Goal: Transaction & Acquisition: Purchase product/service

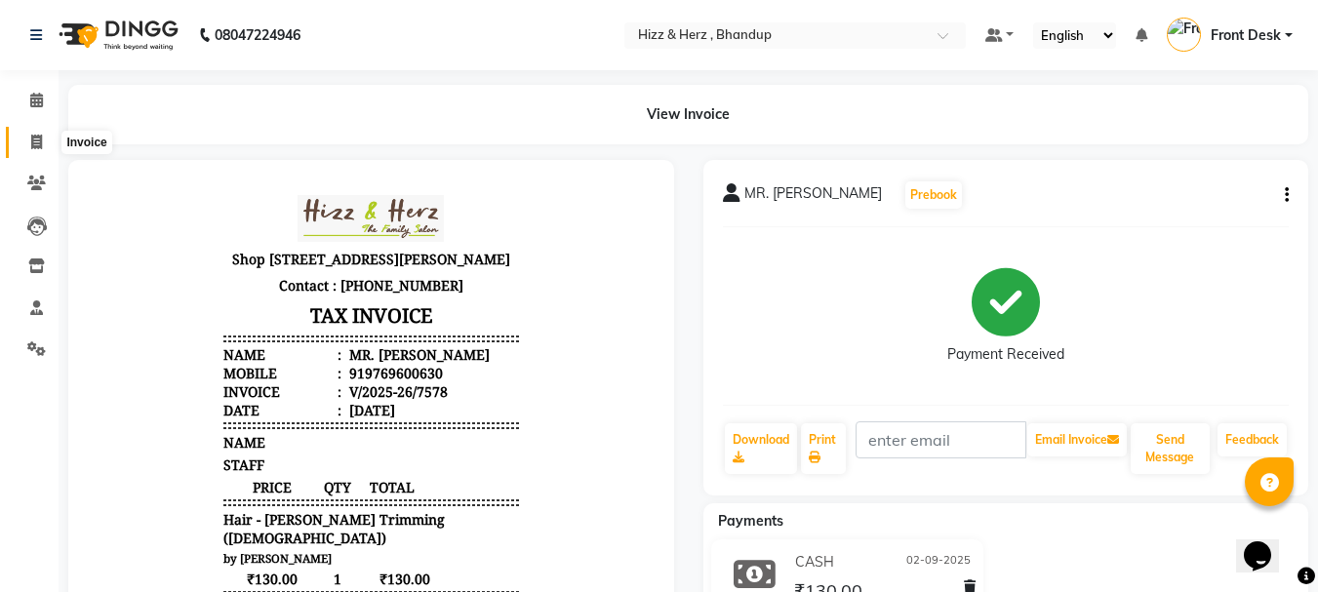
click at [40, 141] on icon at bounding box center [36, 142] width 11 height 15
select select "service"
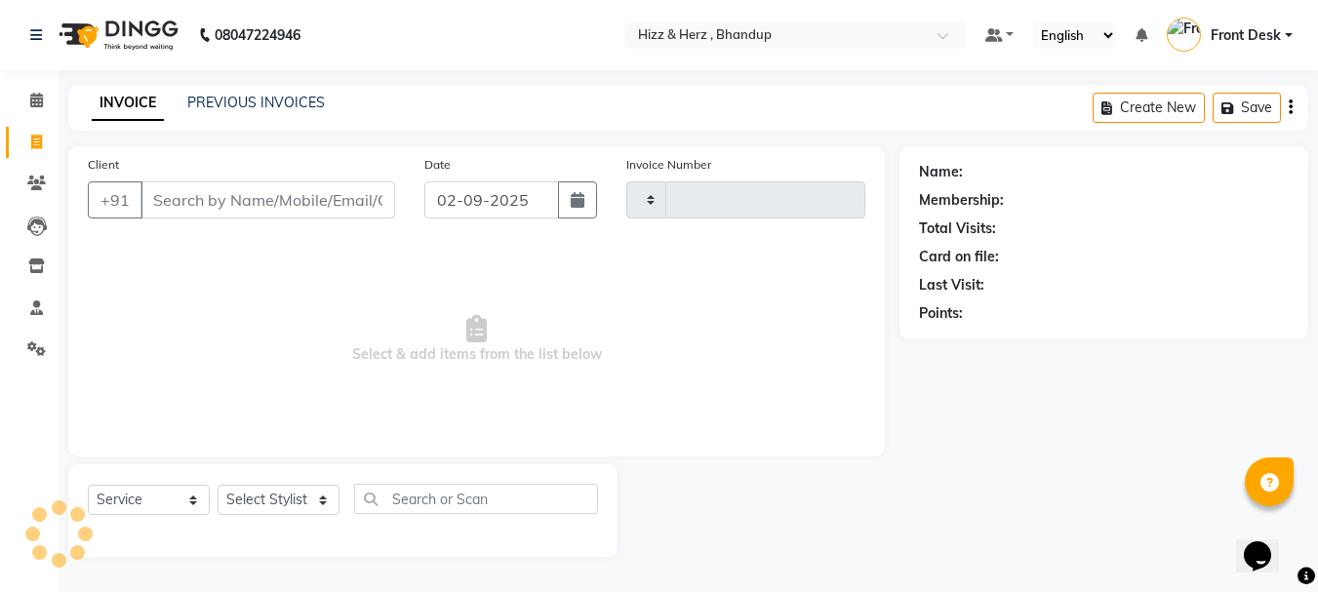
type input "7579"
select select "629"
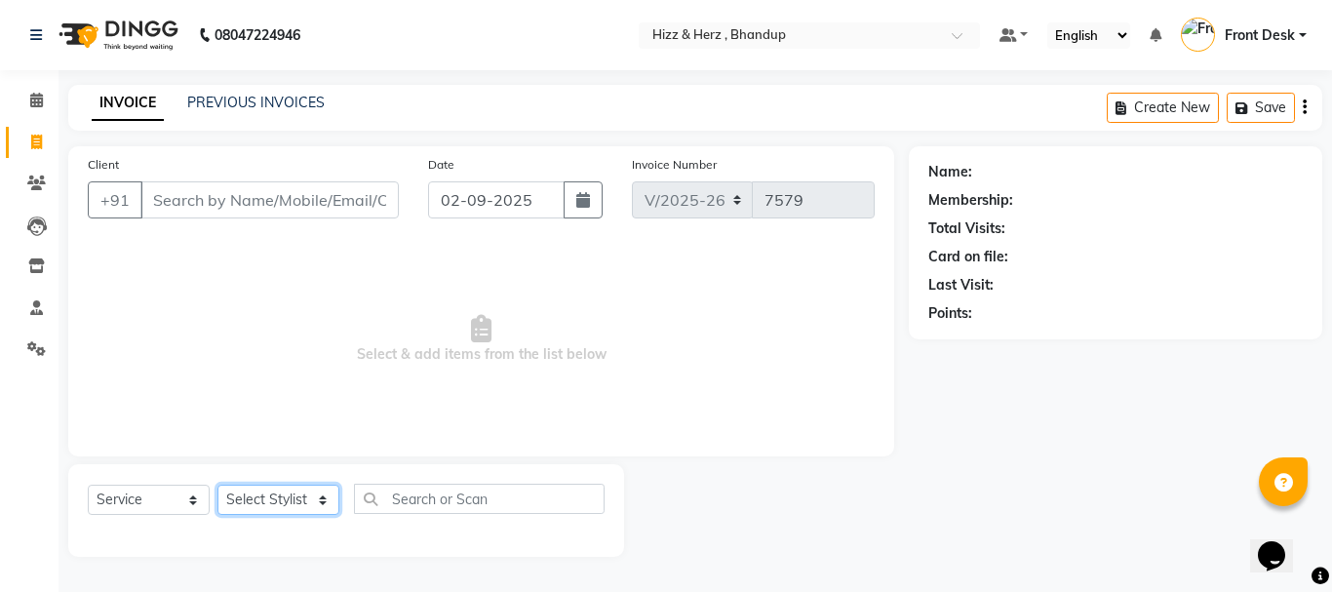
click at [298, 499] on select "Select Stylist Front Desk [PERSON_NAME] HIZZ & HERZ 2 [PERSON_NAME] [PERSON_NAM…" at bounding box center [279, 500] width 122 height 30
select select "33193"
click at [218, 485] on select "Select Stylist Front Desk [PERSON_NAME] HIZZ & HERZ 2 [PERSON_NAME] [PERSON_NAM…" at bounding box center [279, 500] width 122 height 30
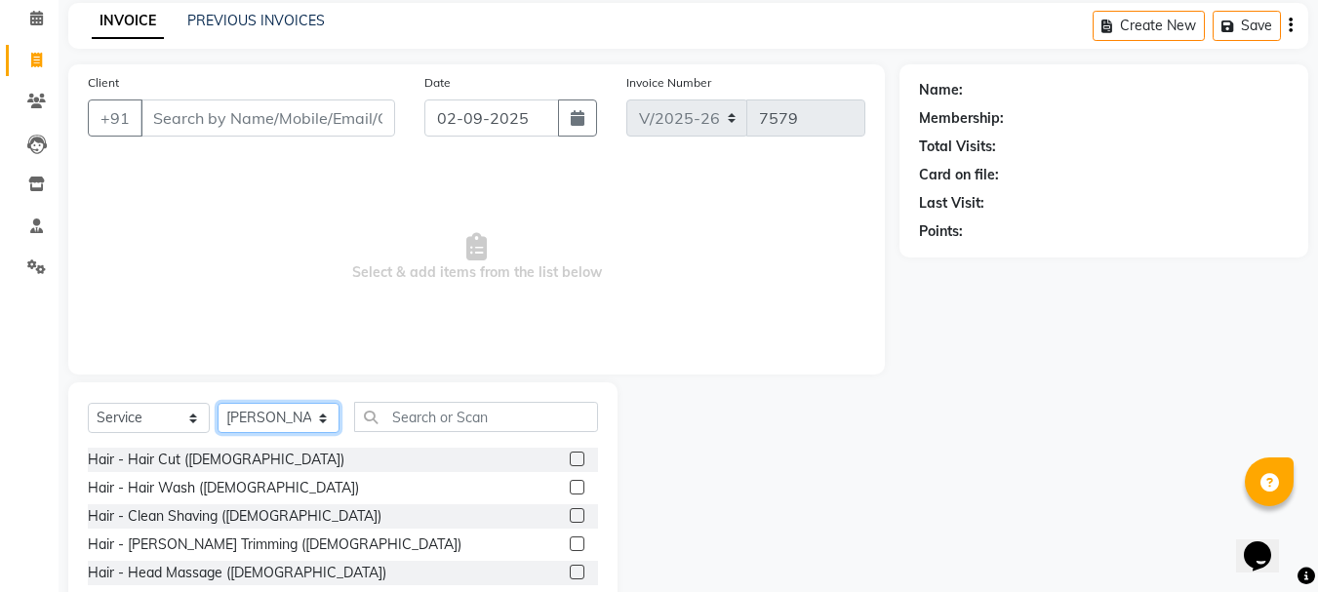
scroll to position [189, 0]
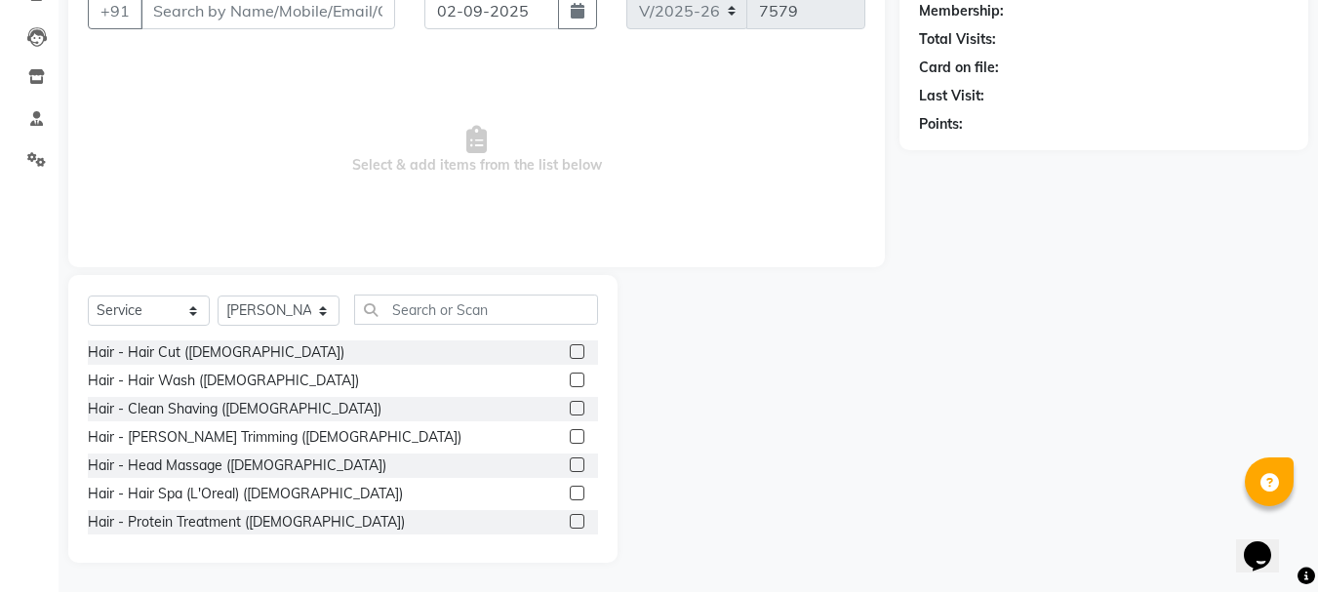
click at [570, 435] on label at bounding box center [577, 436] width 15 height 15
click at [570, 435] on input "checkbox" at bounding box center [576, 437] width 13 height 13
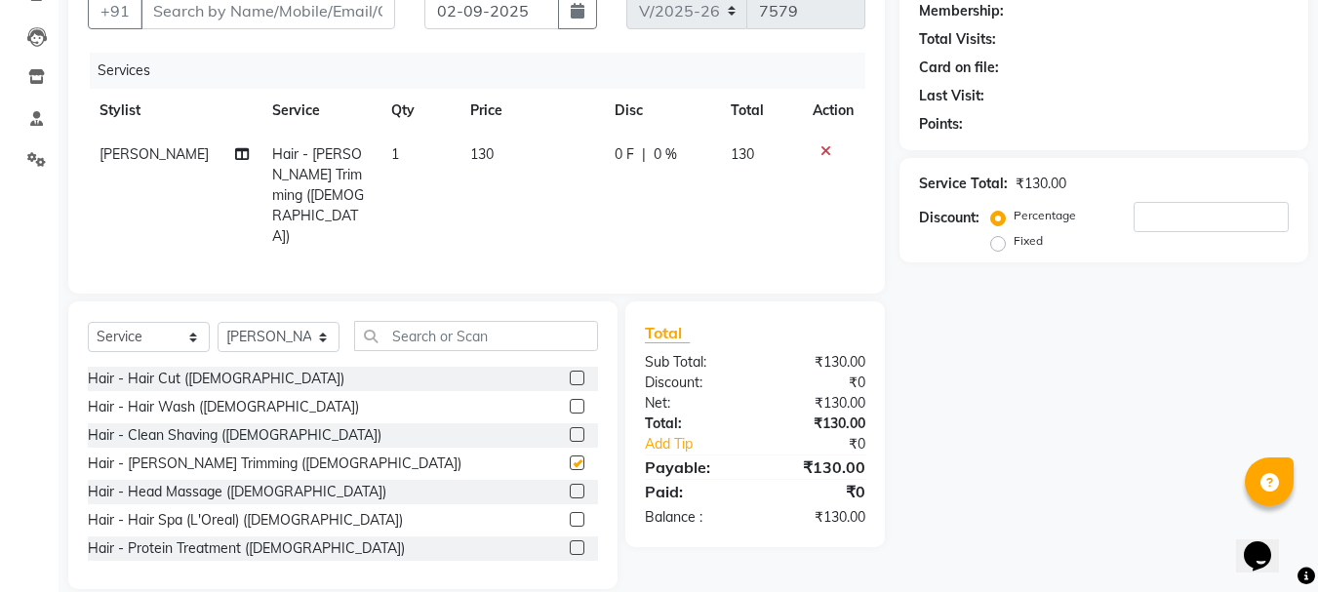
checkbox input "false"
click at [570, 371] on label at bounding box center [577, 378] width 15 height 15
click at [570, 373] on input "checkbox" at bounding box center [576, 379] width 13 height 13
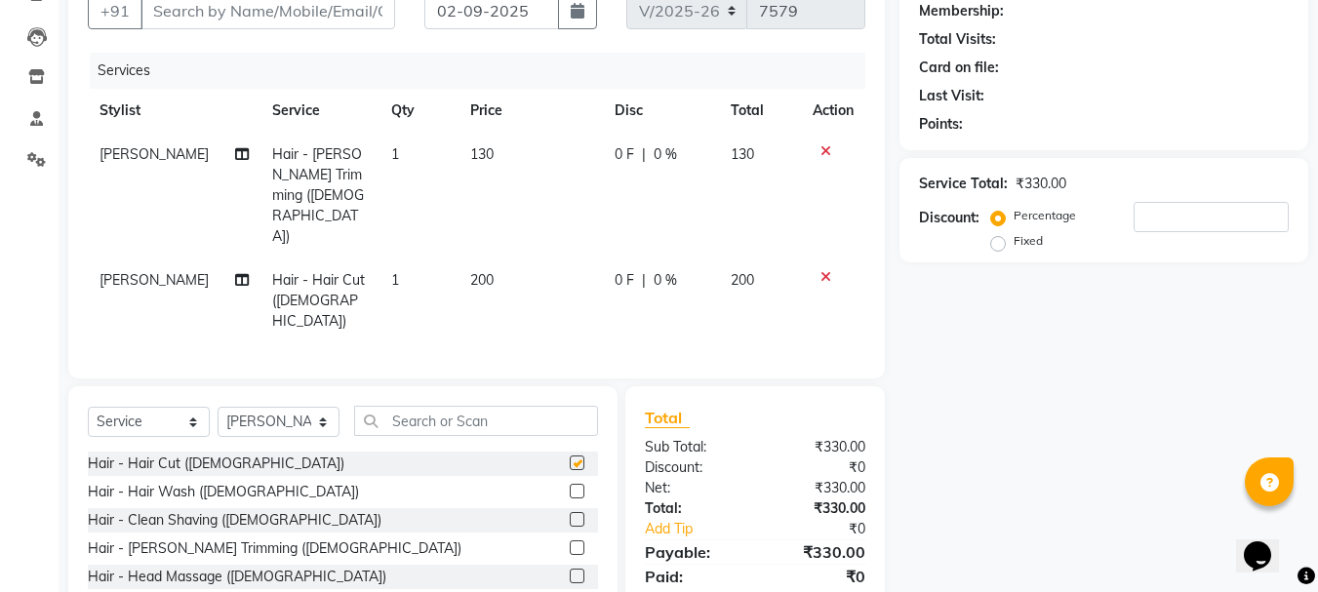
checkbox input "false"
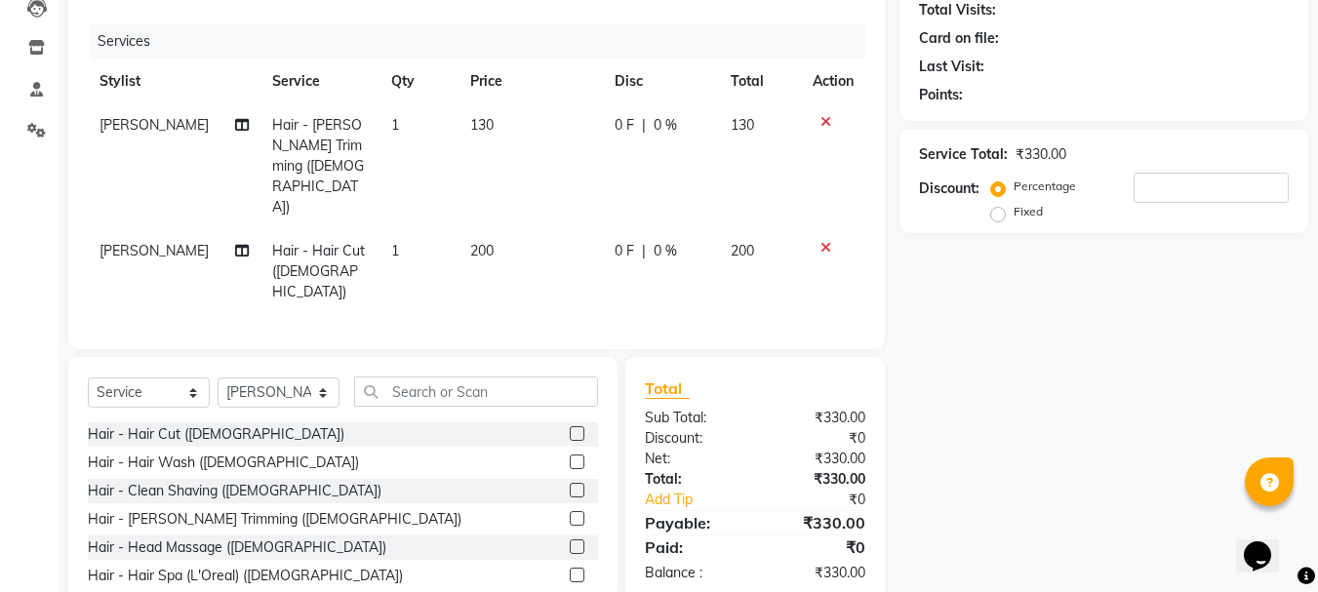
scroll to position [233, 0]
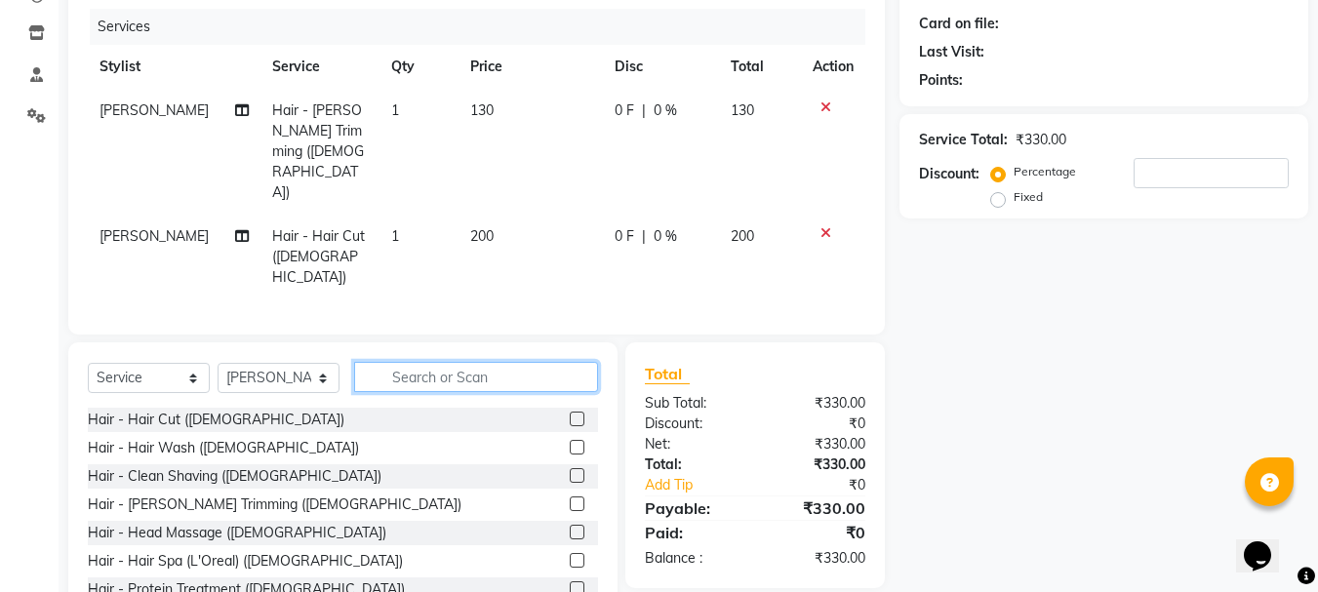
click at [450, 362] on input "text" at bounding box center [476, 377] width 244 height 30
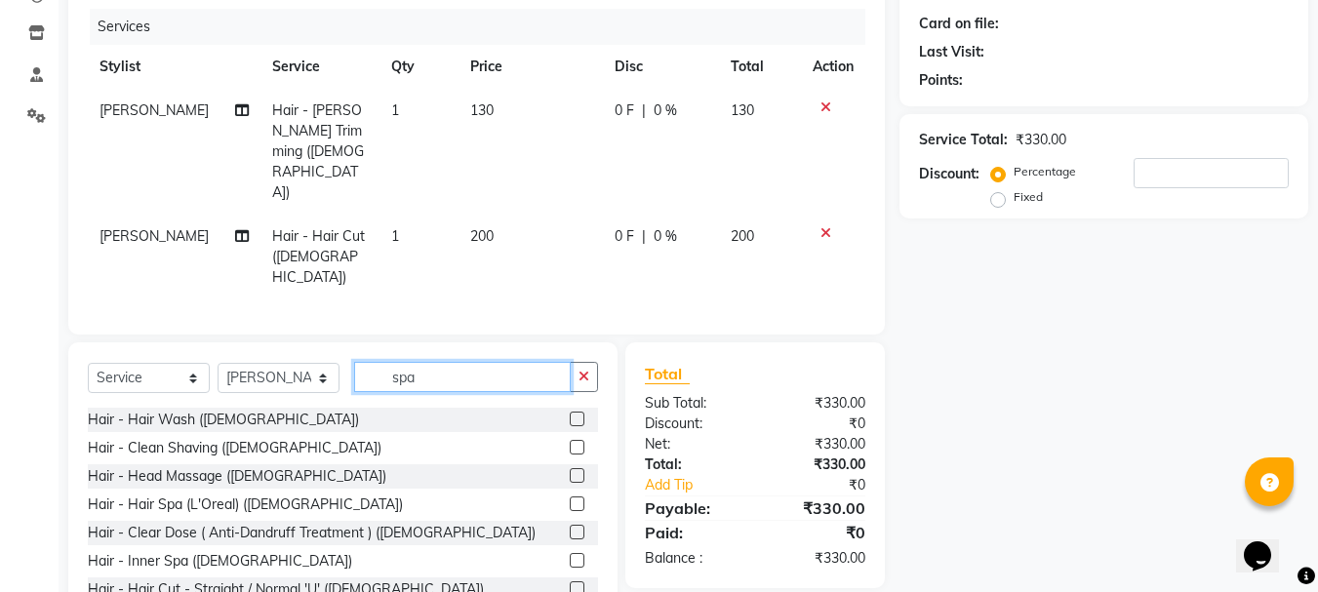
scroll to position [208, 0]
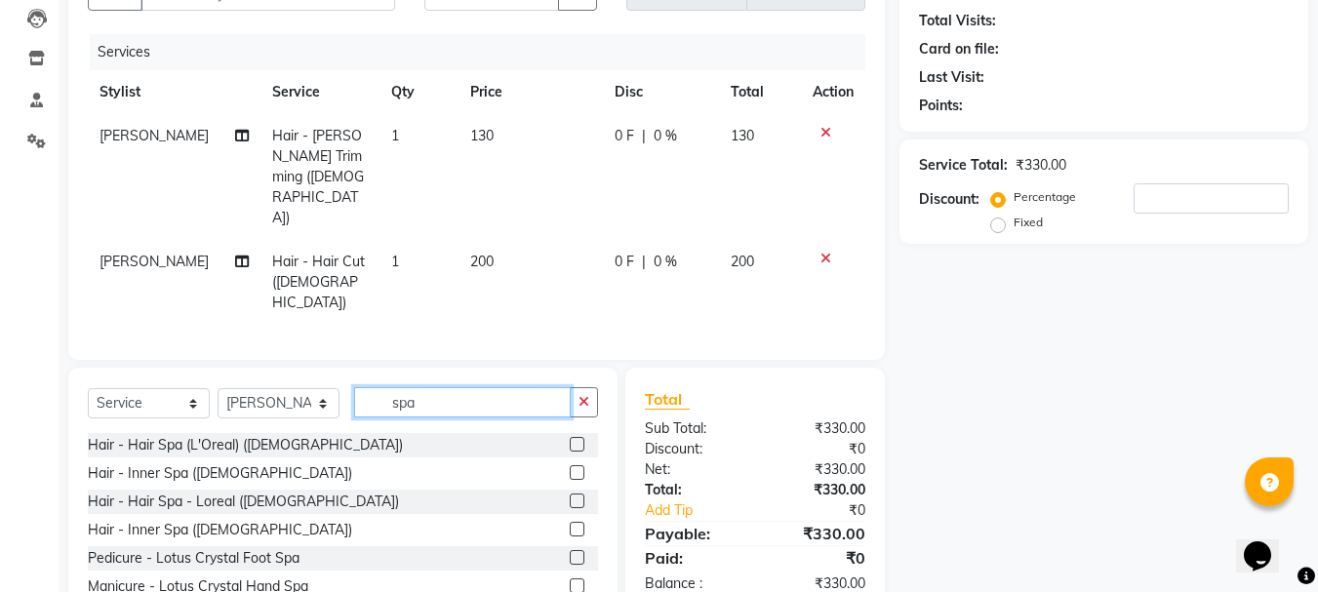
type input "spa"
click at [576, 437] on label at bounding box center [577, 444] width 15 height 15
click at [576, 439] on input "checkbox" at bounding box center [576, 445] width 13 height 13
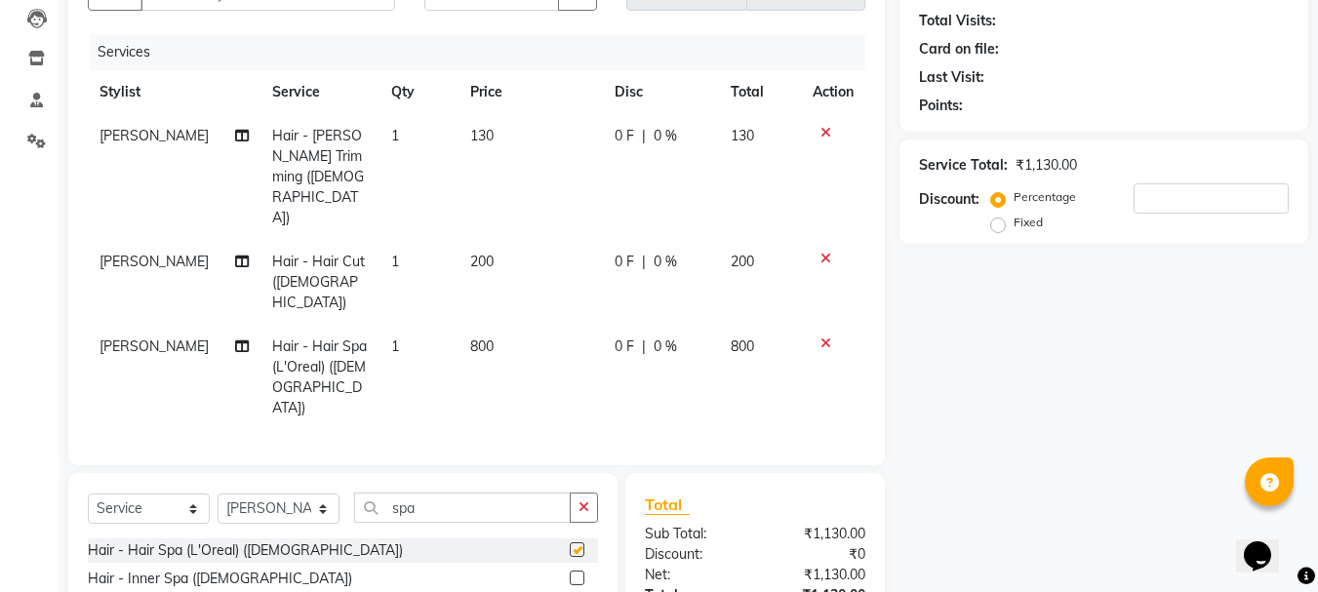
checkbox input "false"
drag, startPoint x: 479, startPoint y: 243, endPoint x: 492, endPoint y: 248, distance: 13.6
click at [482, 325] on td "800" at bounding box center [530, 377] width 144 height 105
select select "33193"
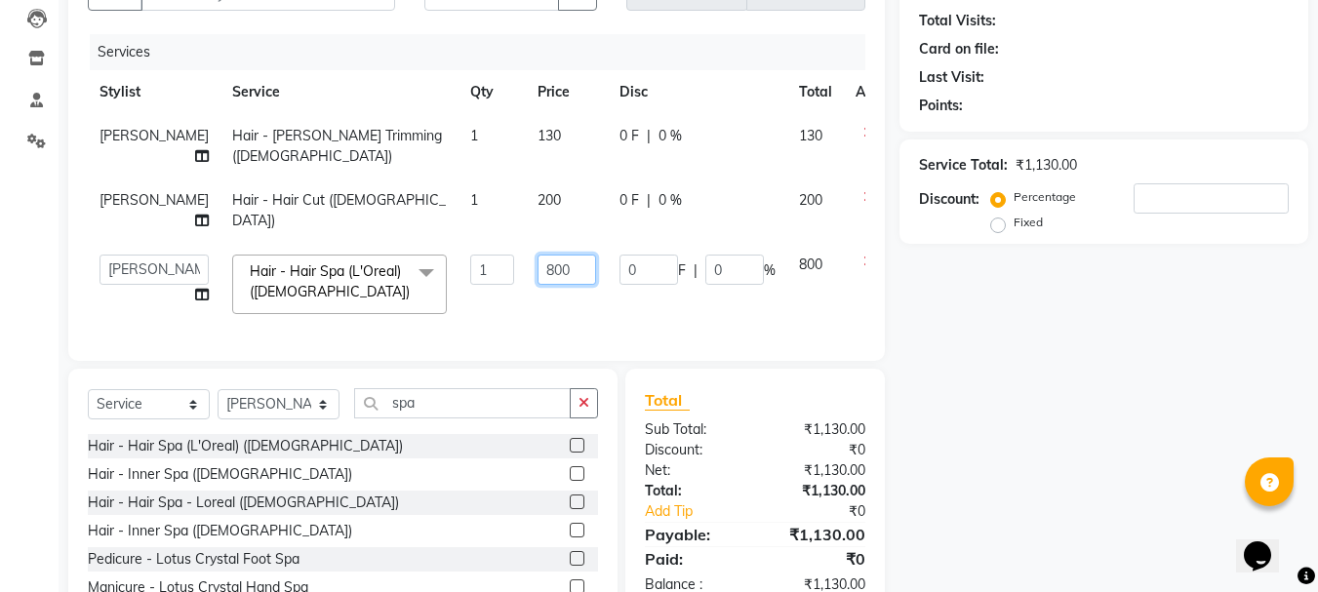
click at [537, 285] on input "800" at bounding box center [566, 270] width 59 height 30
type input "1200"
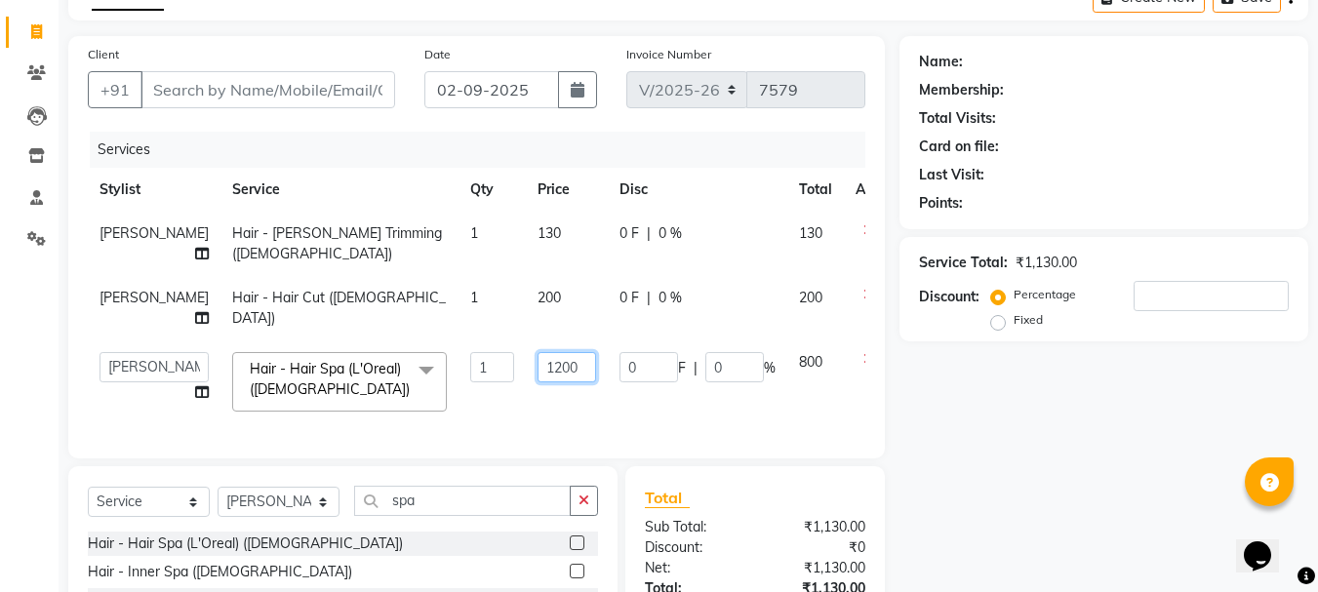
scroll to position [13, 0]
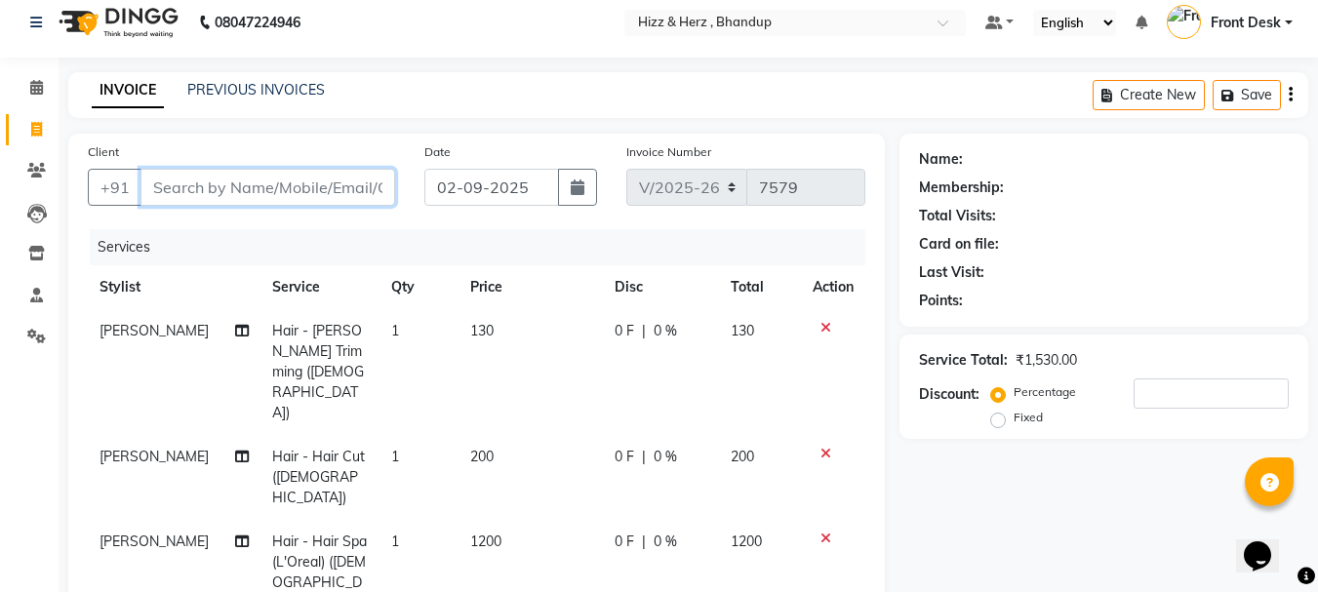
click at [374, 188] on input "Client" at bounding box center [267, 187] width 255 height 37
type input "9"
type input "0"
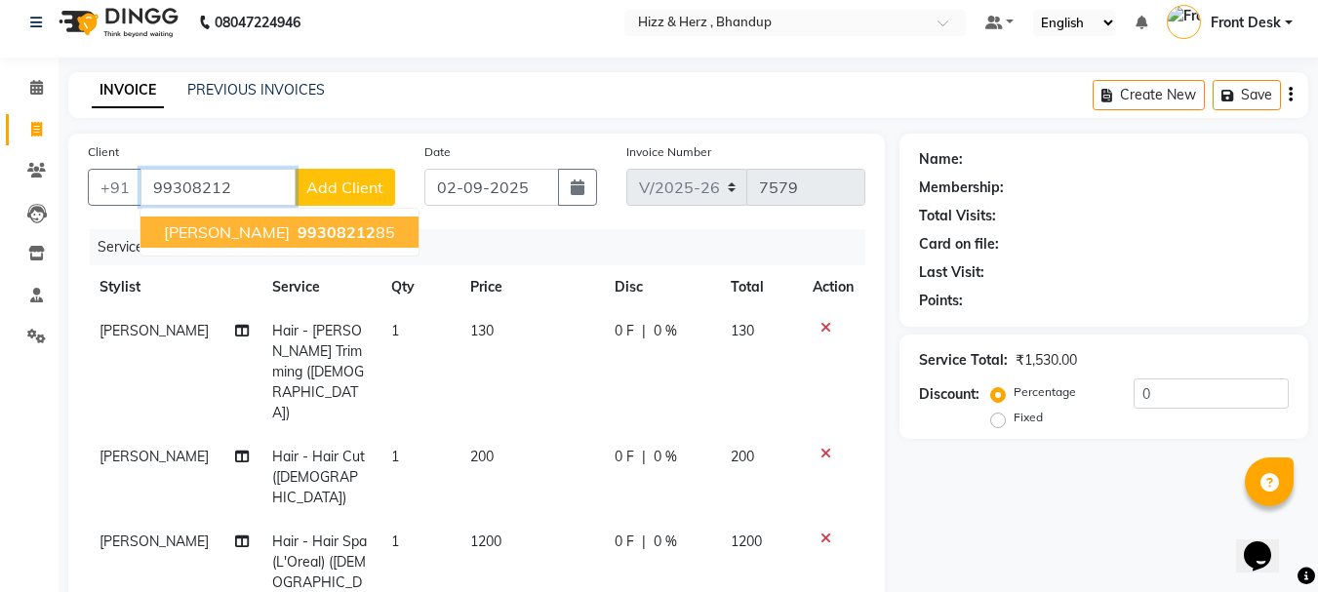
click at [372, 230] on button "ASHISH PATIL 99308212 85" at bounding box center [279, 232] width 278 height 31
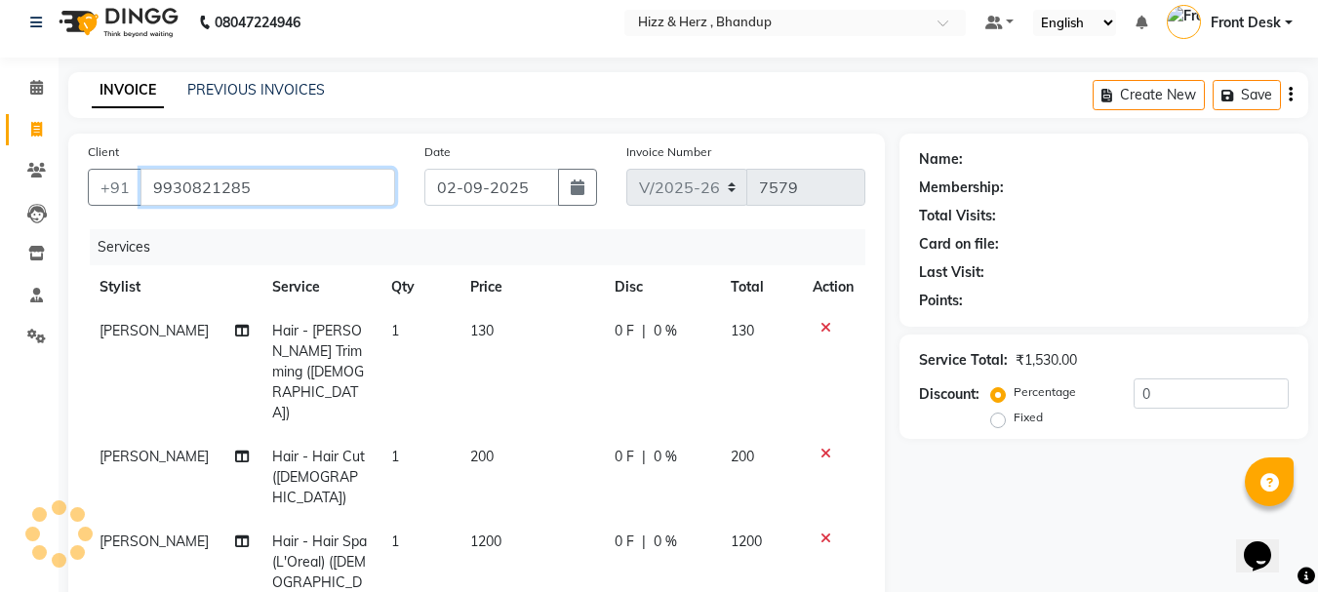
type input "9930821285"
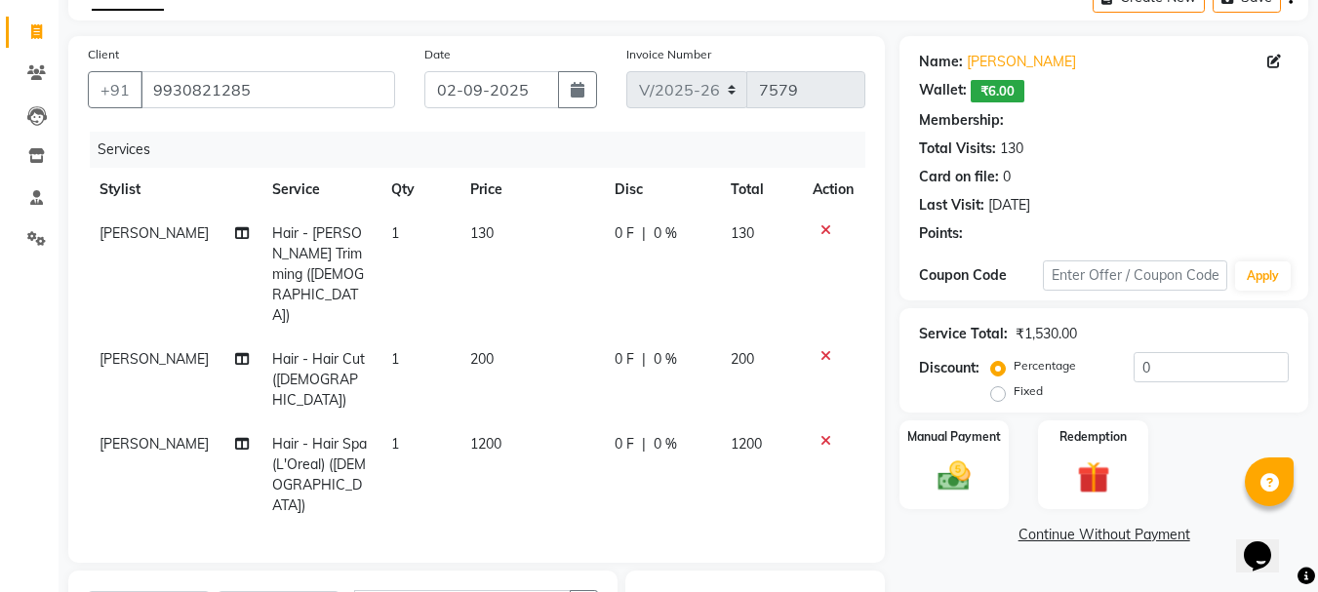
type input "20"
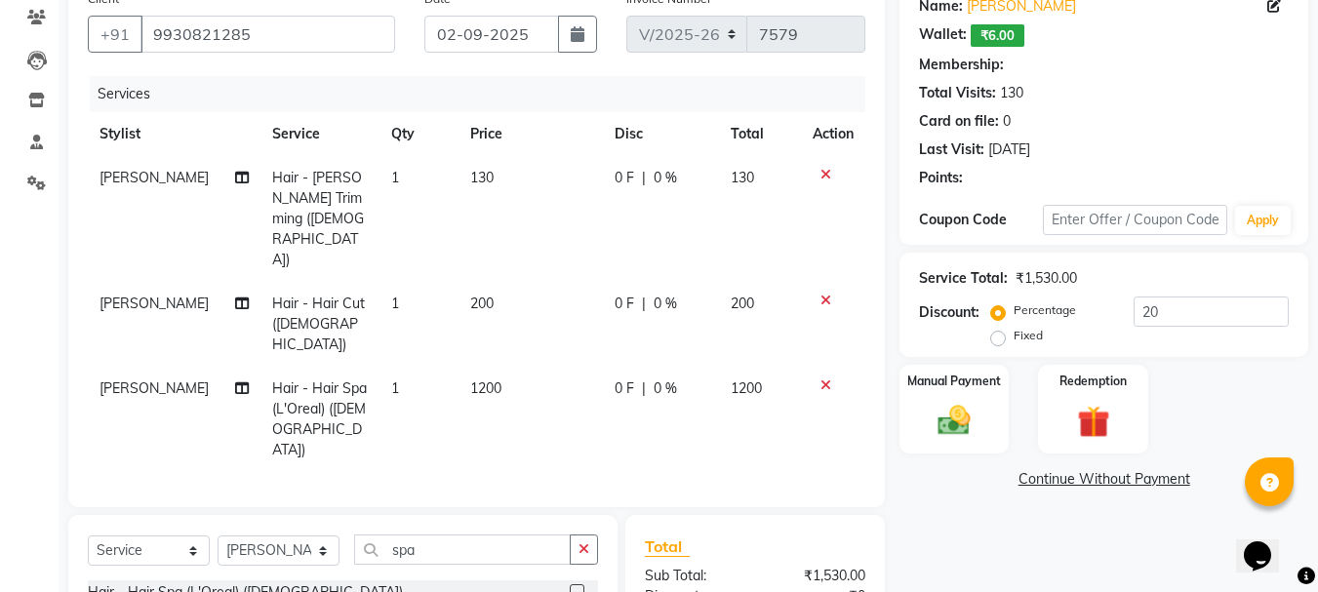
select select "1: Object"
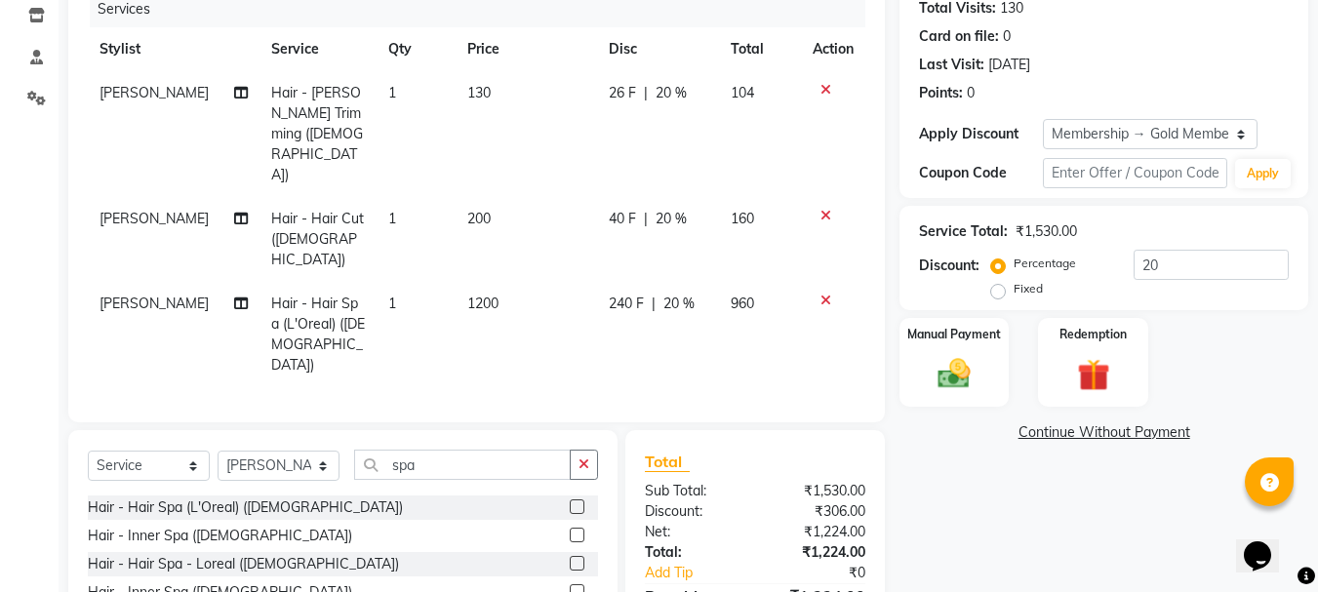
scroll to position [272, 0]
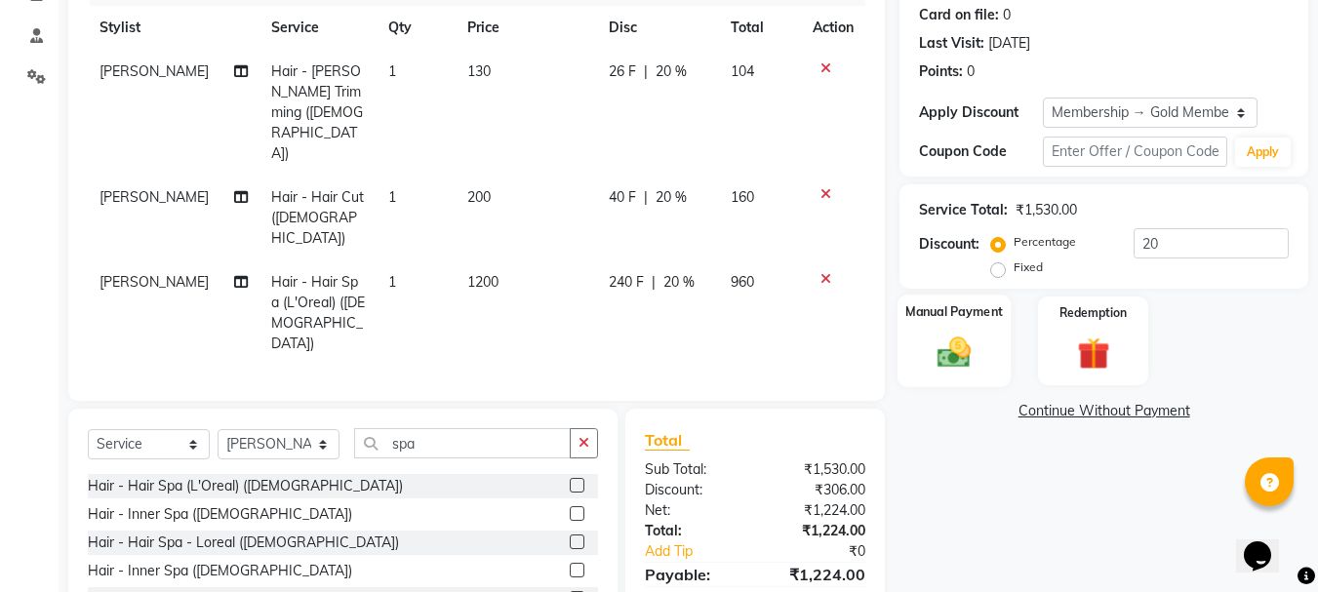
click at [953, 356] on img at bounding box center [954, 352] width 55 height 39
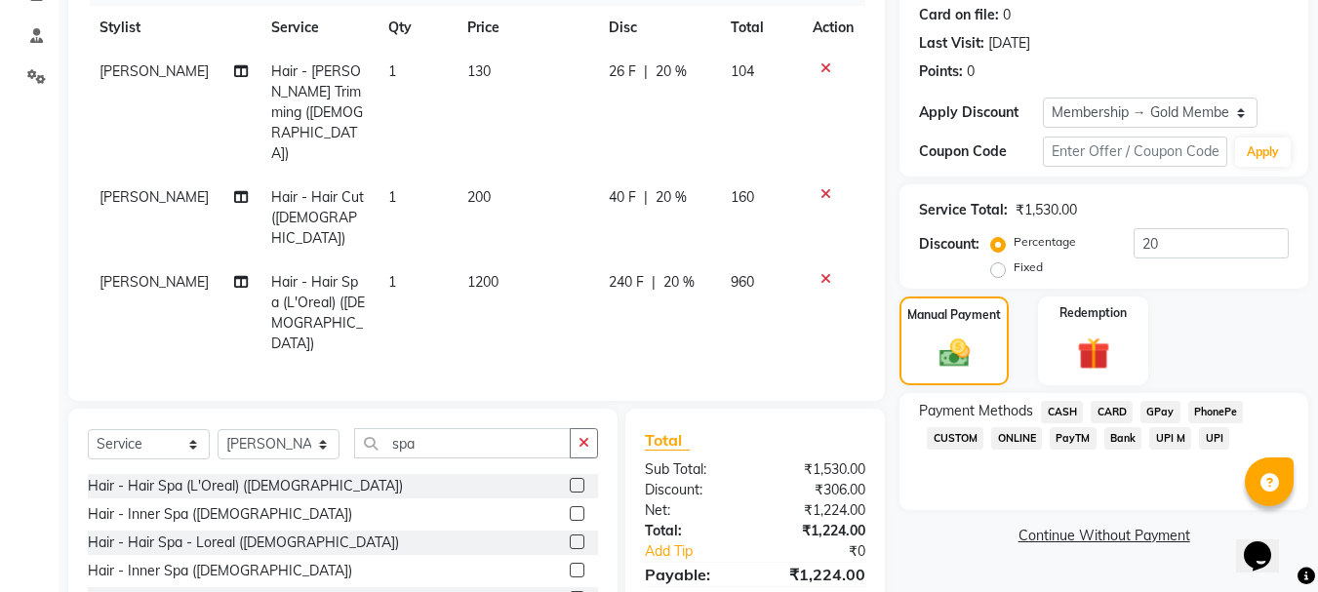
click at [1066, 406] on span "CASH" at bounding box center [1062, 412] width 42 height 22
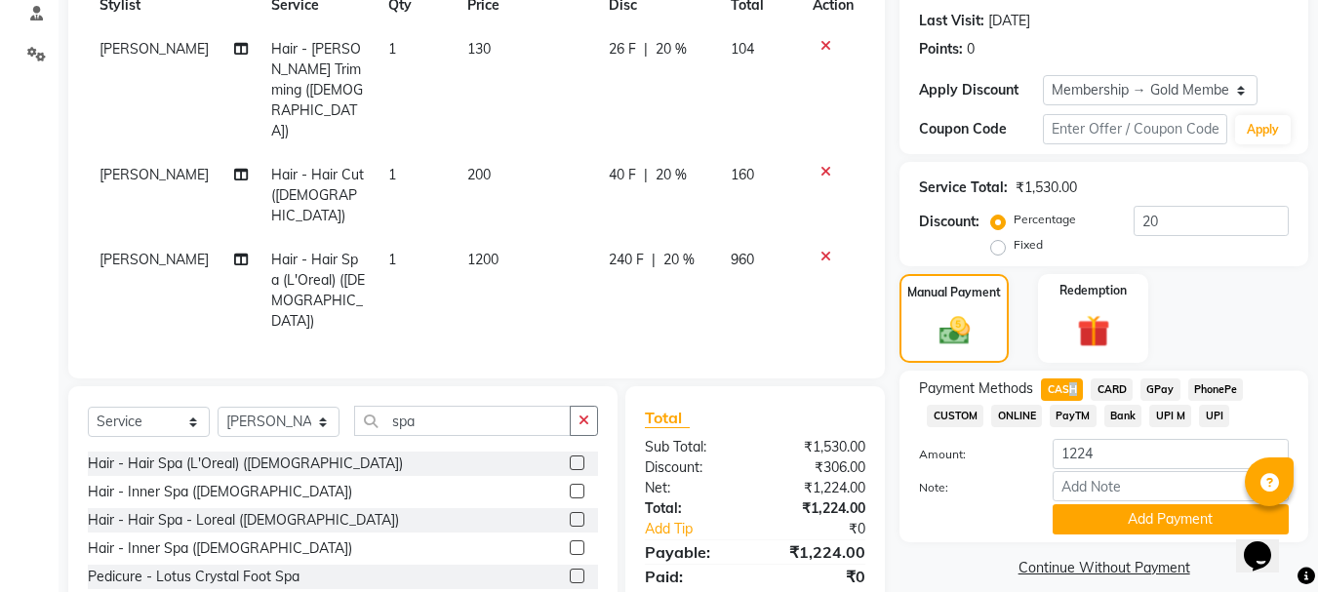
scroll to position [314, 0]
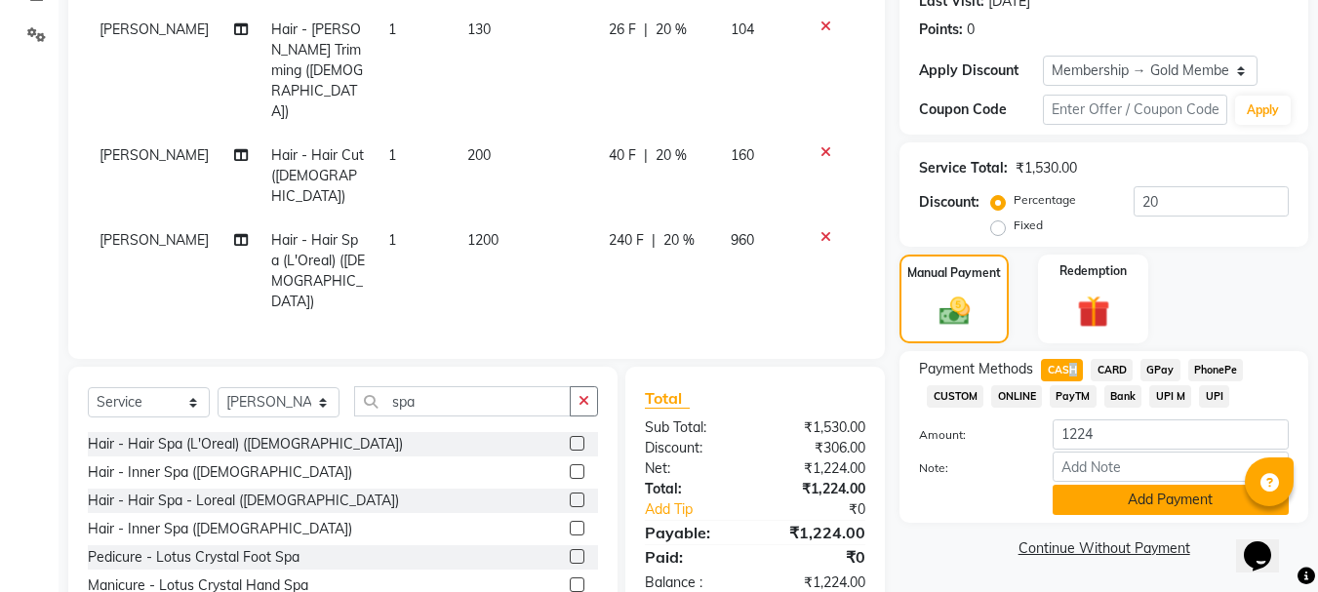
click at [1119, 499] on button "Add Payment" at bounding box center [1171, 500] width 236 height 30
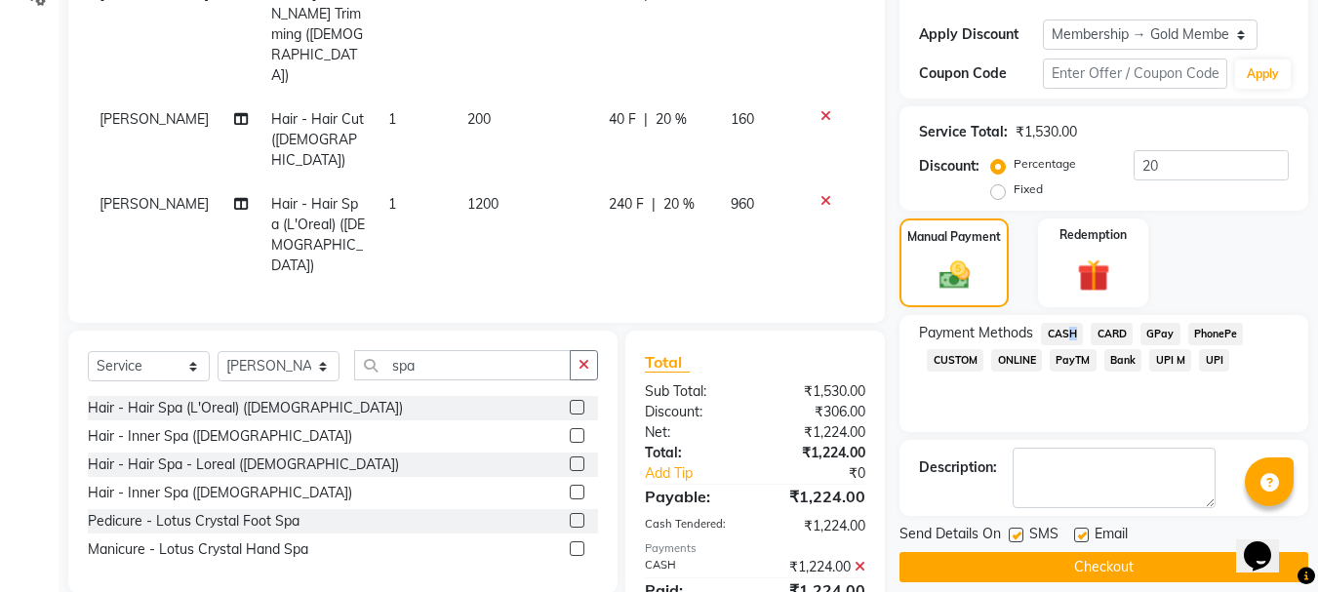
scroll to position [370, 0]
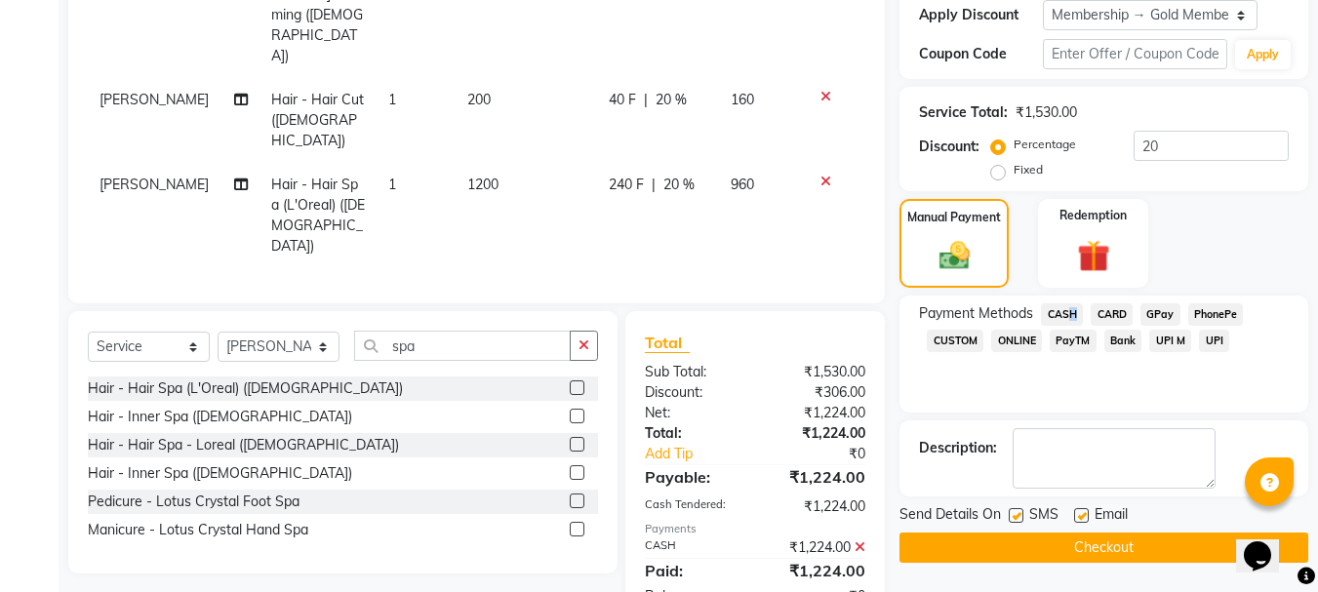
click at [1132, 554] on button "Checkout" at bounding box center [1103, 548] width 409 height 30
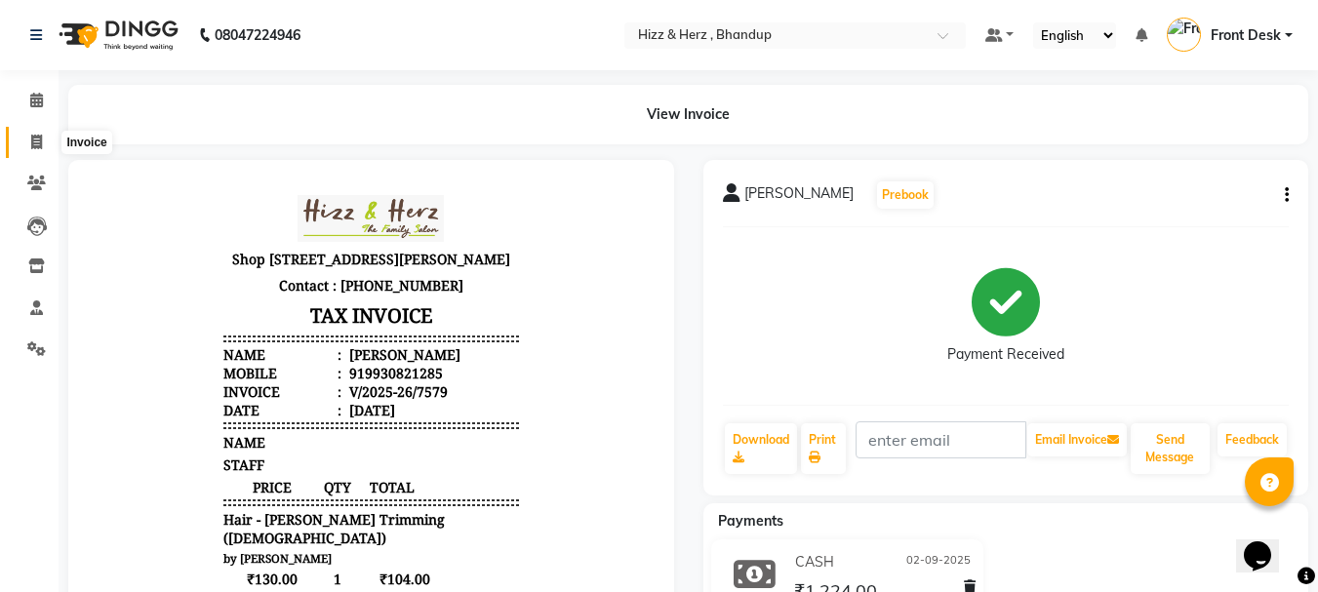
drag, startPoint x: 27, startPoint y: 147, endPoint x: 54, endPoint y: 148, distance: 26.4
click at [27, 147] on span at bounding box center [37, 143] width 34 height 22
select select "629"
select select "service"
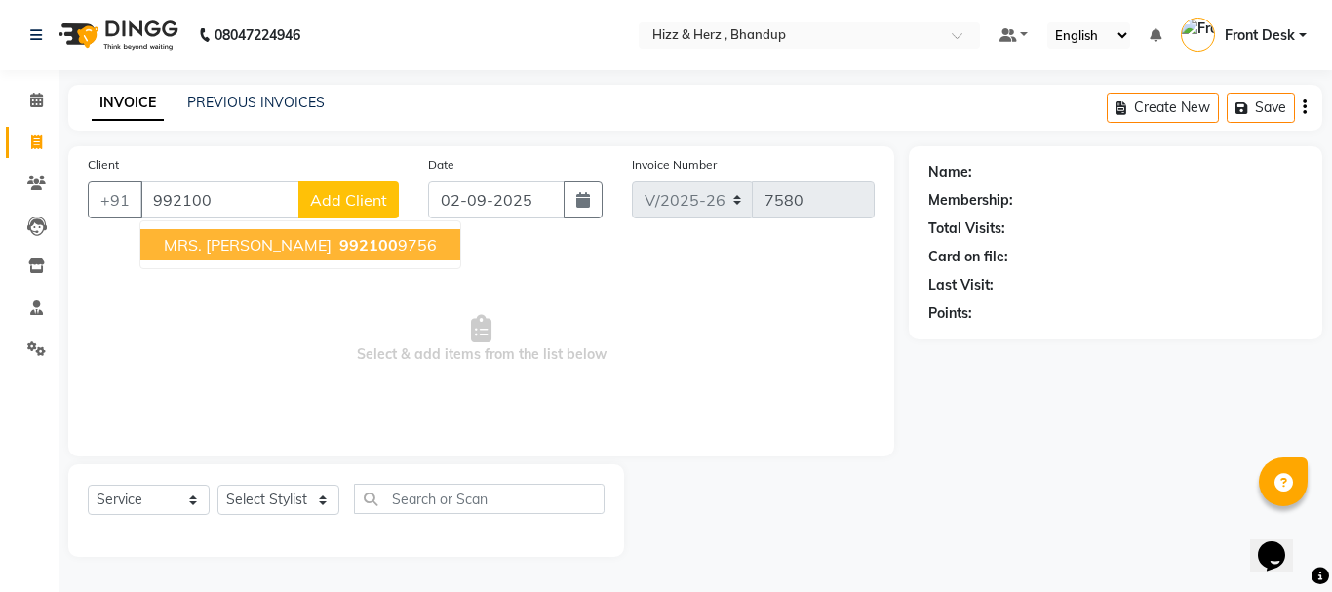
click at [318, 243] on span "MRS. ROSHTIA RAMANI" at bounding box center [248, 245] width 168 height 20
type input "9921009756"
select select "1: Object"
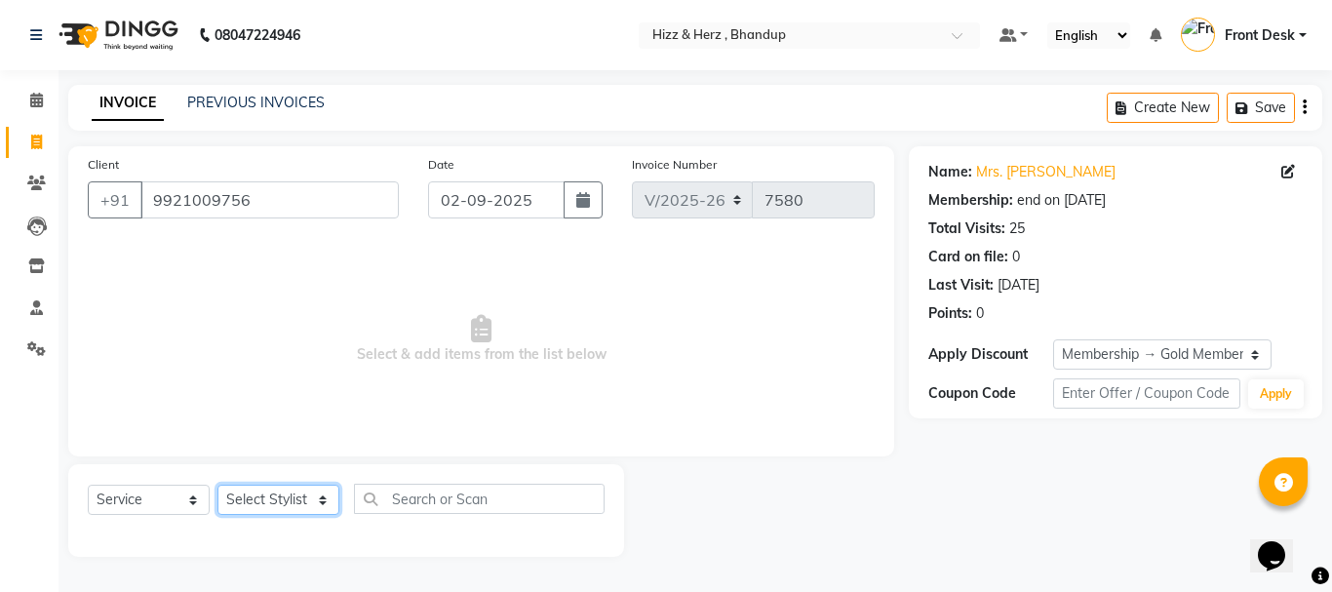
click at [306, 499] on select "Select Stylist Front Desk Gaurav Sharma HIZZ & HERZ 2 IRFAN AHMAD Jigna Goswami…" at bounding box center [279, 500] width 122 height 30
select select "9149"
click at [218, 485] on select "Select Stylist Front Desk Gaurav Sharma HIZZ & HERZ 2 IRFAN AHMAD Jigna Goswami…" at bounding box center [279, 500] width 122 height 30
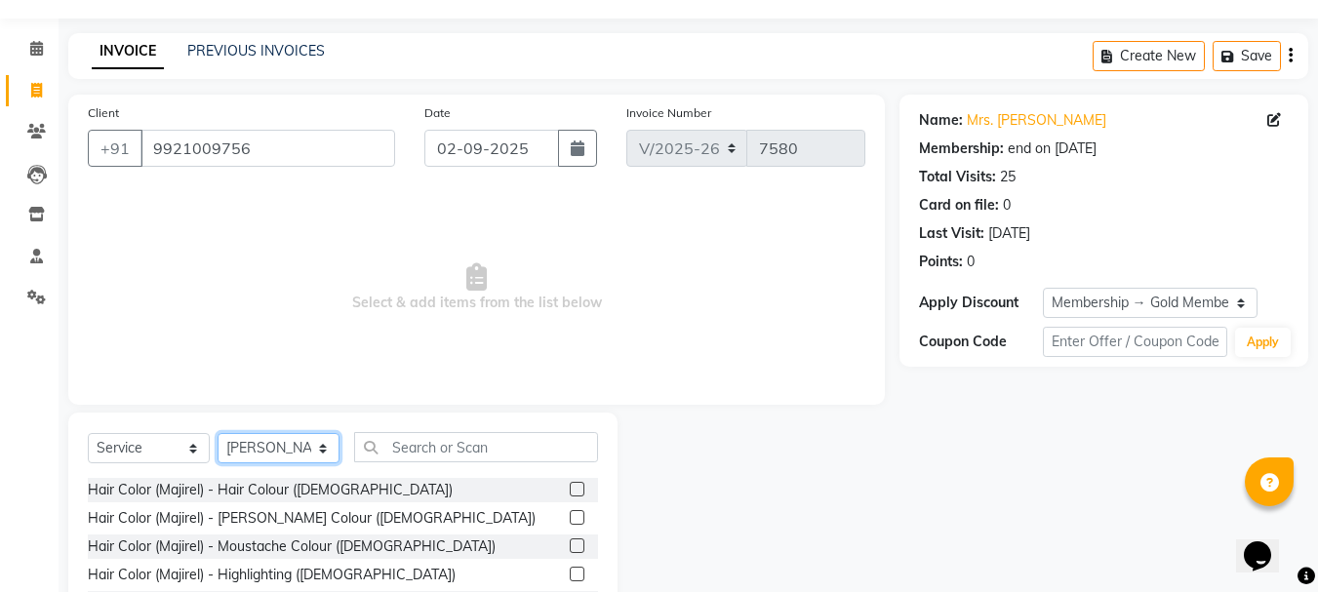
scroll to position [98, 0]
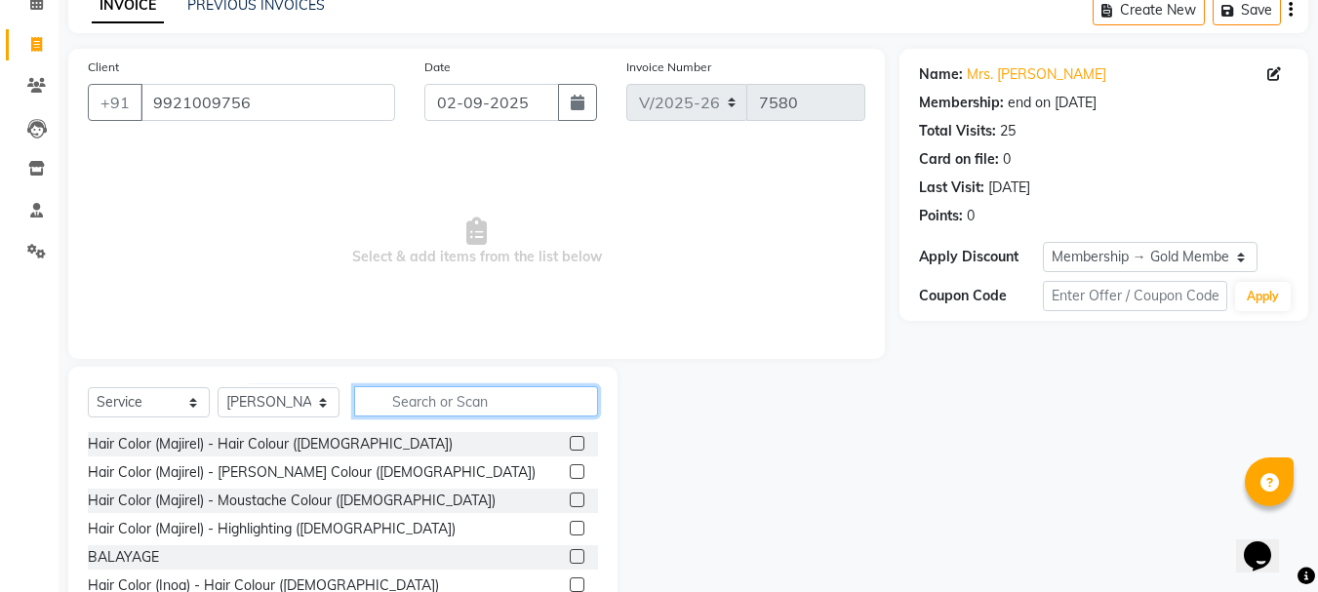
click at [500, 397] on input "text" at bounding box center [476, 401] width 244 height 30
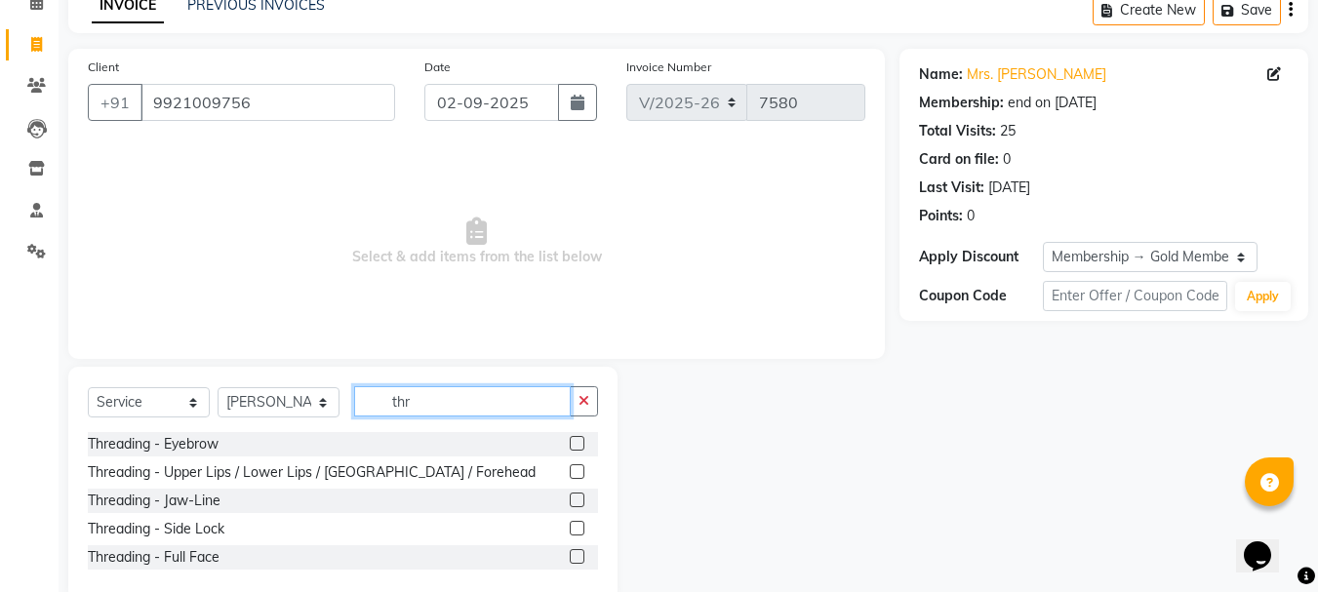
type input "thr"
click at [577, 448] on label at bounding box center [577, 443] width 15 height 15
click at [577, 448] on input "checkbox" at bounding box center [576, 444] width 13 height 13
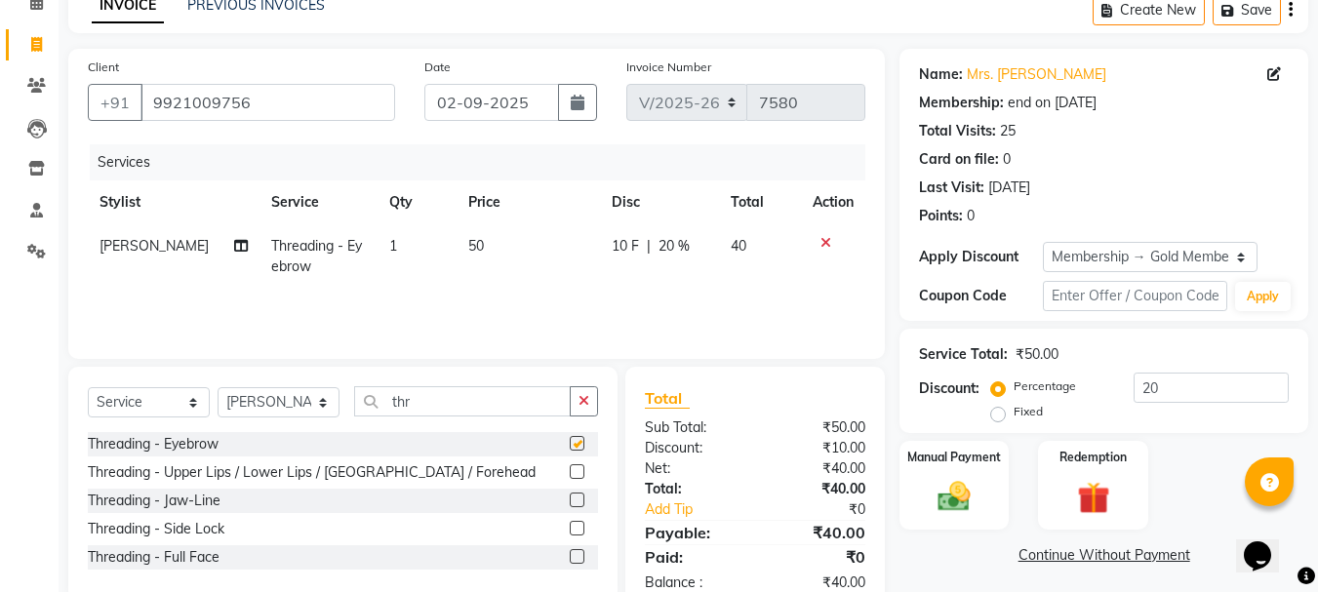
checkbox input "false"
click at [575, 476] on label at bounding box center [577, 471] width 15 height 15
click at [575, 476] on input "checkbox" at bounding box center [576, 472] width 13 height 13
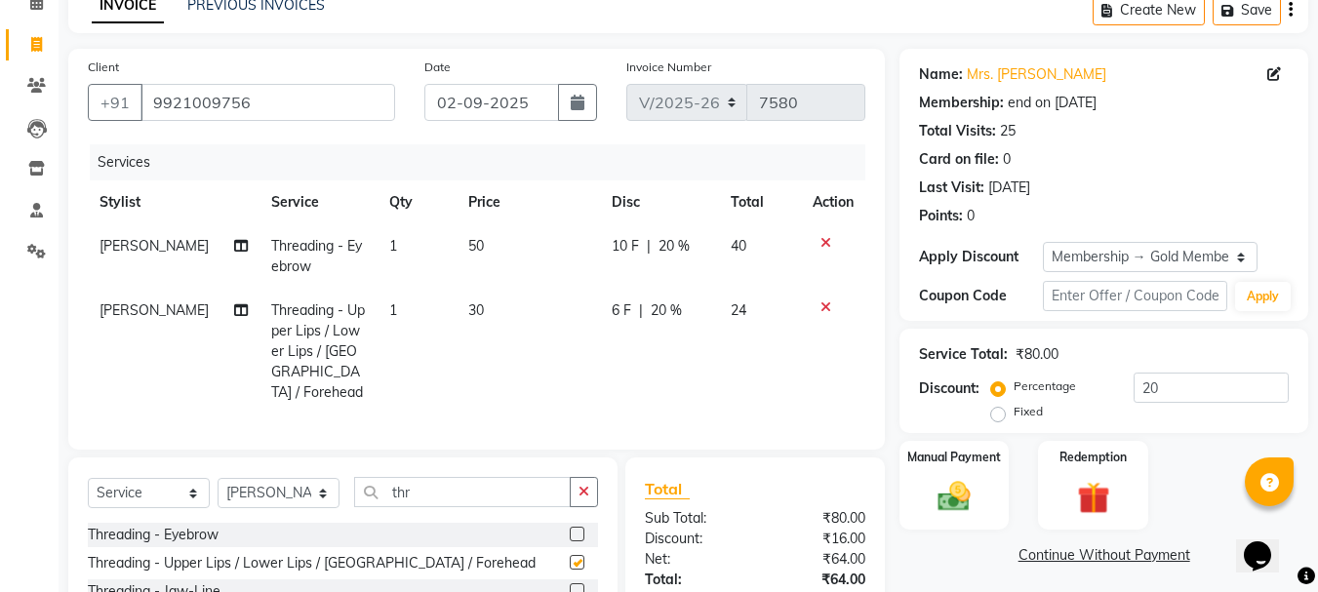
checkbox input "false"
click at [497, 495] on input "thr" at bounding box center [462, 492] width 217 height 30
type input "t"
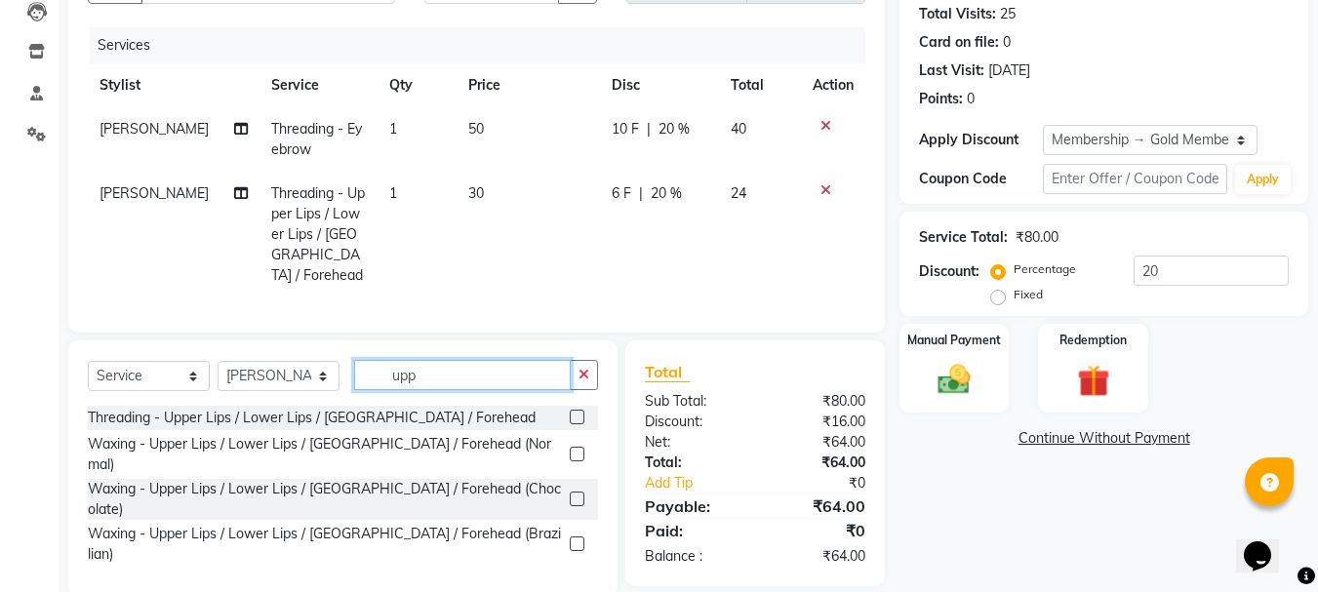
scroll to position [232, 0]
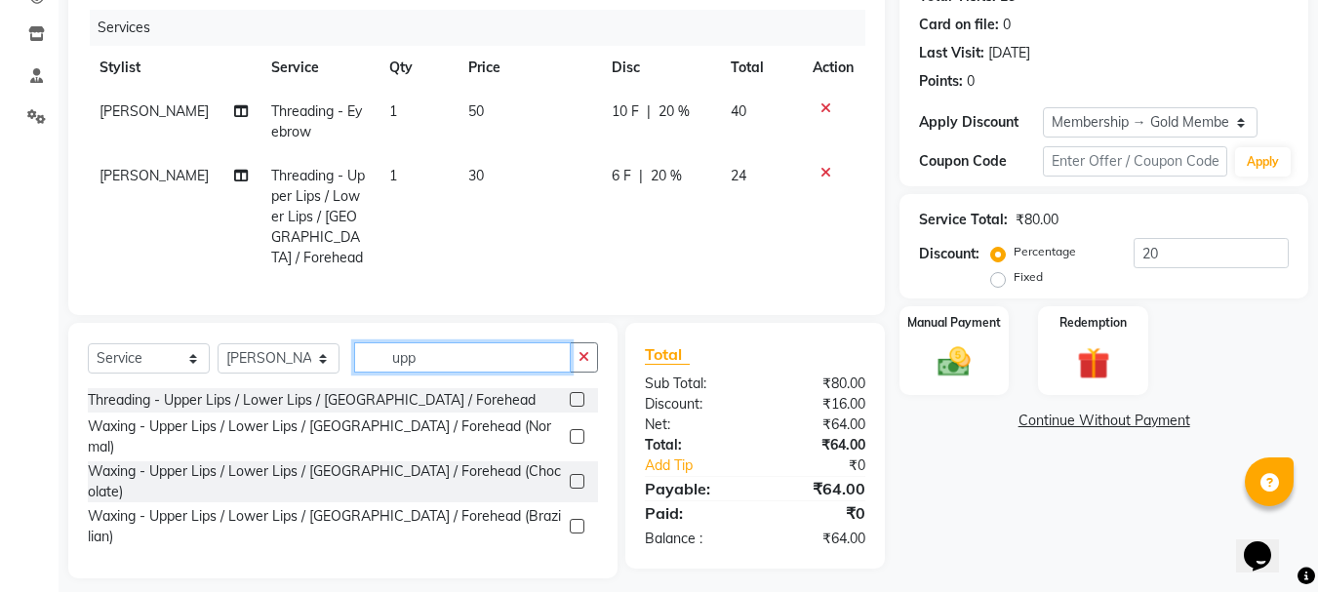
type input "upp"
click at [575, 519] on label at bounding box center [577, 526] width 15 height 15
click at [575, 521] on input "checkbox" at bounding box center [576, 527] width 13 height 13
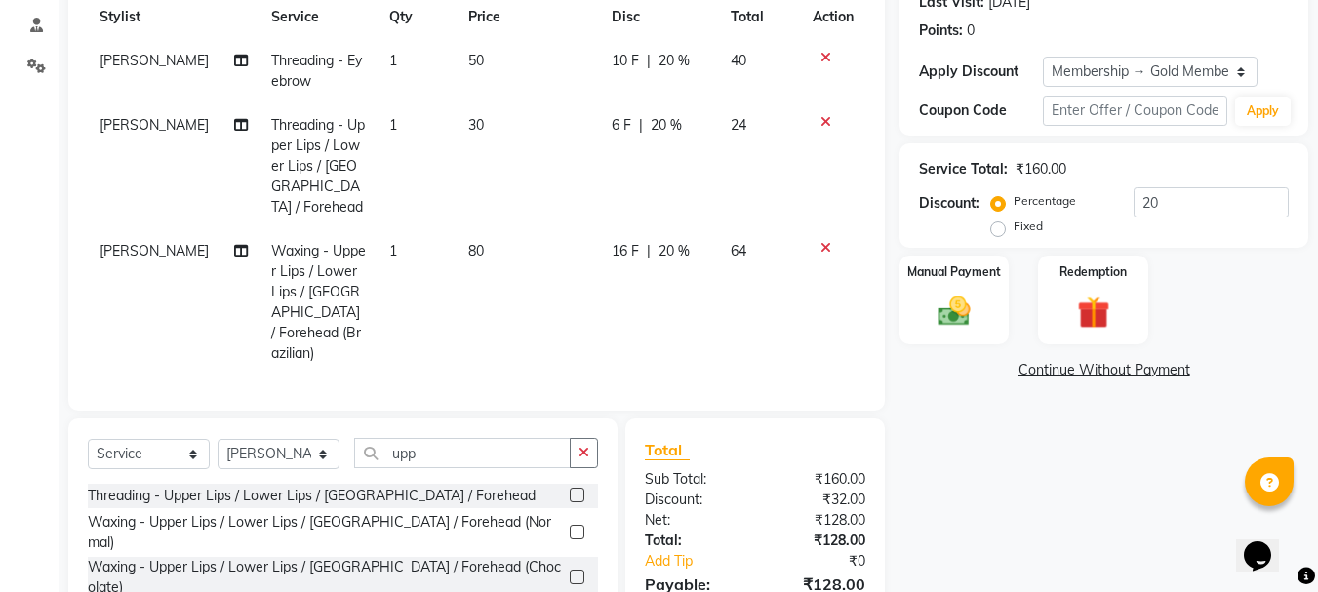
scroll to position [330, 0]
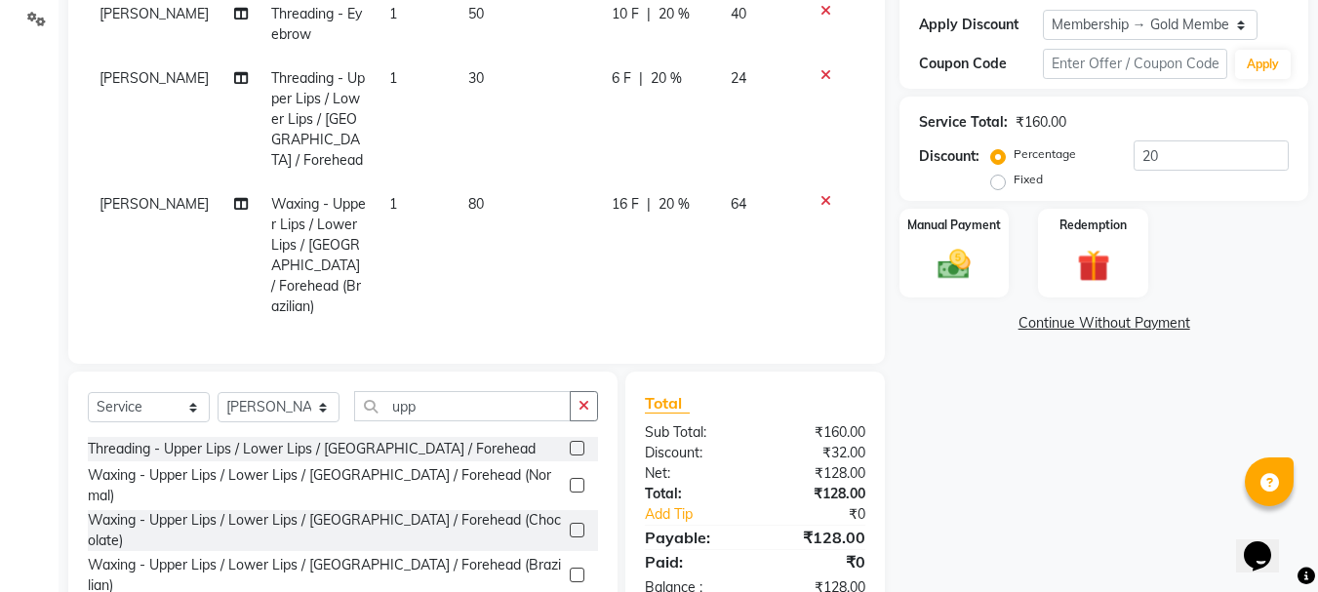
click at [575, 568] on label at bounding box center [577, 575] width 15 height 15
click at [575, 570] on input "checkbox" at bounding box center [576, 576] width 13 height 13
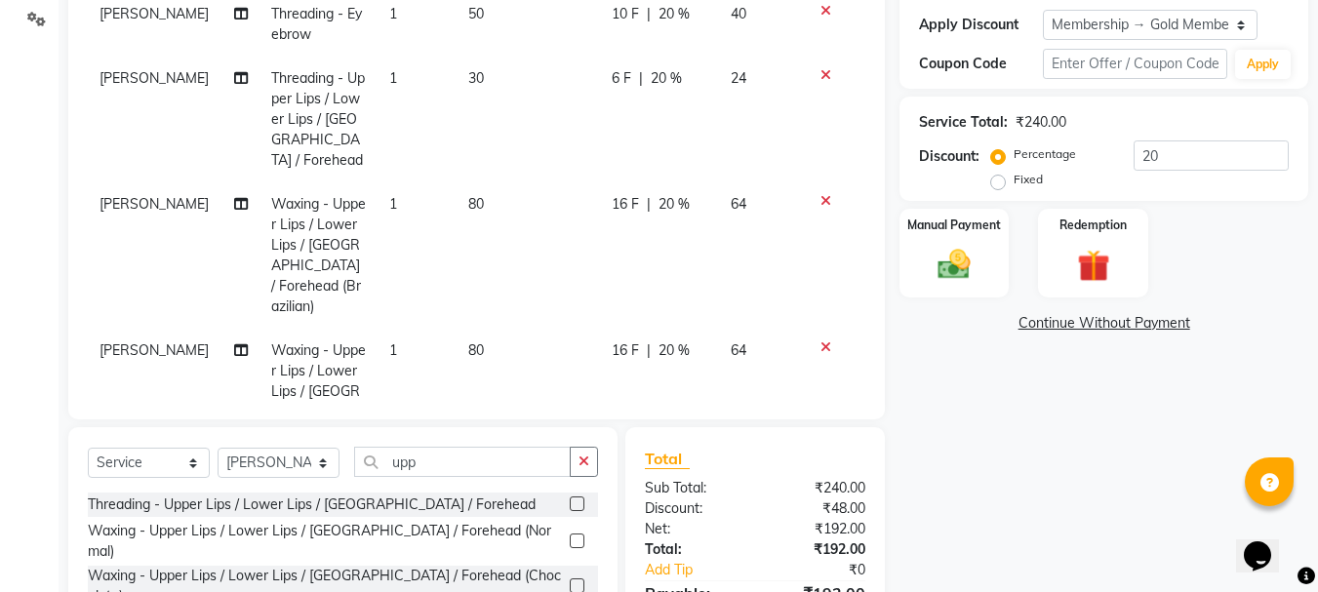
checkbox input "false"
click at [315, 474] on select "Select Stylist Front Desk Gaurav Sharma HIZZ & HERZ 2 IRFAN AHMAD Jigna Goswami…" at bounding box center [279, 463] width 122 height 30
select select "11514"
click at [218, 448] on select "Select Stylist Front Desk Gaurav Sharma HIZZ & HERZ 2 IRFAN AHMAD Jigna Goswami…" at bounding box center [279, 463] width 122 height 30
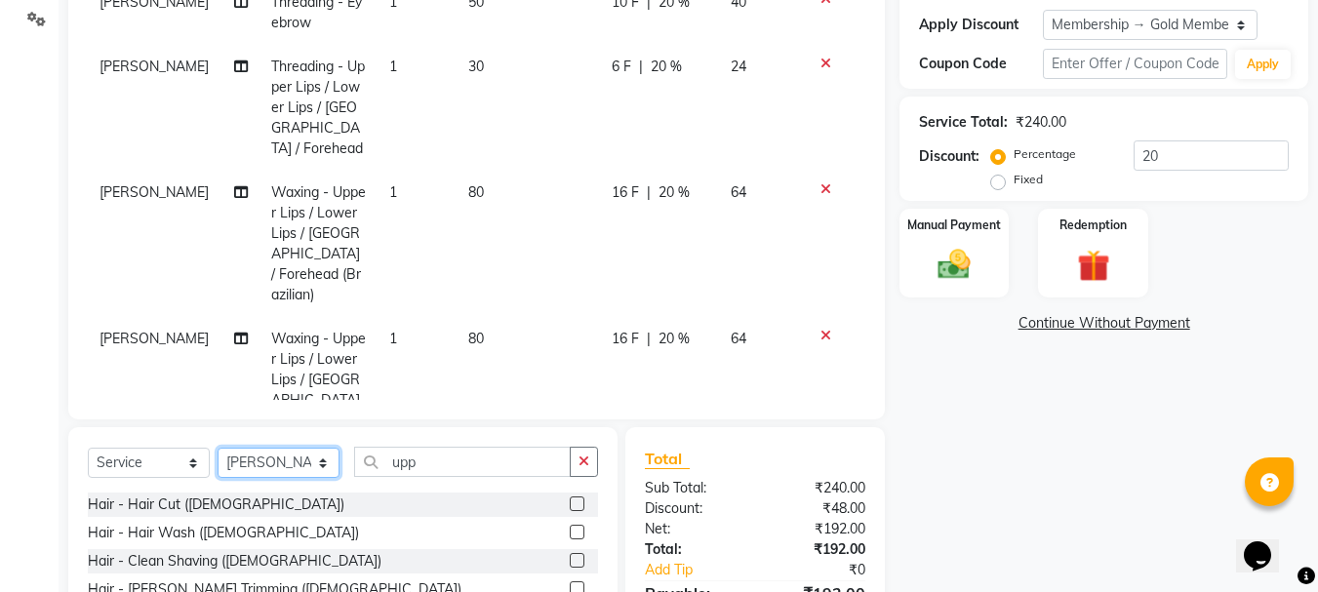
scroll to position [44, 0]
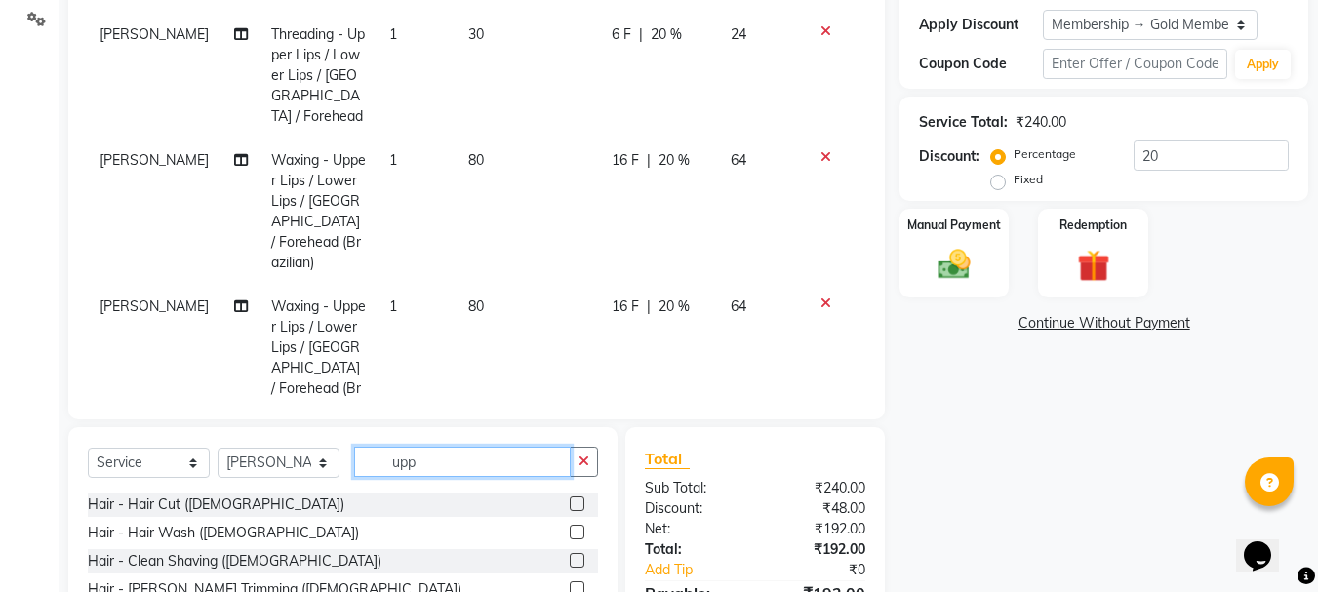
click at [479, 476] on input "upp" at bounding box center [462, 462] width 217 height 30
type input "u"
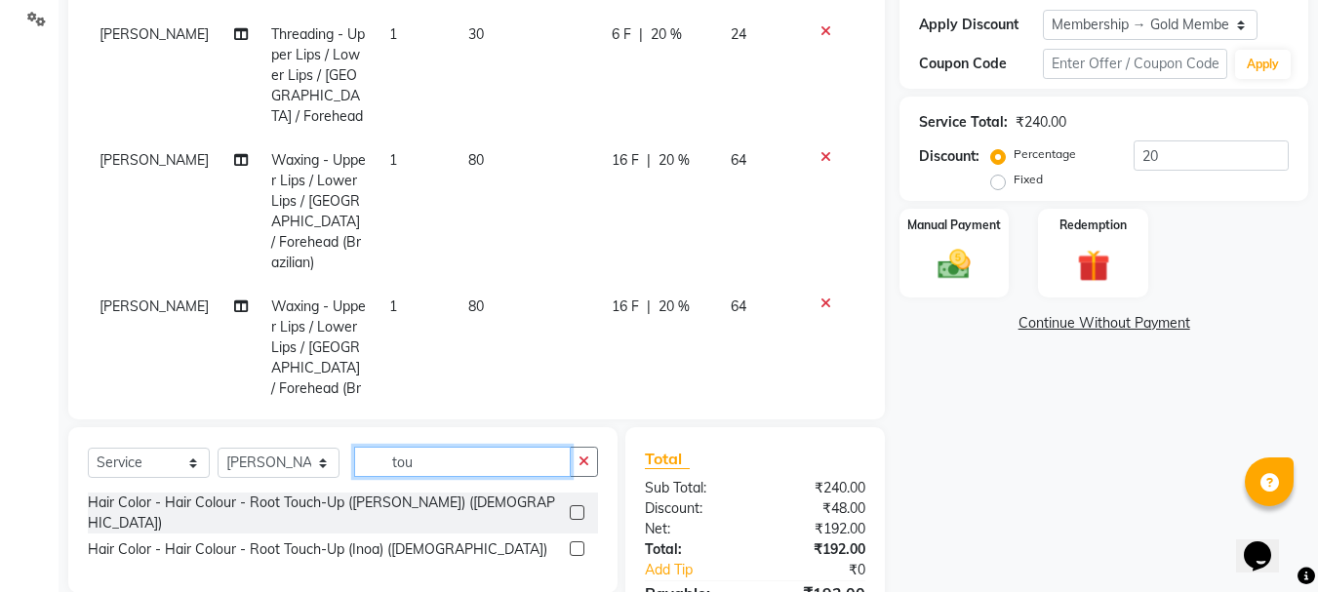
type input "tou"
click at [581, 541] on label at bounding box center [577, 548] width 15 height 15
click at [581, 543] on input "checkbox" at bounding box center [576, 549] width 13 height 13
checkbox input "false"
click at [957, 267] on img at bounding box center [954, 264] width 55 height 39
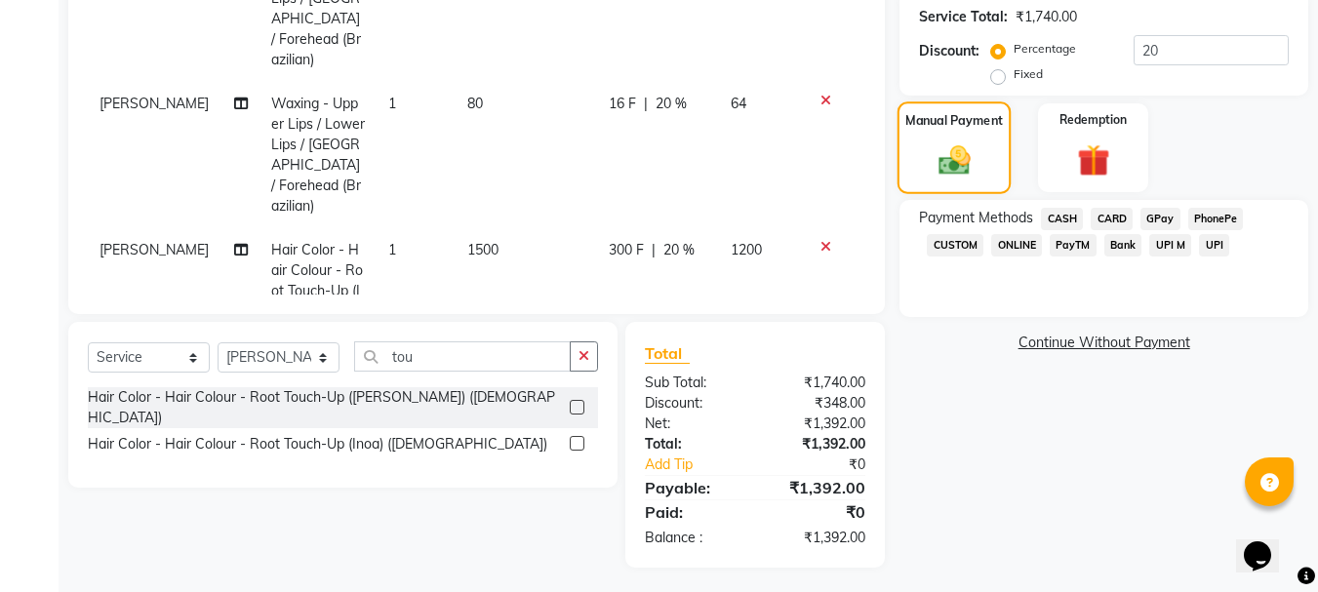
scroll to position [440, 0]
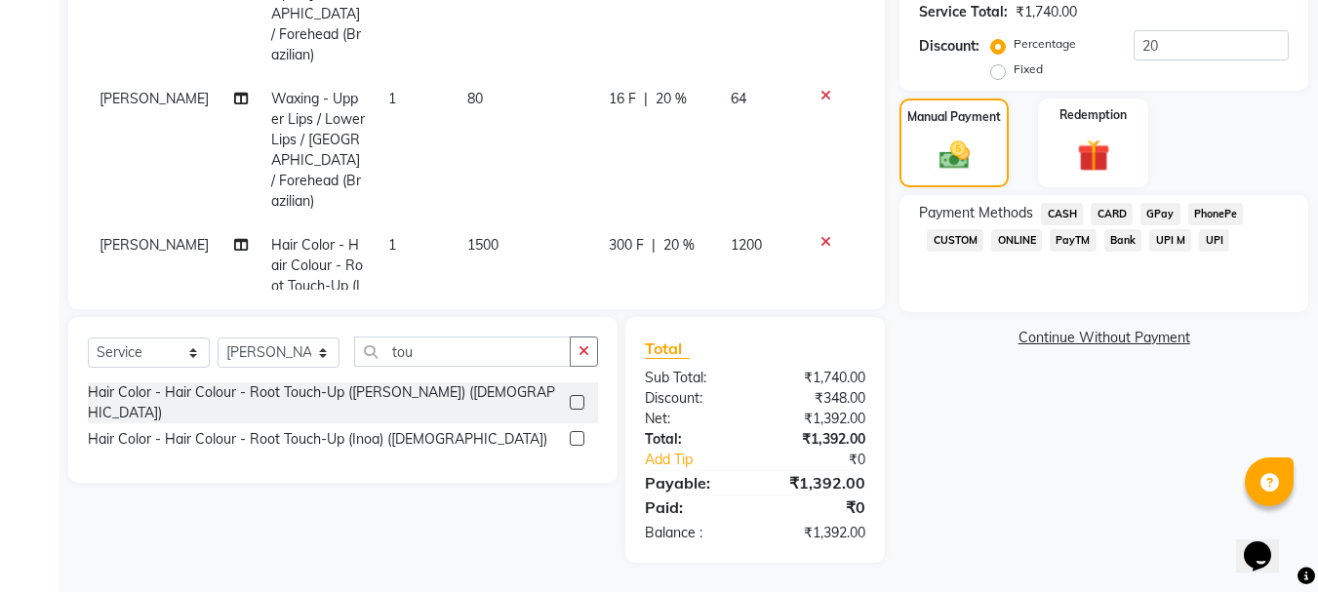
click at [1159, 216] on span "GPay" at bounding box center [1160, 214] width 40 height 22
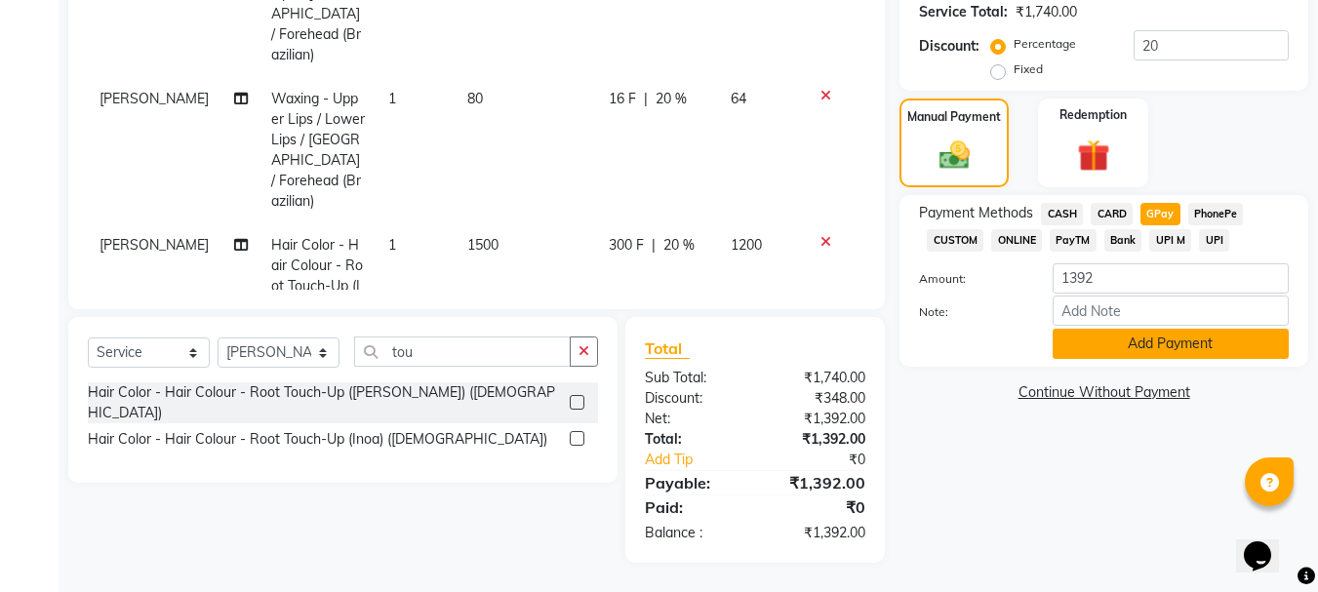
click at [1148, 335] on button "Add Payment" at bounding box center [1171, 344] width 236 height 30
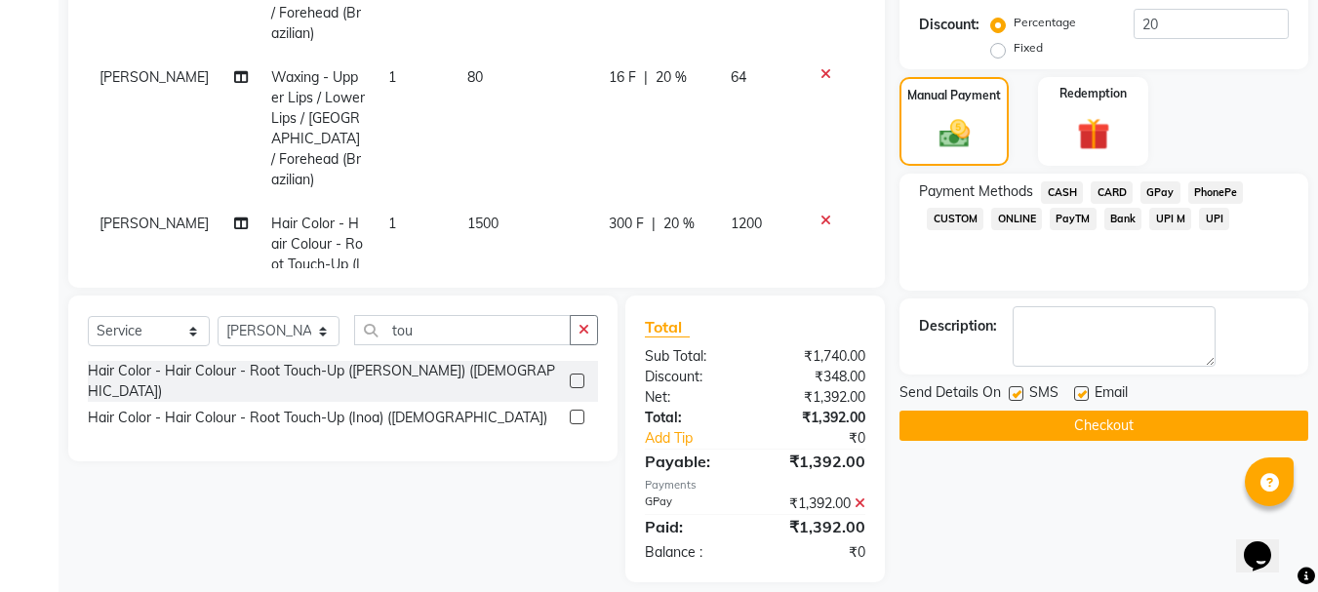
scroll to position [481, 0]
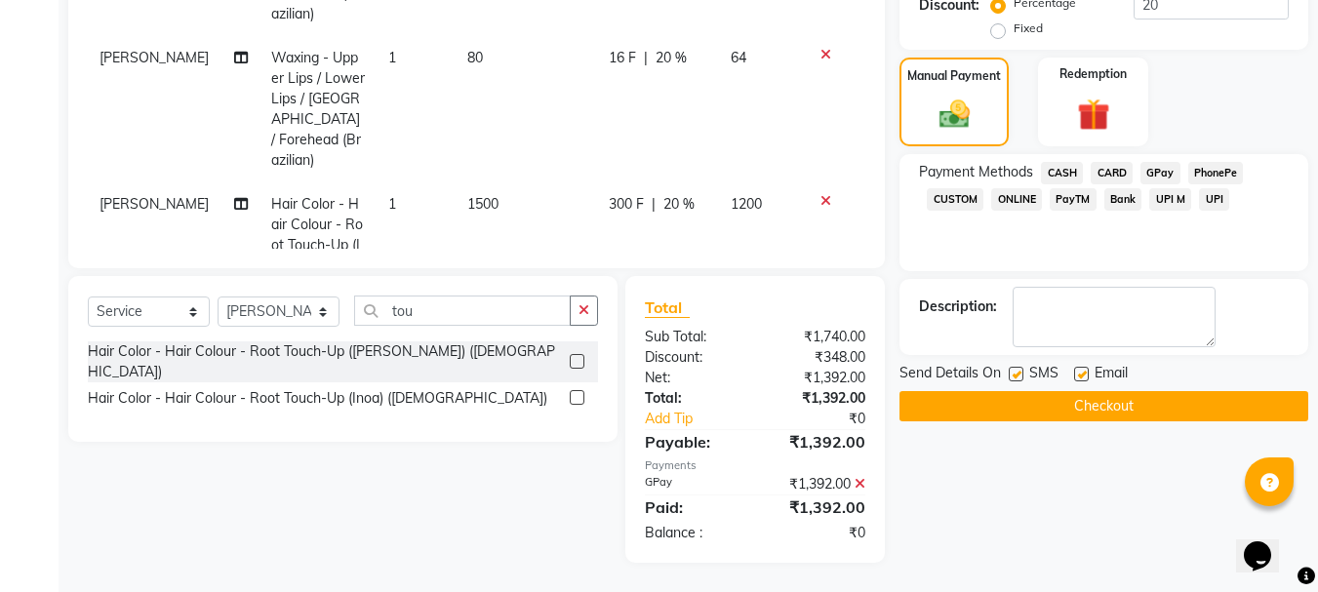
click at [1134, 392] on button "Checkout" at bounding box center [1103, 406] width 409 height 30
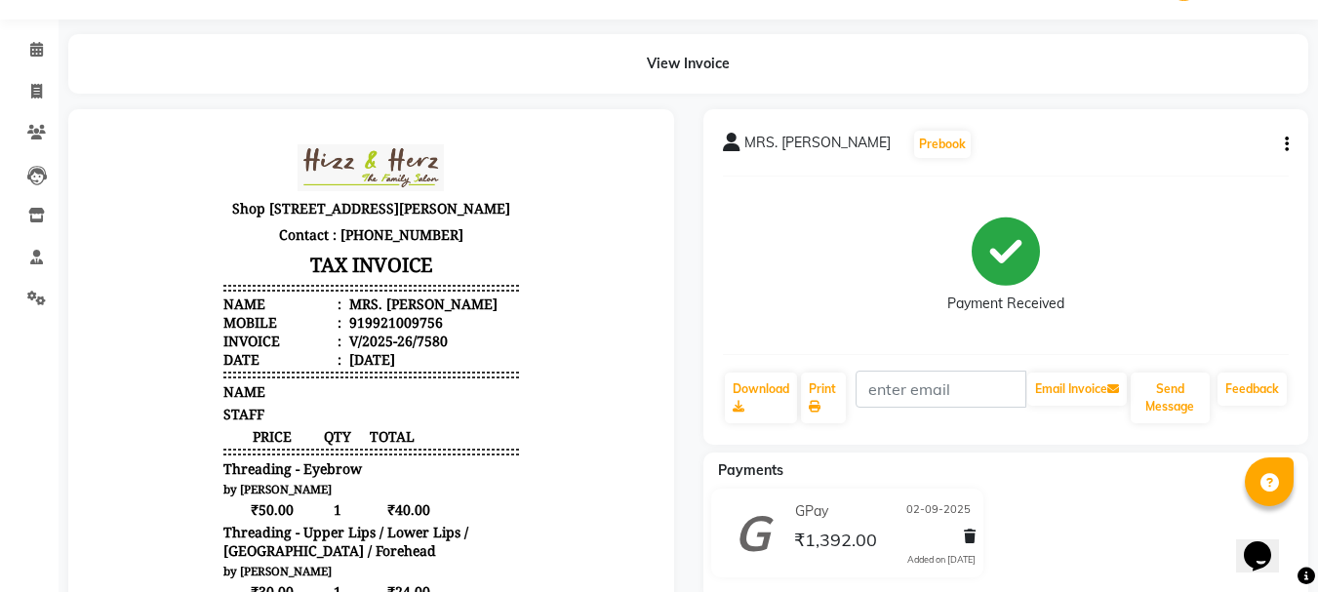
scroll to position [98, 0]
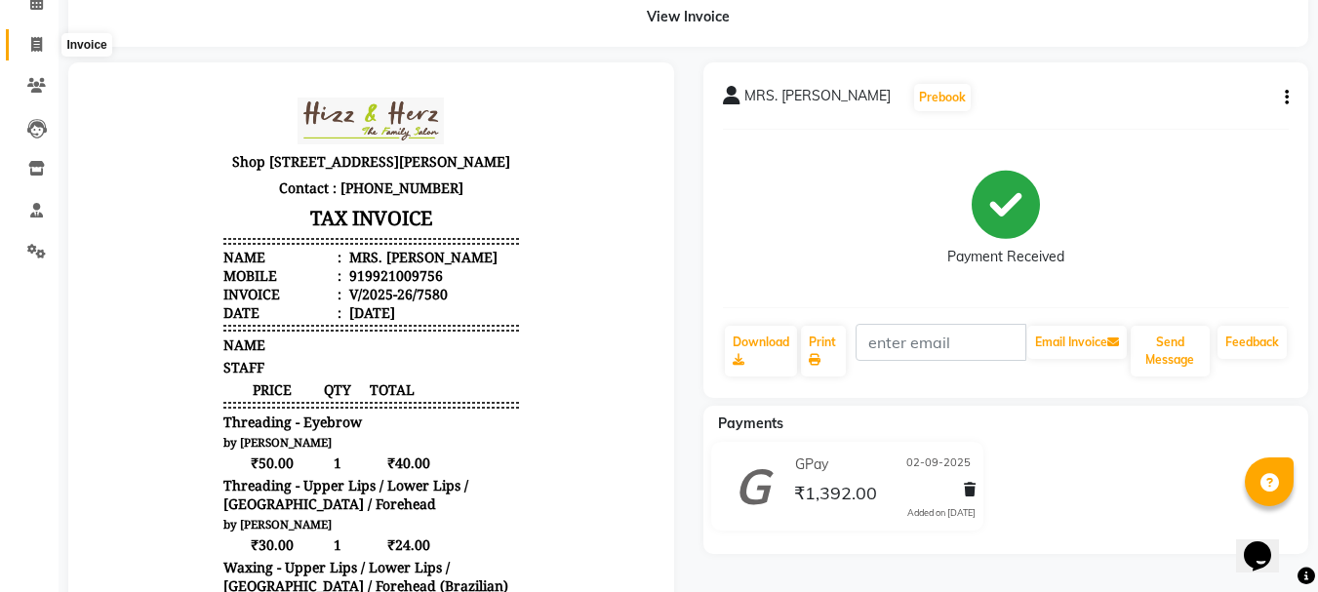
click at [34, 48] on icon at bounding box center [36, 44] width 11 height 15
select select "629"
select select "service"
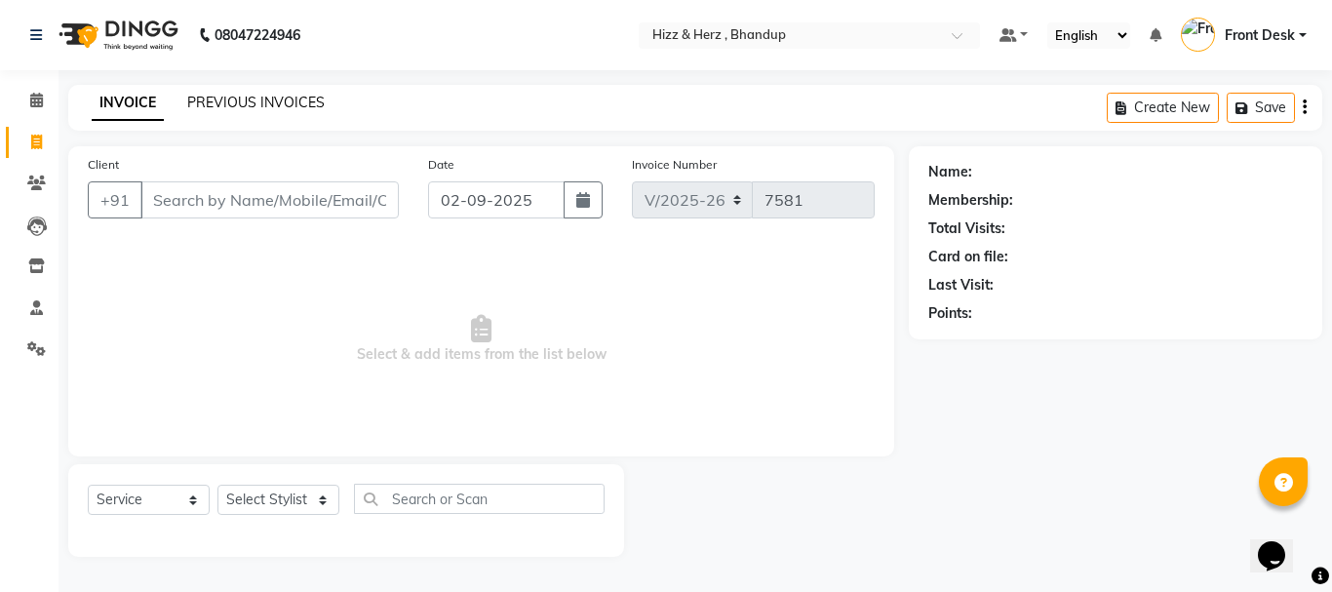
click at [275, 102] on link "PREVIOUS INVOICES" at bounding box center [256, 103] width 138 height 18
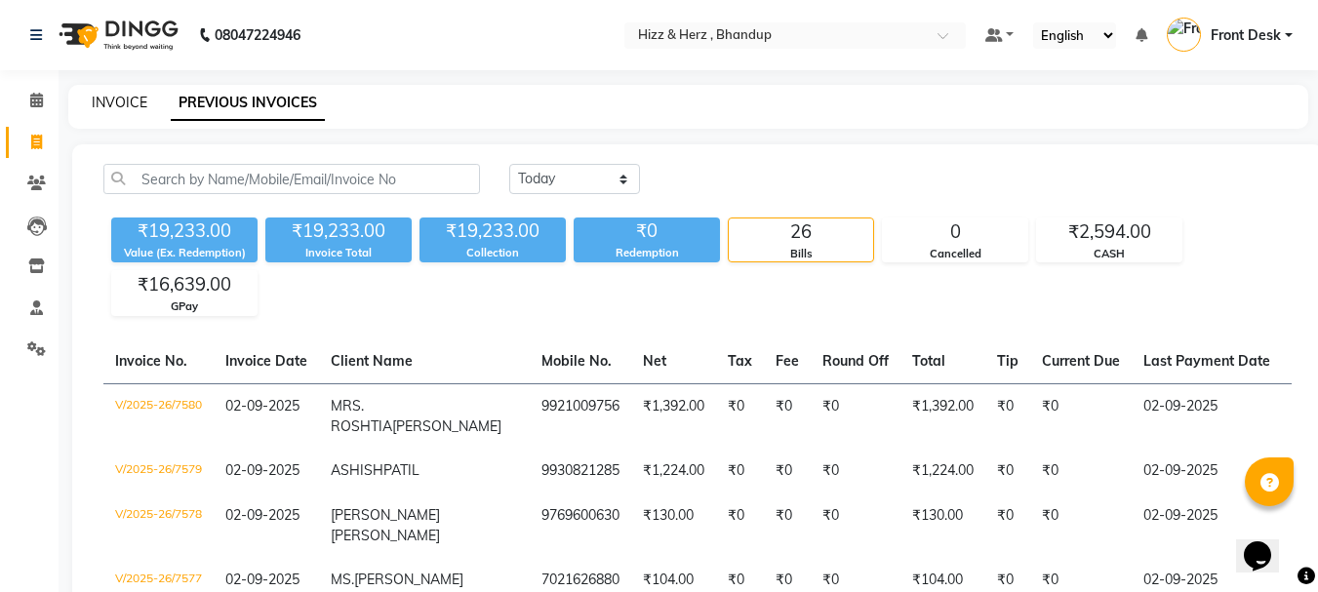
click at [132, 106] on link "INVOICE" at bounding box center [120, 103] width 56 height 18
select select "629"
select select "service"
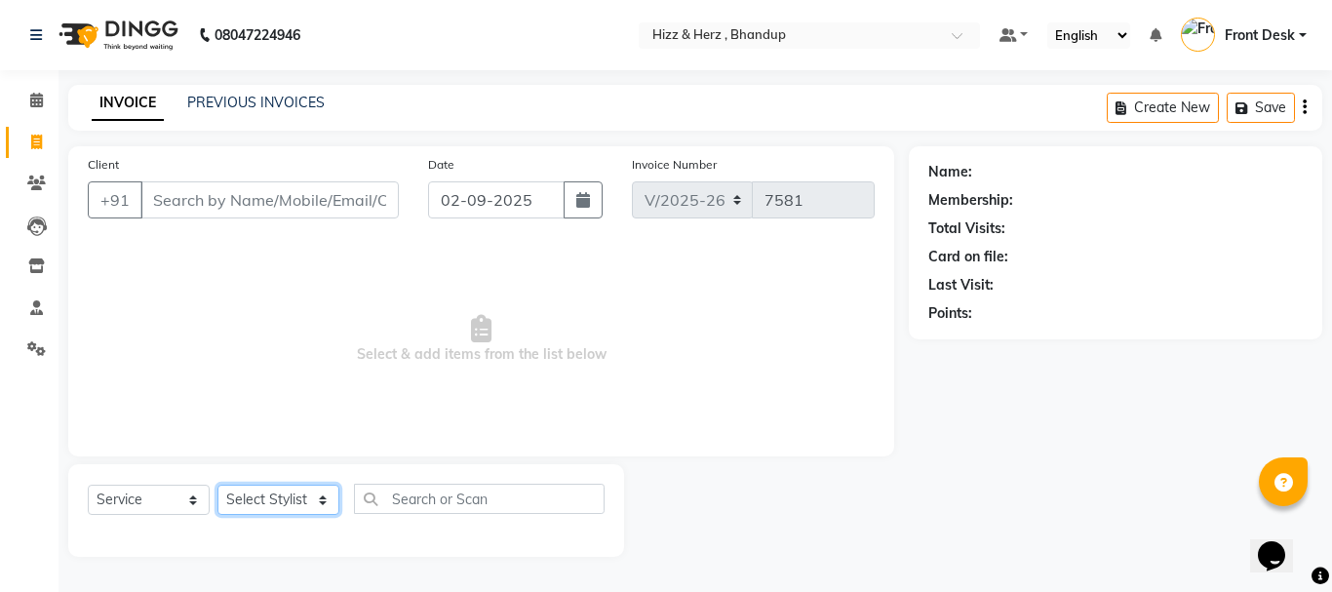
click at [277, 500] on select "Select Stylist Front Desk Gaurav Sharma HIZZ & HERZ 2 IRFAN AHMAD Jigna Goswami…" at bounding box center [279, 500] width 122 height 30
select select "24395"
click at [218, 485] on select "Select Stylist Front Desk Gaurav Sharma HIZZ & HERZ 2 IRFAN AHMAD Jigna Goswami…" at bounding box center [279, 500] width 122 height 30
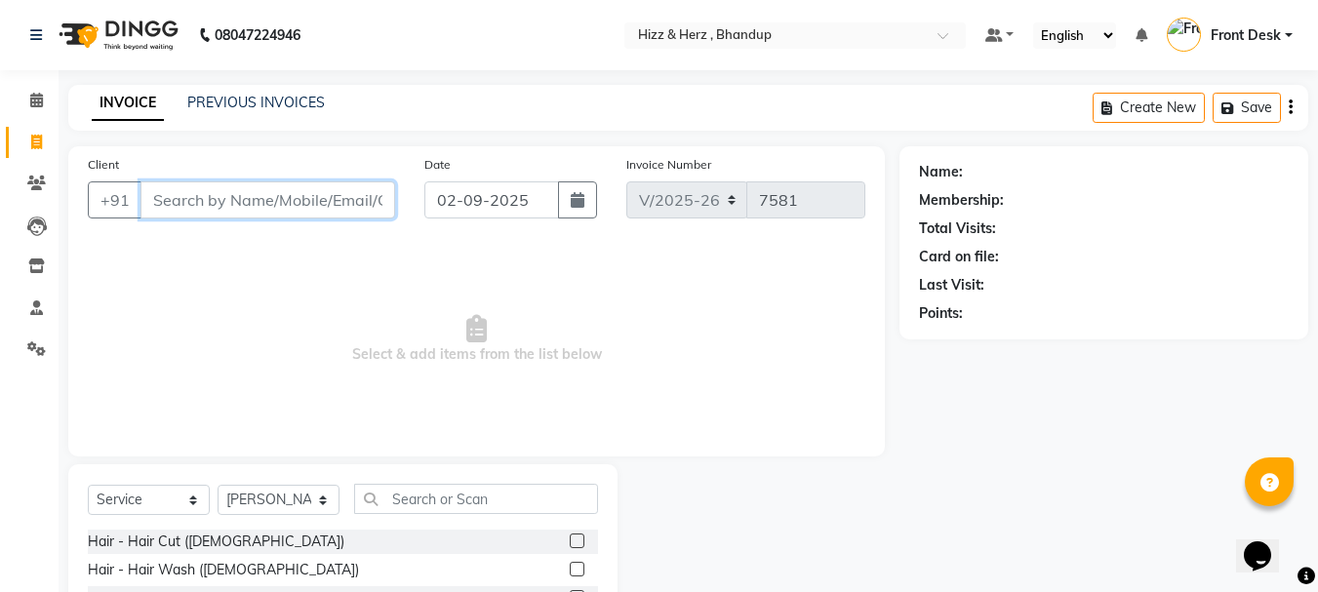
click at [276, 199] on input "Client" at bounding box center [267, 199] width 255 height 37
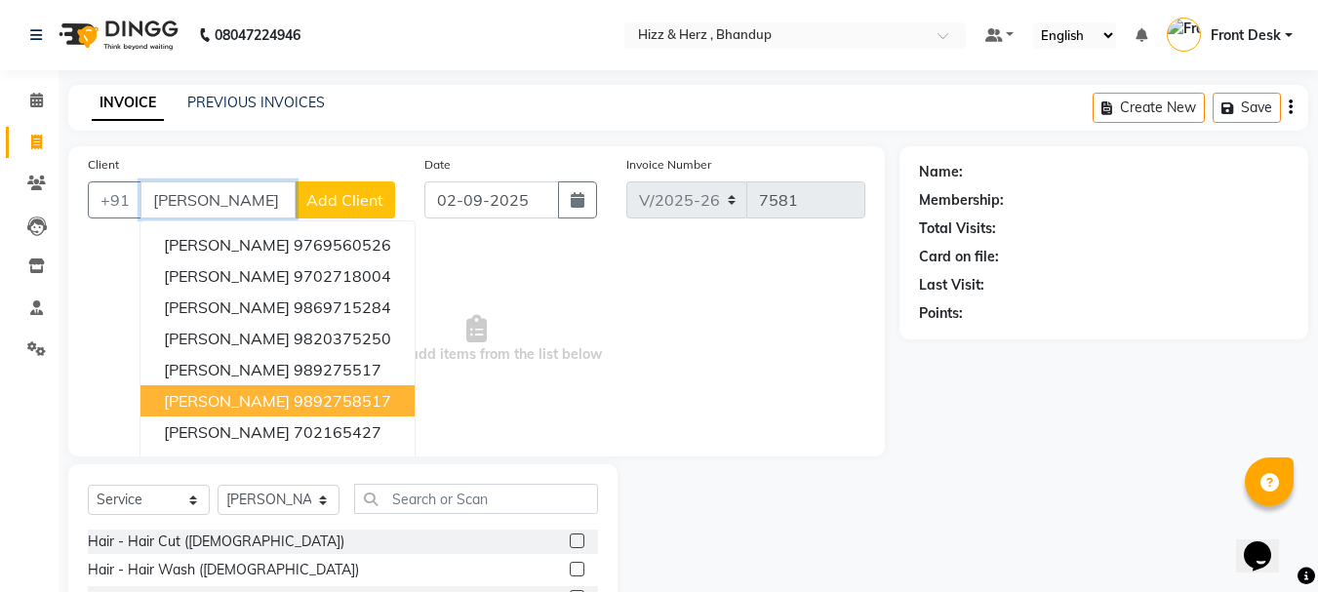
click at [270, 398] on span "MRS. SUSHMA MEDHE" at bounding box center [227, 401] width 126 height 20
type input "9892758517"
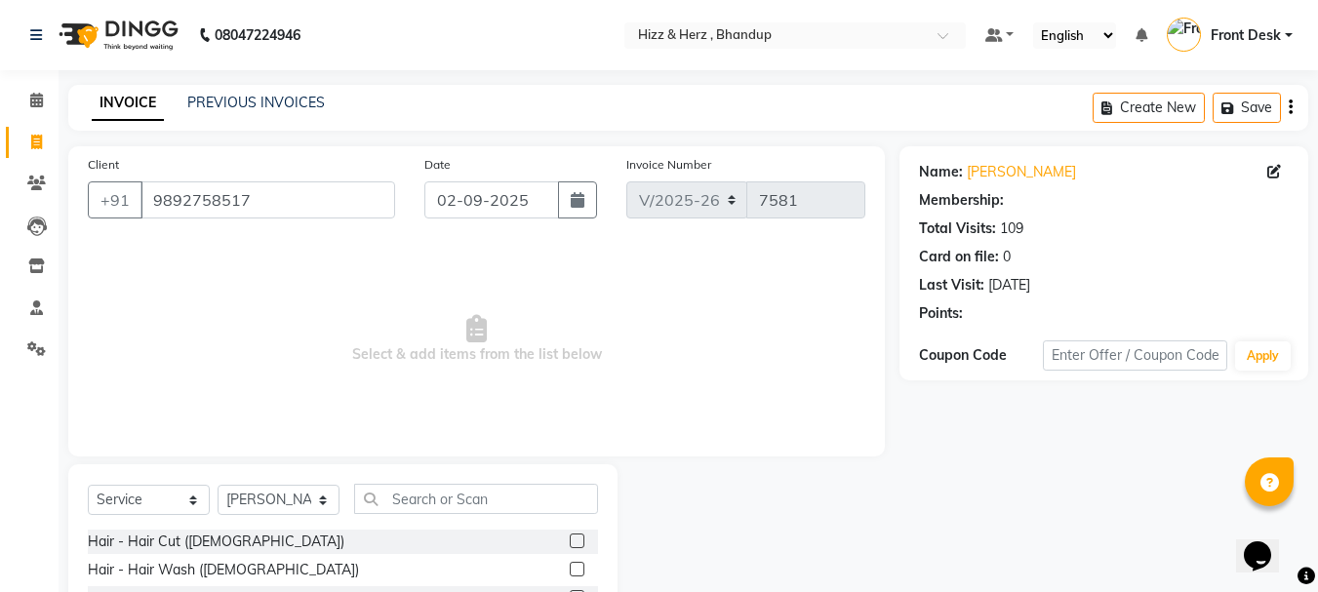
select select "1: Object"
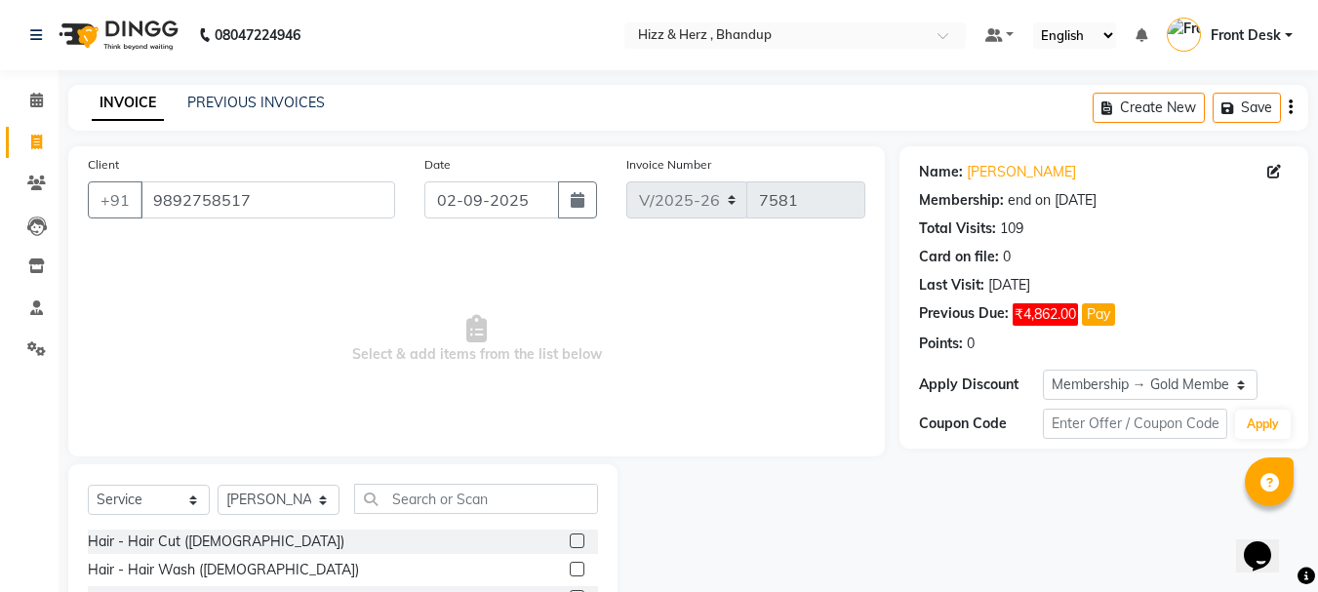
scroll to position [98, 0]
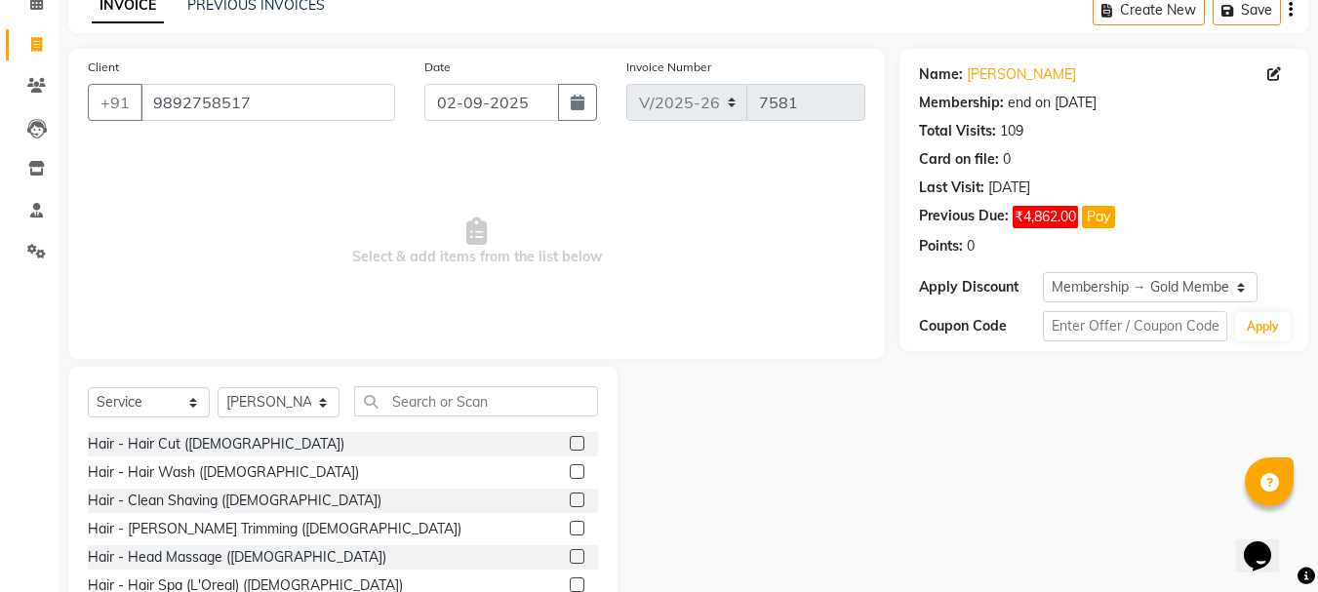
click at [570, 446] on label at bounding box center [577, 443] width 15 height 15
click at [570, 446] on input "checkbox" at bounding box center [576, 444] width 13 height 13
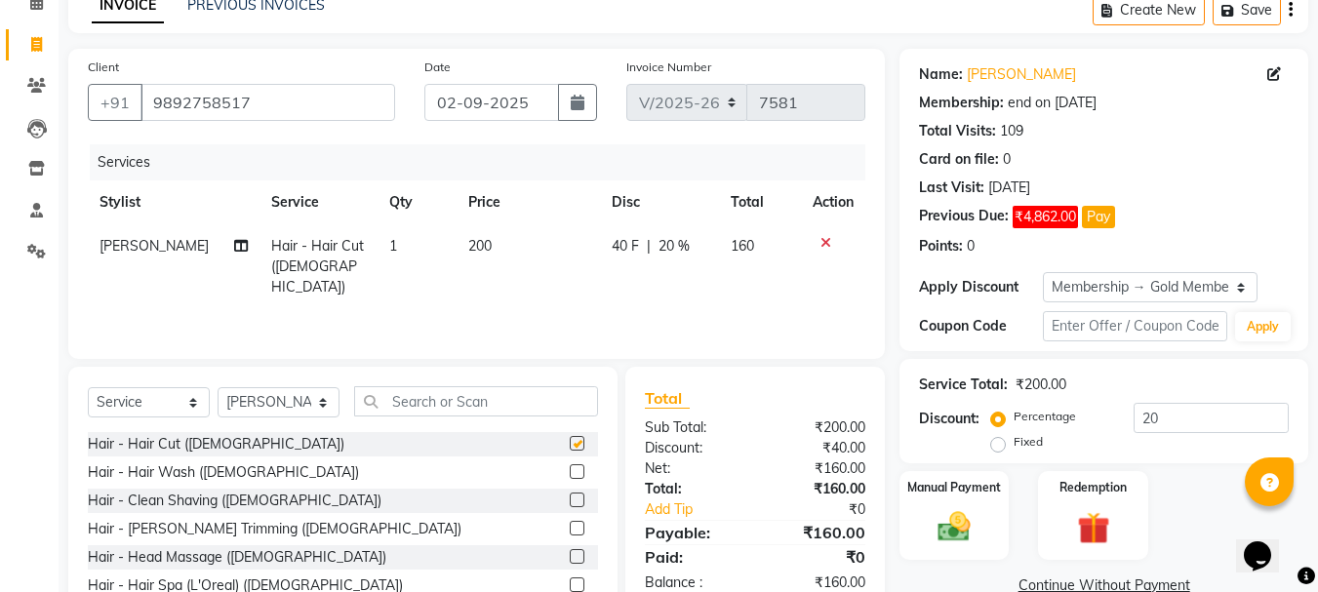
checkbox input "false"
click at [192, 395] on select "Select Service Product Membership Package Voucher Prepaid Gift Card" at bounding box center [149, 402] width 122 height 30
select select "product"
click at [88, 387] on select "Select Service Product Membership Package Voucher Prepaid Gift Card" at bounding box center [149, 402] width 122 height 30
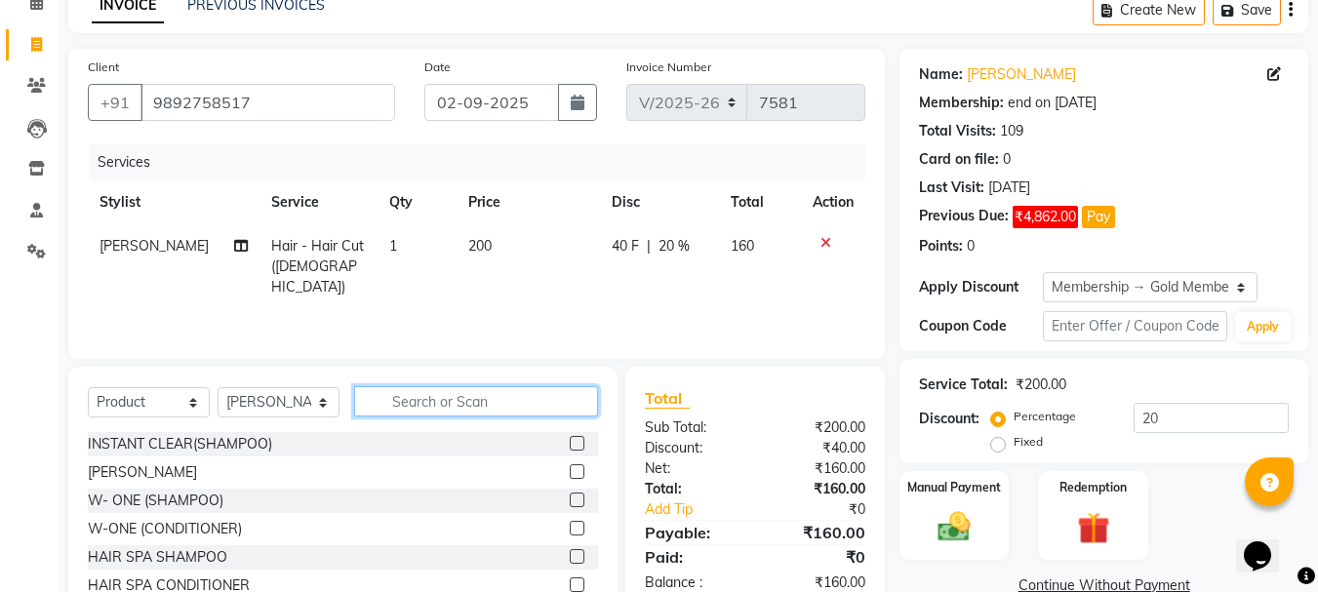
click at [482, 394] on input "text" at bounding box center [476, 401] width 244 height 30
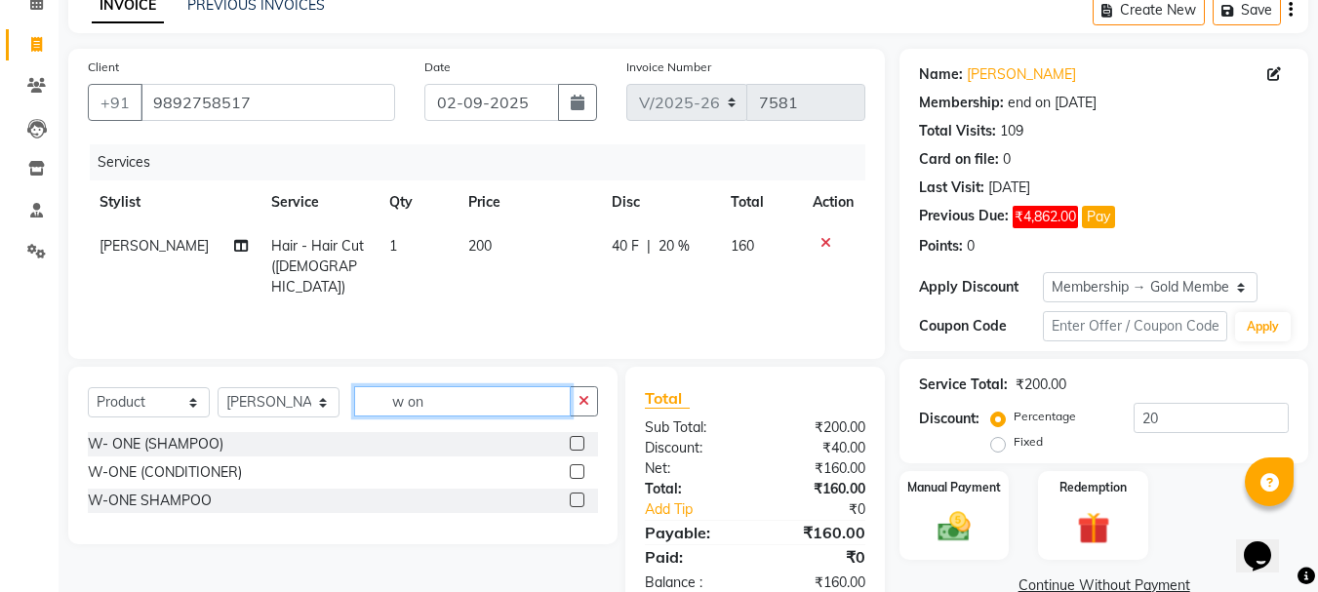
type input "w on"
click at [580, 436] on label at bounding box center [577, 443] width 15 height 15
click at [580, 438] on input "checkbox" at bounding box center [576, 444] width 13 height 13
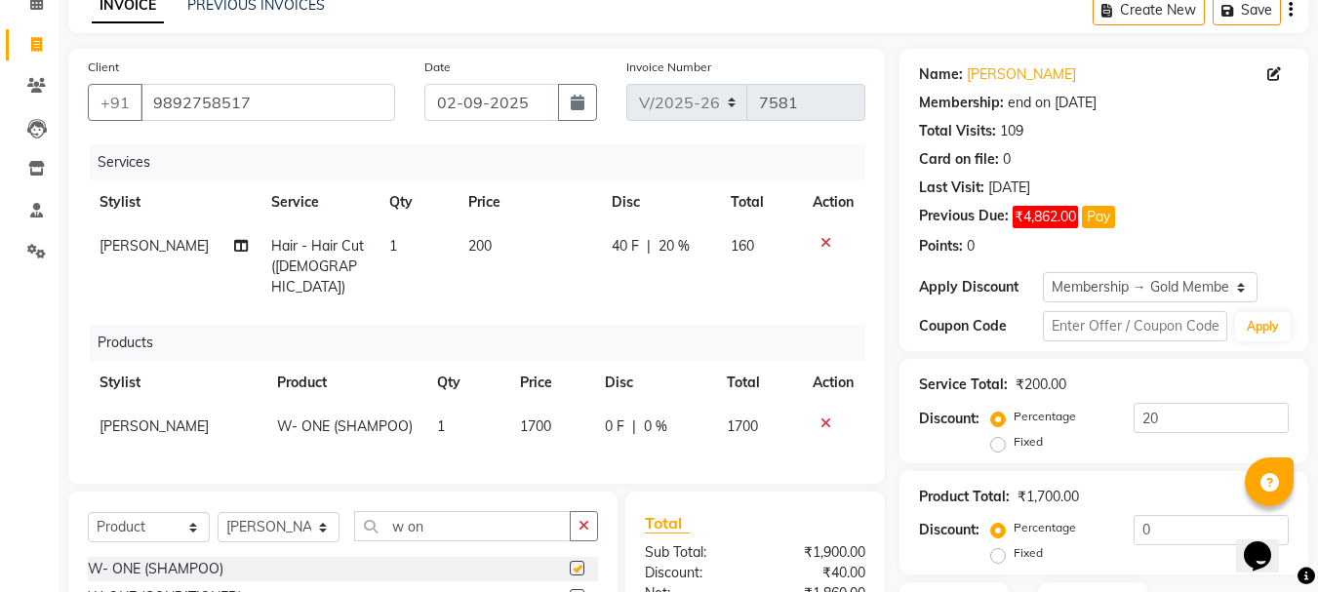
checkbox input "false"
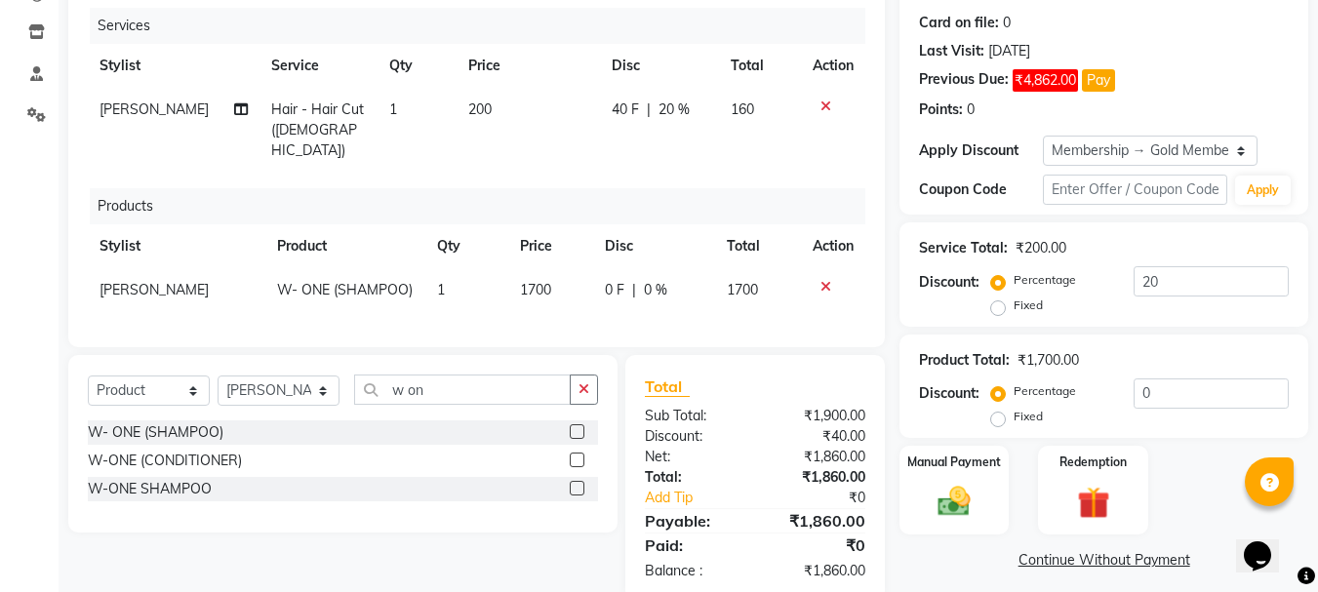
scroll to position [266, 0]
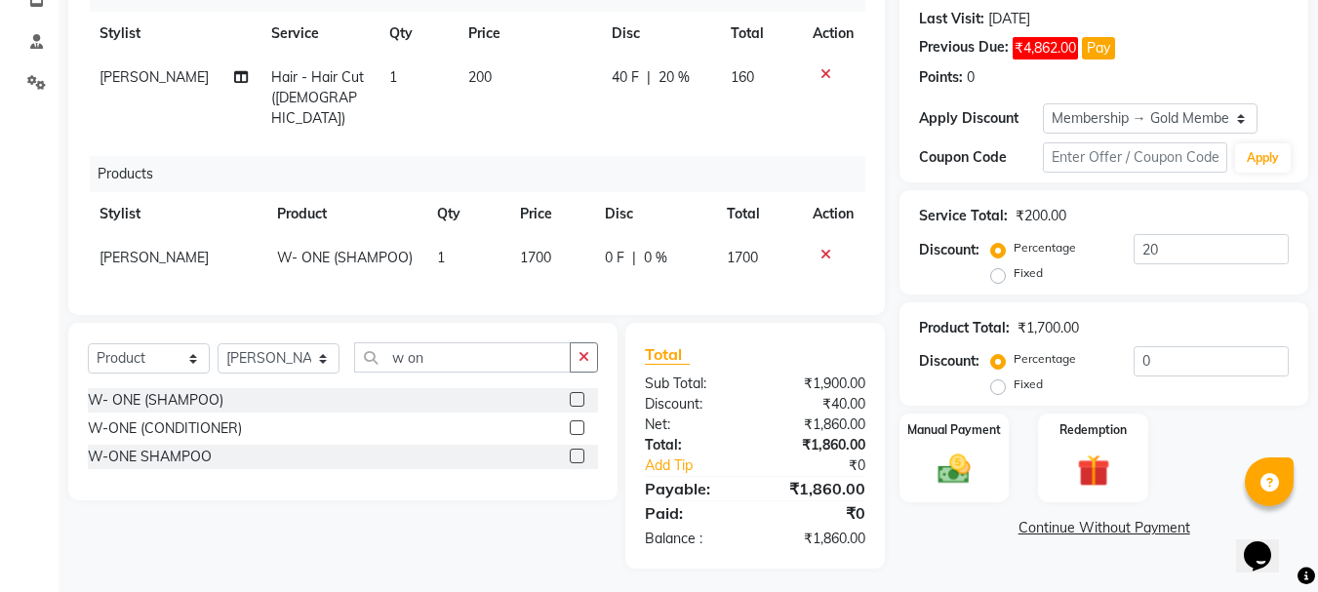
click at [578, 421] on label at bounding box center [577, 427] width 15 height 15
click at [578, 422] on input "checkbox" at bounding box center [576, 428] width 13 height 13
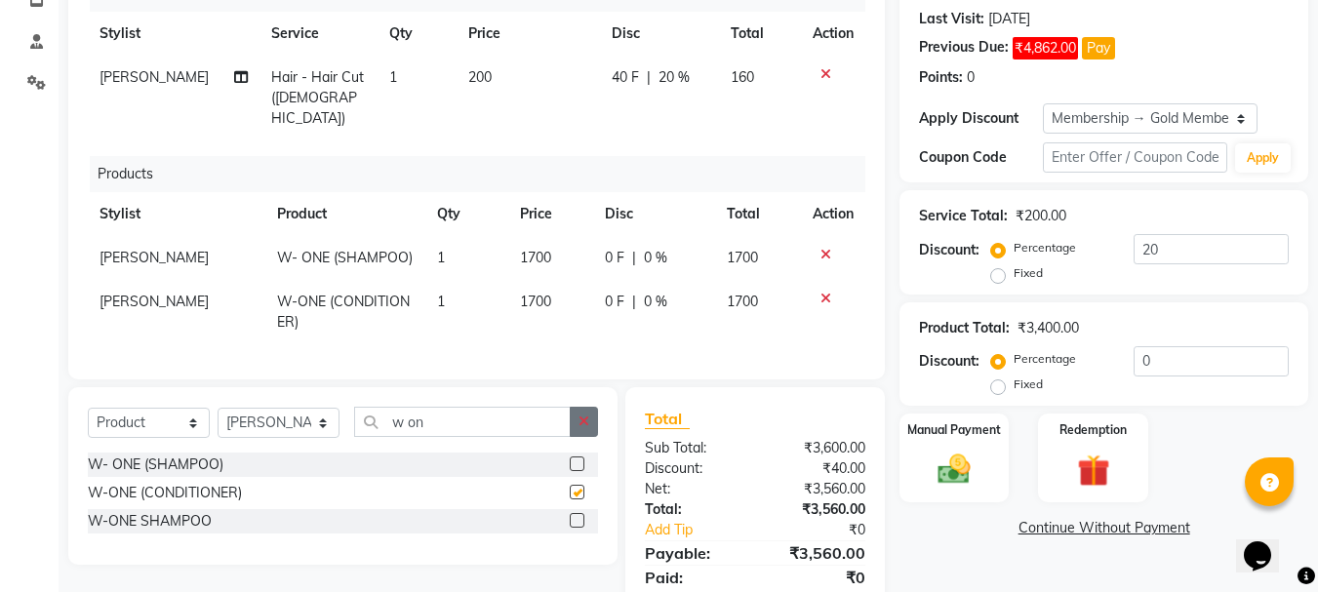
checkbox input "false"
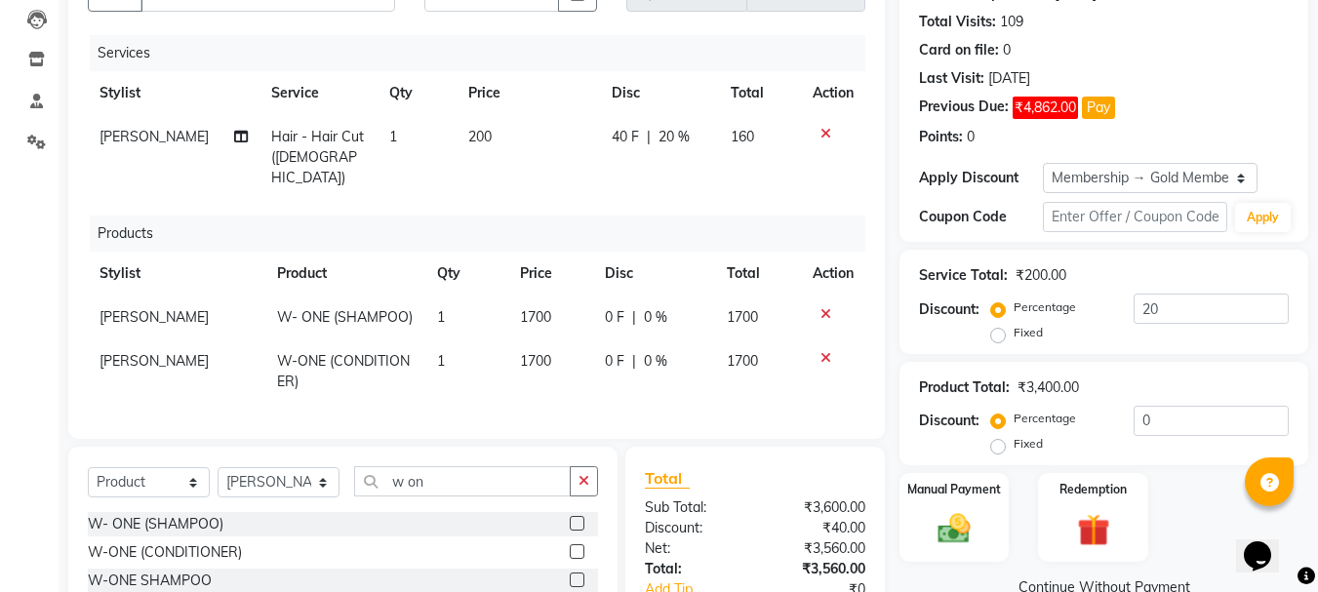
scroll to position [169, 0]
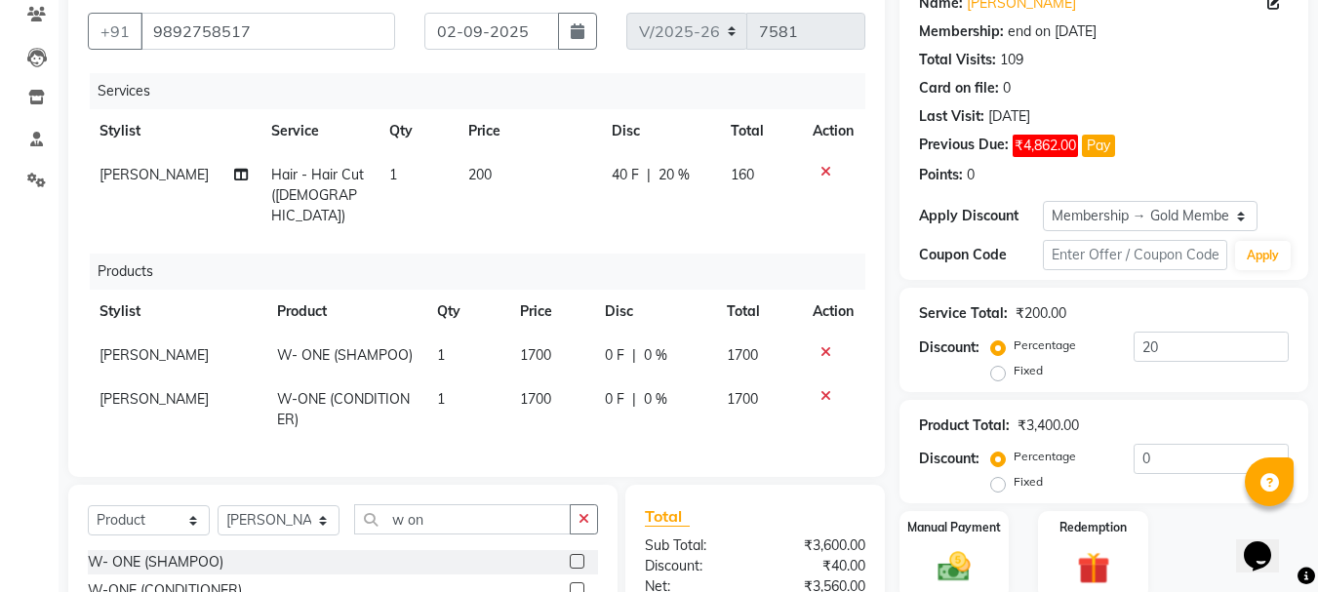
click at [150, 346] on span "[PERSON_NAME]" at bounding box center [153, 355] width 109 height 18
select select "24395"
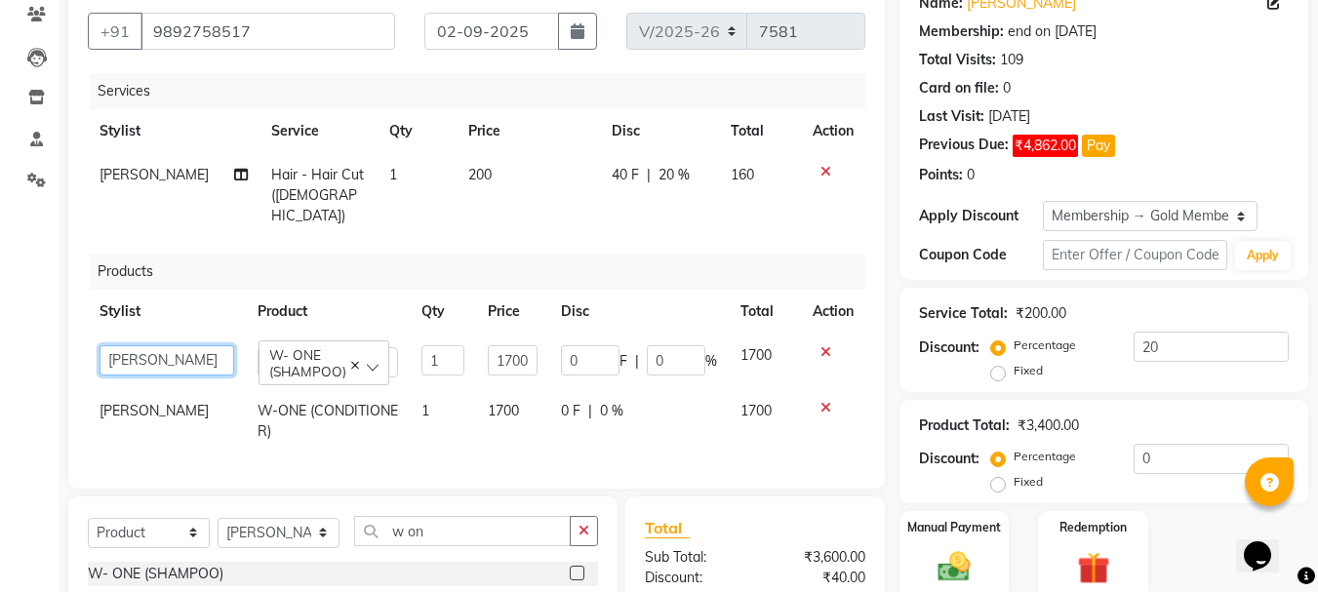
click at [150, 345] on select "Front Desk Gaurav Sharma HIZZ & HERZ 2 IRFAN AHMAD Jigna Goswami KHALID AHMAD L…" at bounding box center [166, 360] width 135 height 30
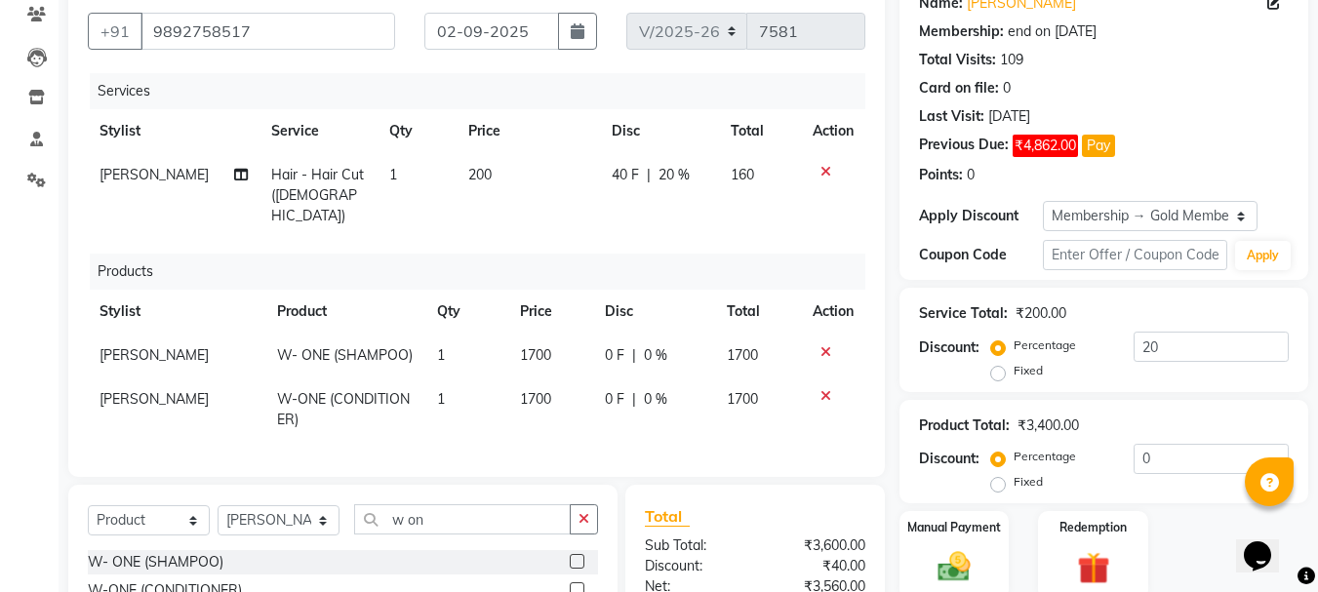
click at [166, 390] on span "[PERSON_NAME]" at bounding box center [153, 399] width 109 height 18
select select "24395"
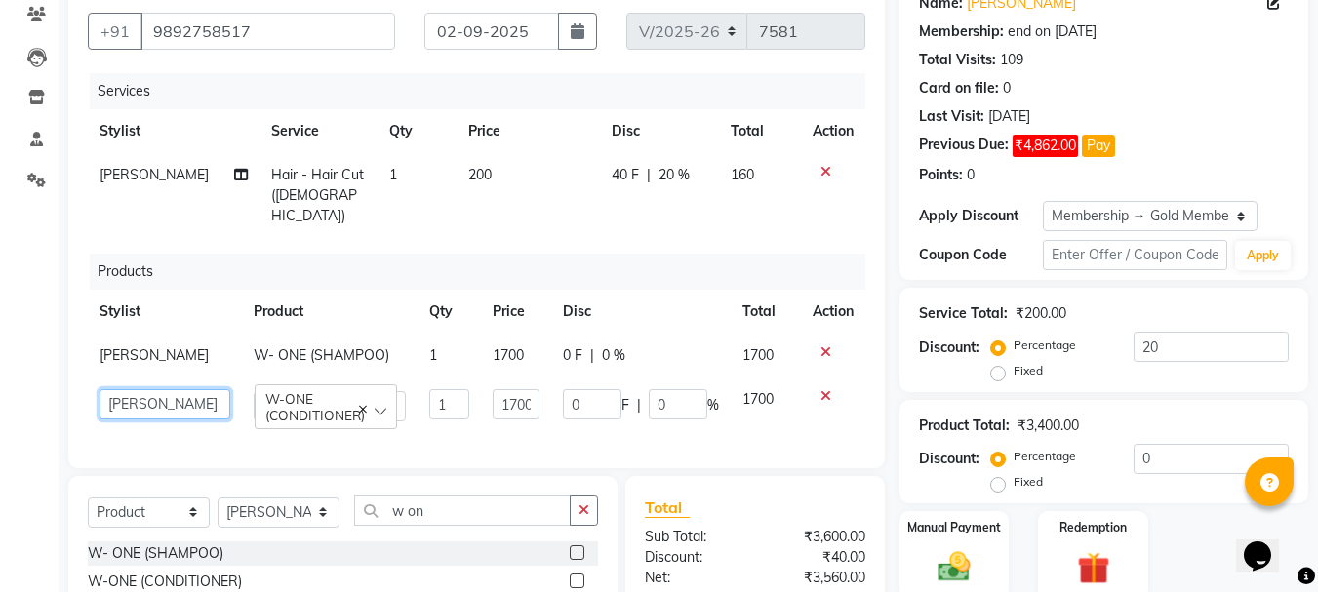
click at [166, 389] on select "Front Desk Gaurav Sharma HIZZ & HERZ 2 IRFAN AHMAD Jigna Goswami KHALID AHMAD L…" at bounding box center [164, 404] width 131 height 30
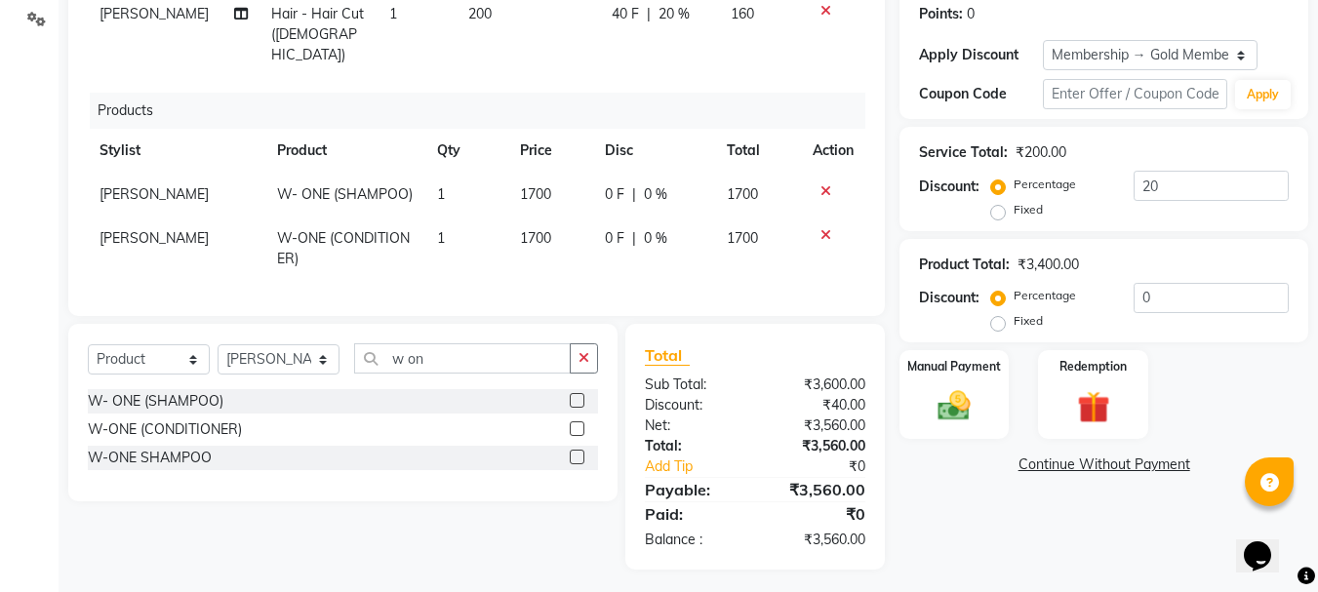
scroll to position [331, 0]
click at [324, 351] on select "Select Stylist Front Desk Gaurav Sharma HIZZ & HERZ 2 IRFAN AHMAD Jigna Goswami…" at bounding box center [279, 358] width 122 height 30
select select "9145"
click at [218, 343] on select "Select Stylist Front Desk Gaurav Sharma HIZZ & HERZ 2 IRFAN AHMAD Jigna Goswami…" at bounding box center [279, 358] width 122 height 30
click at [481, 353] on input "w on" at bounding box center [462, 357] width 217 height 30
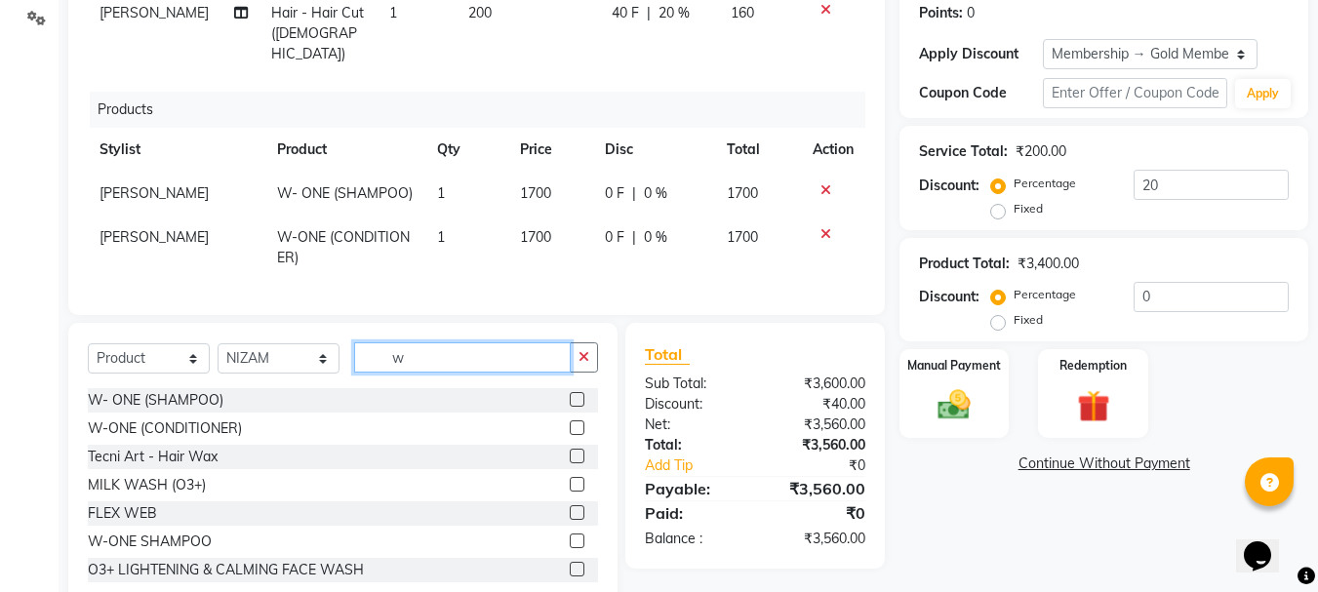
type input "w"
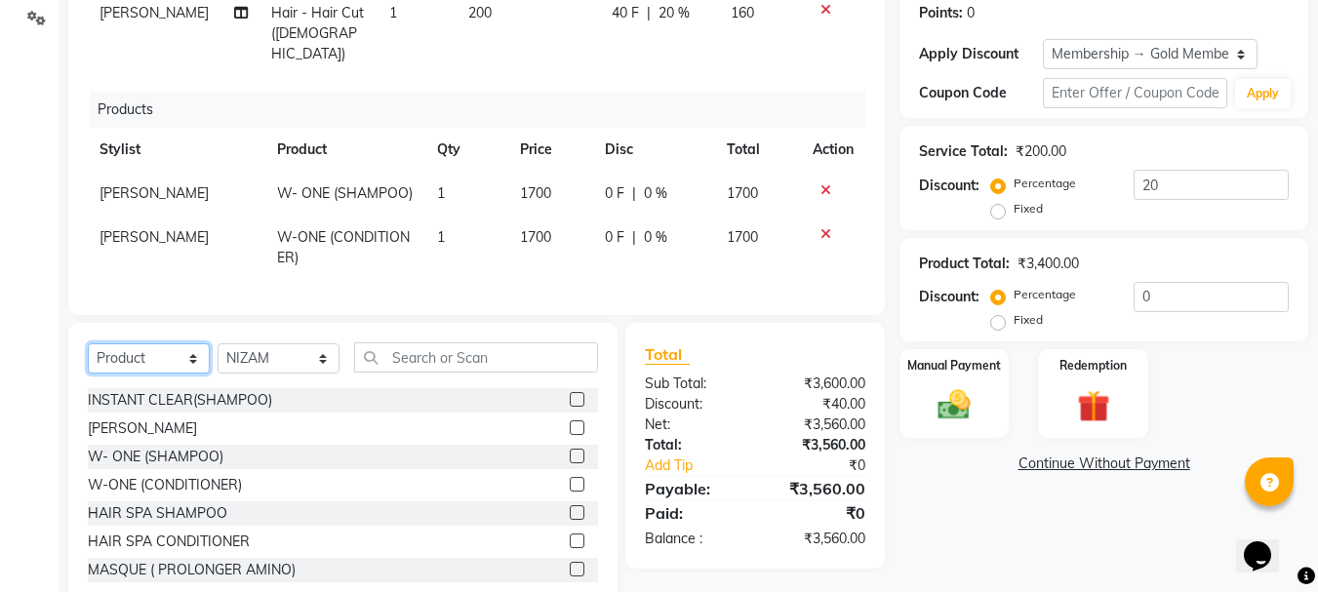
click at [182, 352] on select "Select Service Product Membership Package Voucher Prepaid Gift Card" at bounding box center [149, 358] width 122 height 30
select select "service"
click at [88, 343] on select "Select Service Product Membership Package Voucher Prepaid Gift Card" at bounding box center [149, 358] width 122 height 30
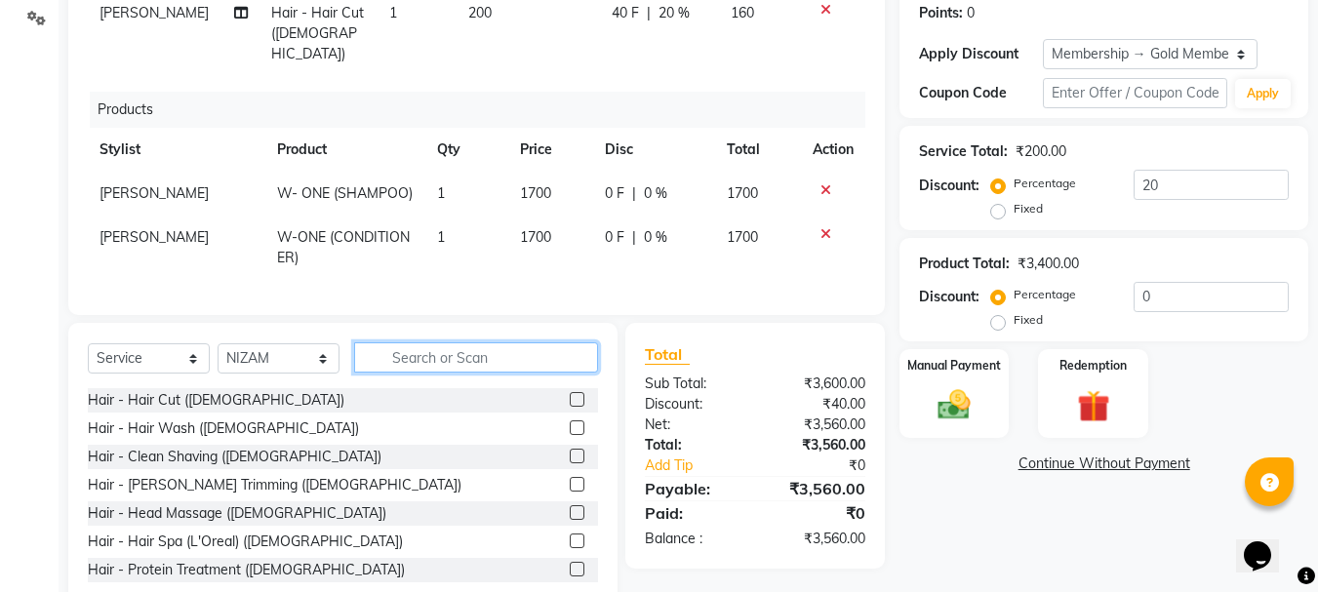
click at [479, 349] on input "text" at bounding box center [476, 357] width 244 height 30
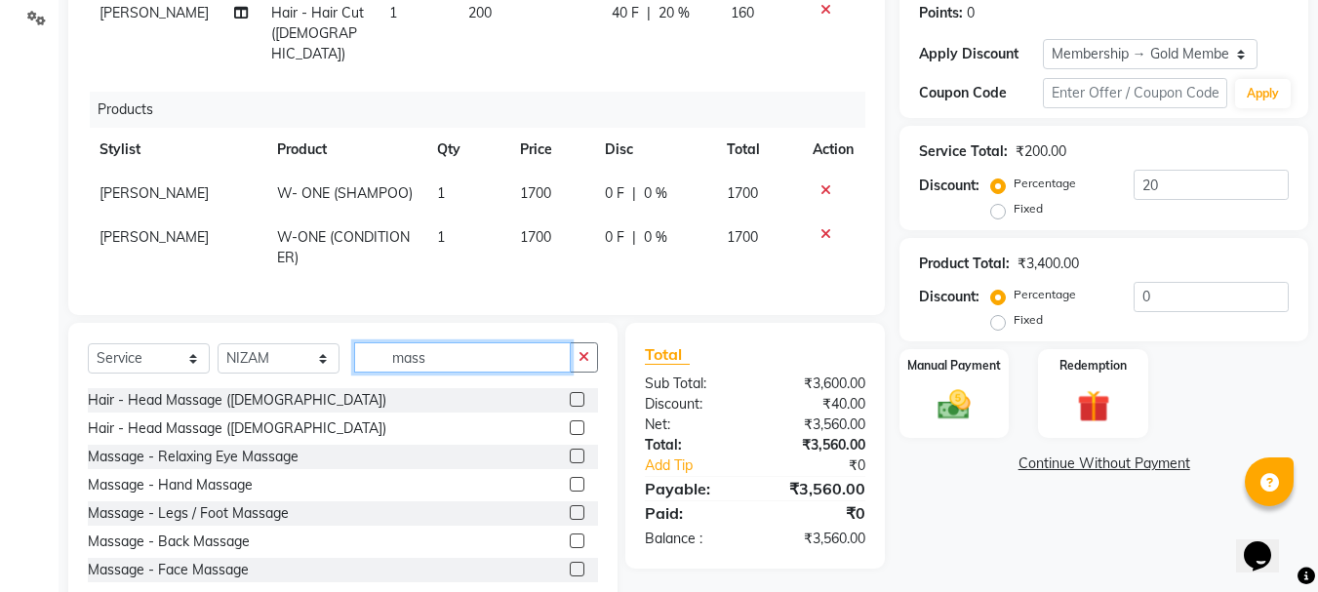
type input "mass"
click at [570, 421] on label at bounding box center [577, 427] width 15 height 15
click at [570, 422] on input "checkbox" at bounding box center [576, 428] width 13 height 13
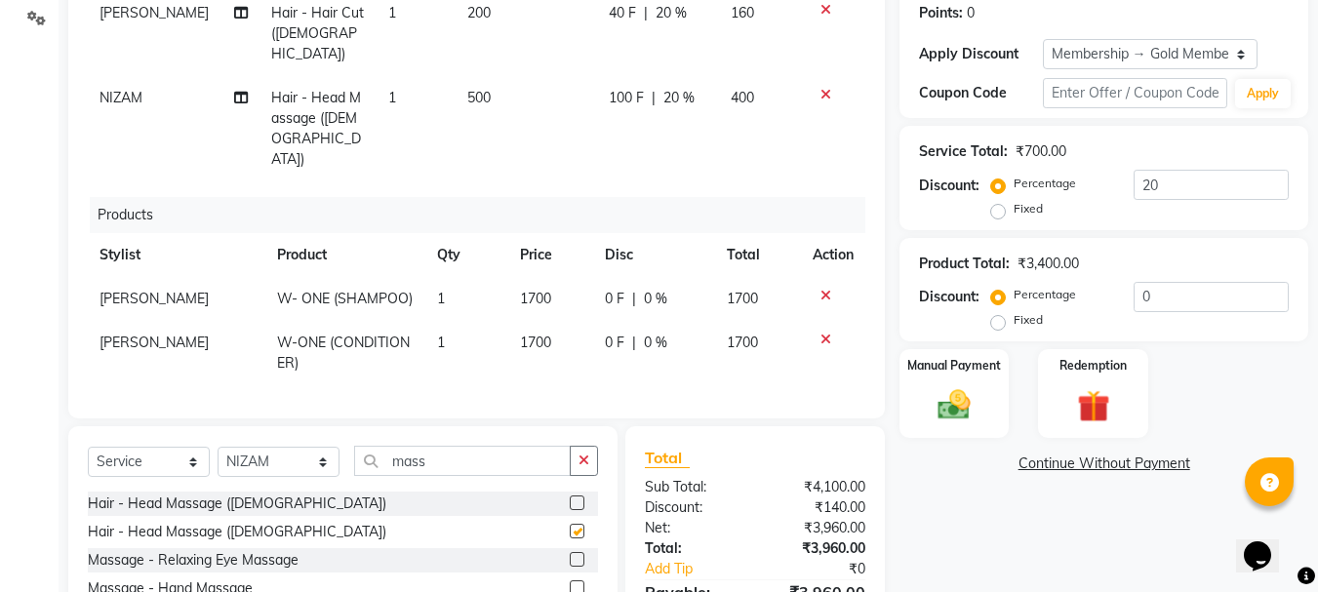
checkbox input "false"
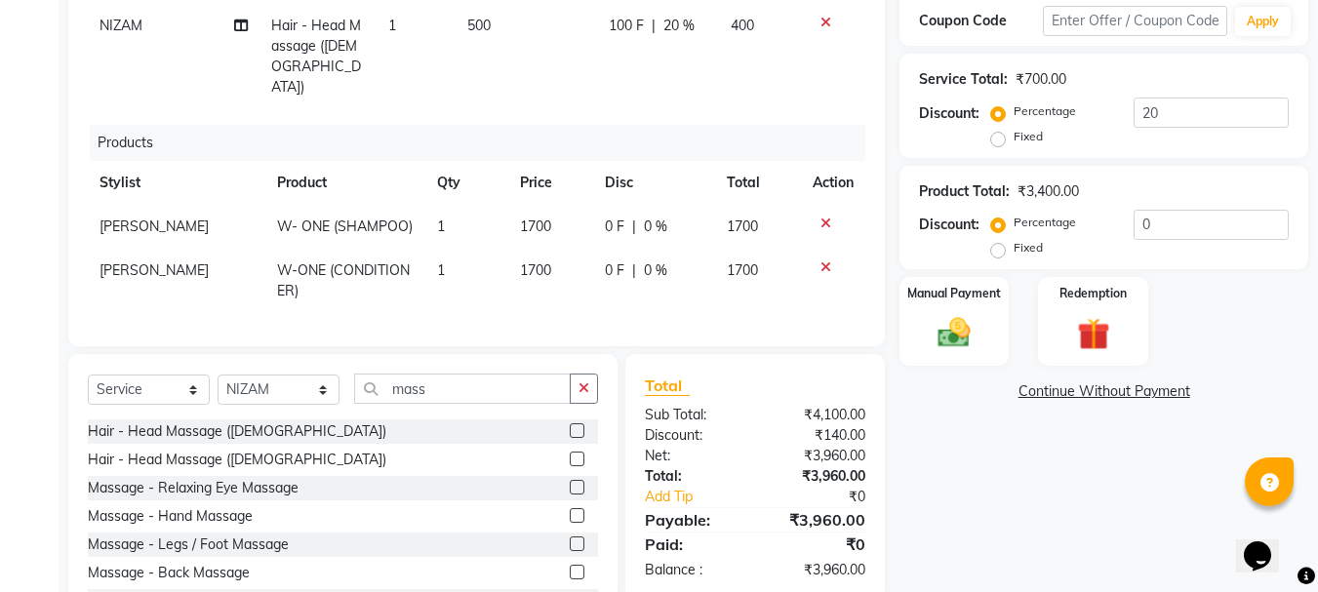
scroll to position [428, 0]
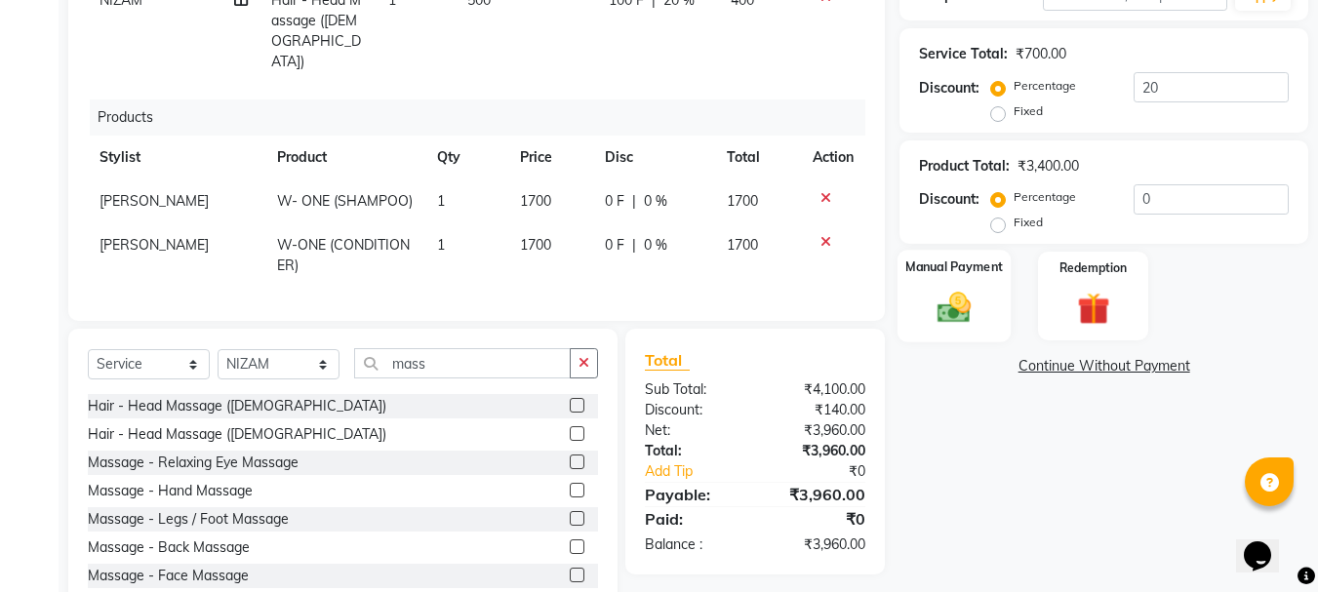
click at [951, 315] on img at bounding box center [954, 308] width 55 height 39
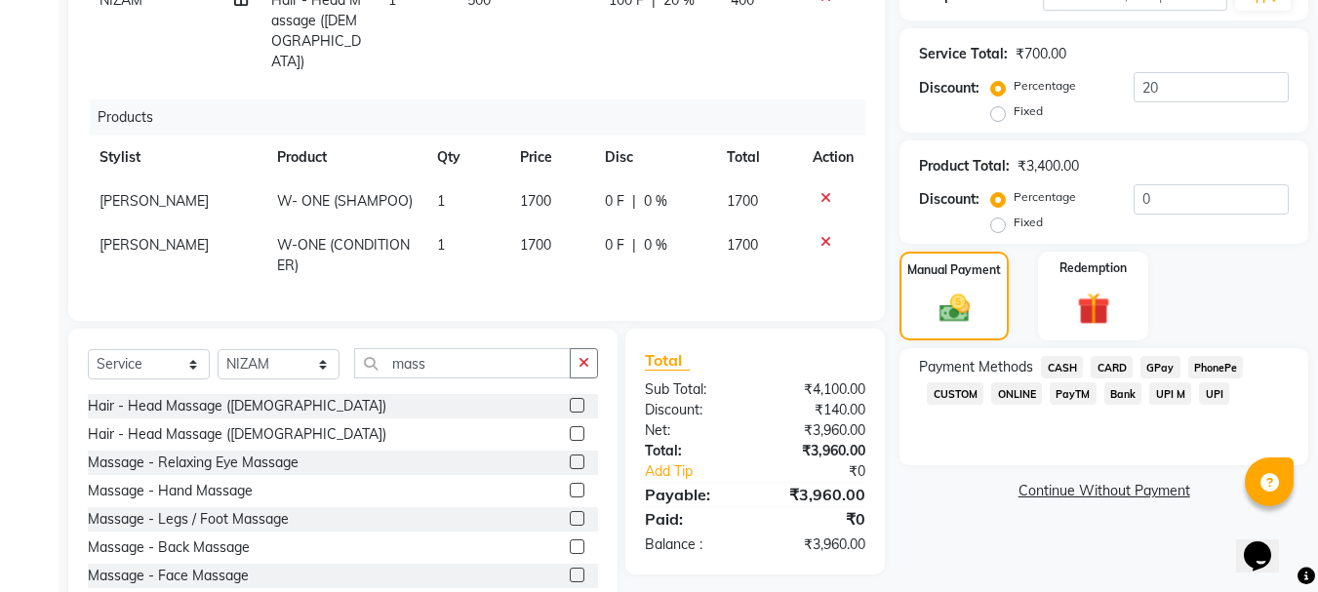
click at [1163, 368] on span "GPay" at bounding box center [1160, 367] width 40 height 22
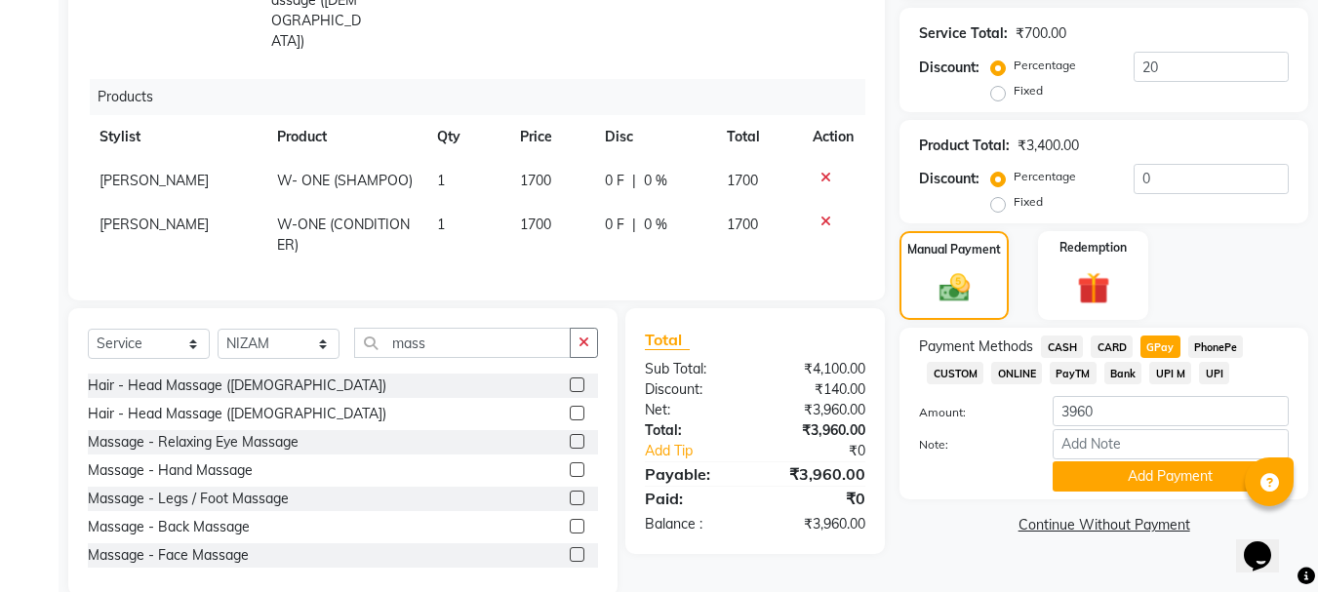
scroll to position [457, 0]
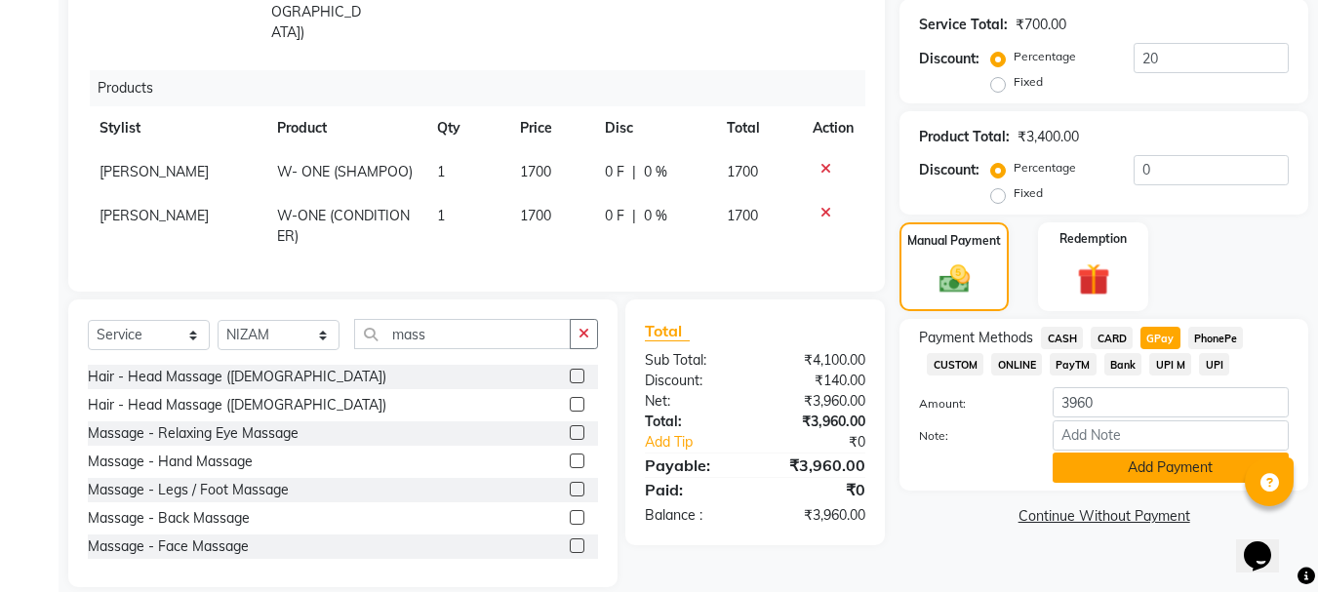
click at [1155, 477] on button "Add Payment" at bounding box center [1171, 468] width 236 height 30
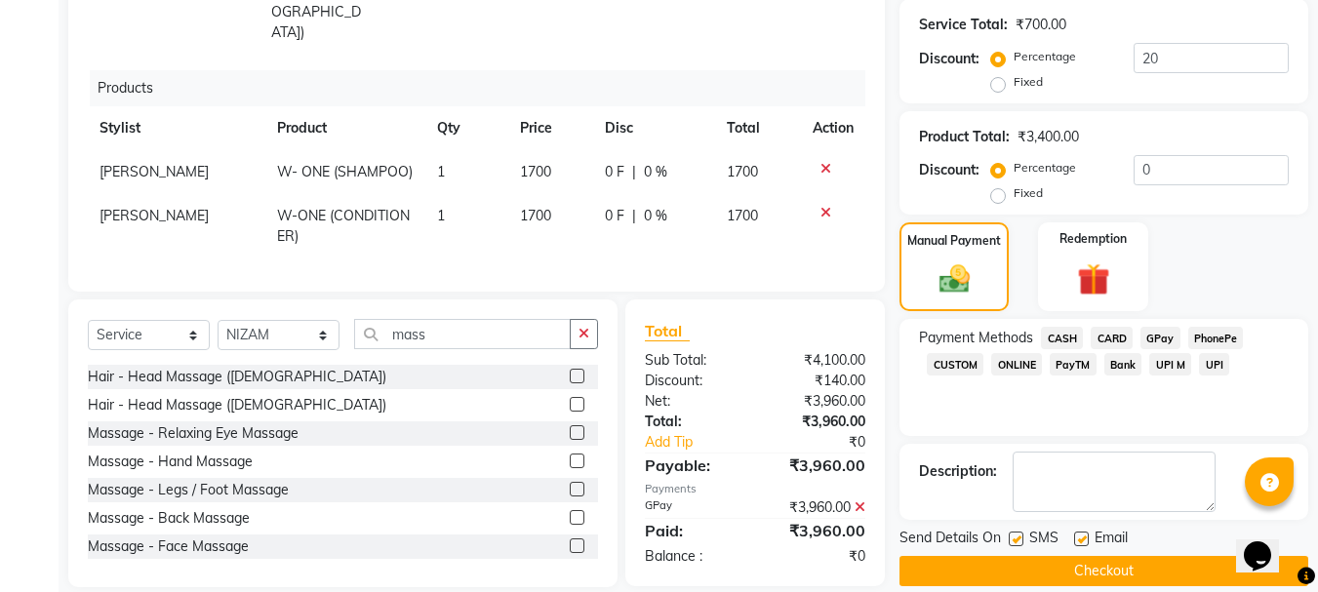
click at [1103, 568] on button "Checkout" at bounding box center [1103, 571] width 409 height 30
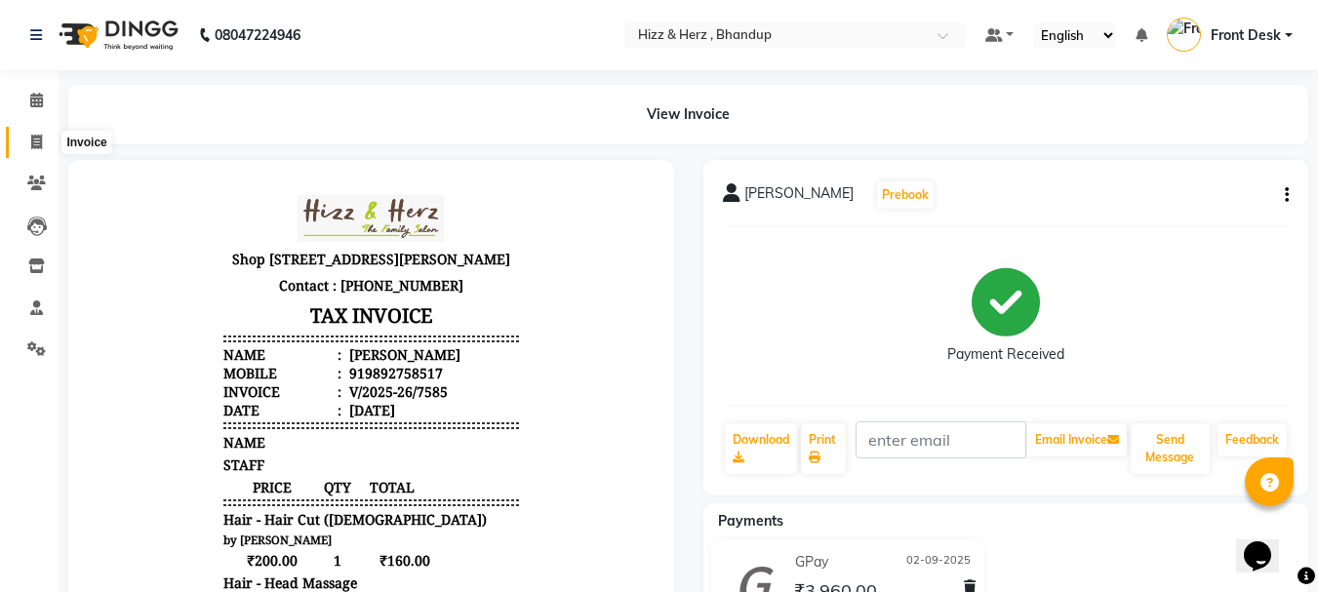
click at [37, 142] on icon at bounding box center [36, 142] width 11 height 15
select select "629"
select select "service"
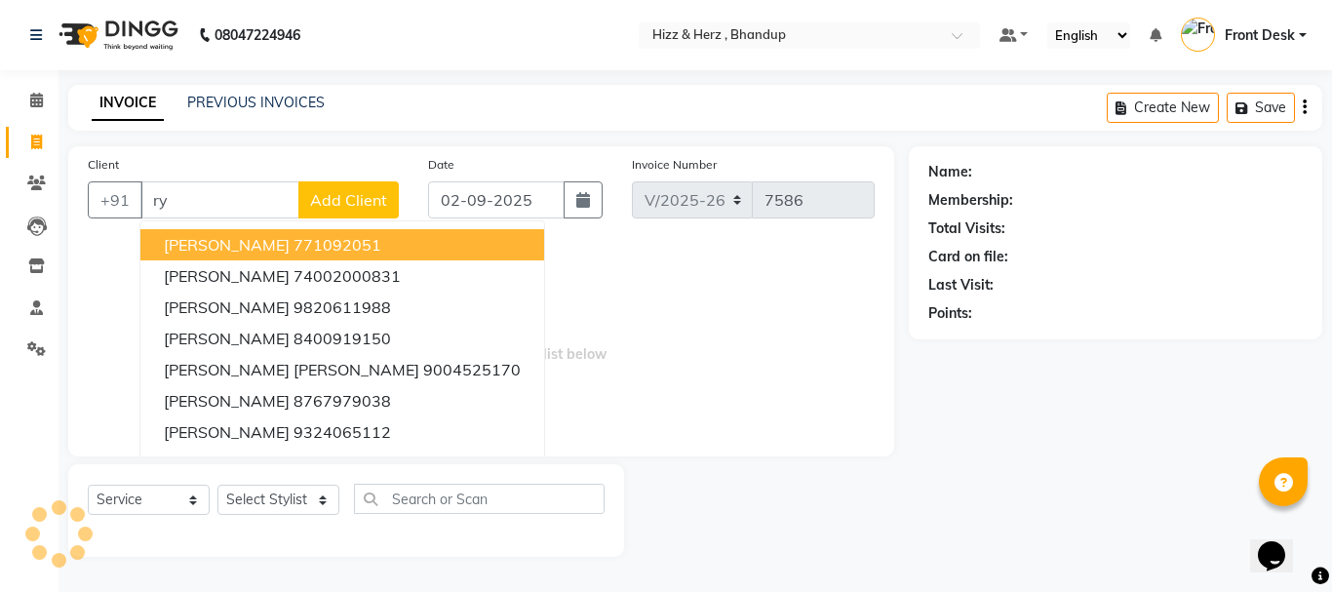
type input "r"
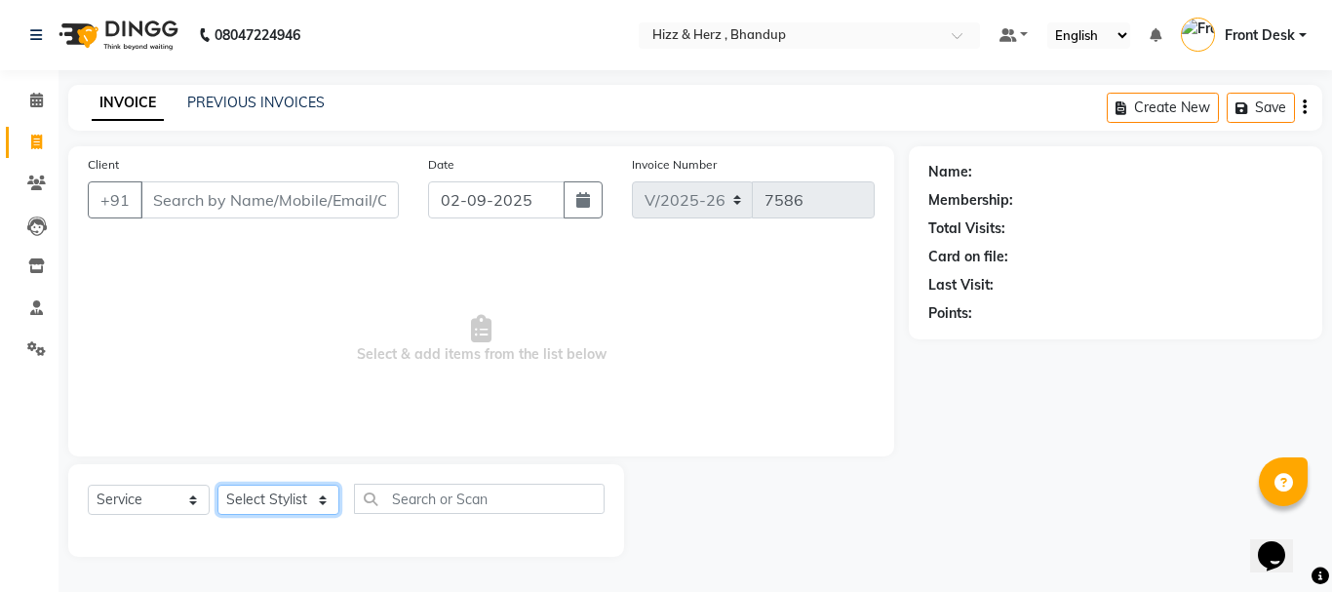
click at [264, 489] on select "Select Stylist Front Desk Gaurav Sharma HIZZ & HERZ 2 IRFAN AHMAD Jigna Goswami…" at bounding box center [279, 500] width 122 height 30
select select "26430"
click at [218, 485] on select "Select Stylist Front Desk Gaurav Sharma HIZZ & HERZ 2 IRFAN AHMAD Jigna Goswami…" at bounding box center [279, 500] width 122 height 30
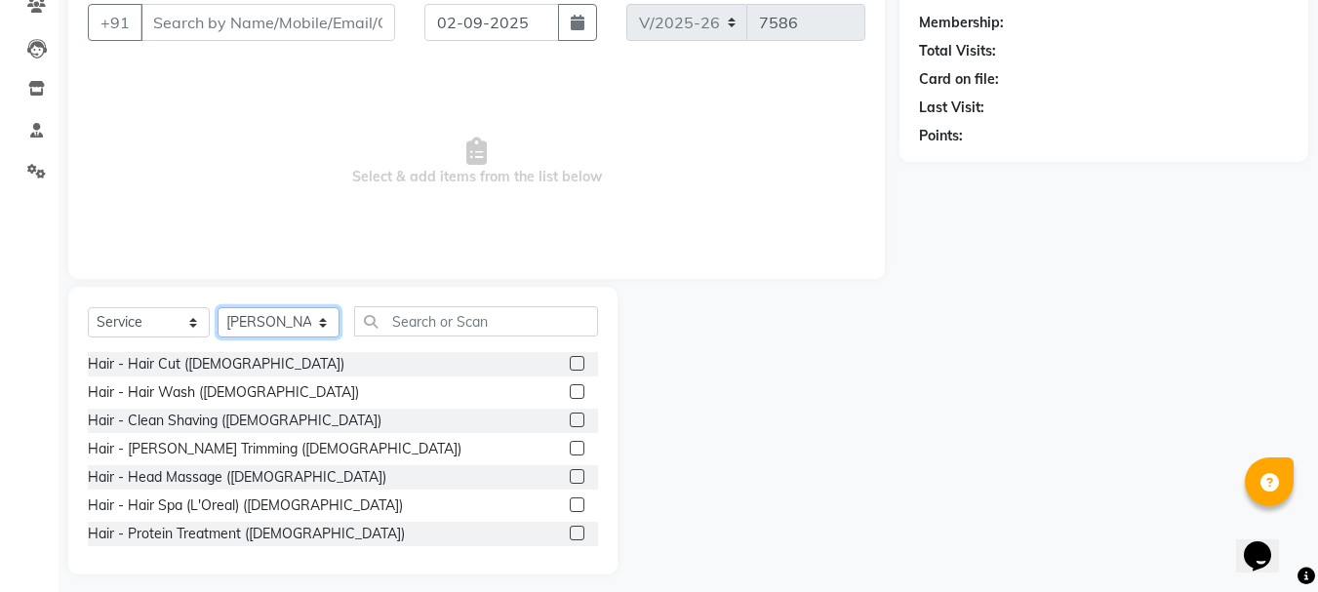
scroll to position [189, 0]
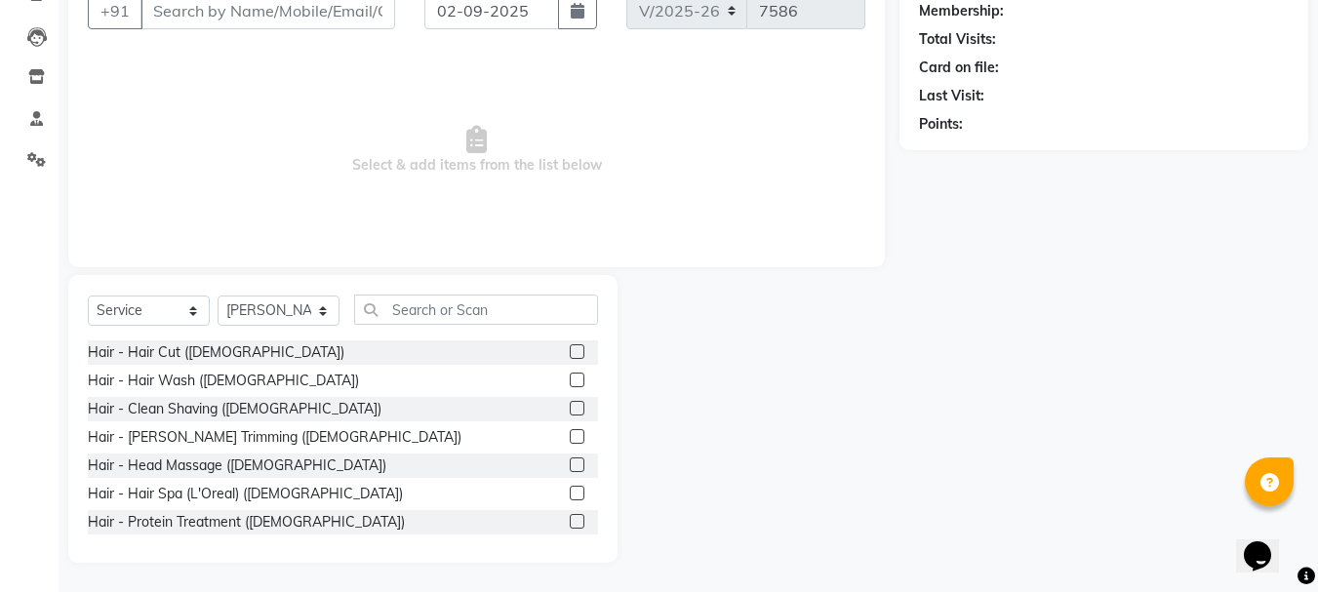
click at [570, 353] on label at bounding box center [577, 351] width 15 height 15
click at [570, 353] on input "checkbox" at bounding box center [576, 352] width 13 height 13
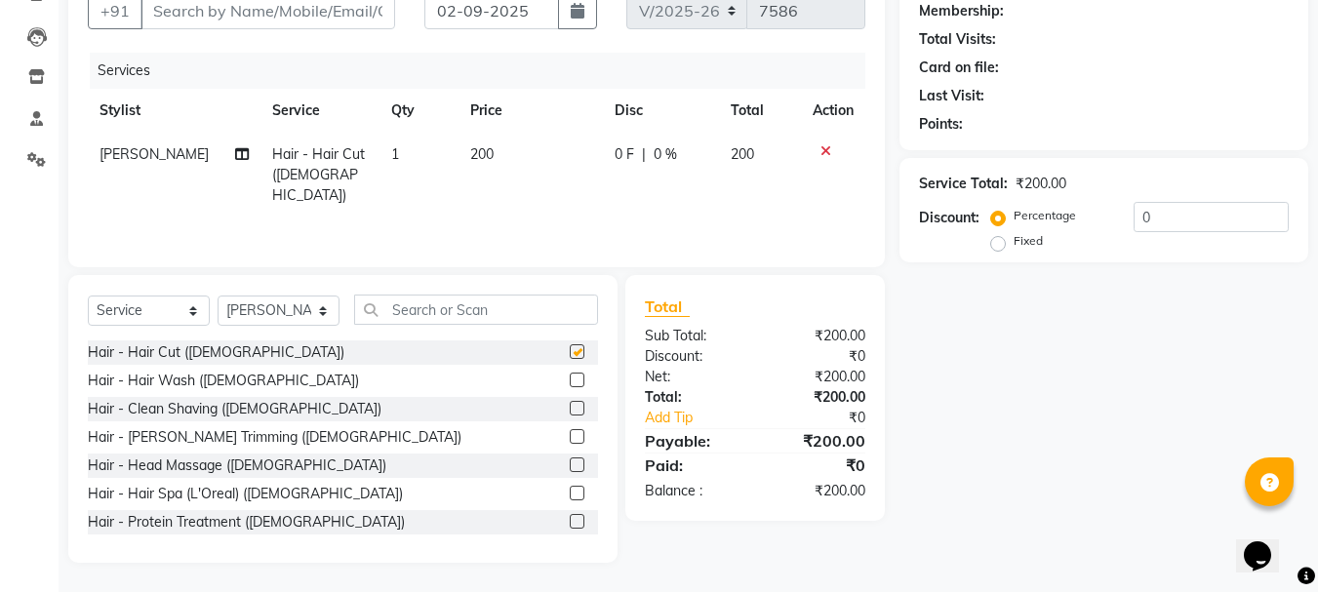
checkbox input "false"
click at [570, 383] on label at bounding box center [577, 380] width 15 height 15
click at [570, 383] on input "checkbox" at bounding box center [576, 381] width 13 height 13
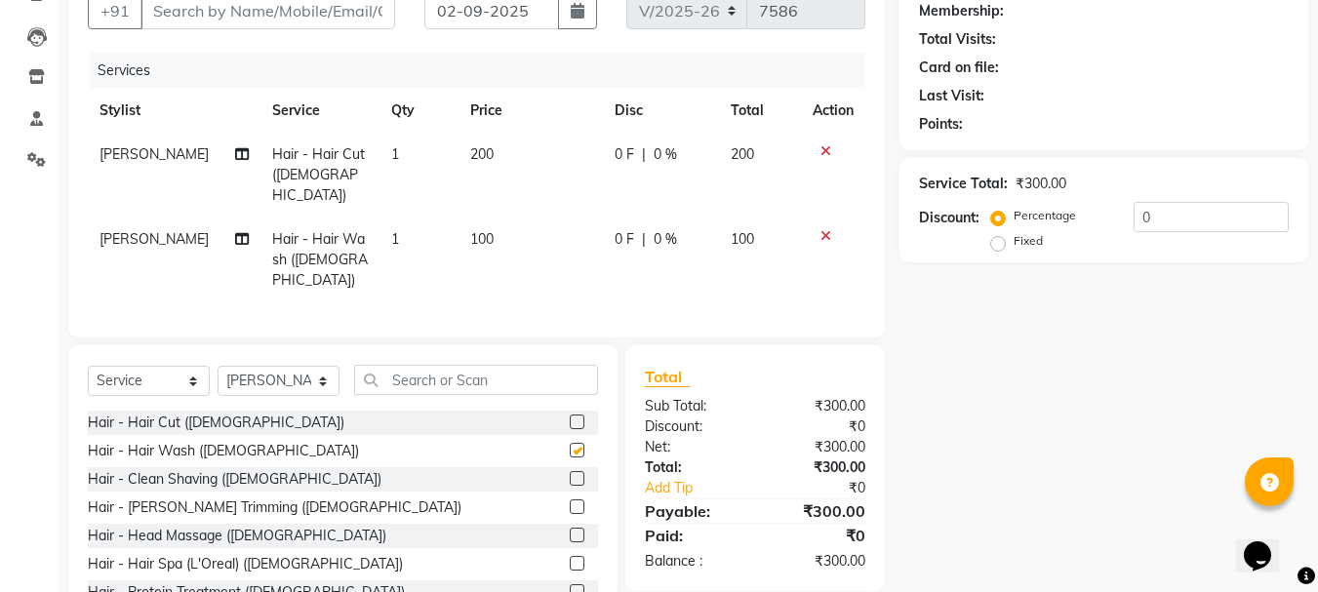
checkbox input "false"
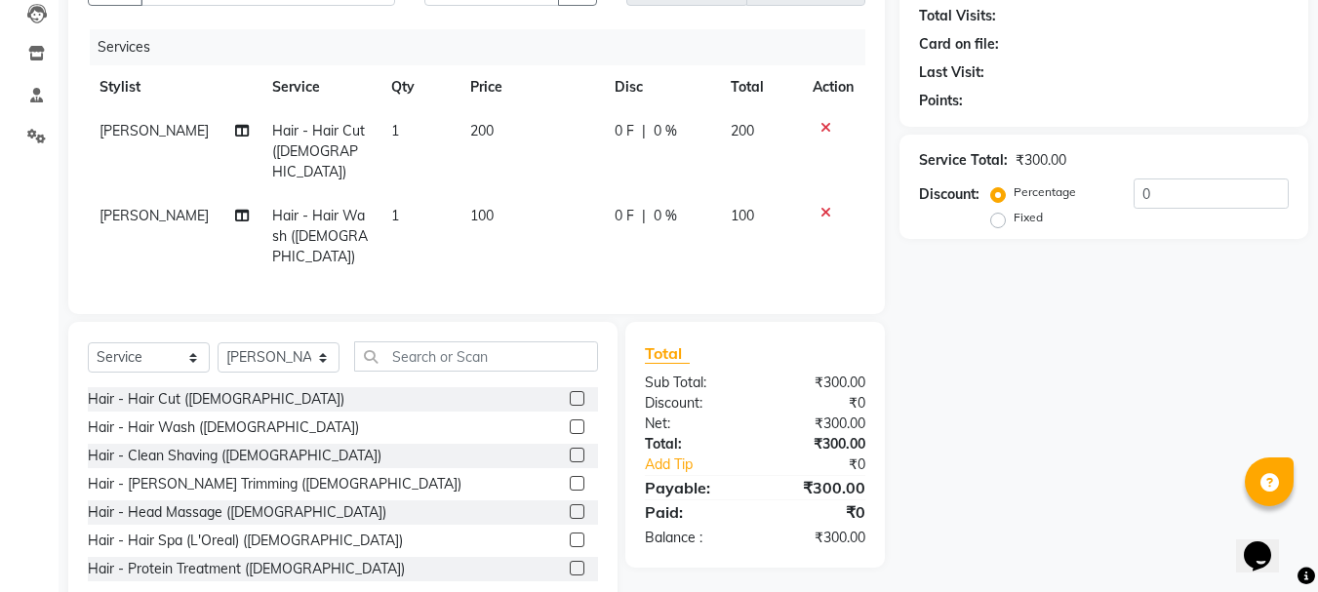
scroll to position [233, 0]
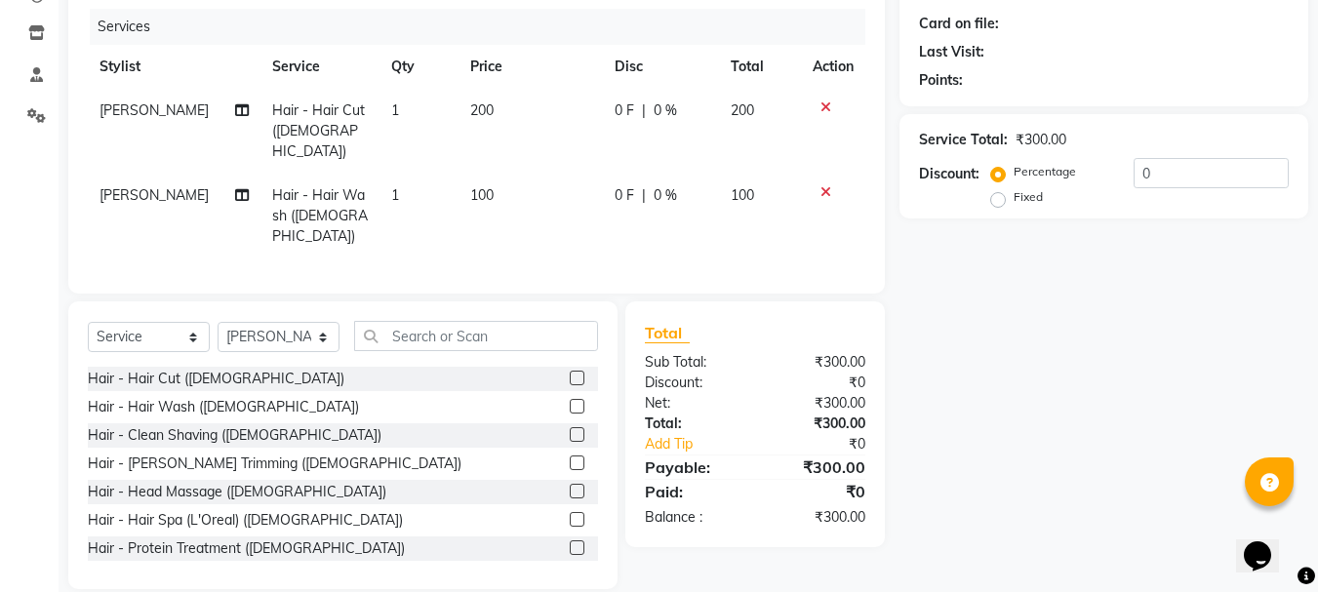
click at [570, 484] on label at bounding box center [577, 491] width 15 height 15
click at [570, 486] on input "checkbox" at bounding box center [576, 492] width 13 height 13
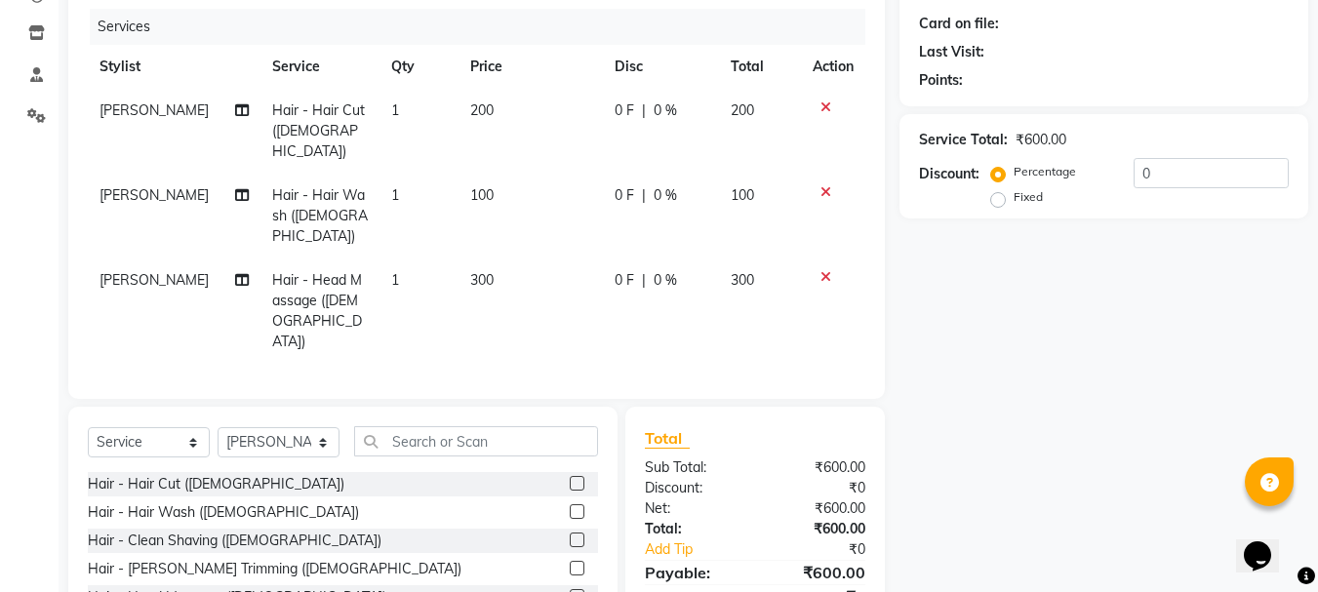
checkbox input "false"
click at [294, 427] on select "Select Stylist Front Desk Gaurav Sharma HIZZ & HERZ 2 IRFAN AHMAD Jigna Goswami…" at bounding box center [279, 442] width 122 height 30
select select "24395"
click at [218, 427] on select "Select Stylist Front Desk Gaurav Sharma HIZZ & HERZ 2 IRFAN AHMAD Jigna Goswami…" at bounding box center [279, 442] width 122 height 30
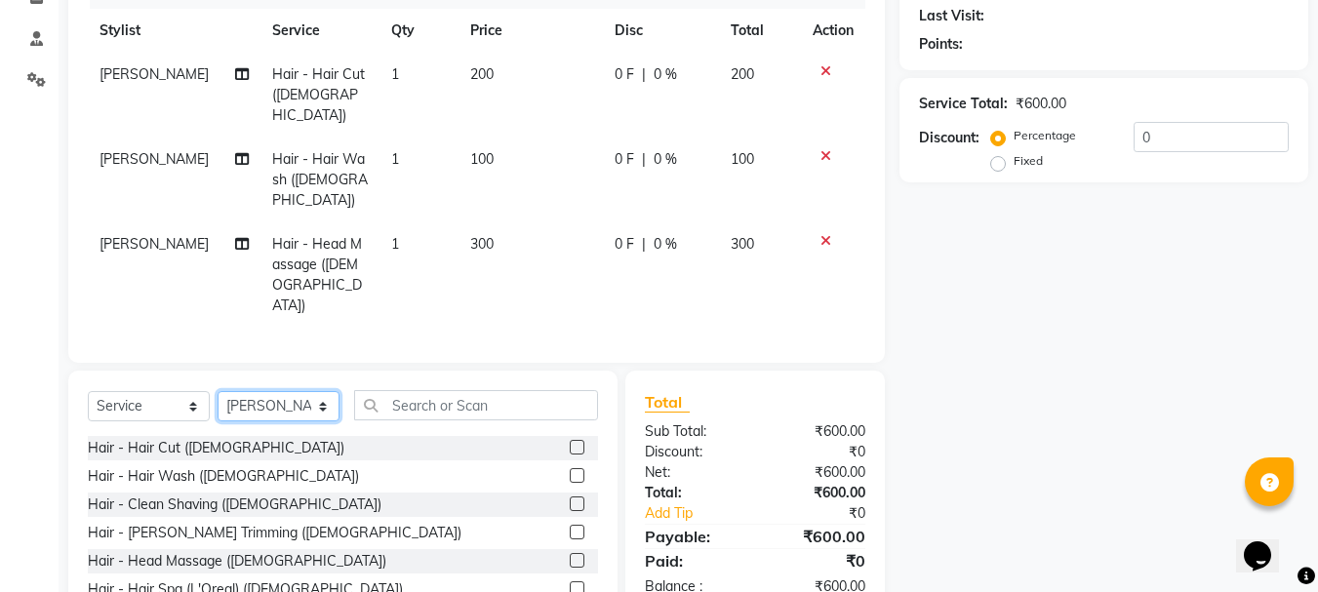
scroll to position [298, 0]
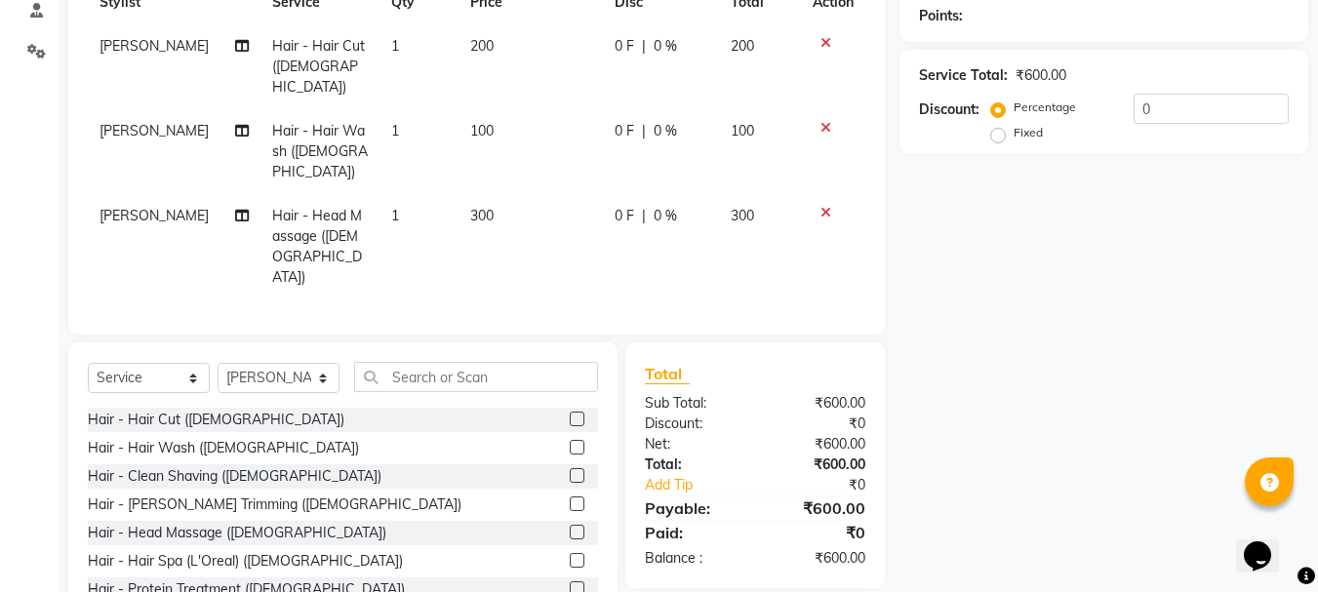
click at [570, 412] on label at bounding box center [577, 419] width 15 height 15
click at [570, 414] on input "checkbox" at bounding box center [576, 420] width 13 height 13
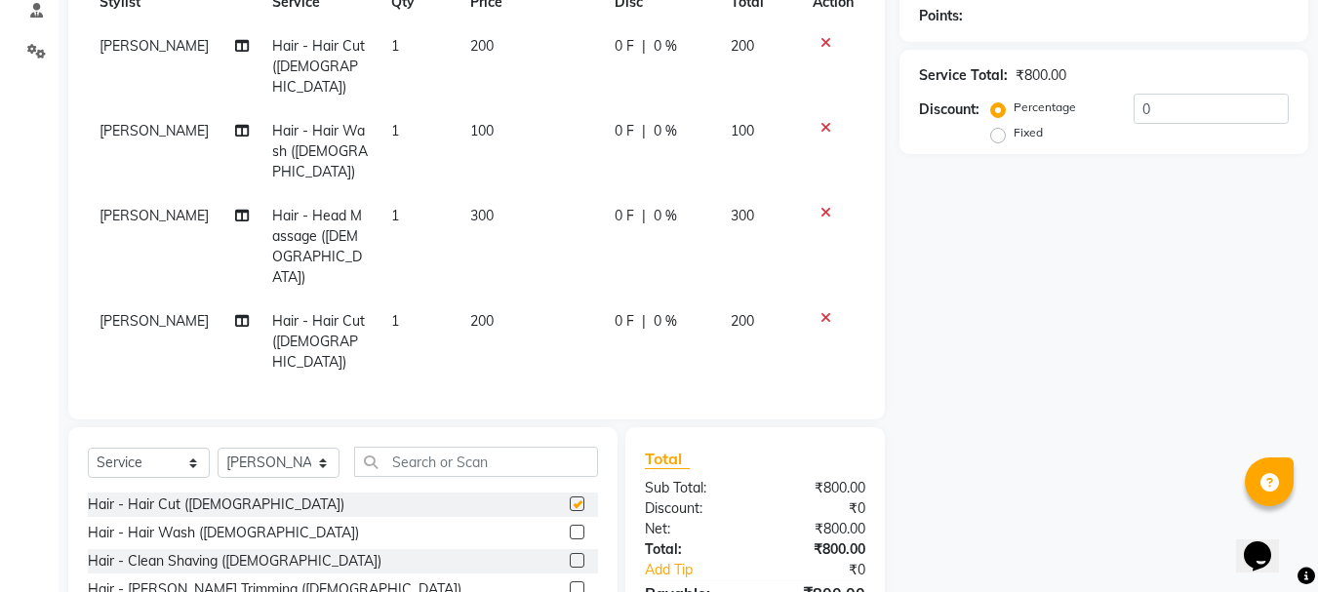
checkbox input "false"
click at [570, 525] on label at bounding box center [577, 532] width 15 height 15
click at [570, 527] on input "checkbox" at bounding box center [576, 533] width 13 height 13
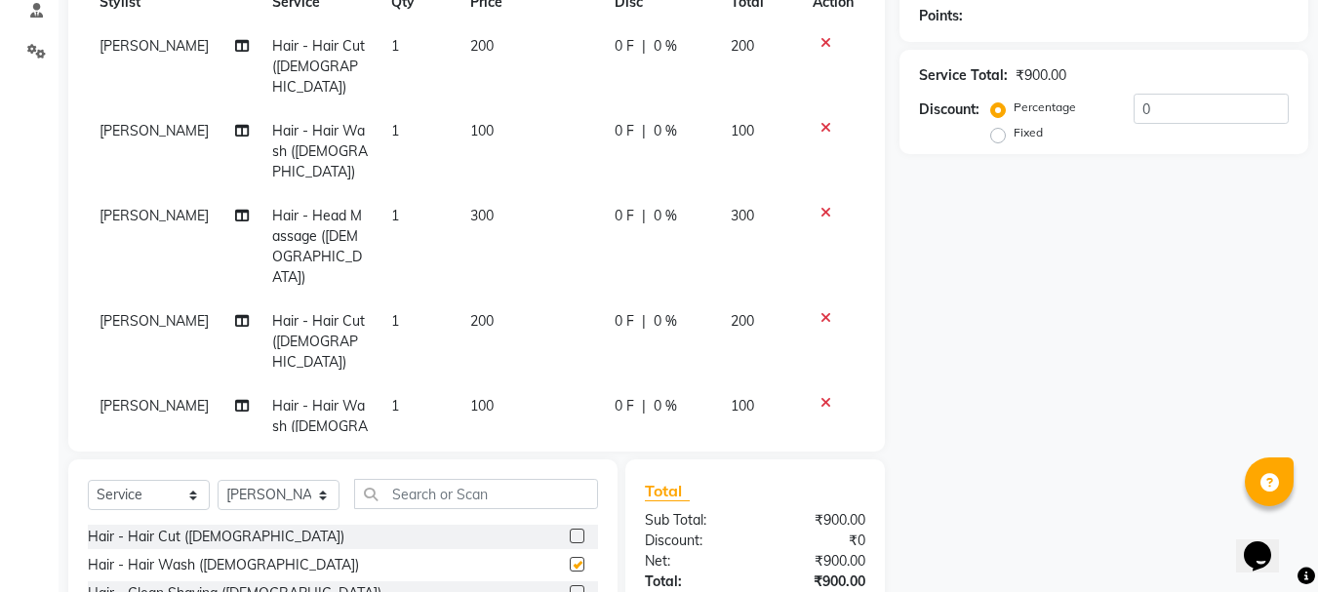
checkbox input "false"
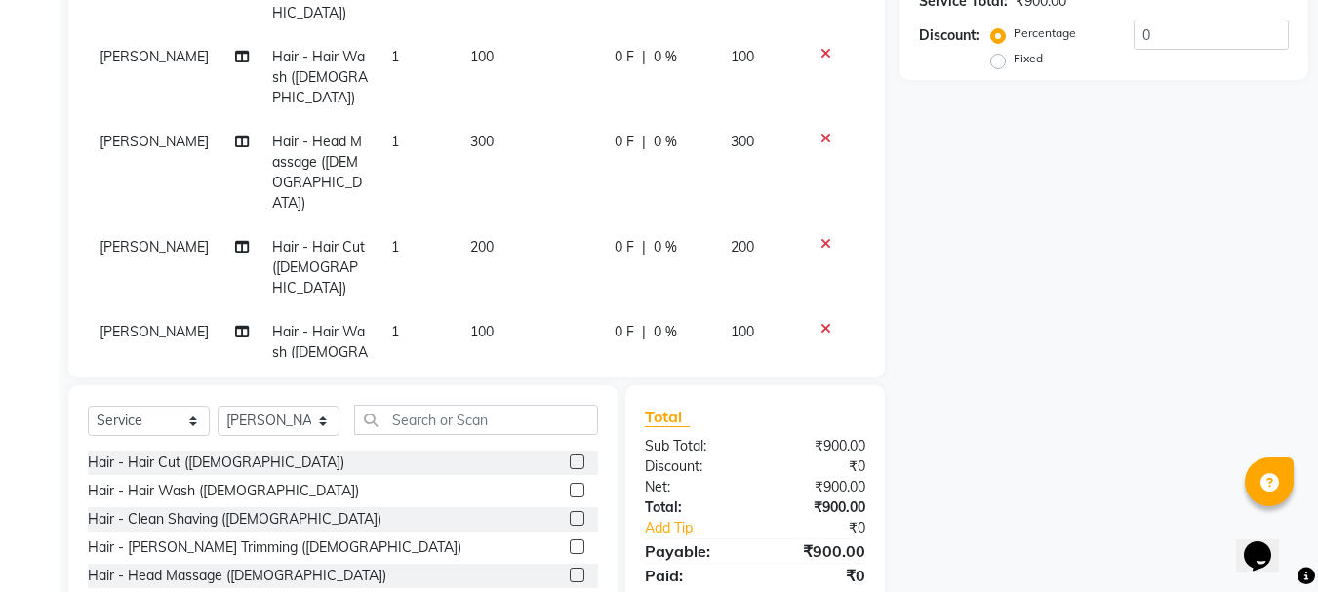
scroll to position [426, 0]
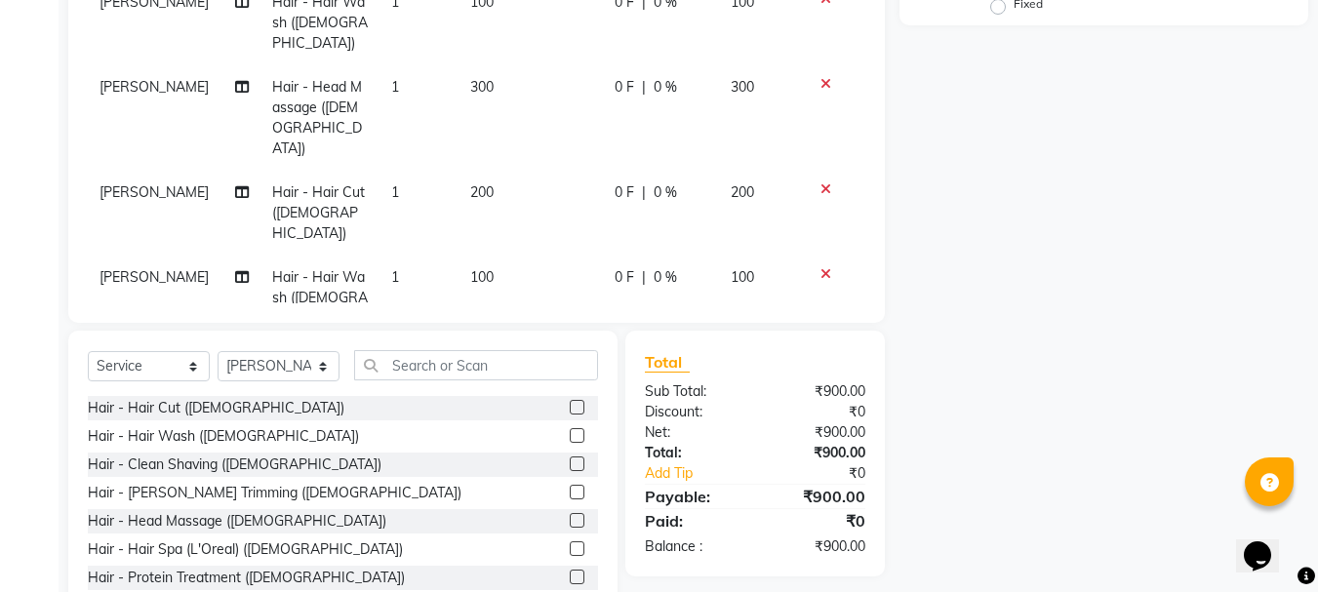
click at [570, 513] on label at bounding box center [577, 520] width 15 height 15
click at [570, 515] on input "checkbox" at bounding box center [576, 521] width 13 height 13
checkbox input "false"
click at [412, 367] on input "text" at bounding box center [476, 365] width 244 height 30
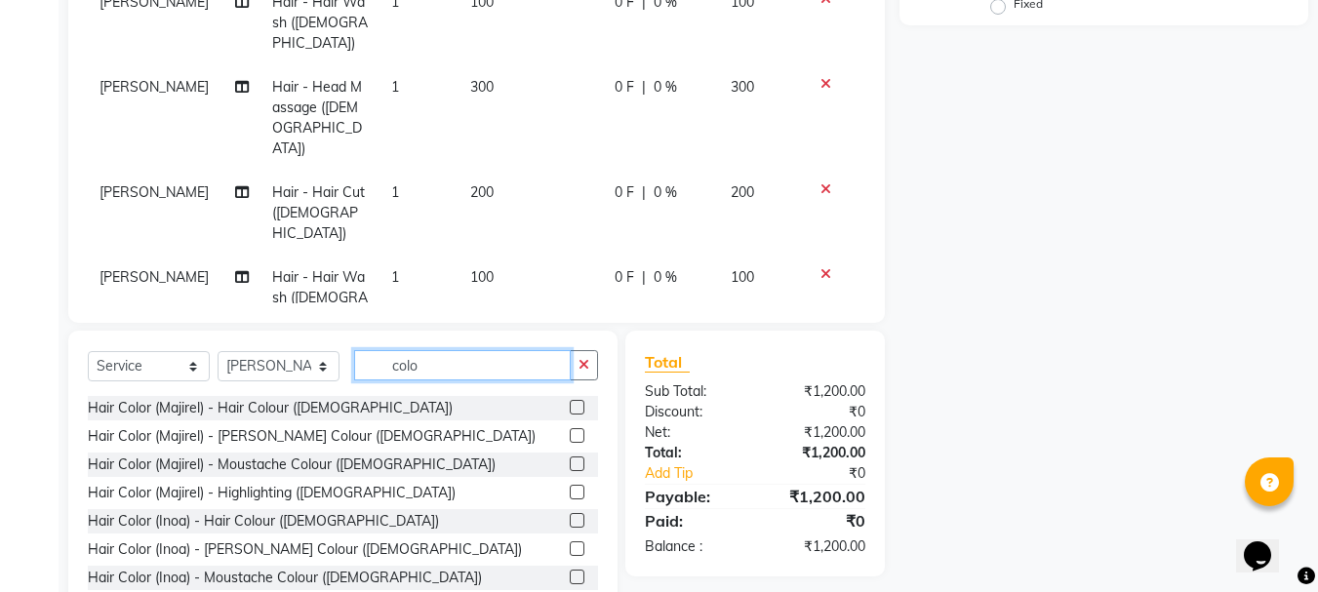
type input "colo"
click at [570, 519] on label at bounding box center [577, 520] width 15 height 15
click at [570, 519] on input "checkbox" at bounding box center [576, 521] width 13 height 13
checkbox input "false"
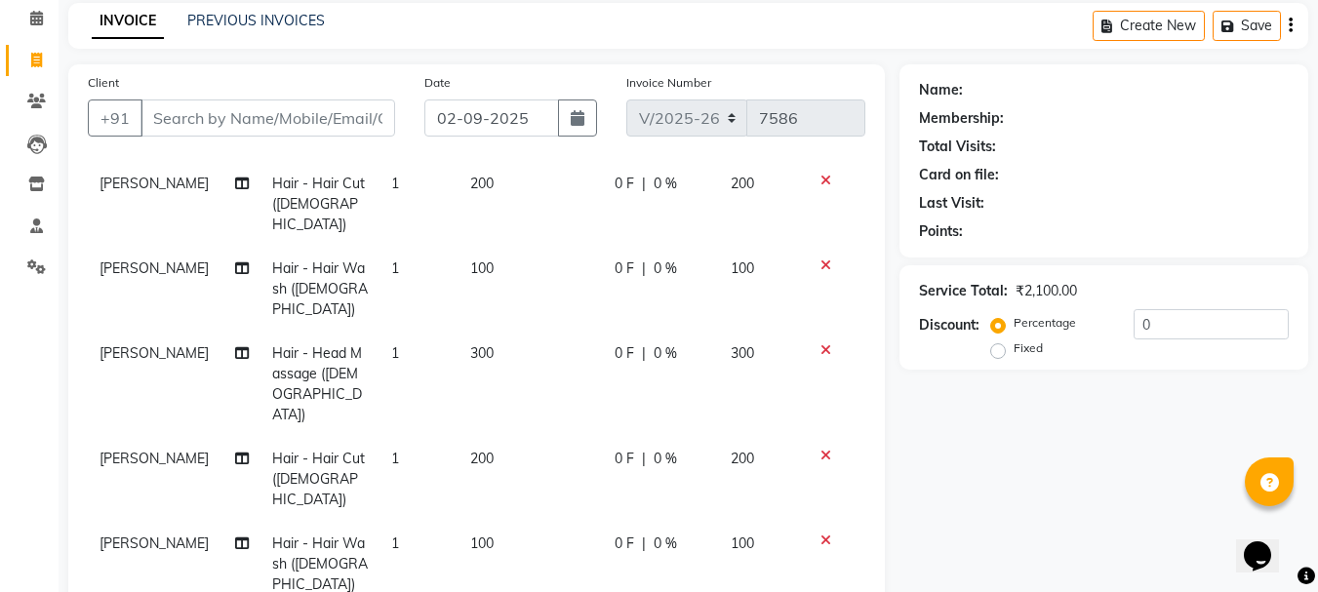
scroll to position [36, 0]
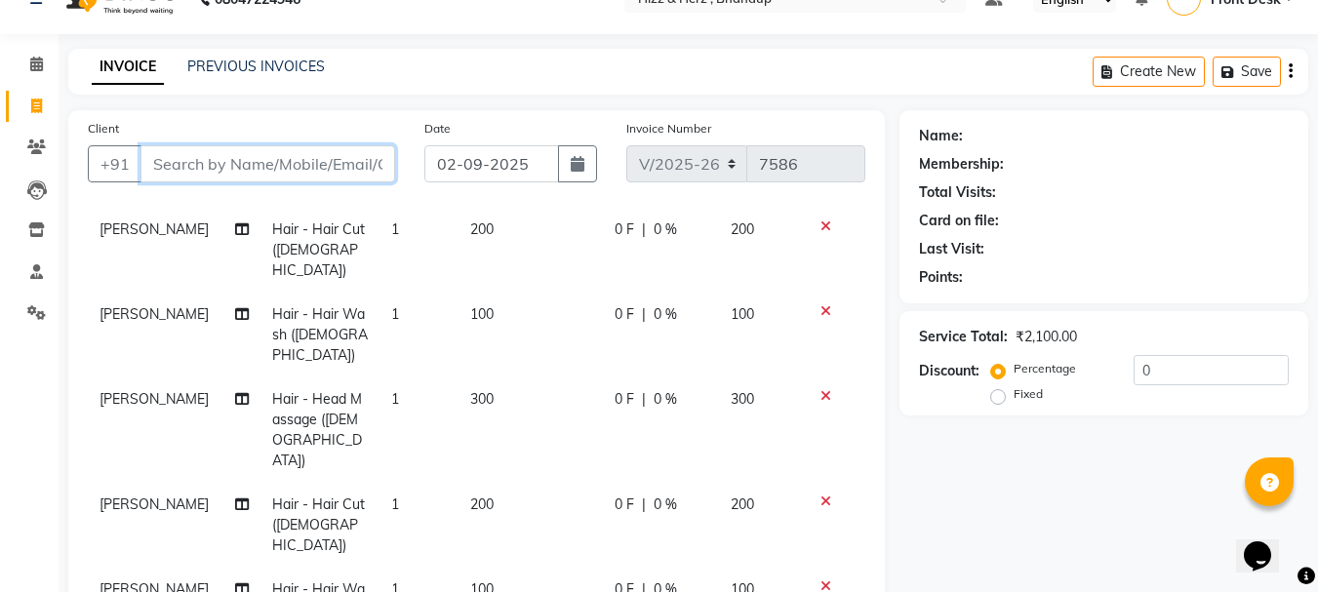
click at [317, 160] on input "Client" at bounding box center [267, 163] width 255 height 37
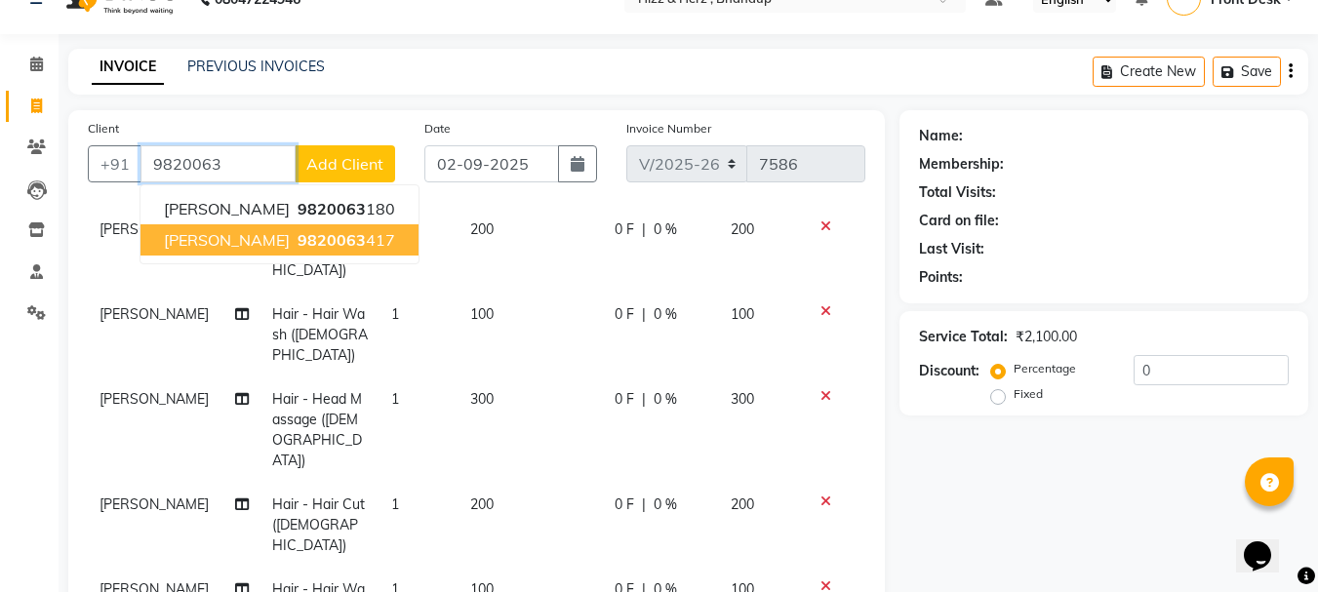
click at [336, 236] on ngb-highlight "9820063 417" at bounding box center [344, 240] width 101 height 20
type input "9820063417"
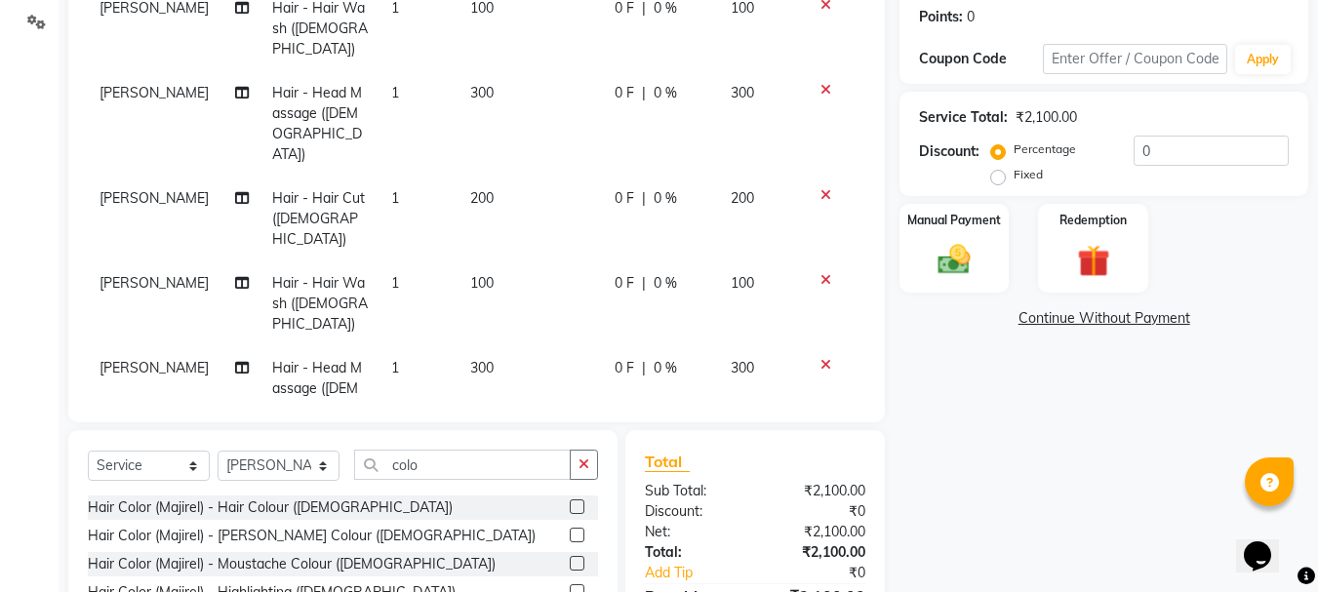
scroll to position [329, 0]
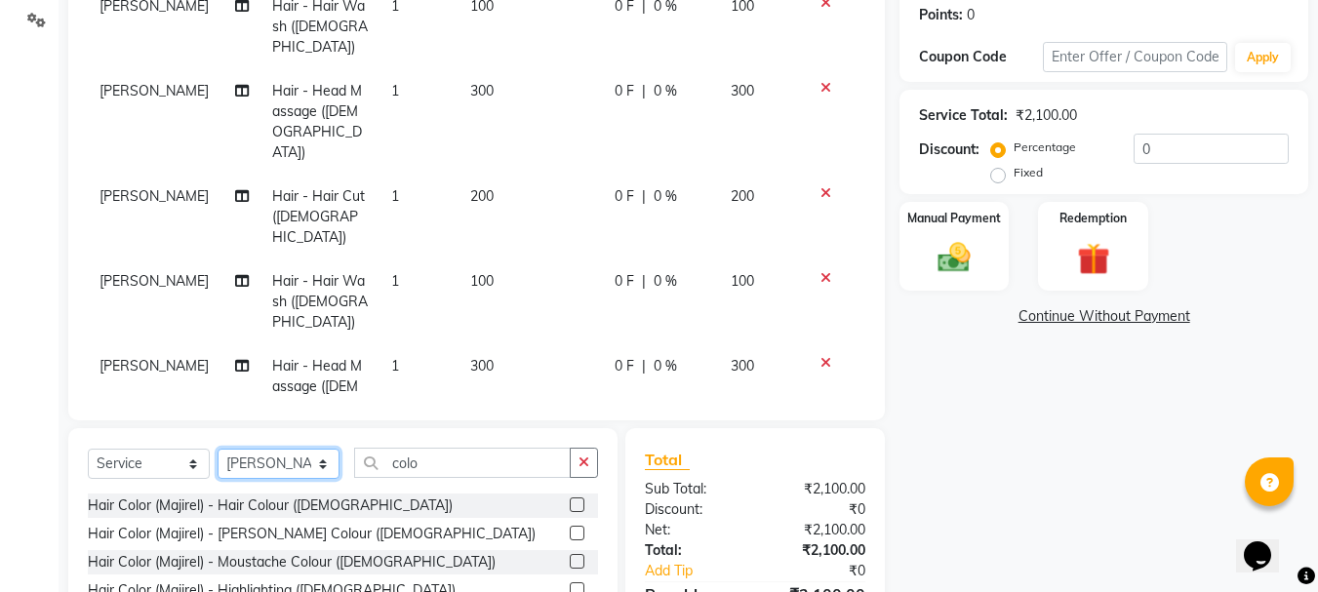
click at [305, 460] on select "Select Stylist Front Desk Gaurav Sharma HIZZ & HERZ 2 IRFAN AHMAD Jigna Goswami…" at bounding box center [279, 464] width 122 height 30
select select "9149"
click at [218, 449] on select "Select Stylist Front Desk Gaurav Sharma HIZZ & HERZ 2 IRFAN AHMAD Jigna Goswami…" at bounding box center [279, 464] width 122 height 30
click at [130, 467] on select "Select Service Product Membership Package Voucher Prepaid Gift Card" at bounding box center [149, 464] width 122 height 30
click at [88, 449] on select "Select Service Product Membership Package Voucher Prepaid Gift Card" at bounding box center [149, 464] width 122 height 30
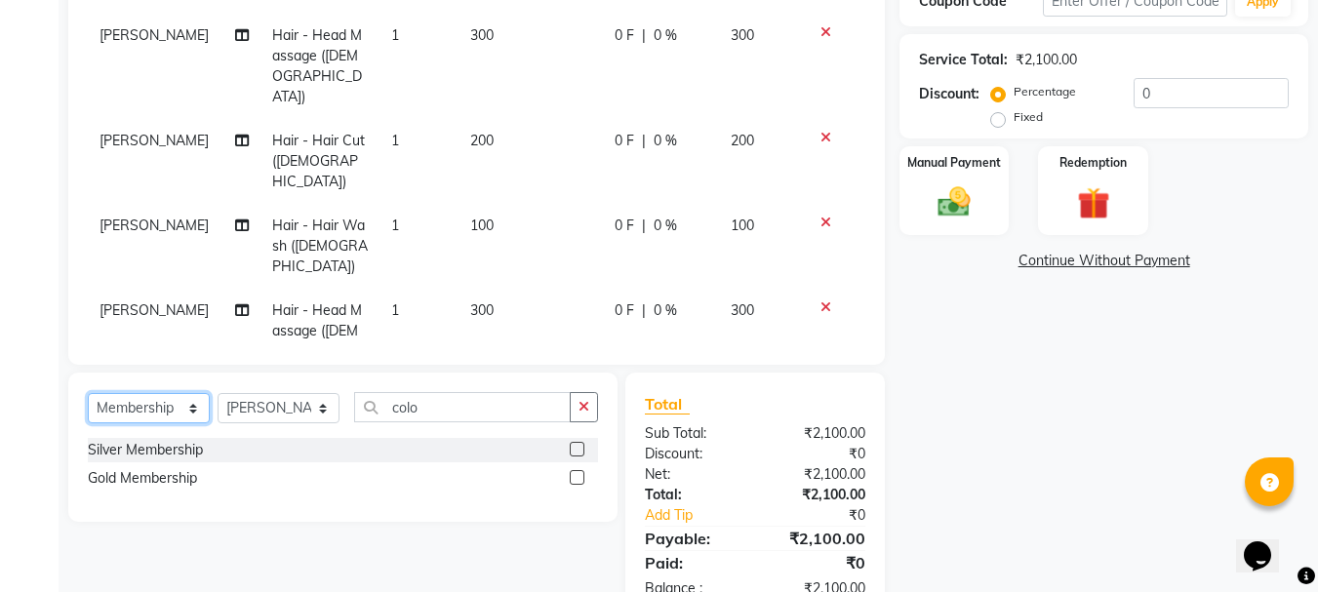
scroll to position [426, 0]
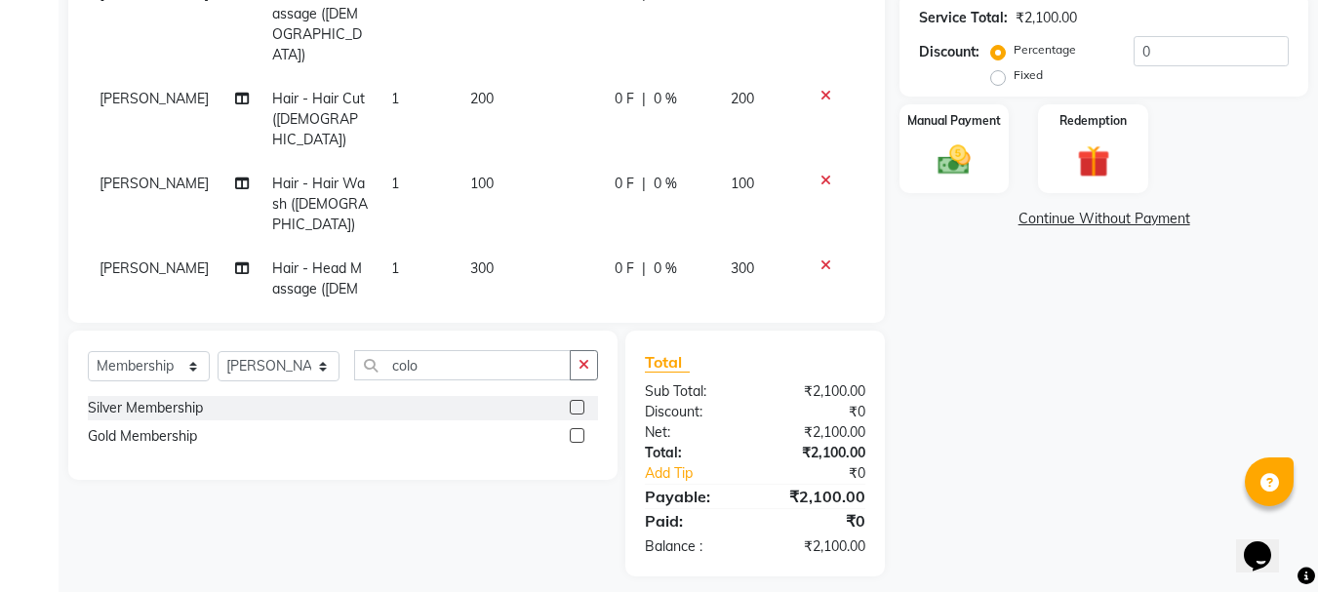
click at [581, 435] on label at bounding box center [577, 435] width 15 height 15
click at [581, 435] on input "checkbox" at bounding box center [576, 436] width 13 height 13
select select "select"
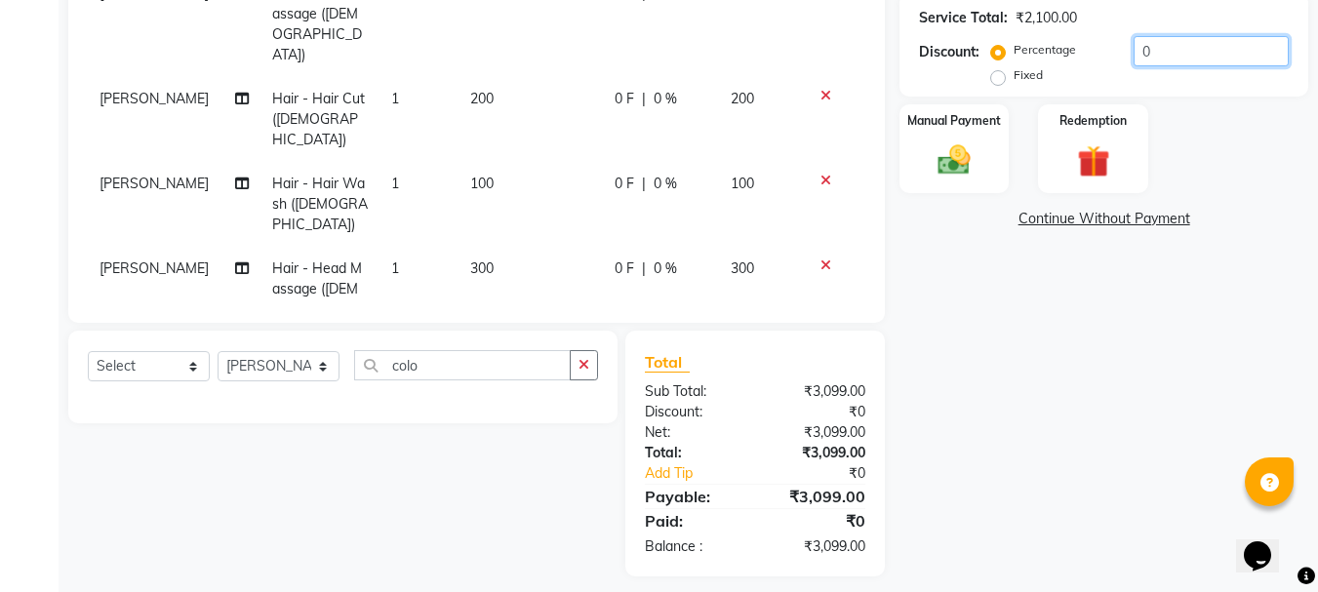
click at [1177, 52] on input "0" at bounding box center [1210, 51] width 155 height 30
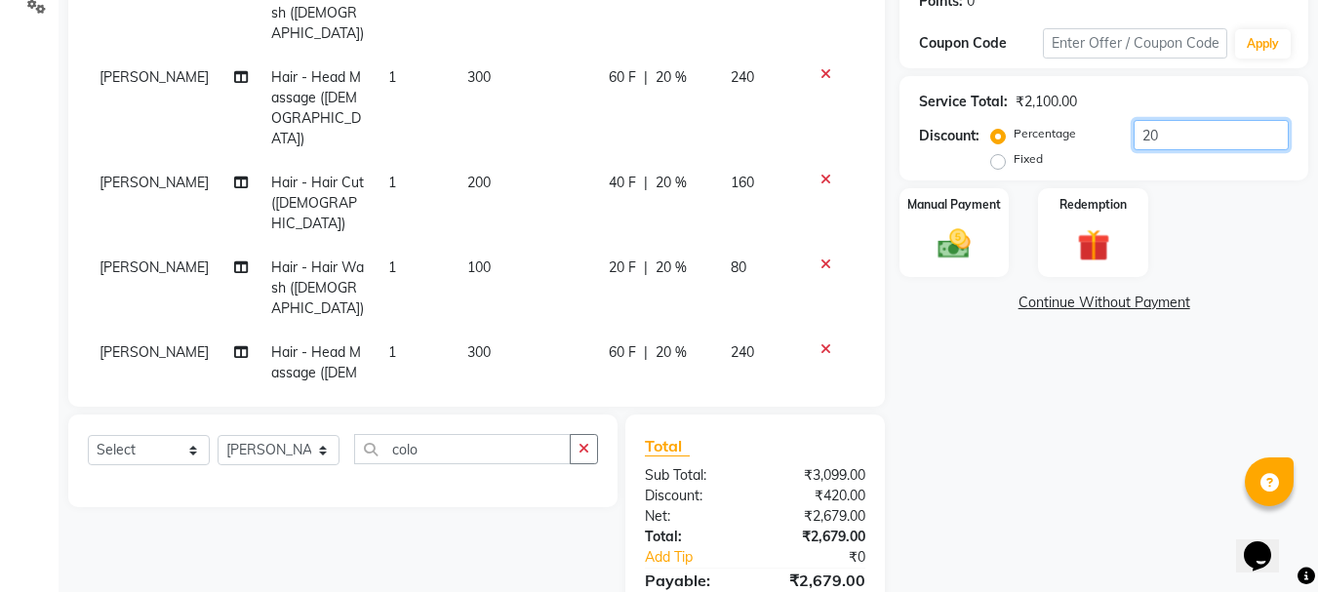
scroll to position [245, 0]
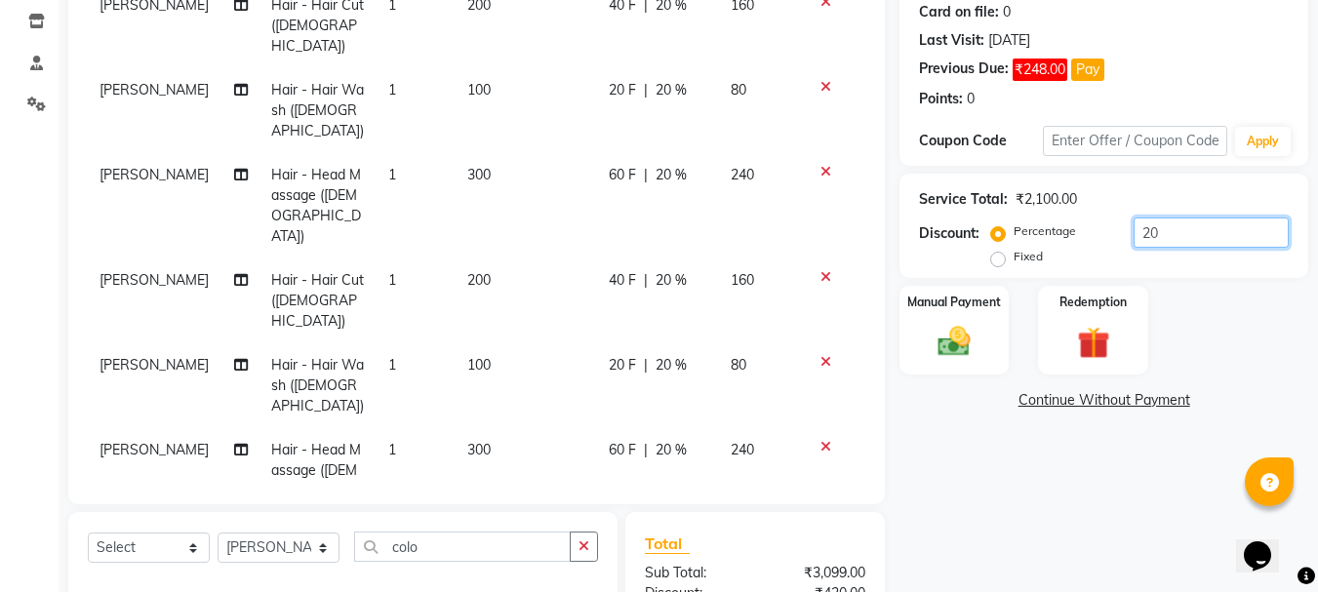
type input "2"
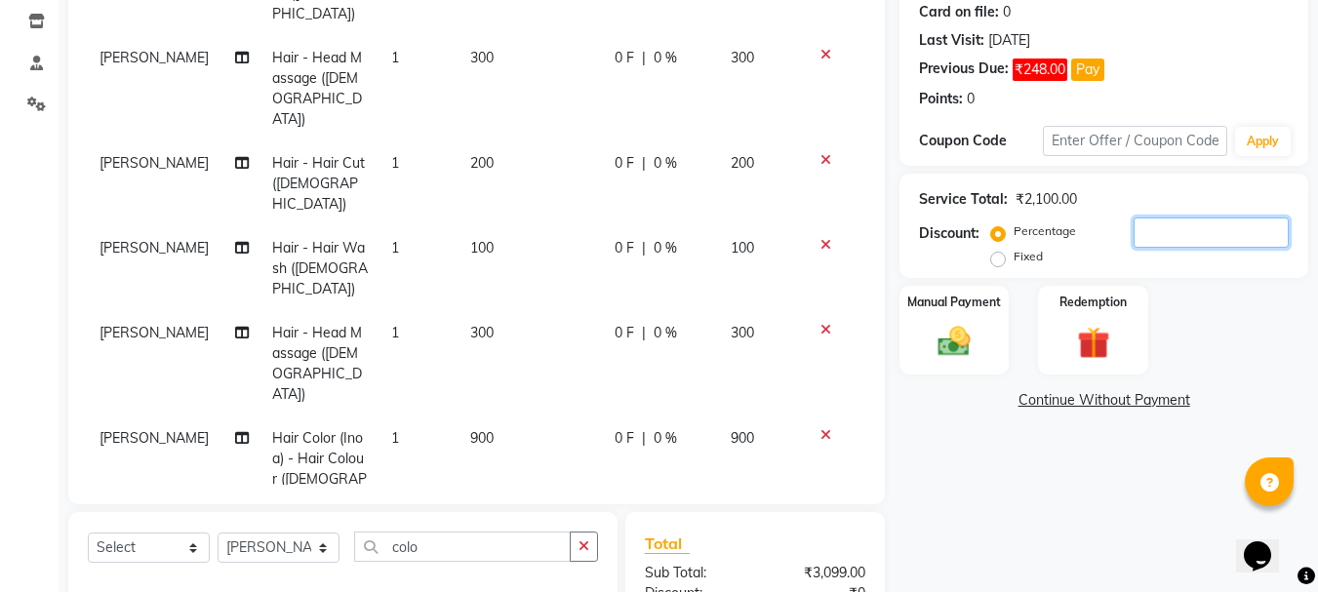
scroll to position [233, 0]
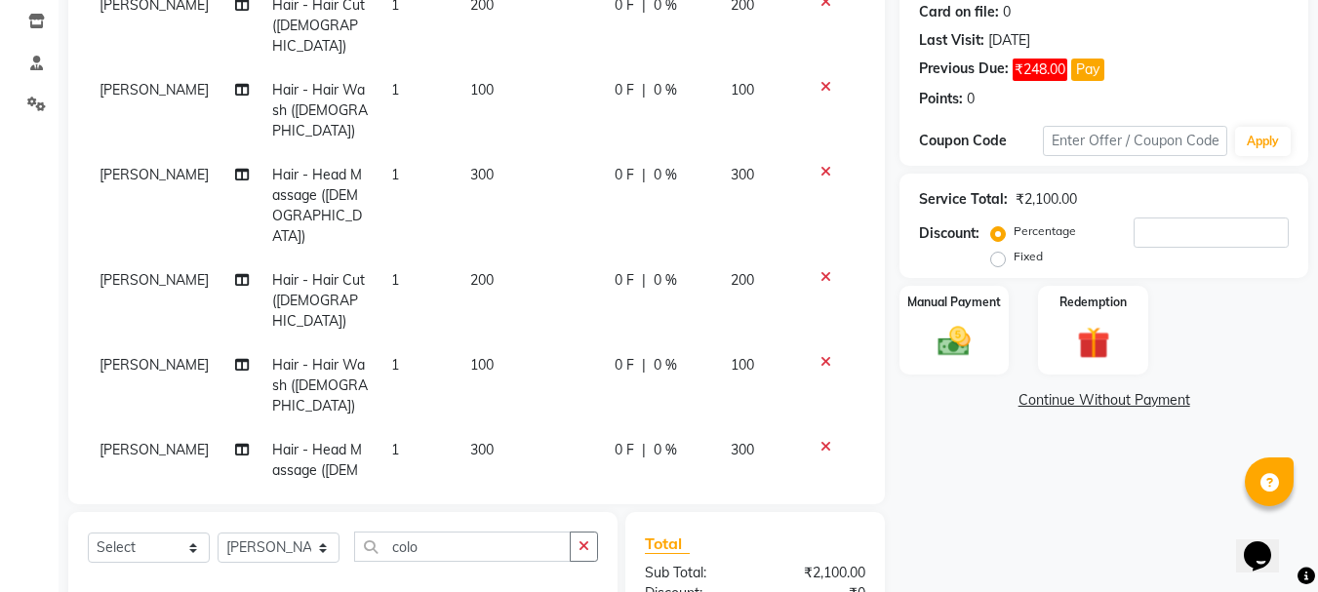
scroll to position [342, 0]
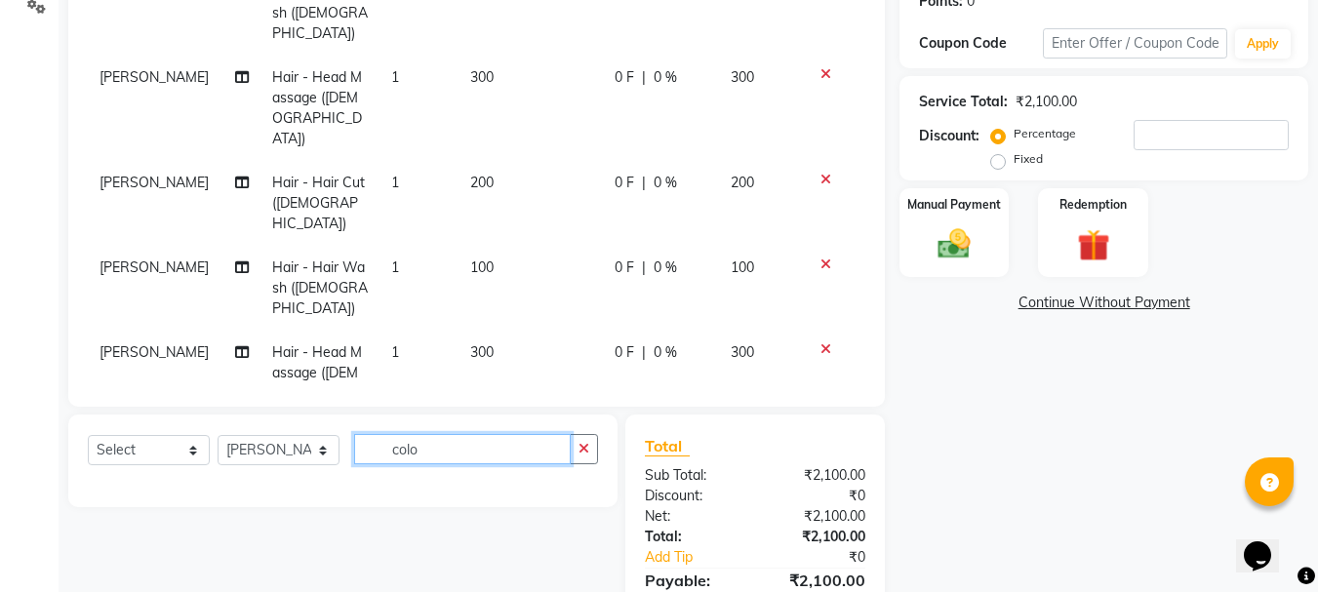
click at [458, 462] on input "colo" at bounding box center [462, 449] width 217 height 30
type input "c"
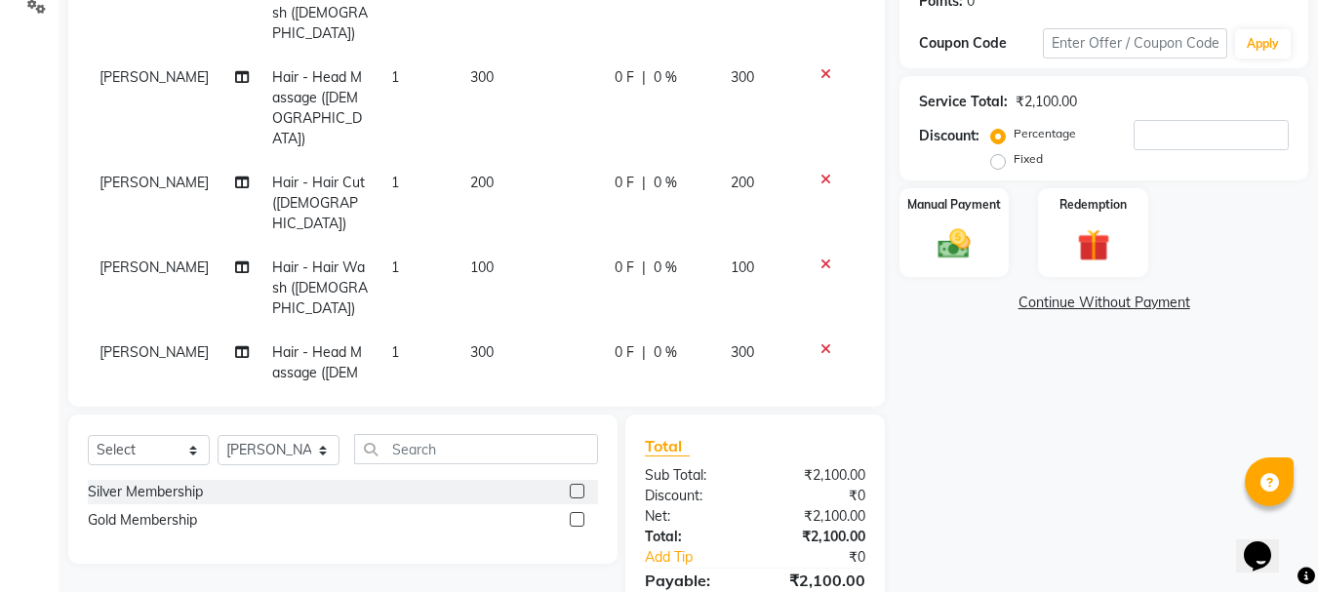
click at [574, 516] on label at bounding box center [577, 519] width 15 height 15
click at [574, 516] on input "checkbox" at bounding box center [576, 520] width 13 height 13
click at [575, 519] on label at bounding box center [577, 519] width 15 height 15
click at [575, 519] on input "checkbox" at bounding box center [576, 520] width 13 height 13
click at [576, 518] on label at bounding box center [577, 519] width 15 height 15
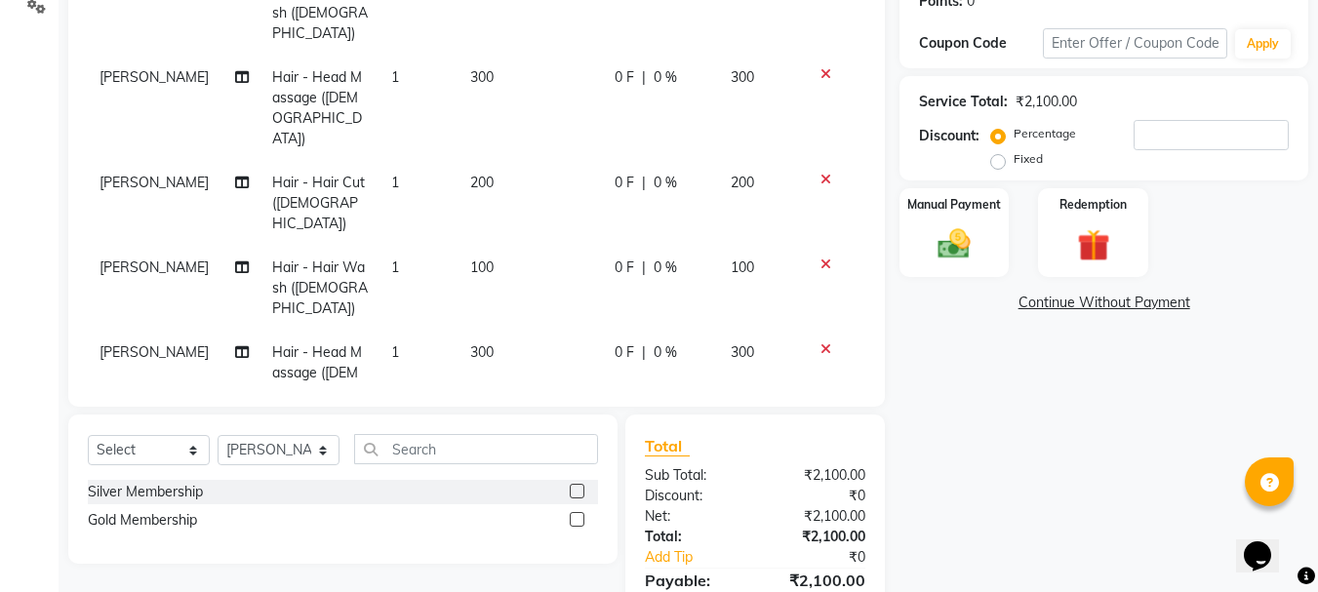
click at [576, 518] on input "checkbox" at bounding box center [576, 520] width 13 height 13
click at [576, 518] on label at bounding box center [577, 519] width 15 height 15
click at [576, 518] on input "checkbox" at bounding box center [576, 520] width 13 height 13
click at [576, 518] on label at bounding box center [577, 519] width 15 height 15
click at [576, 518] on input "checkbox" at bounding box center [576, 520] width 13 height 13
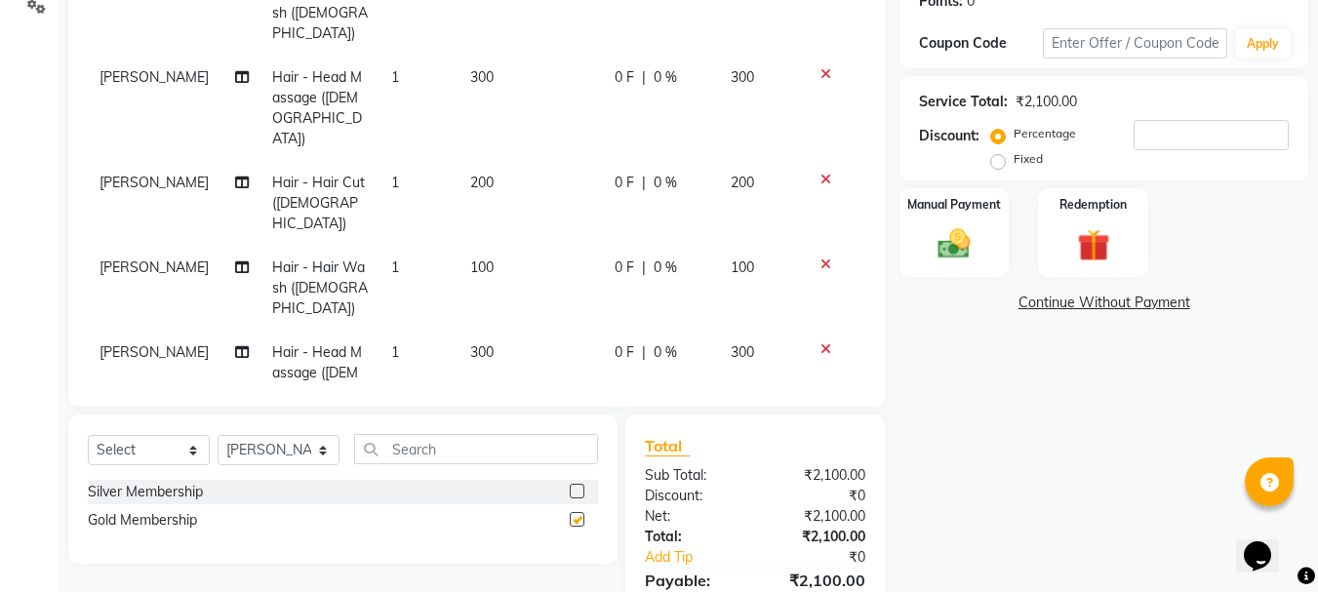
checkbox input "false"
drag, startPoint x: 149, startPoint y: 438, endPoint x: 142, endPoint y: 465, distance: 28.2
click at [146, 456] on select "Select Service Product Membership Package Voucher Prepaid Gift Card" at bounding box center [149, 450] width 122 height 30
click at [88, 435] on select "Select Service Product Membership Package Voucher Prepaid Gift Card" at bounding box center [149, 450] width 122 height 30
click at [576, 522] on label at bounding box center [577, 519] width 15 height 15
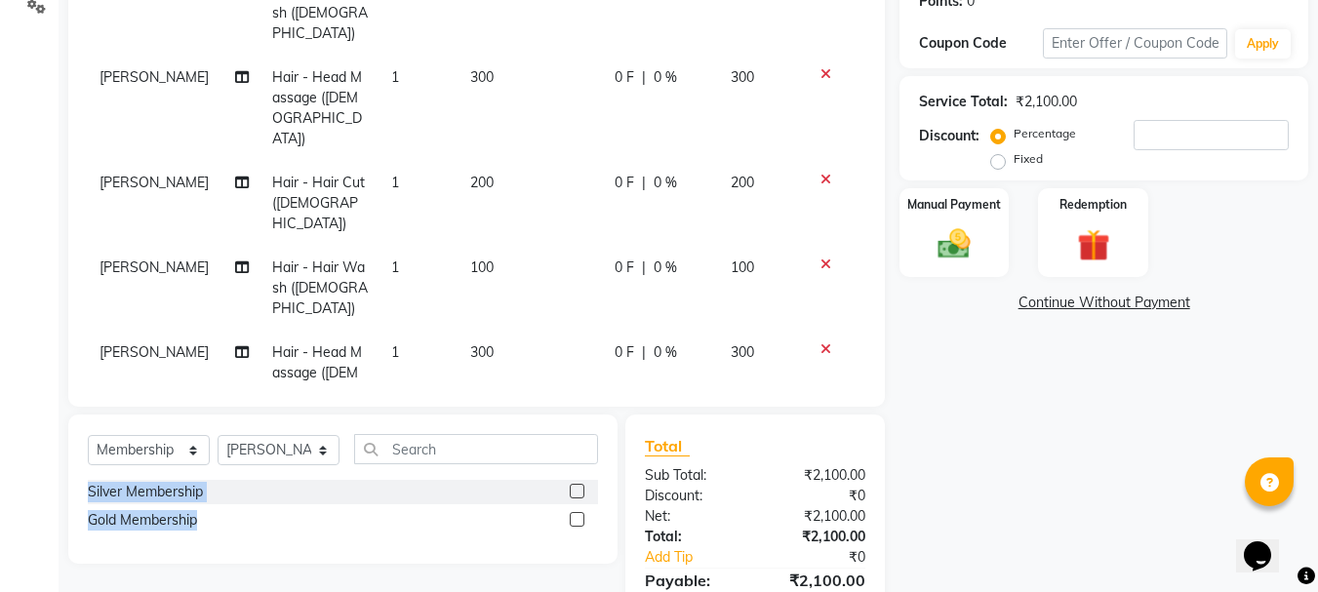
click at [576, 522] on input "checkbox" at bounding box center [576, 520] width 13 height 13
select select "select"
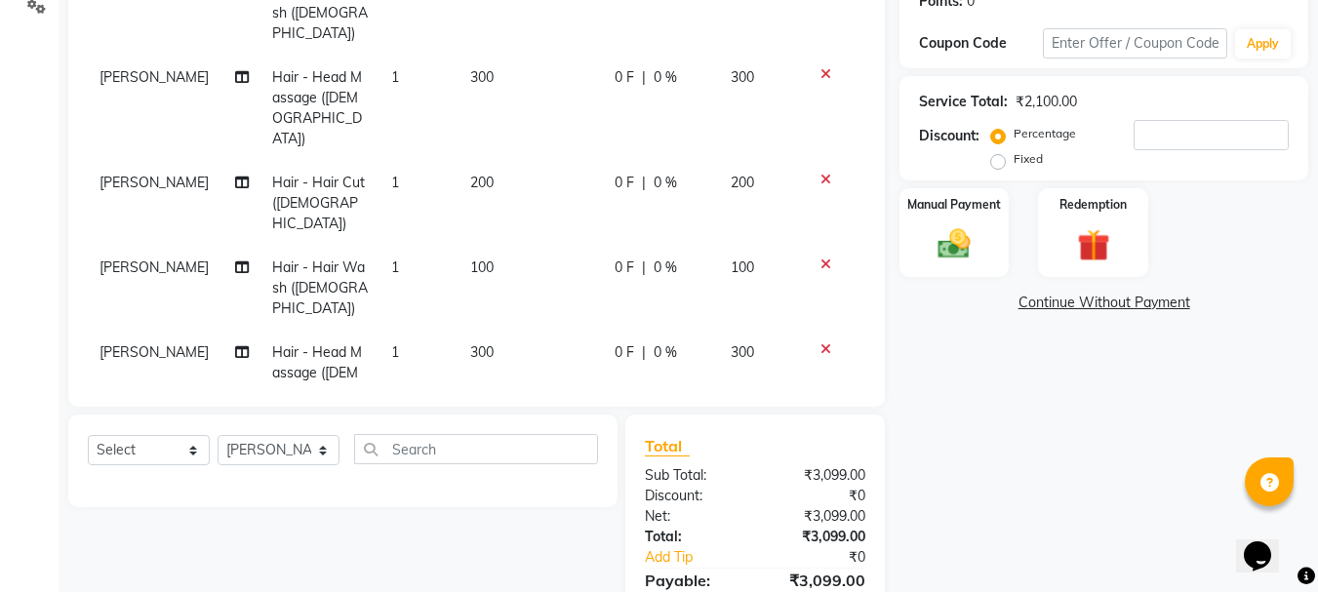
scroll to position [233, 0]
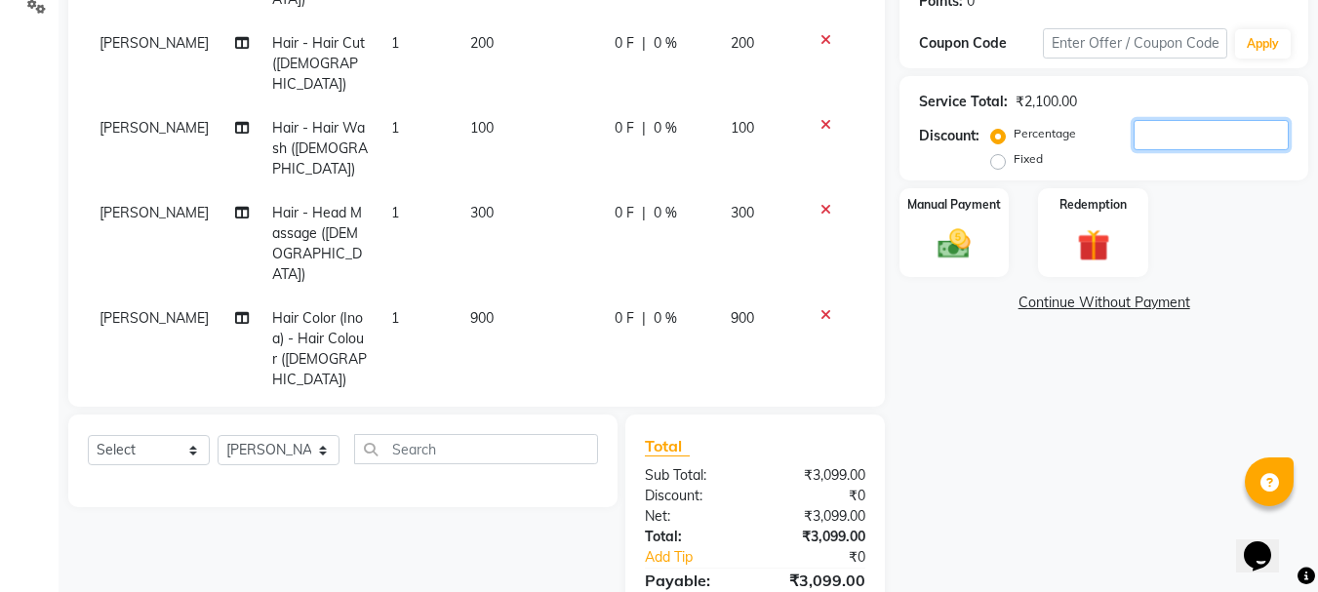
click at [1175, 138] on input "number" at bounding box center [1210, 135] width 155 height 30
type input "20"
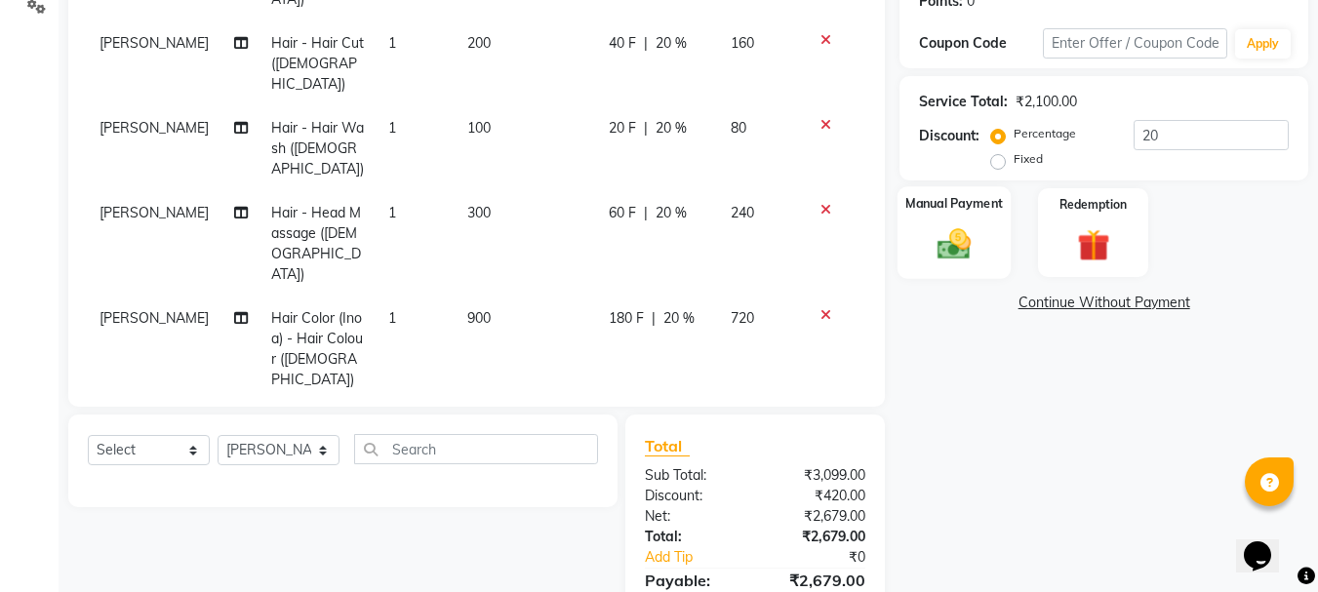
click at [963, 245] on img at bounding box center [954, 243] width 55 height 39
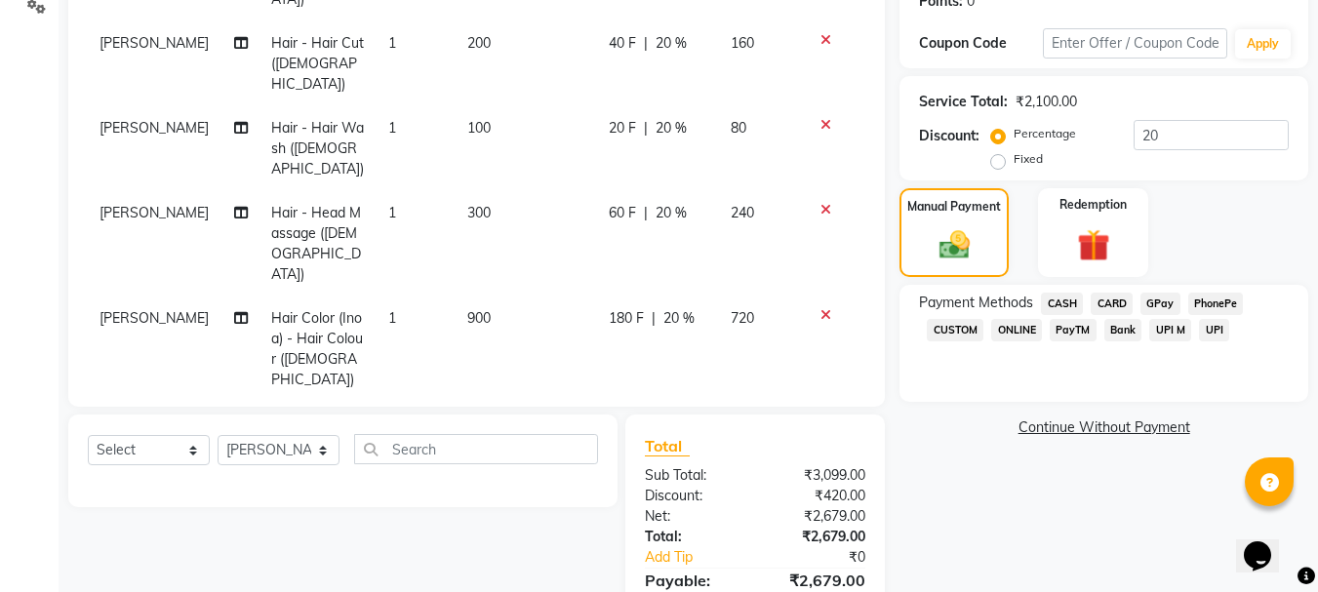
click at [110, 510] on span "[PERSON_NAME]" at bounding box center [153, 519] width 109 height 18
select select "9149"
click at [110, 509] on select "Front Desk Gaurav Sharma HIZZ & HERZ 2 IRFAN AHMAD Jigna Goswami KHALID AHMAD L…" at bounding box center [156, 524] width 114 height 30
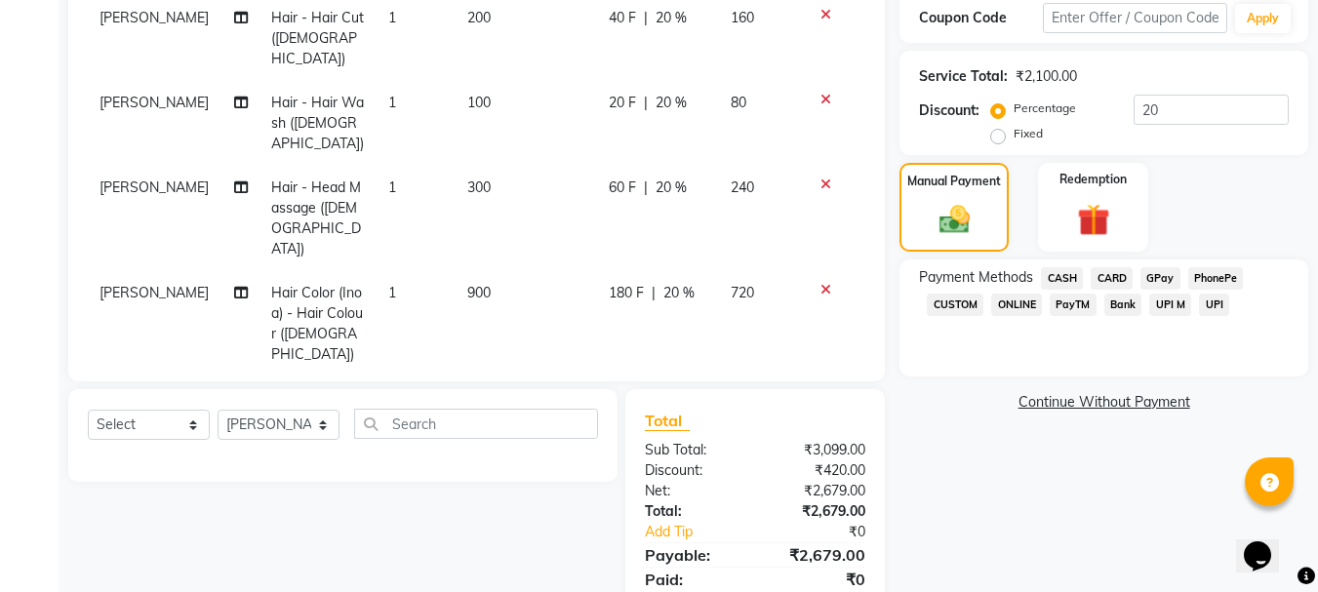
scroll to position [440, 0]
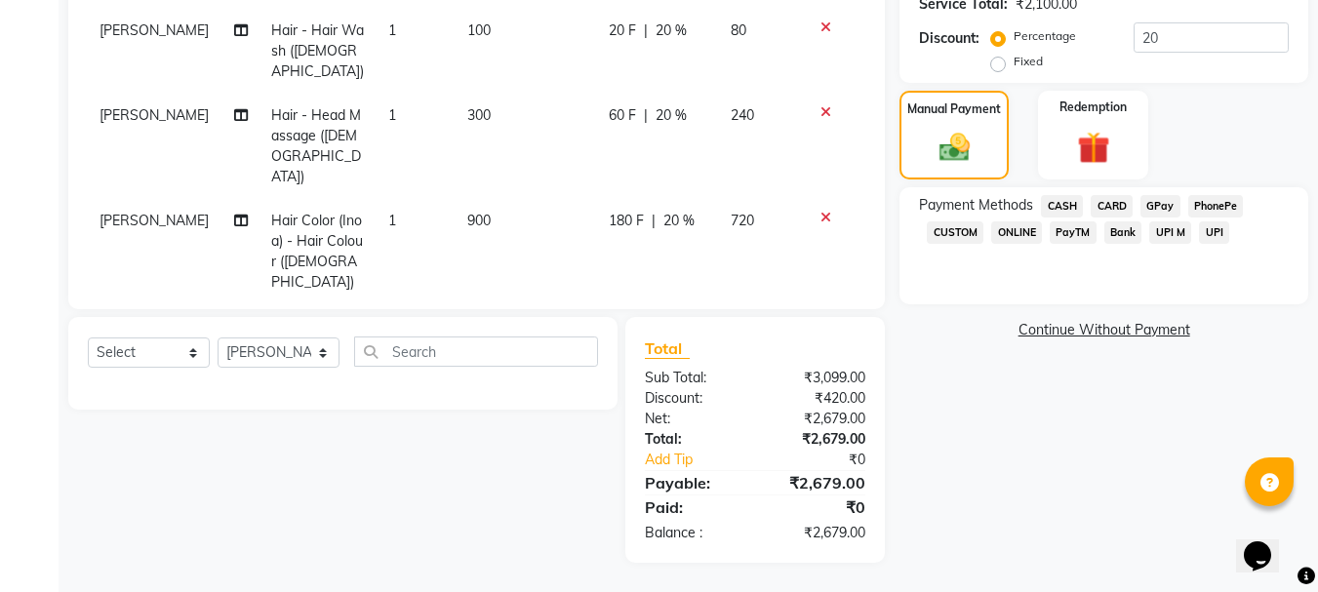
click at [1164, 203] on span "GPay" at bounding box center [1160, 206] width 40 height 22
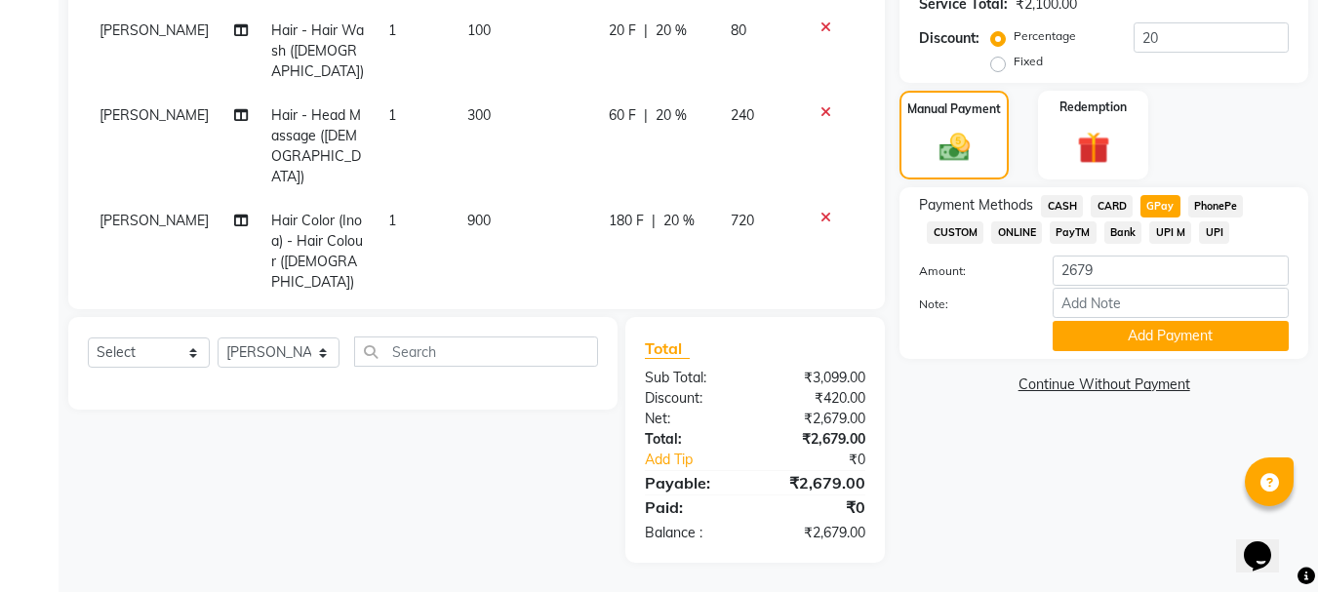
click at [1105, 208] on span "CARD" at bounding box center [1112, 206] width 42 height 22
click at [1132, 348] on button "Add Payment" at bounding box center [1171, 336] width 236 height 30
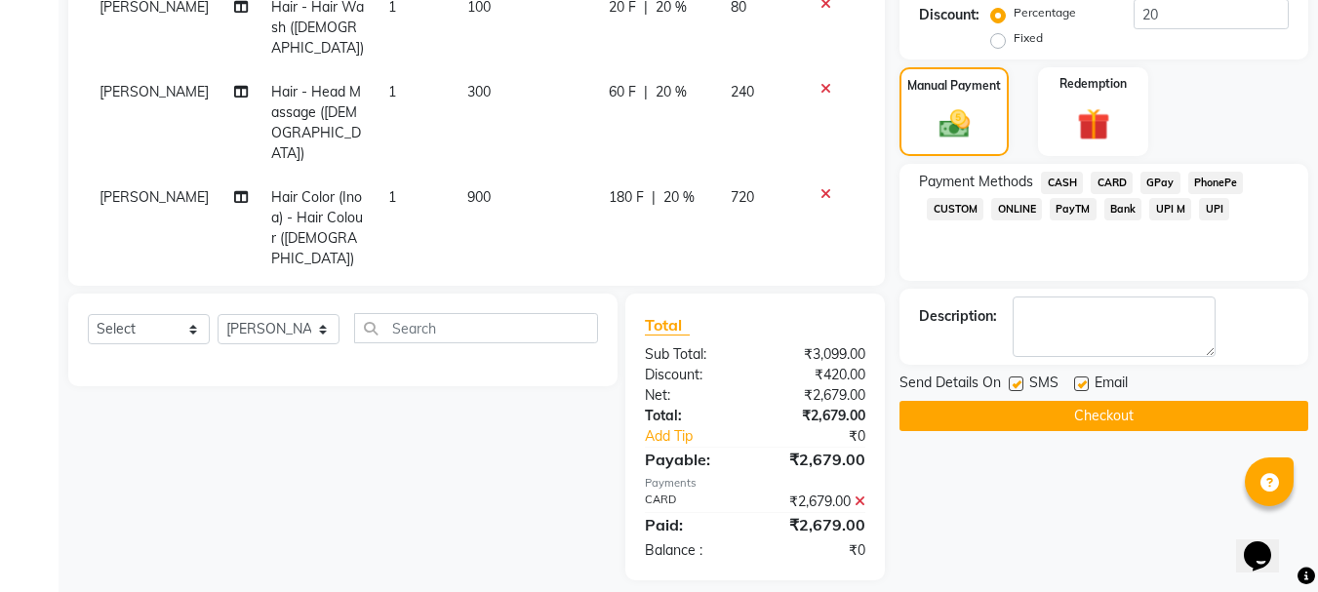
scroll to position [481, 0]
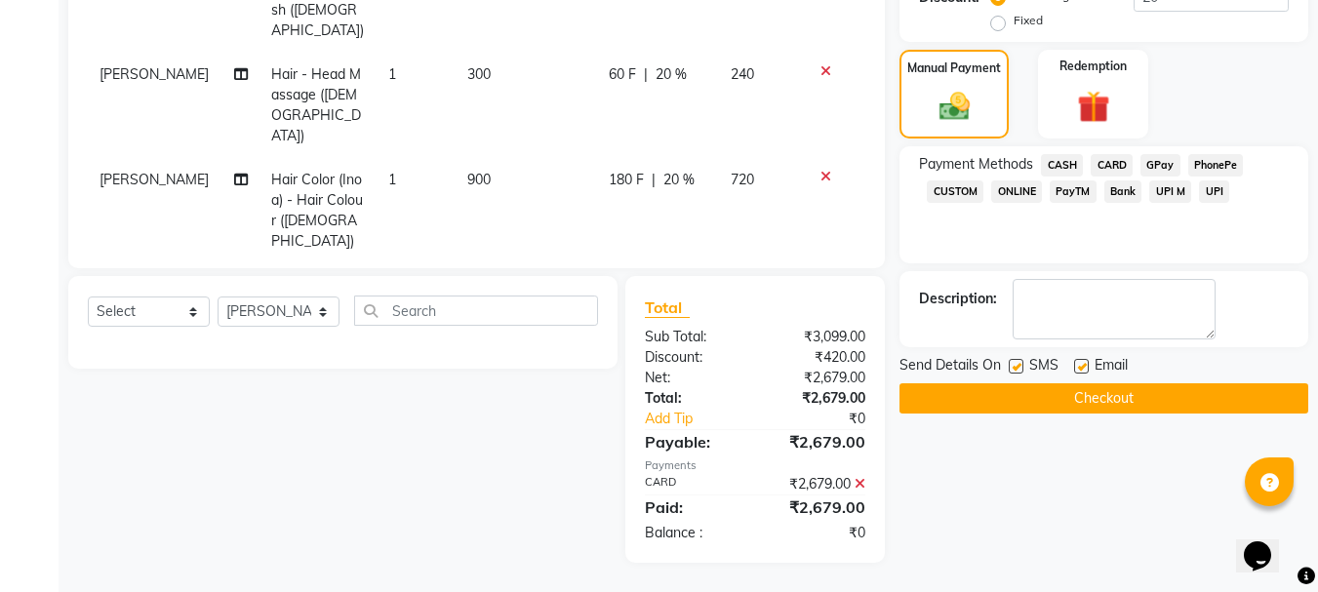
click at [1152, 394] on button "Checkout" at bounding box center [1103, 398] width 409 height 30
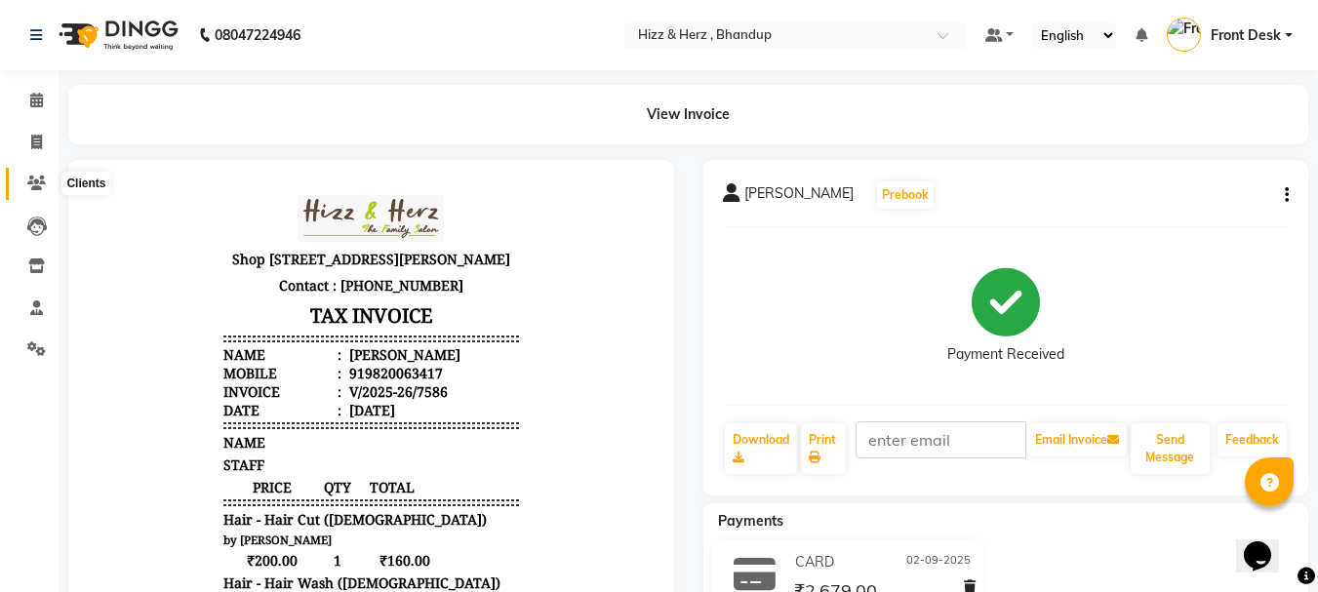
click at [29, 182] on icon at bounding box center [36, 183] width 19 height 15
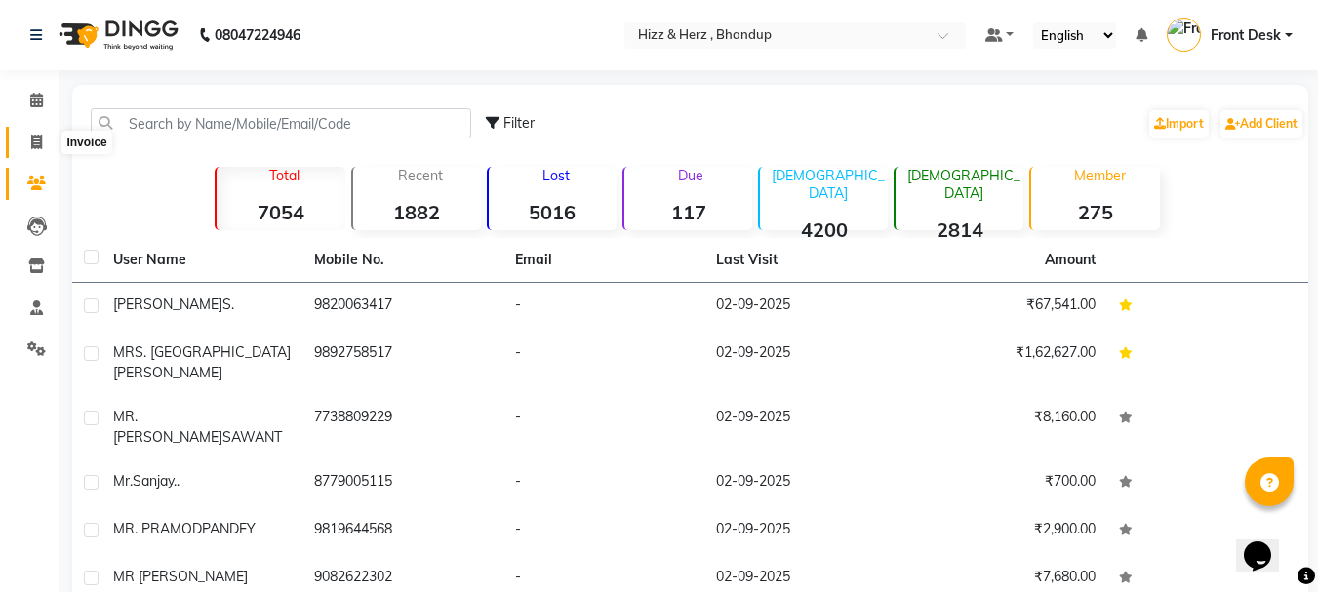
click at [31, 141] on icon at bounding box center [36, 142] width 11 height 15
select select "service"
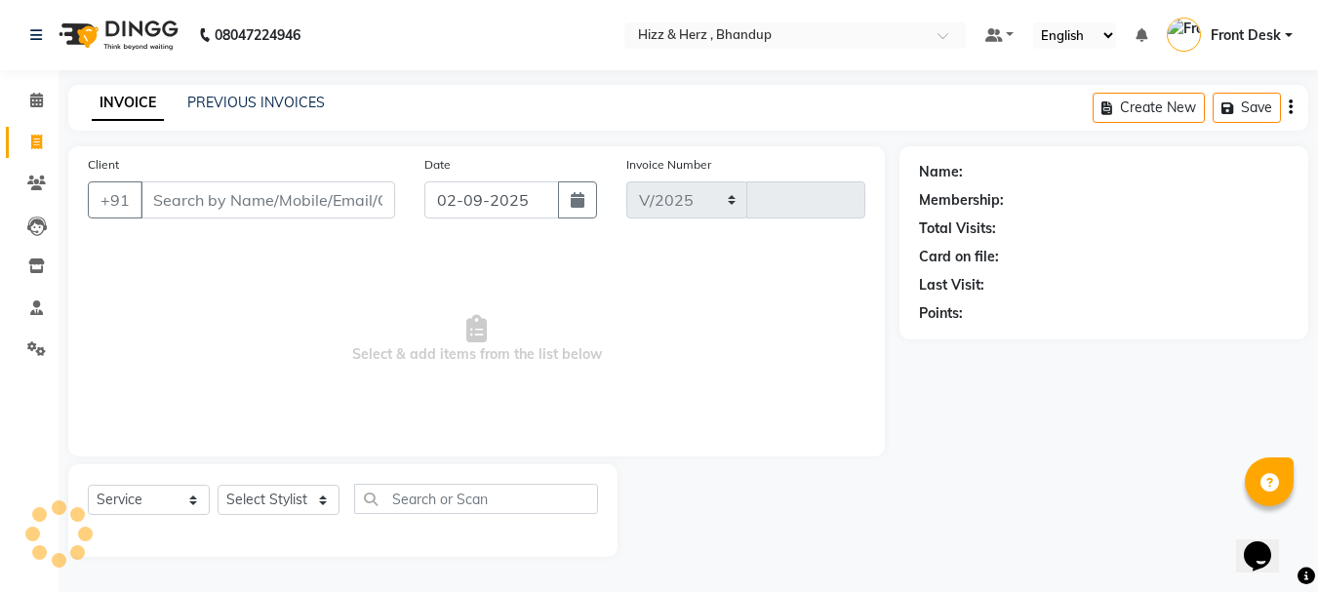
select select "629"
type input "7587"
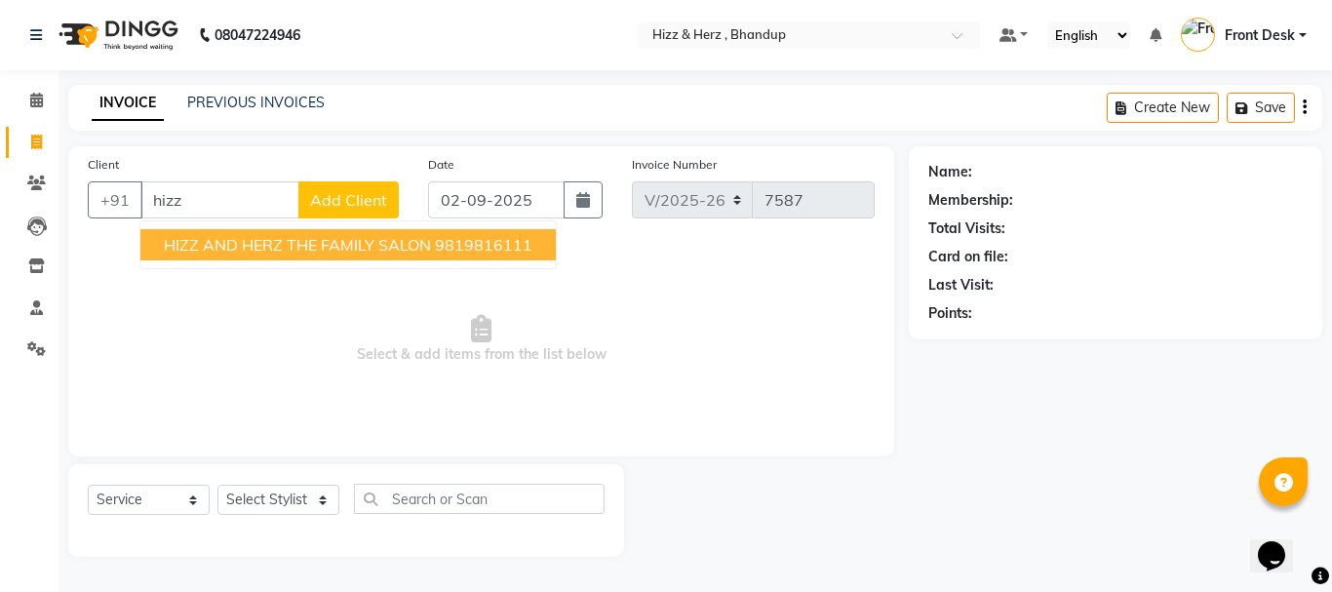
click at [270, 251] on span "HIZZ AND HERZ THE FAMILY SALON" at bounding box center [297, 245] width 267 height 20
type input "9819816111"
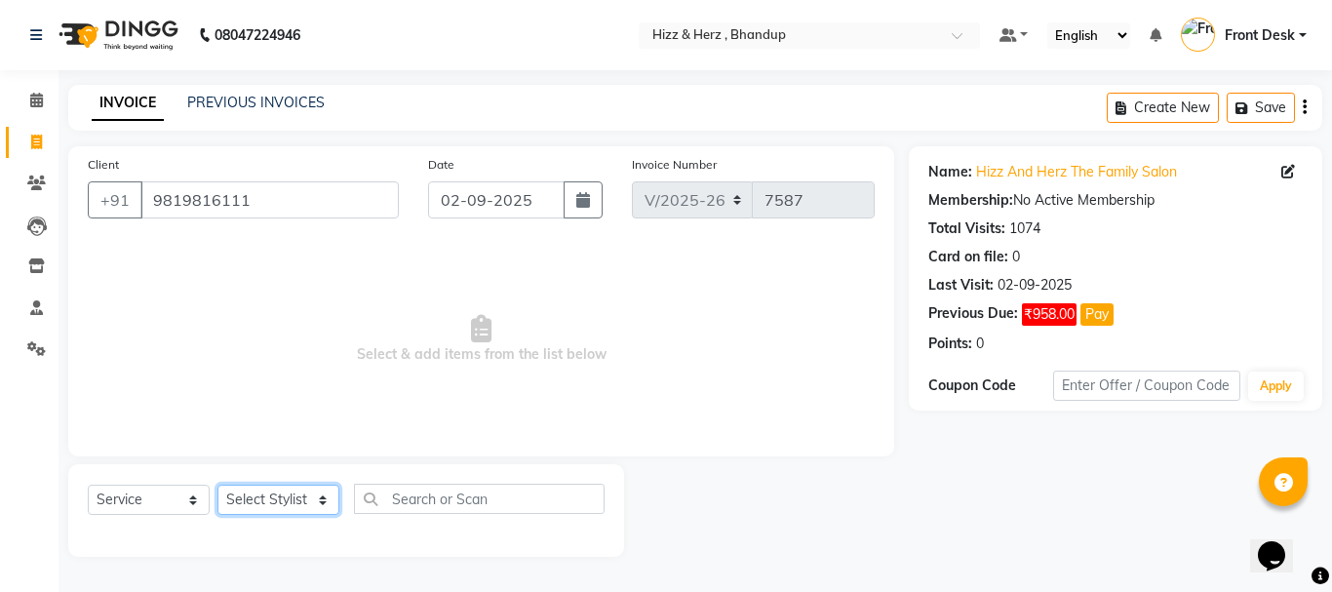
click at [303, 496] on select "Select Stylist Front Desk Gaurav Sharma HIZZ & HERZ 2 IRFAN AHMAD Jigna Goswami…" at bounding box center [279, 500] width 122 height 30
select select "9146"
click at [218, 485] on select "Select Stylist Front Desk Gaurav Sharma HIZZ & HERZ 2 IRFAN AHMAD Jigna Goswami…" at bounding box center [279, 500] width 122 height 30
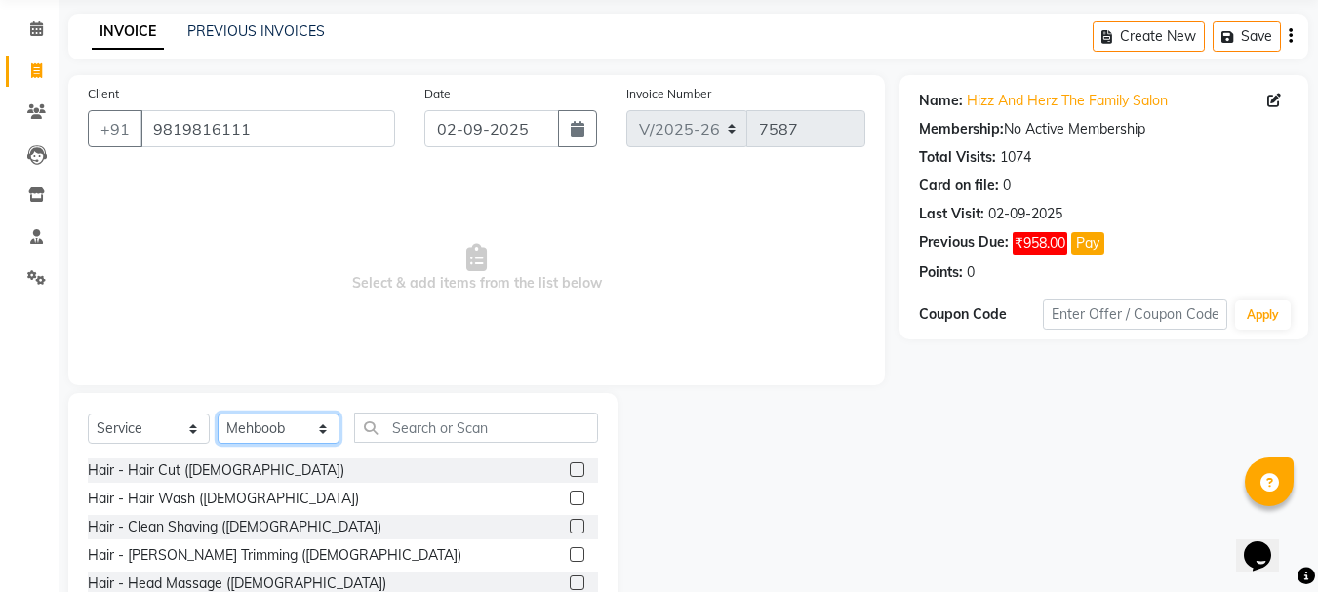
scroll to position [189, 0]
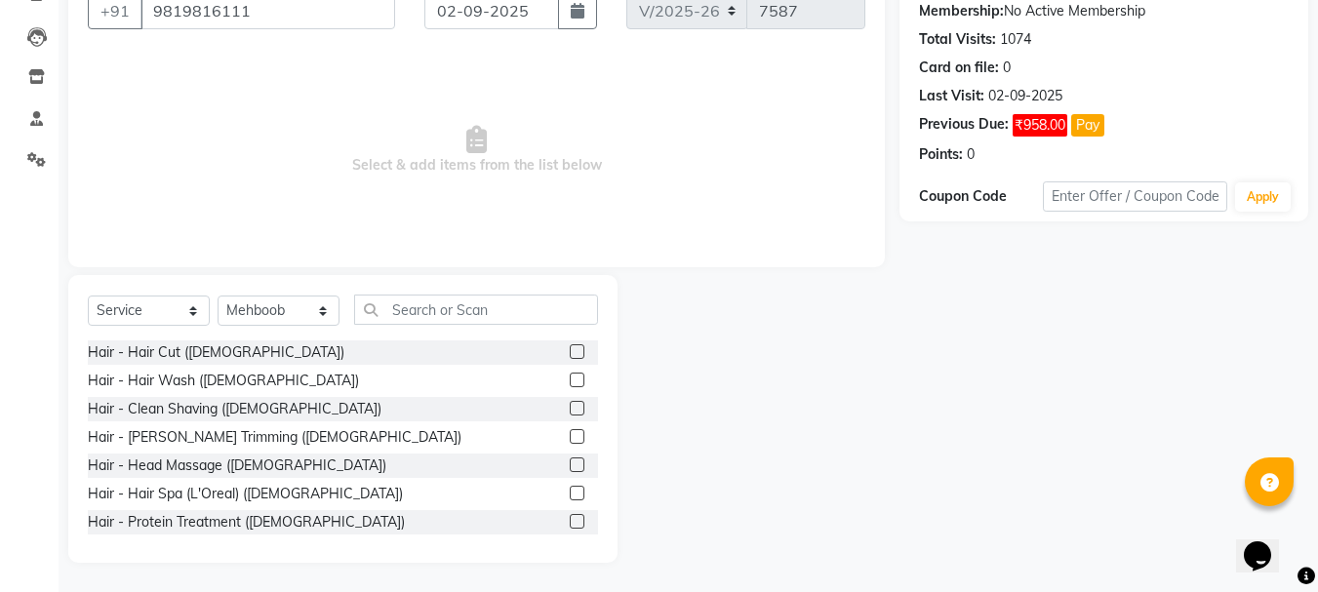
click at [570, 351] on label at bounding box center [577, 351] width 15 height 15
click at [570, 351] on input "checkbox" at bounding box center [576, 352] width 13 height 13
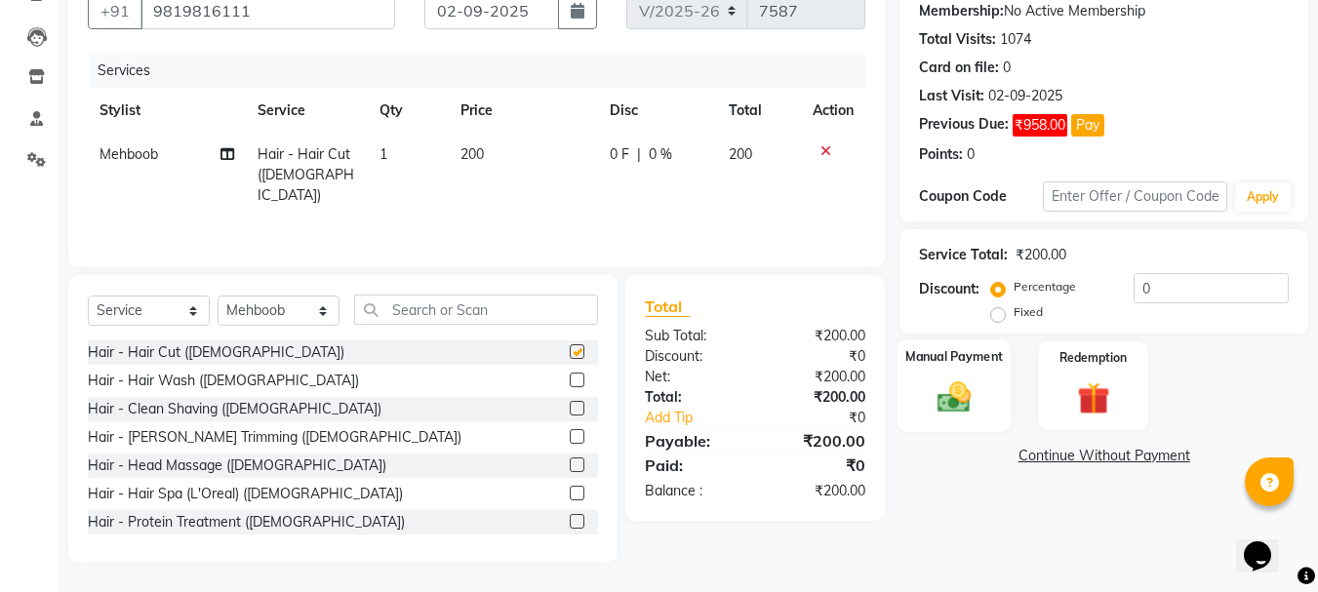
checkbox input "false"
click at [963, 411] on img at bounding box center [954, 396] width 55 height 39
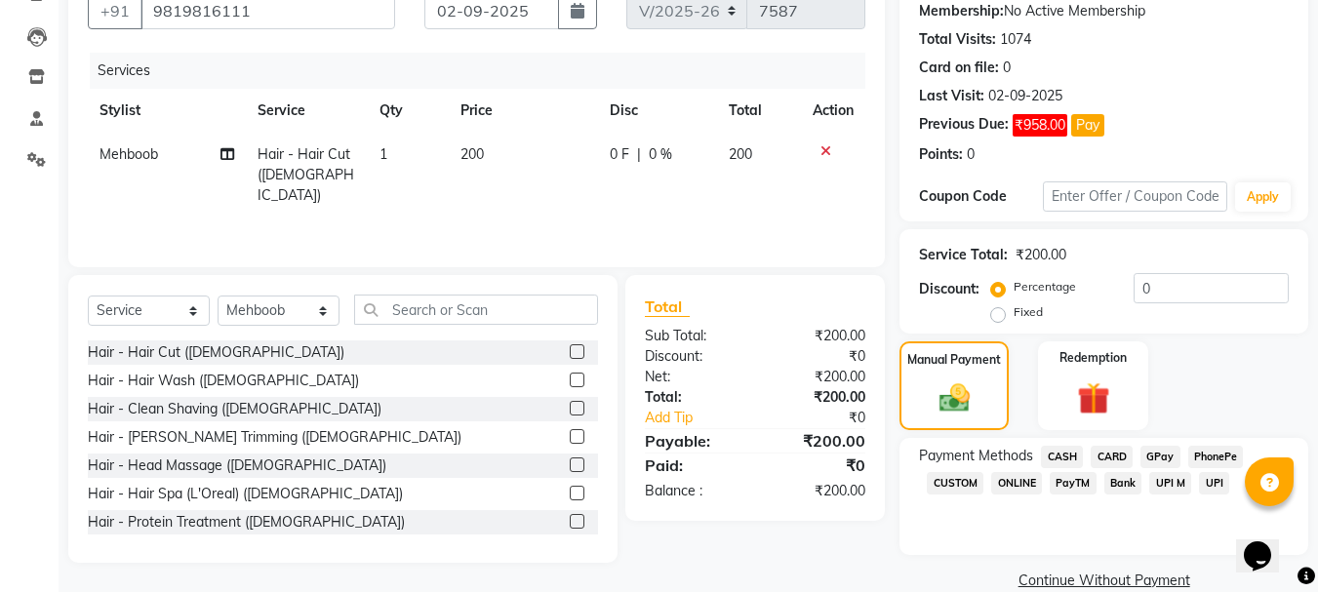
click at [1071, 456] on span "CASH" at bounding box center [1062, 457] width 42 height 22
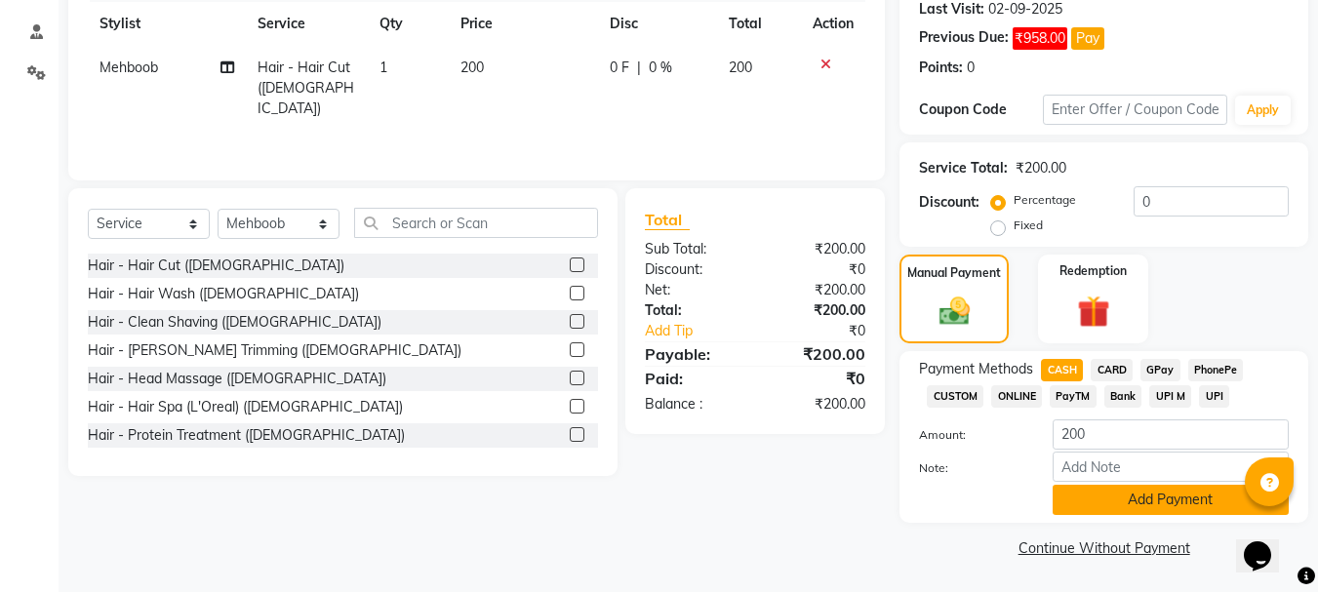
click at [1085, 503] on button "Add Payment" at bounding box center [1171, 500] width 236 height 30
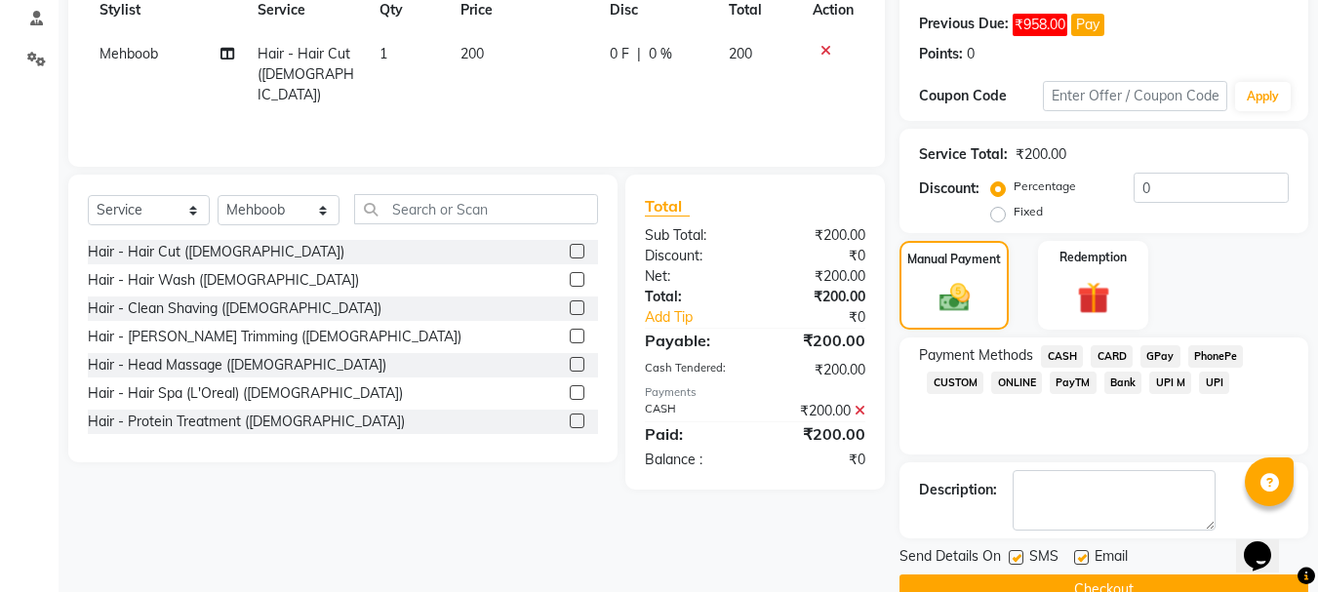
scroll to position [332, 0]
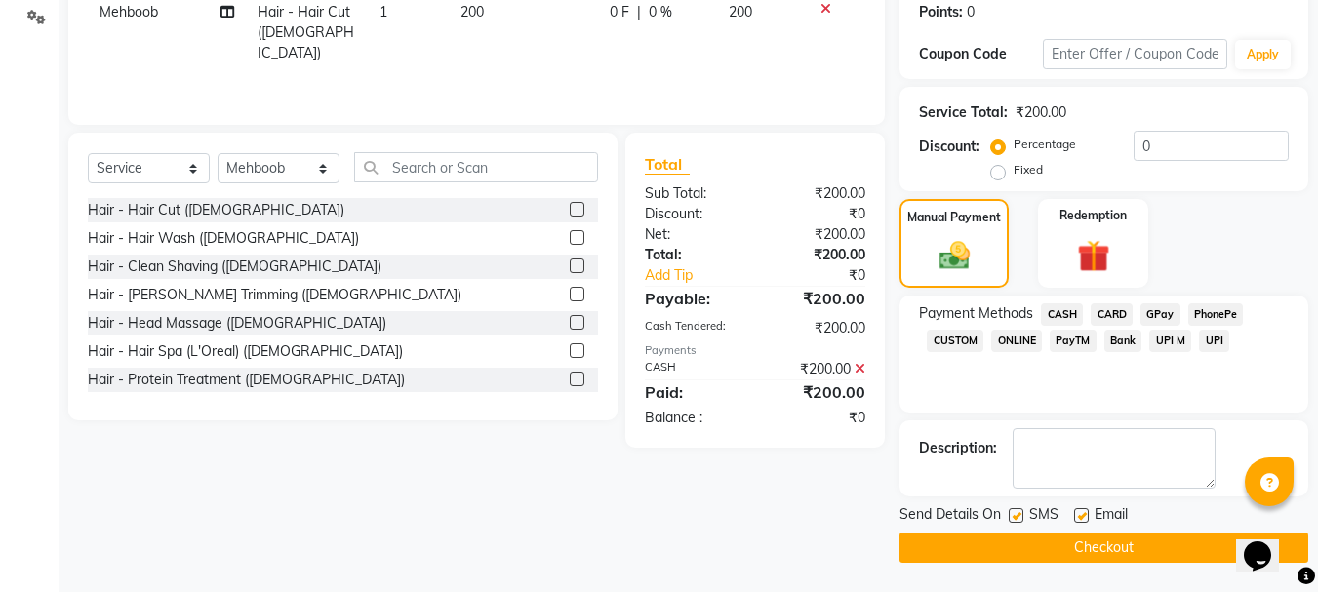
click at [1092, 545] on button "Checkout" at bounding box center [1103, 548] width 409 height 30
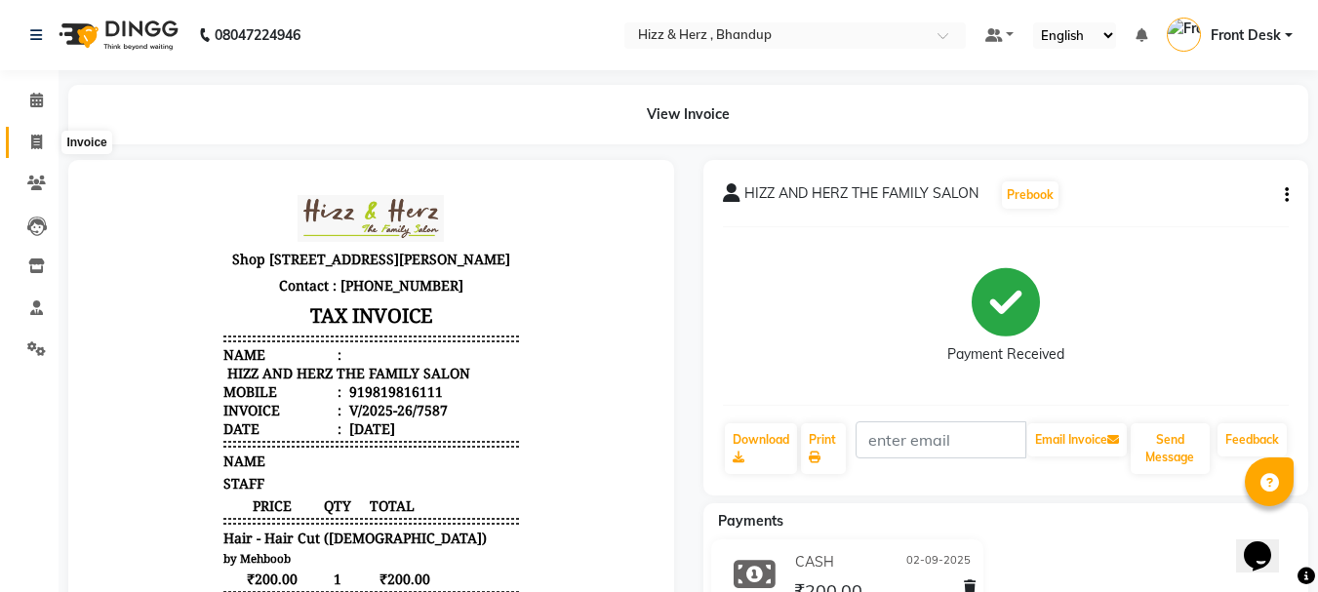
click at [37, 145] on icon at bounding box center [36, 142] width 11 height 15
select select "629"
select select "service"
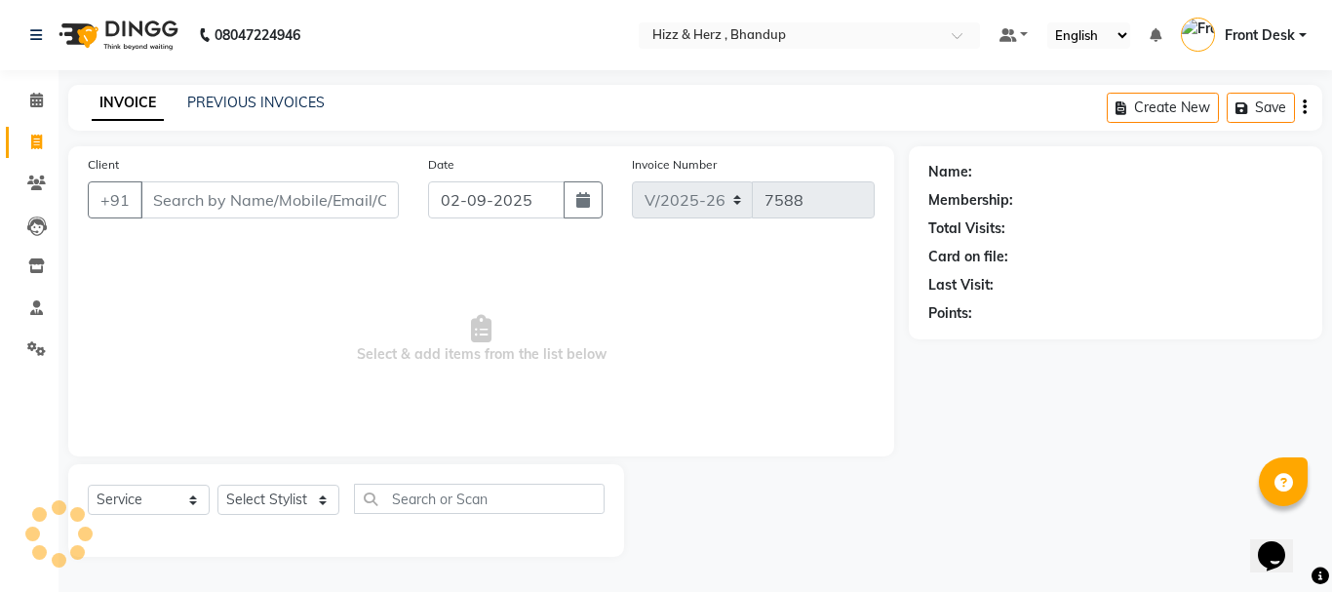
click at [289, 93] on div "PREVIOUS INVOICES" at bounding box center [256, 103] width 138 height 20
click at [291, 101] on link "PREVIOUS INVOICES" at bounding box center [256, 103] width 138 height 18
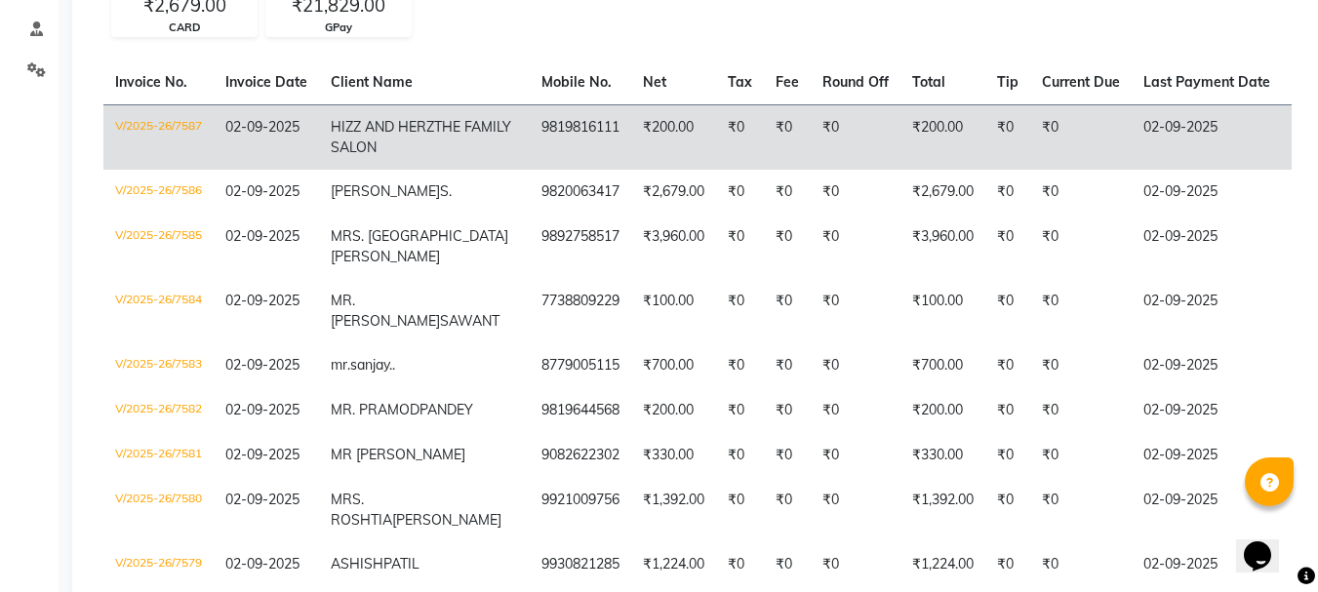
scroll to position [293, 0]
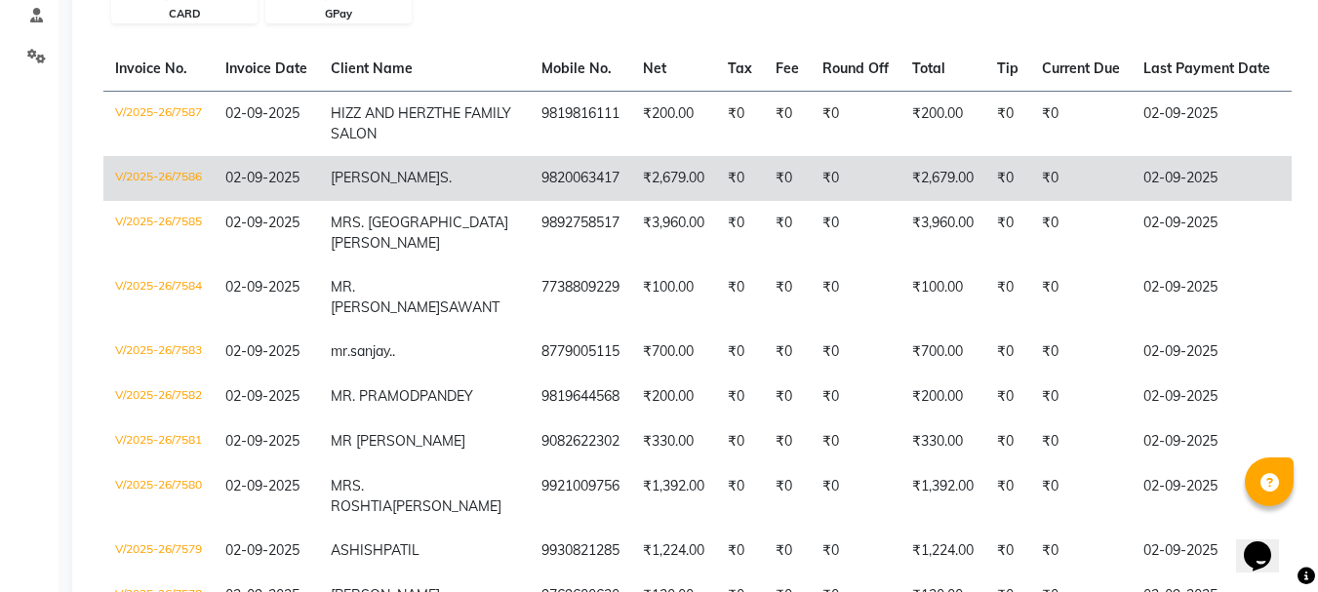
click at [530, 201] on td "9820063417" at bounding box center [580, 178] width 101 height 45
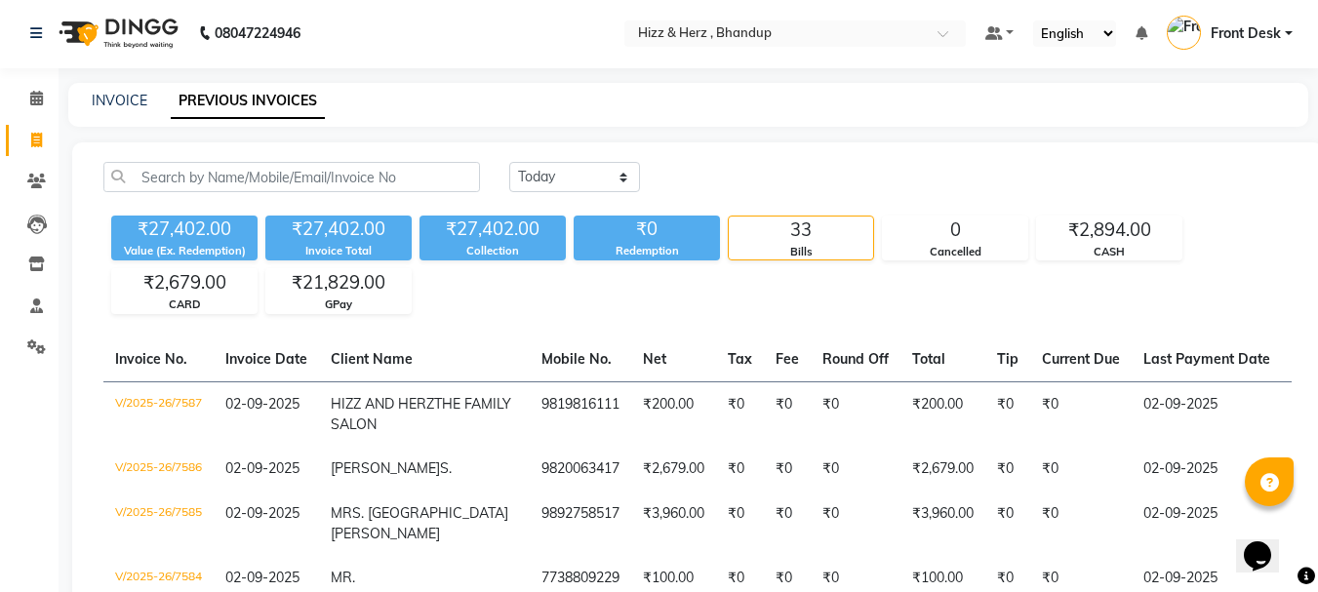
scroll to position [0, 0]
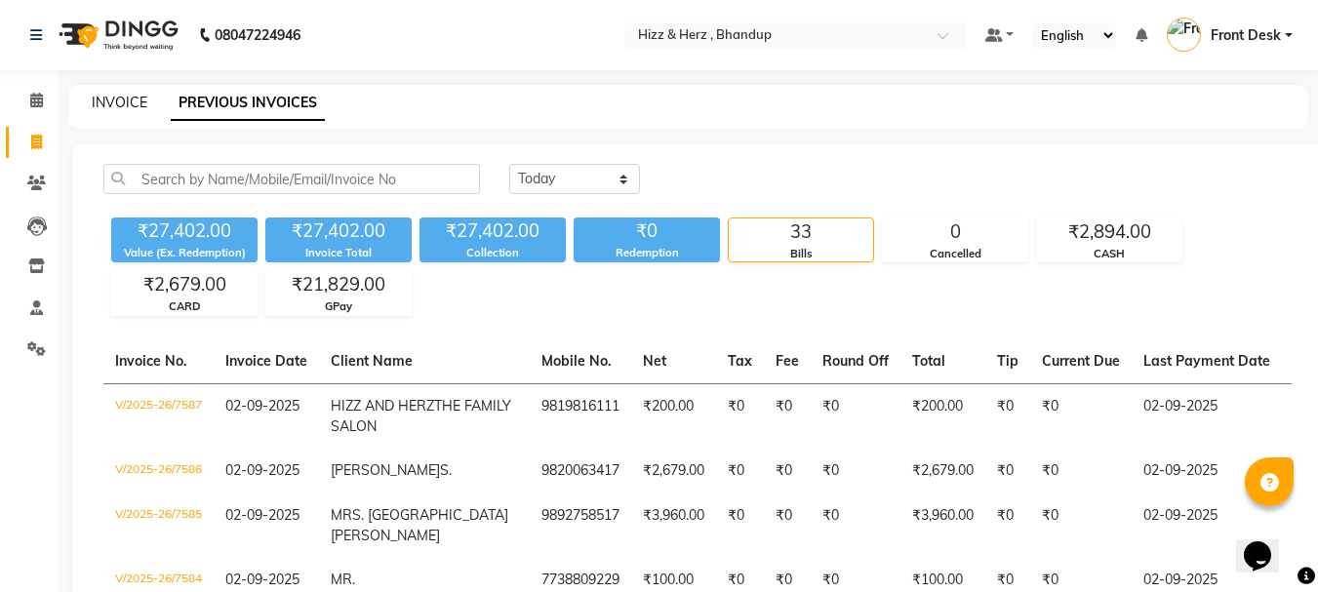
click at [114, 98] on link "INVOICE" at bounding box center [120, 103] width 56 height 18
select select "629"
select select "service"
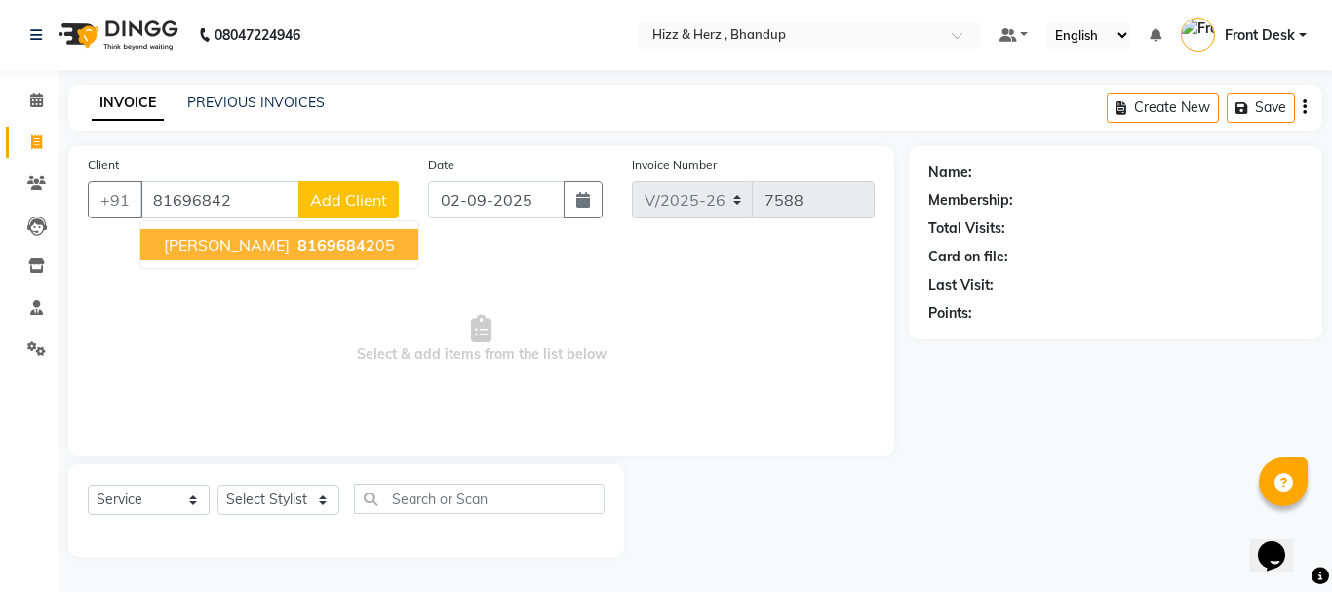
click at [272, 254] on span "MR. AKHILESH CHAUDHARY" at bounding box center [227, 245] width 126 height 20
type input "8169684205"
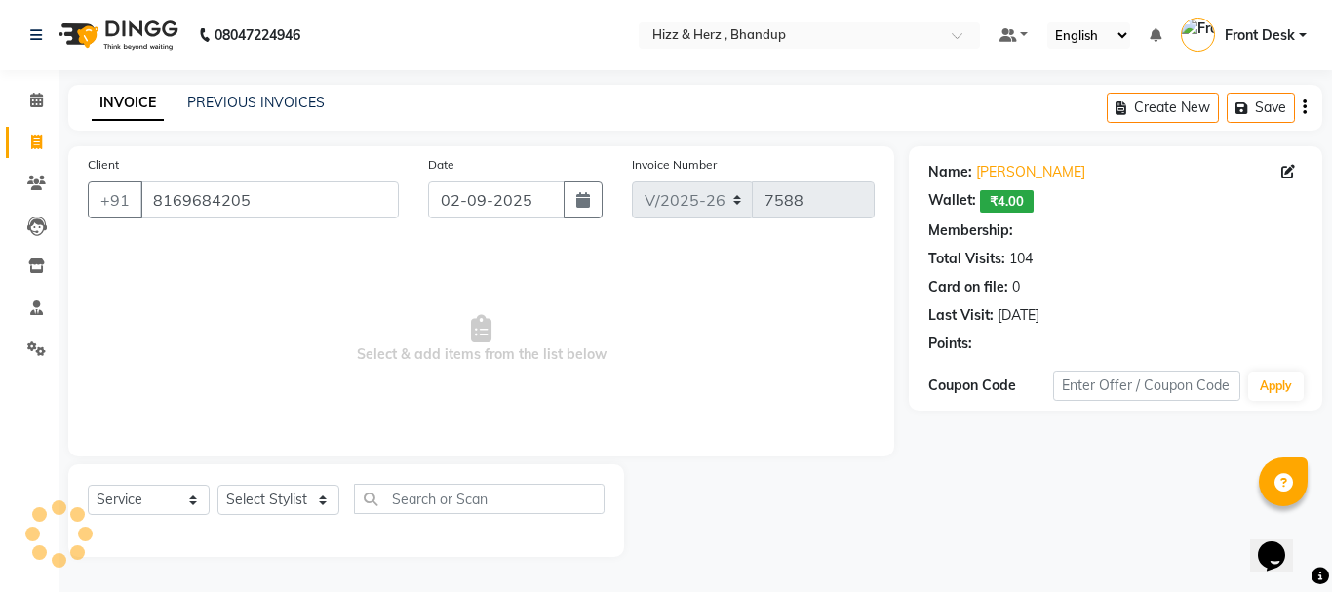
select select "1: Object"
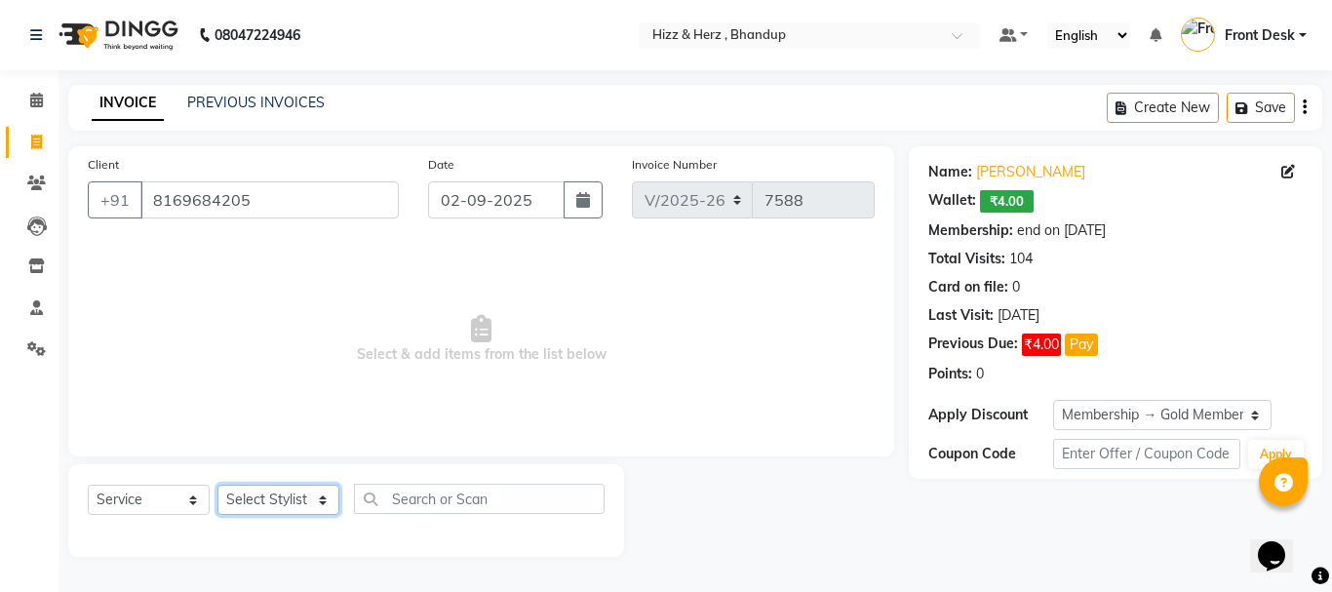
click at [287, 498] on select "Select Stylist Front Desk Gaurav Sharma HIZZ & HERZ 2 IRFAN AHMAD Jigna Goswami…" at bounding box center [279, 500] width 122 height 30
select select "33193"
click at [218, 485] on select "Select Stylist Front Desk Gaurav Sharma HIZZ & HERZ 2 IRFAN AHMAD Jigna Goswami…" at bounding box center [279, 500] width 122 height 30
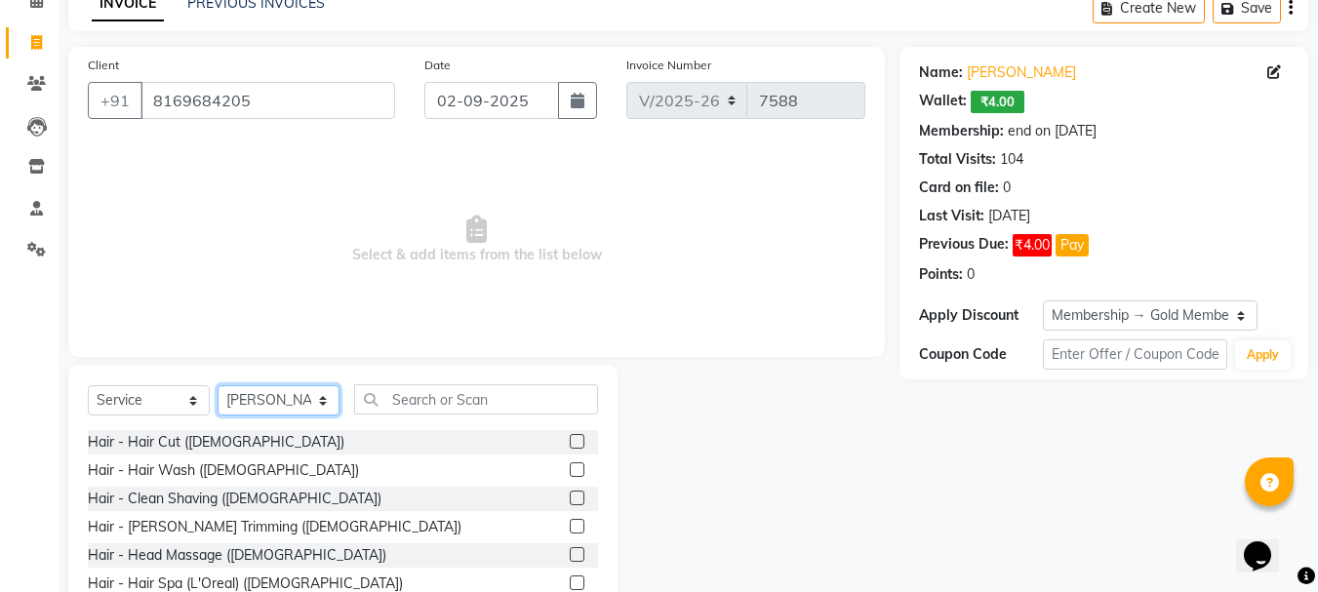
scroll to position [189, 0]
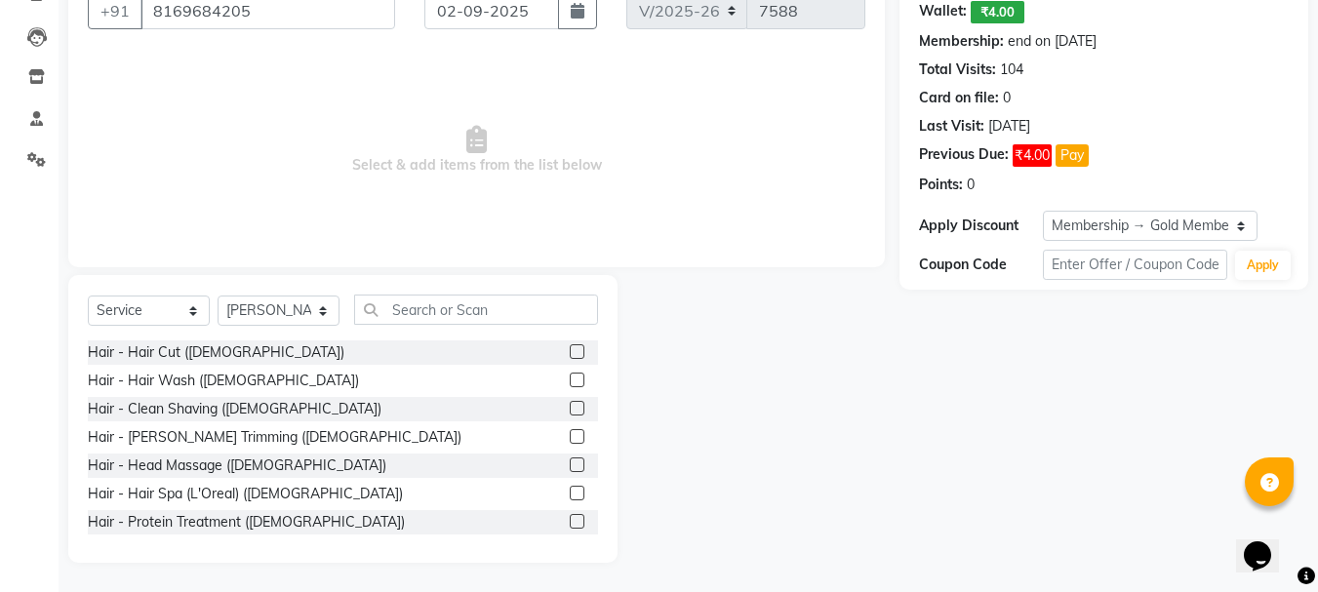
drag, startPoint x: 561, startPoint y: 440, endPoint x: 619, endPoint y: 434, distance: 58.8
click at [570, 439] on label at bounding box center [577, 436] width 15 height 15
click at [570, 439] on input "checkbox" at bounding box center [576, 437] width 13 height 13
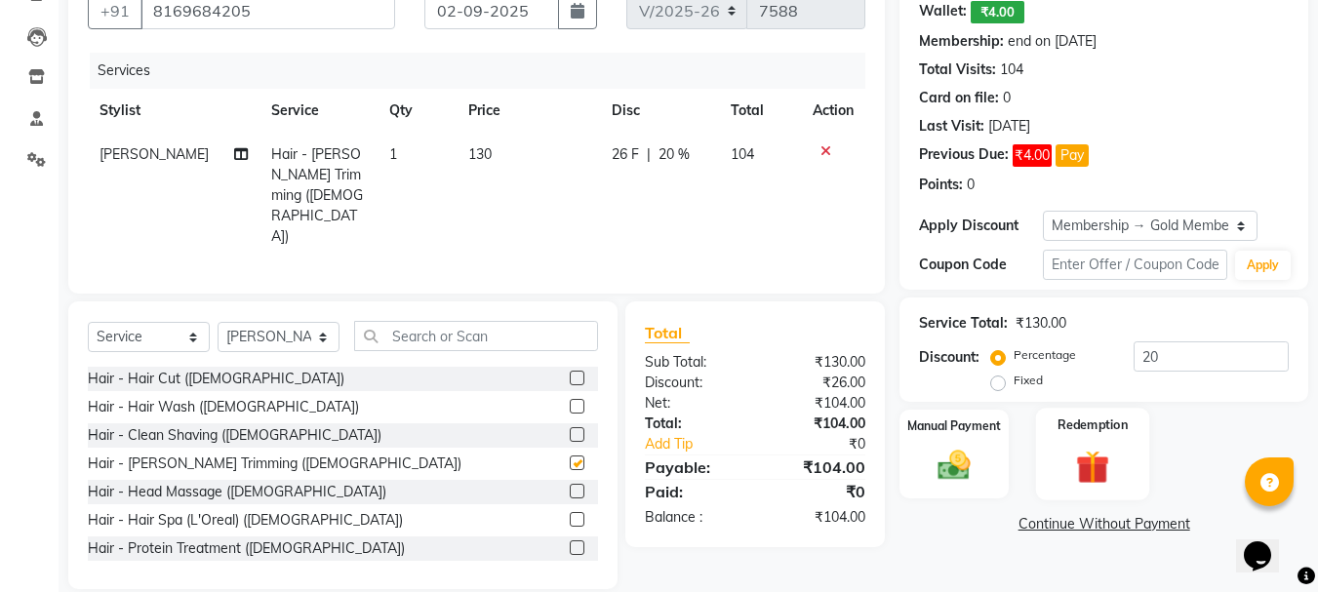
checkbox input "false"
click at [973, 466] on img at bounding box center [954, 465] width 55 height 39
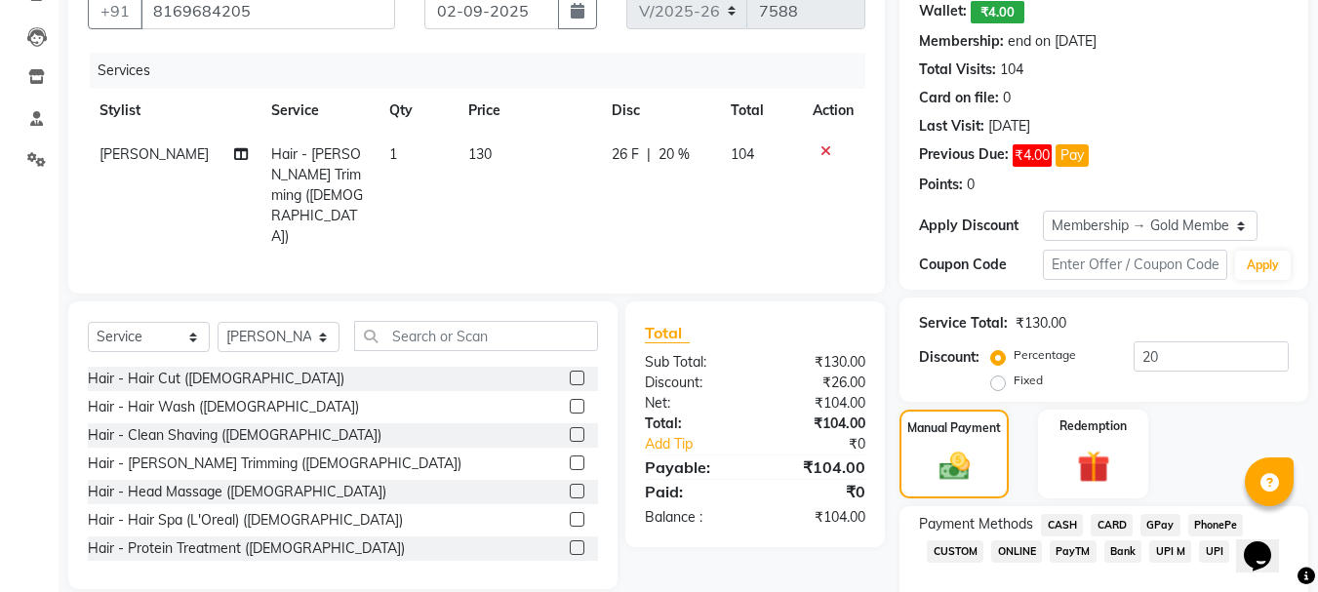
click at [1165, 525] on span "GPay" at bounding box center [1160, 525] width 40 height 22
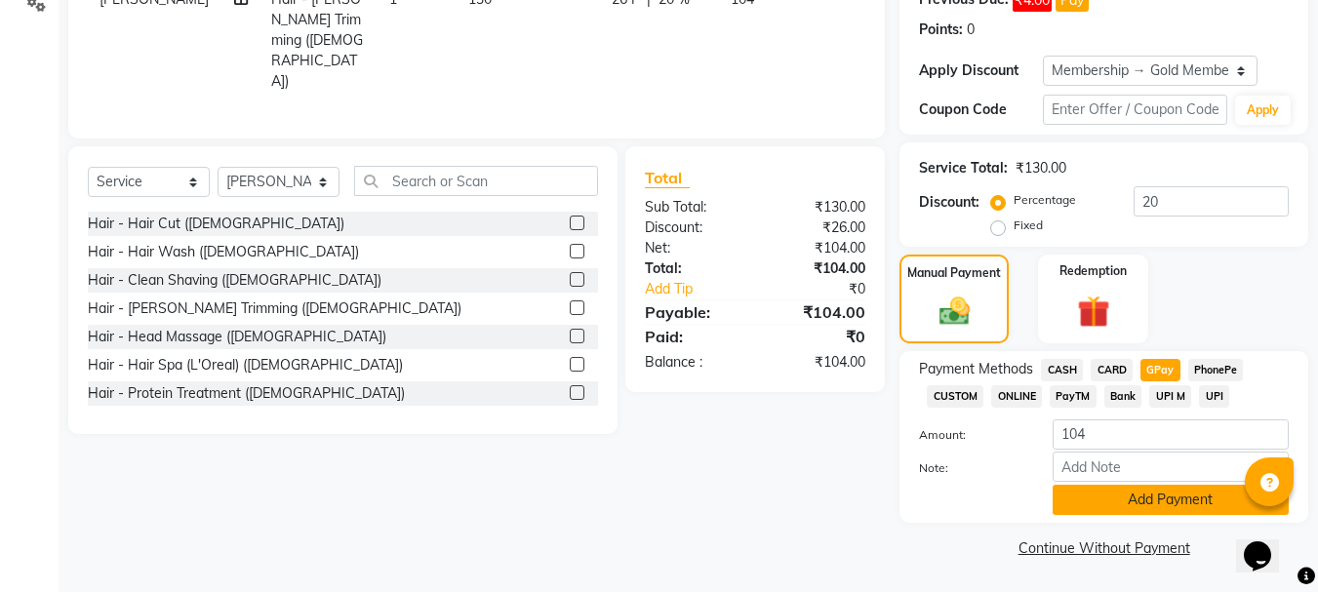
click at [1178, 501] on button "Add Payment" at bounding box center [1171, 500] width 236 height 30
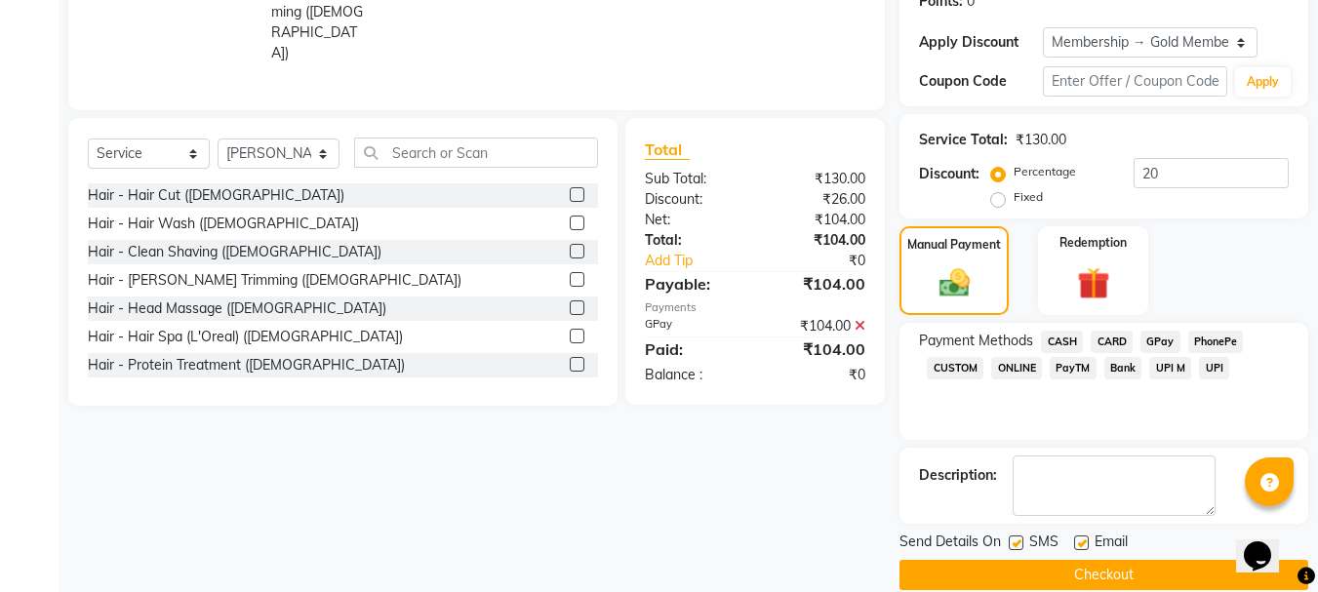
scroll to position [400, 0]
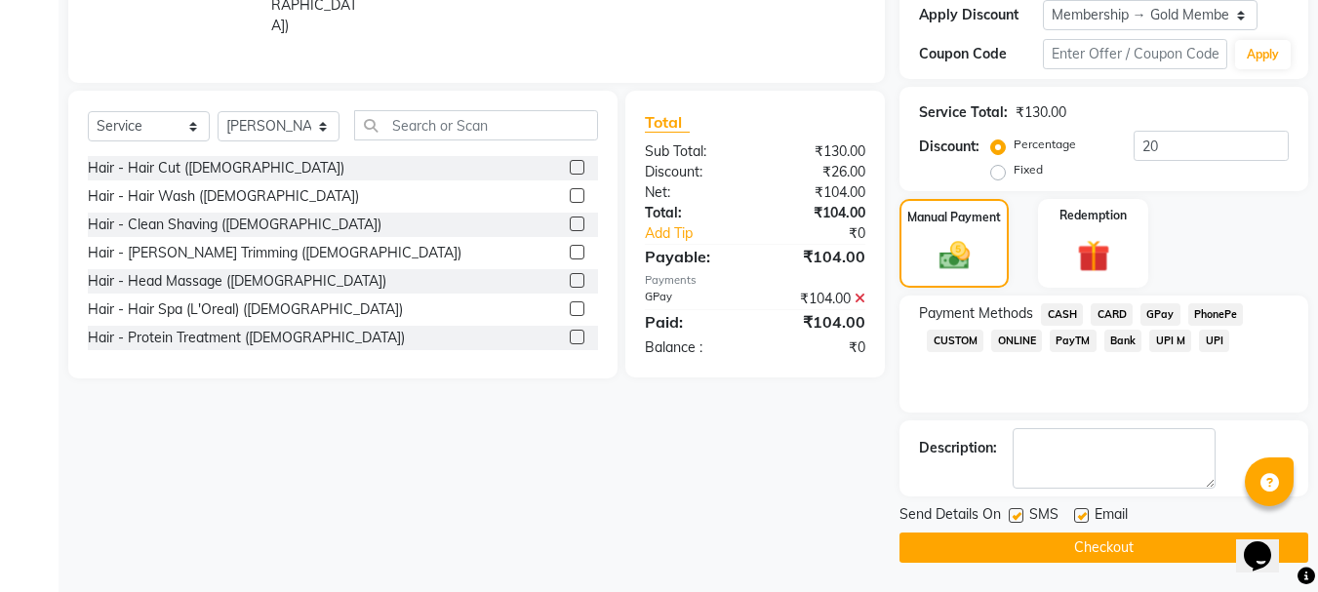
click at [1186, 543] on button "Checkout" at bounding box center [1103, 548] width 409 height 30
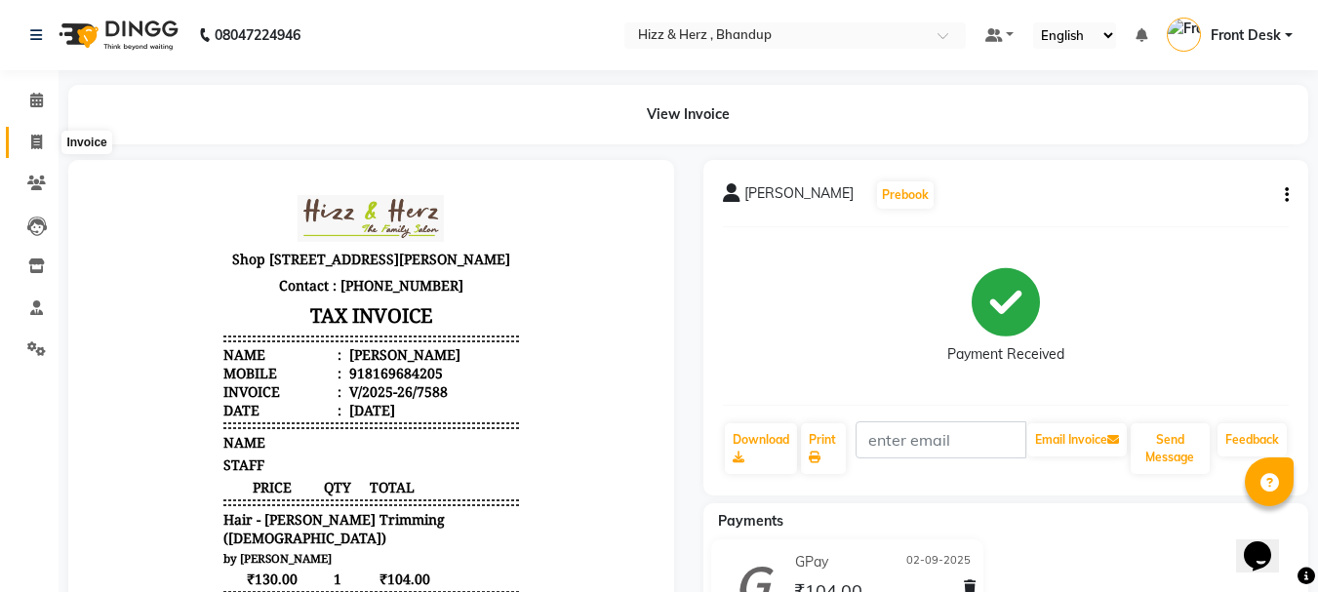
click at [36, 140] on icon at bounding box center [36, 142] width 11 height 15
select select "629"
select select "service"
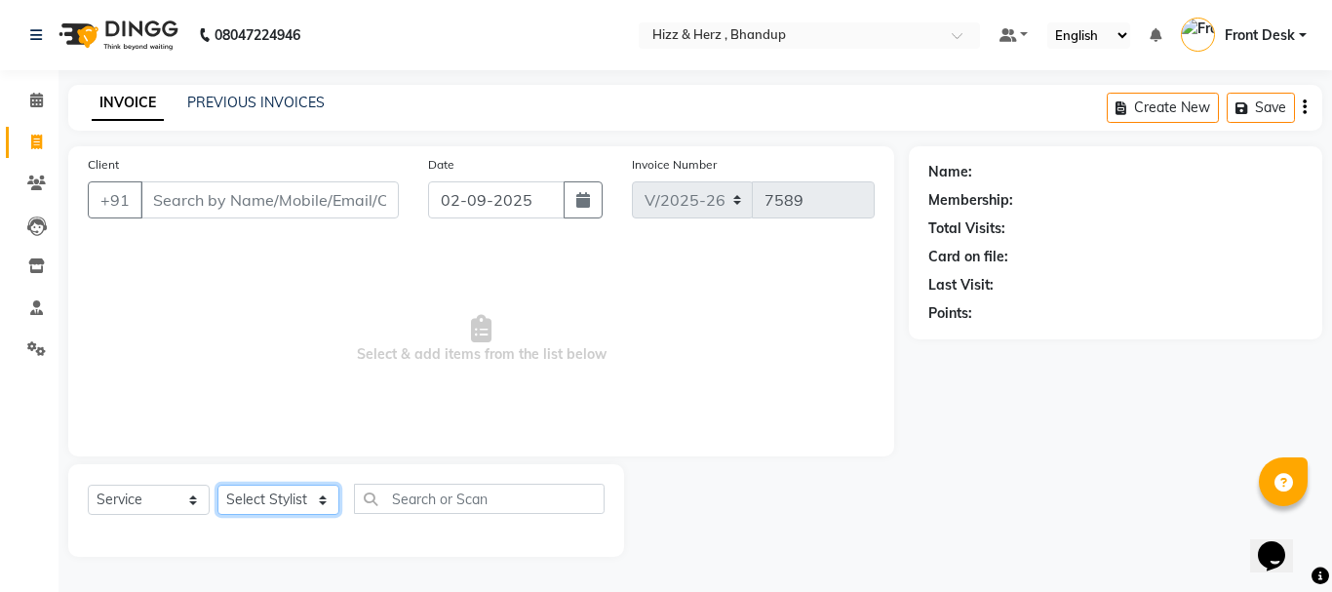
click at [291, 495] on select "Select Stylist Front Desk Gaurav Sharma HIZZ & HERZ 2 IRFAN AHMAD Jigna Goswami…" at bounding box center [279, 500] width 122 height 30
select select "9145"
click at [218, 485] on select "Select Stylist Front Desk Gaurav Sharma HIZZ & HERZ 2 IRFAN AHMAD Jigna Goswami…" at bounding box center [279, 500] width 122 height 30
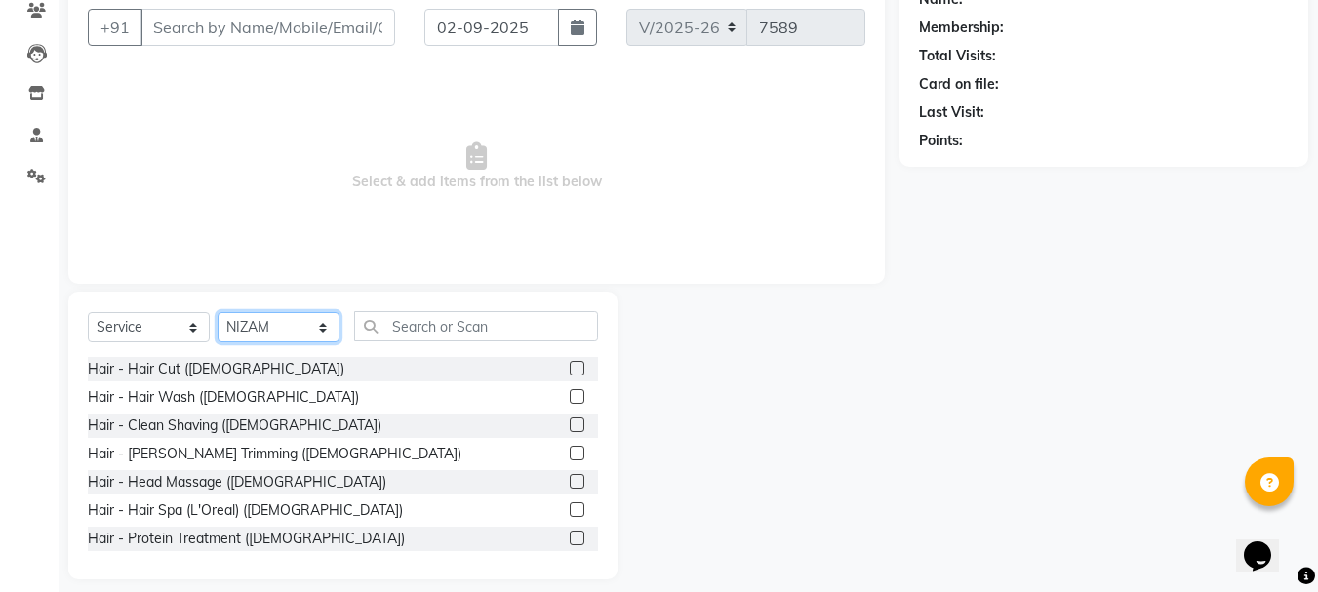
scroll to position [189, 0]
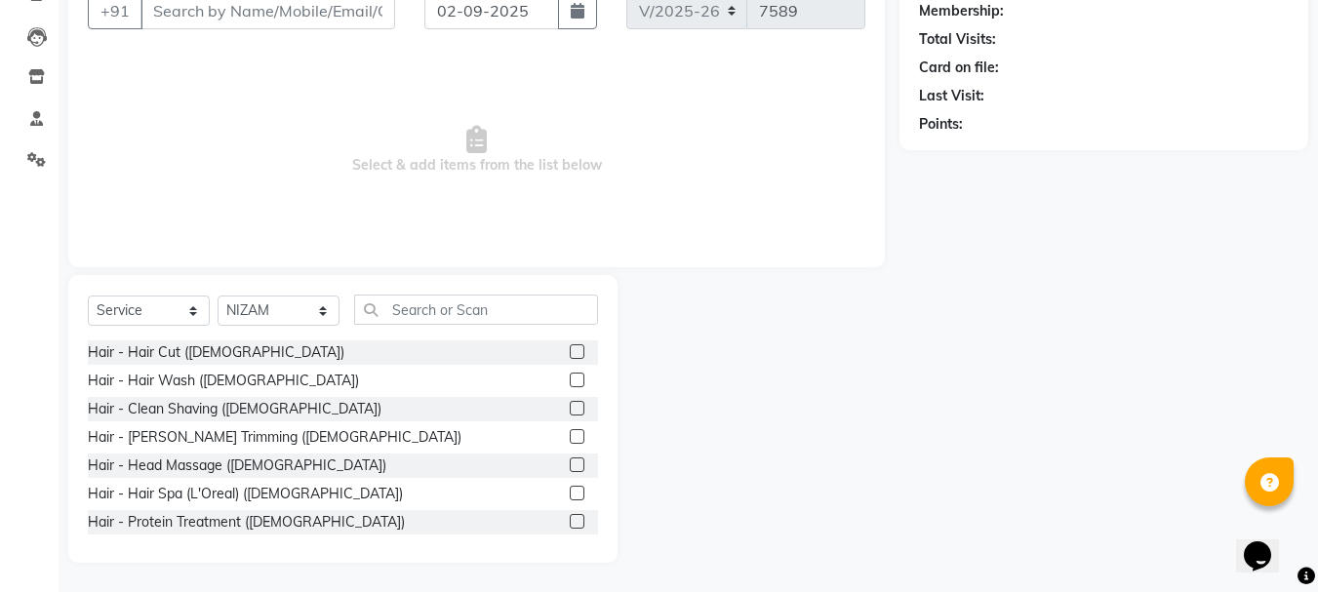
click at [570, 349] on label at bounding box center [577, 351] width 15 height 15
click at [570, 349] on input "checkbox" at bounding box center [576, 352] width 13 height 13
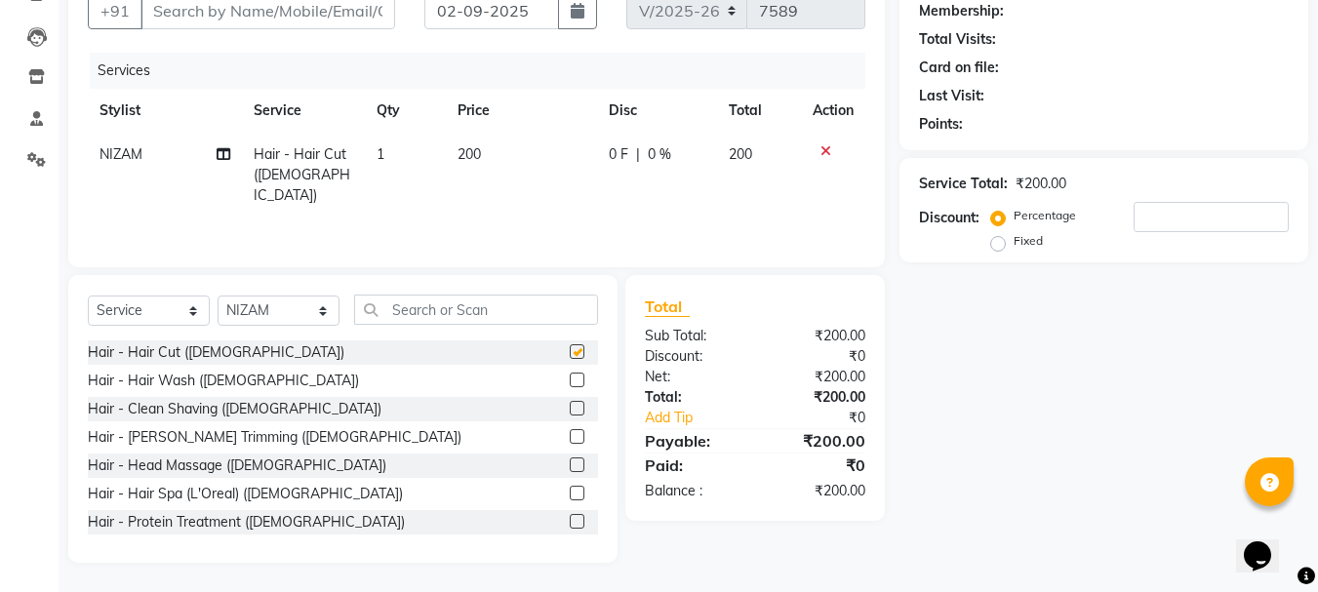
checkbox input "false"
click at [570, 433] on label at bounding box center [577, 436] width 15 height 15
click at [570, 433] on input "checkbox" at bounding box center [576, 437] width 13 height 13
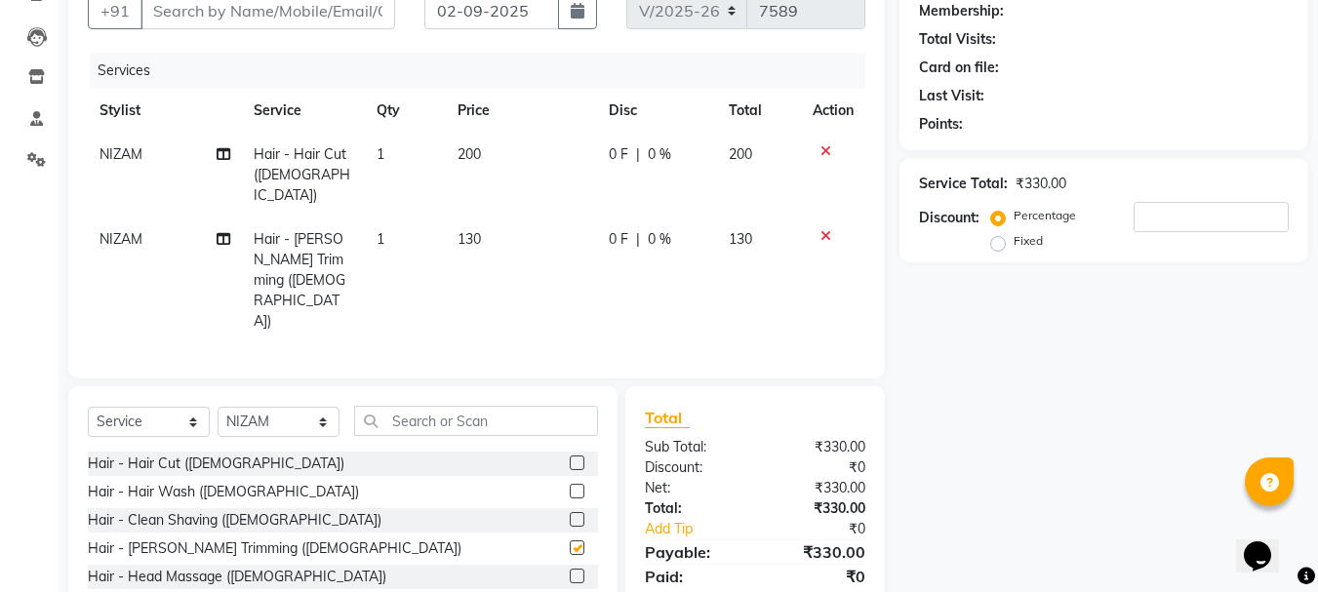
checkbox input "false"
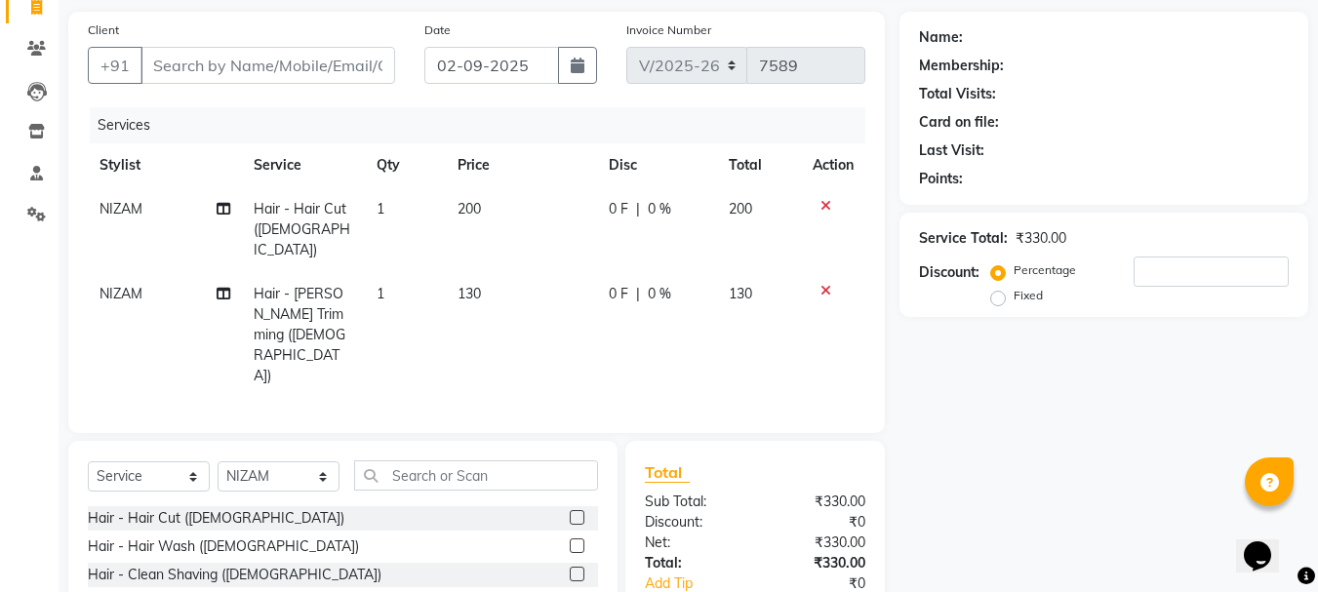
scroll to position [92, 0]
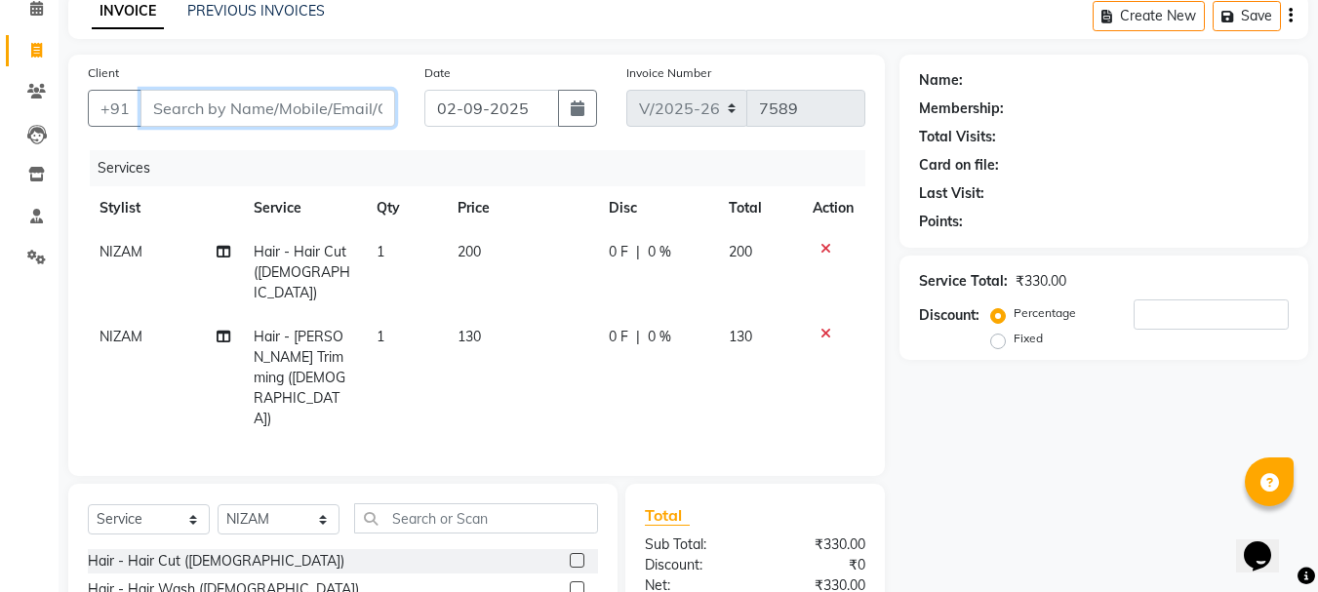
click at [312, 125] on input "Client" at bounding box center [267, 108] width 255 height 37
click at [274, 150] on div "Services" at bounding box center [485, 168] width 790 height 36
click at [348, 110] on input "Client" at bounding box center [267, 108] width 255 height 37
type input "8"
type input "0"
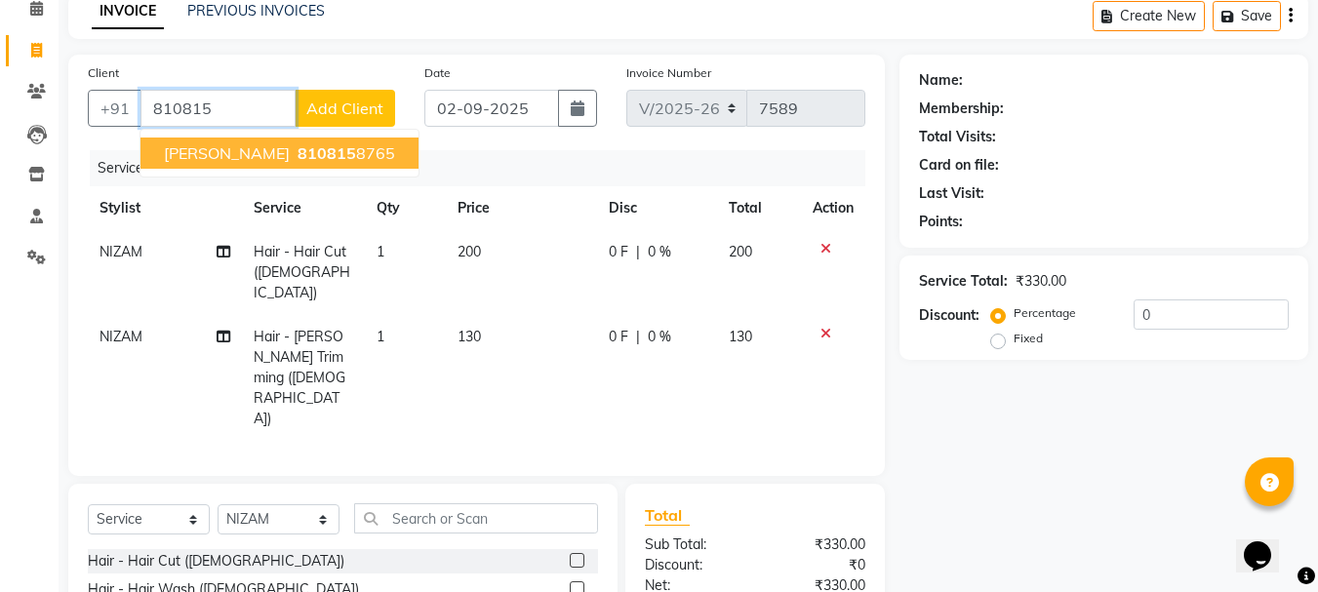
click at [274, 143] on span "MR.YOGESH YADAV" at bounding box center [227, 153] width 126 height 20
type input "8108158765"
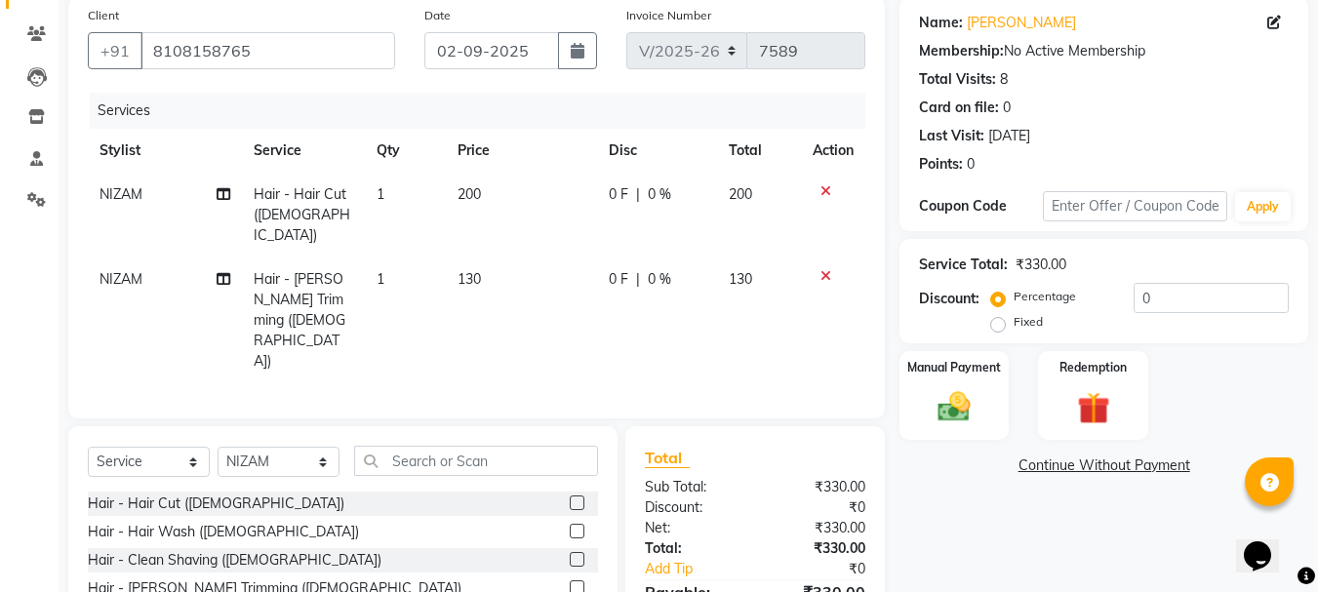
scroll to position [189, 0]
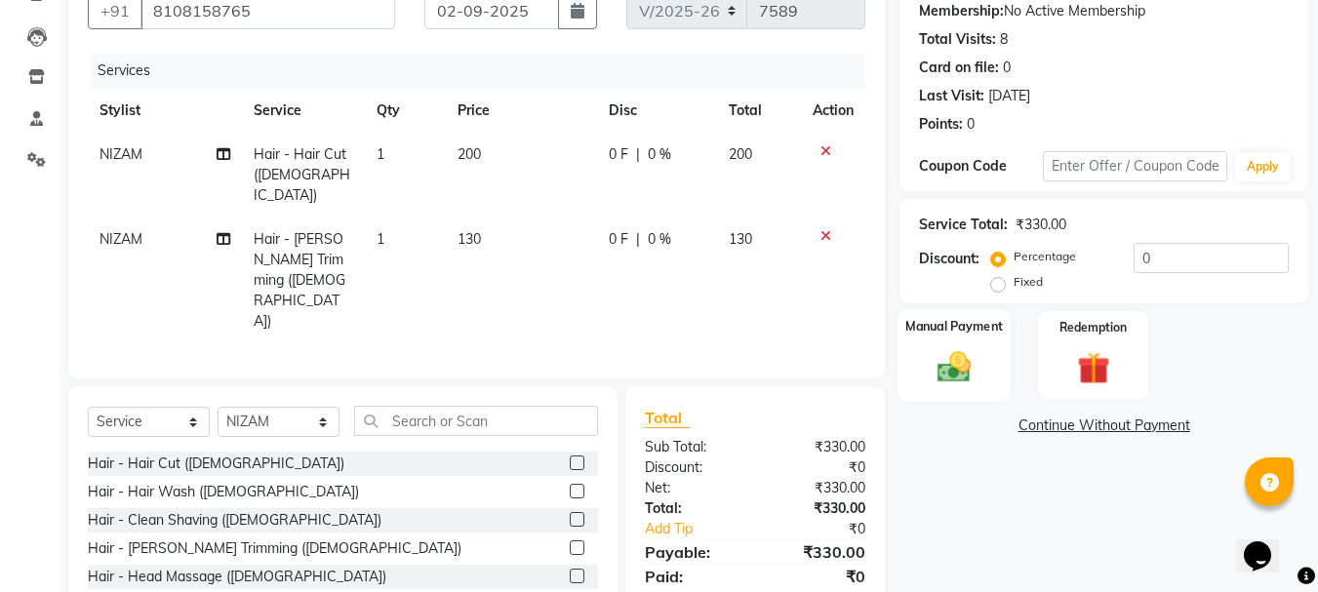
click at [970, 377] on img at bounding box center [954, 366] width 55 height 39
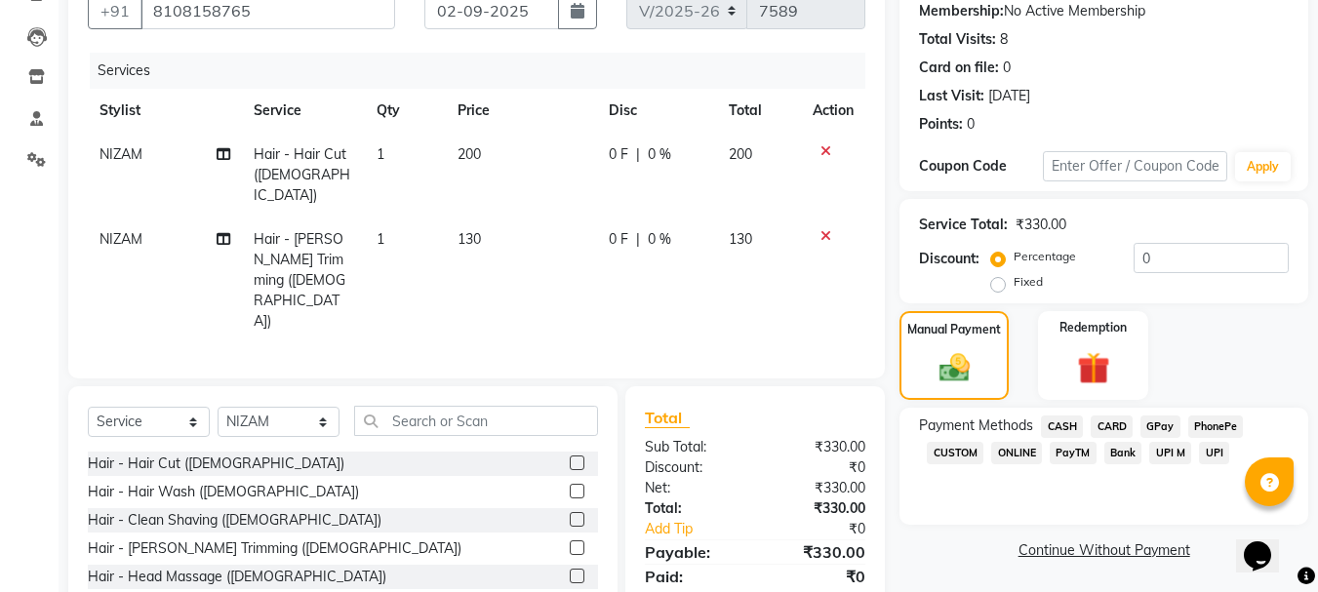
click at [1159, 421] on span "GPay" at bounding box center [1160, 427] width 40 height 22
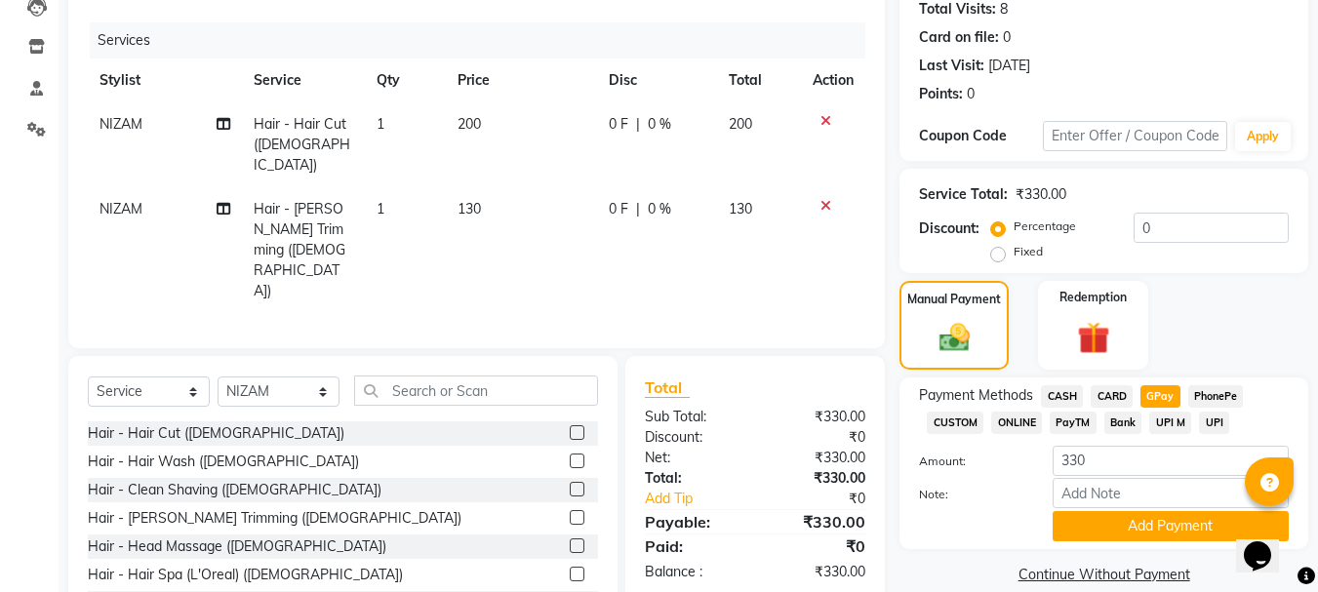
scroll to position [246, 0]
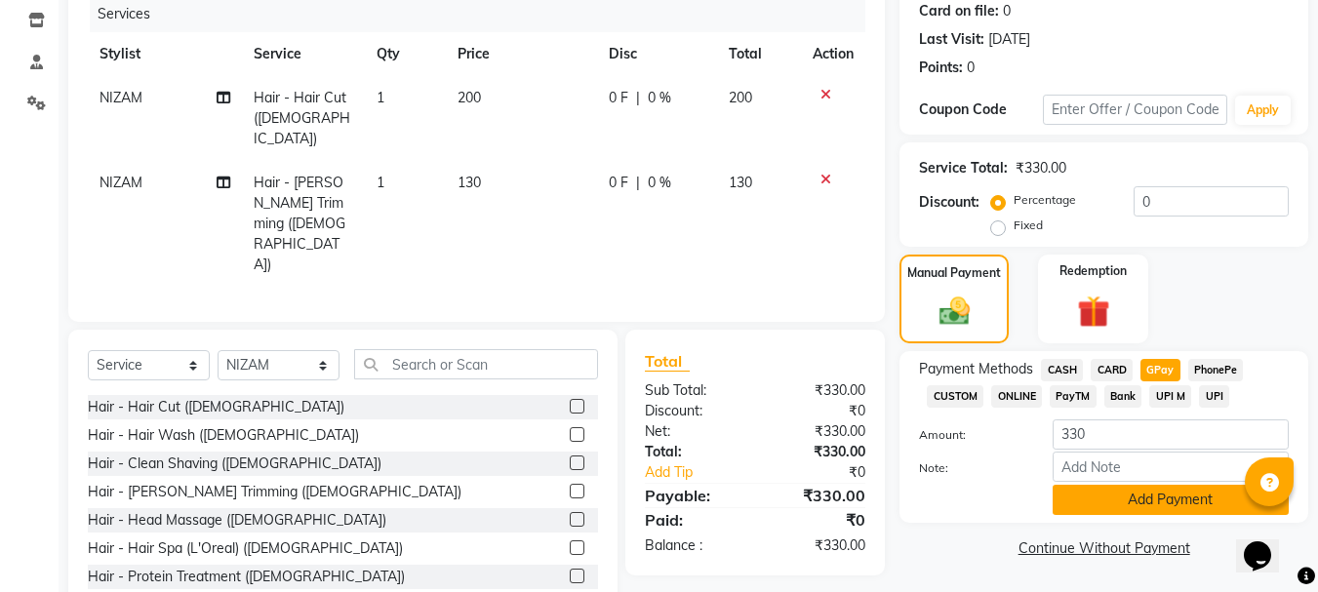
click at [1167, 502] on button "Add Payment" at bounding box center [1171, 500] width 236 height 30
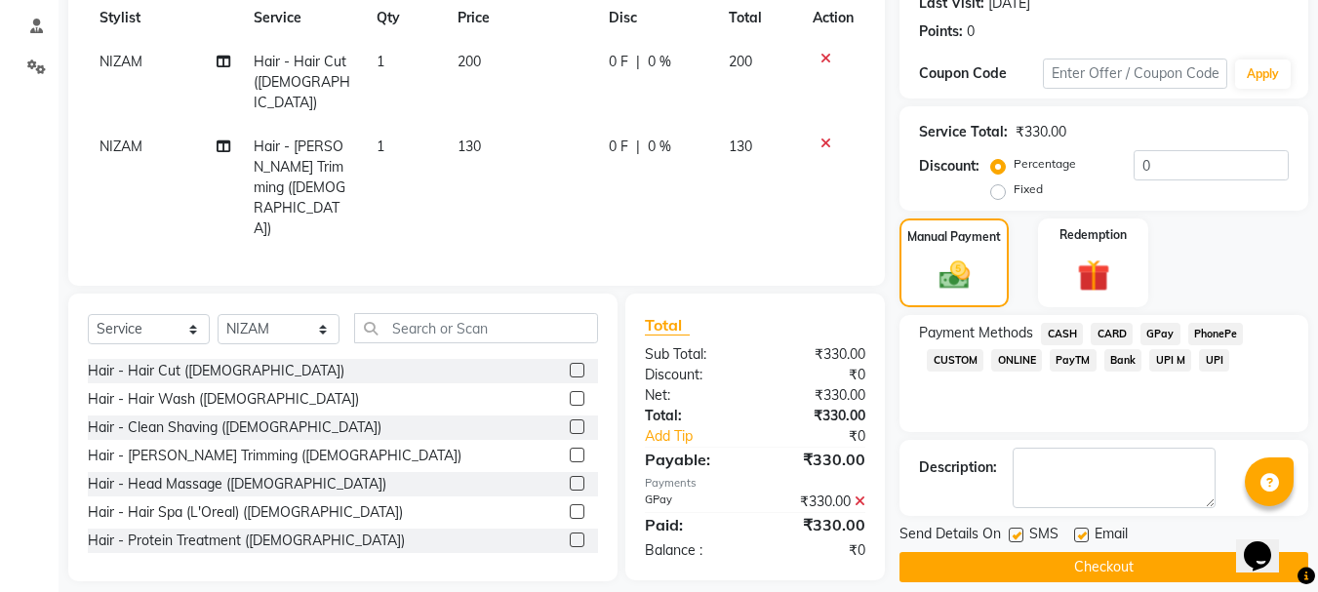
scroll to position [301, 0]
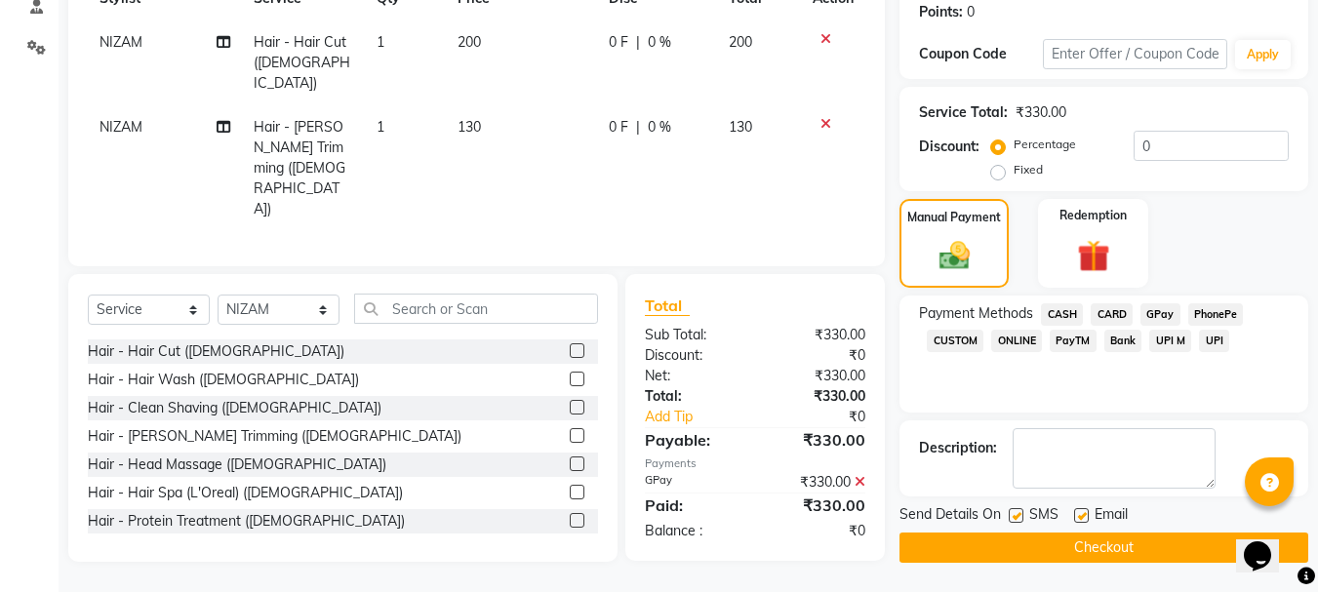
click at [1132, 550] on button "Checkout" at bounding box center [1103, 548] width 409 height 30
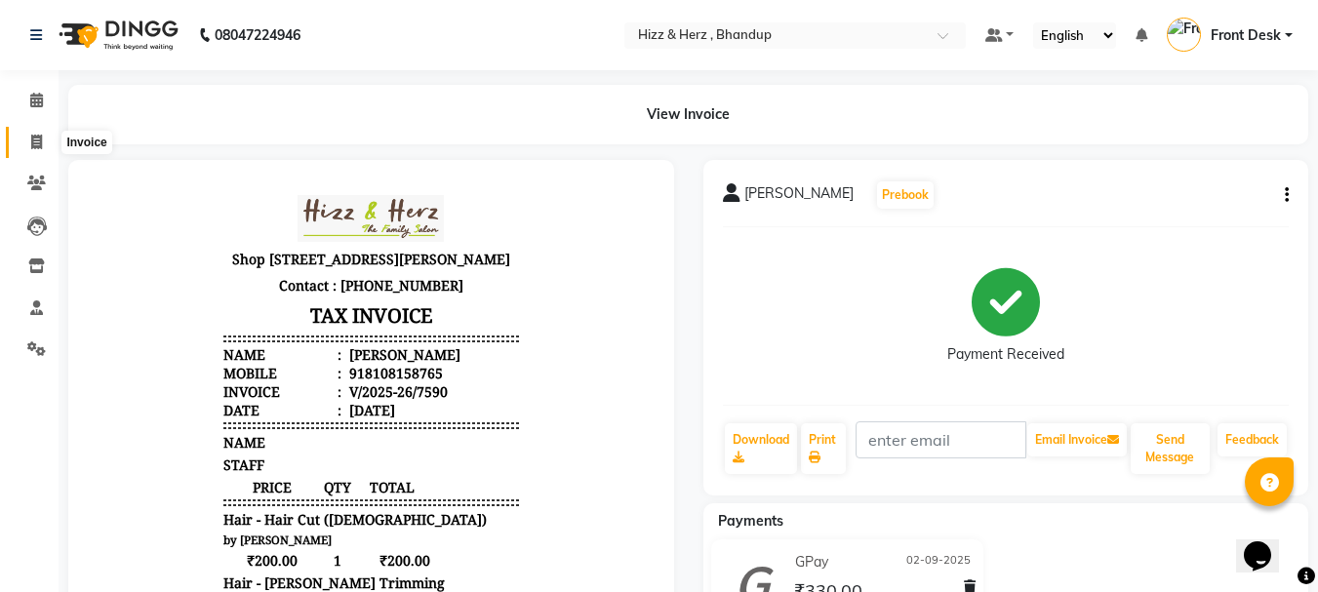
click at [31, 144] on icon at bounding box center [36, 142] width 11 height 15
select select "629"
select select "service"
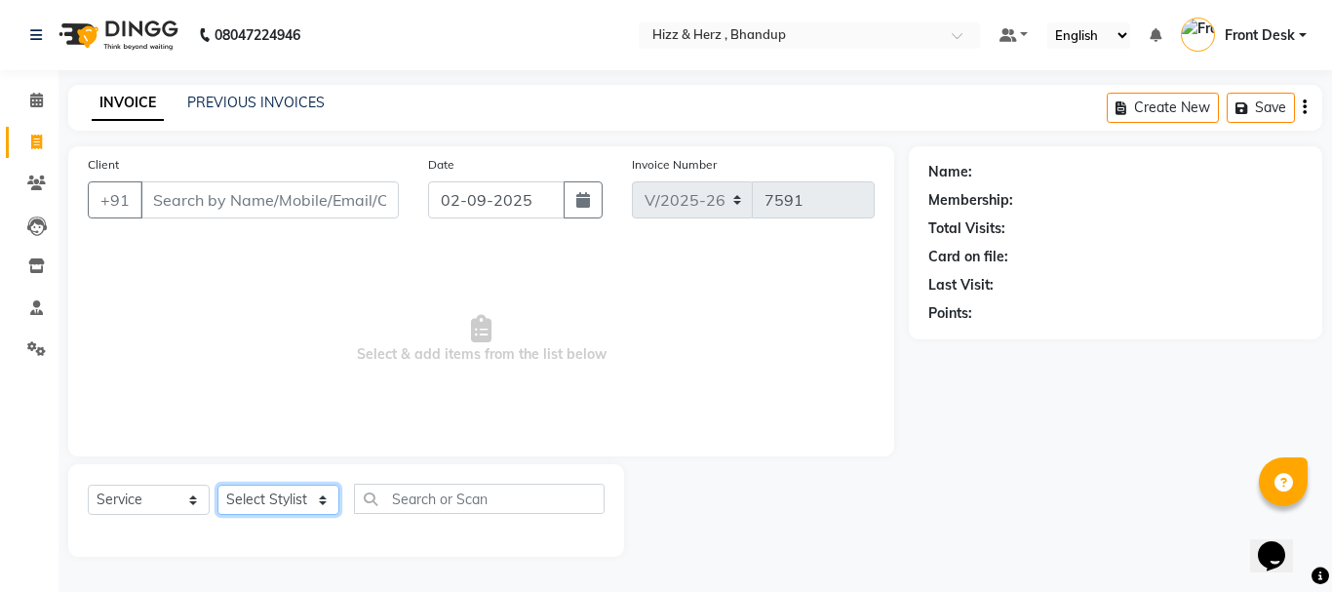
click at [298, 497] on select "Select Stylist Front Desk Gaurav Sharma HIZZ & HERZ 2 IRFAN AHMAD Jigna Goswami…" at bounding box center [279, 500] width 122 height 30
select select "33193"
click at [218, 485] on select "Select Stylist Front Desk Gaurav Sharma HIZZ & HERZ 2 IRFAN AHMAD Jigna Goswami…" at bounding box center [279, 500] width 122 height 30
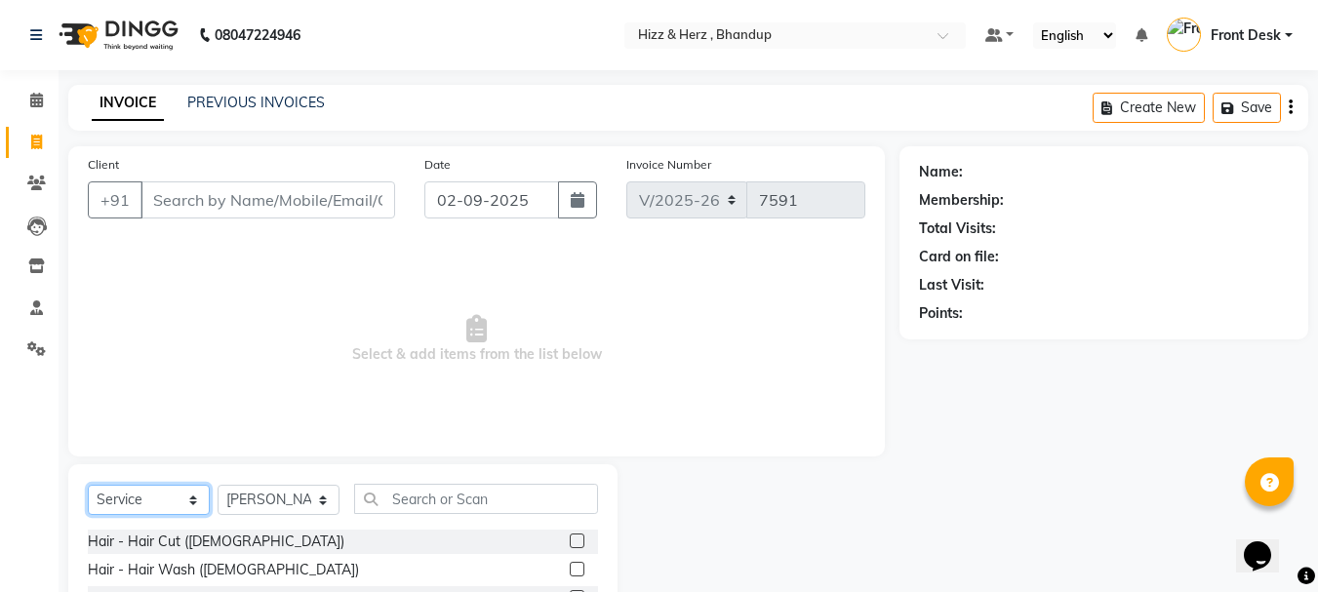
click at [163, 507] on select "Select Service Product Membership Package Voucher Prepaid Gift Card" at bounding box center [149, 500] width 122 height 30
select select "P"
click at [88, 485] on select "Select Service Product Membership Package Voucher Prepaid Gift Card" at bounding box center [149, 500] width 122 height 30
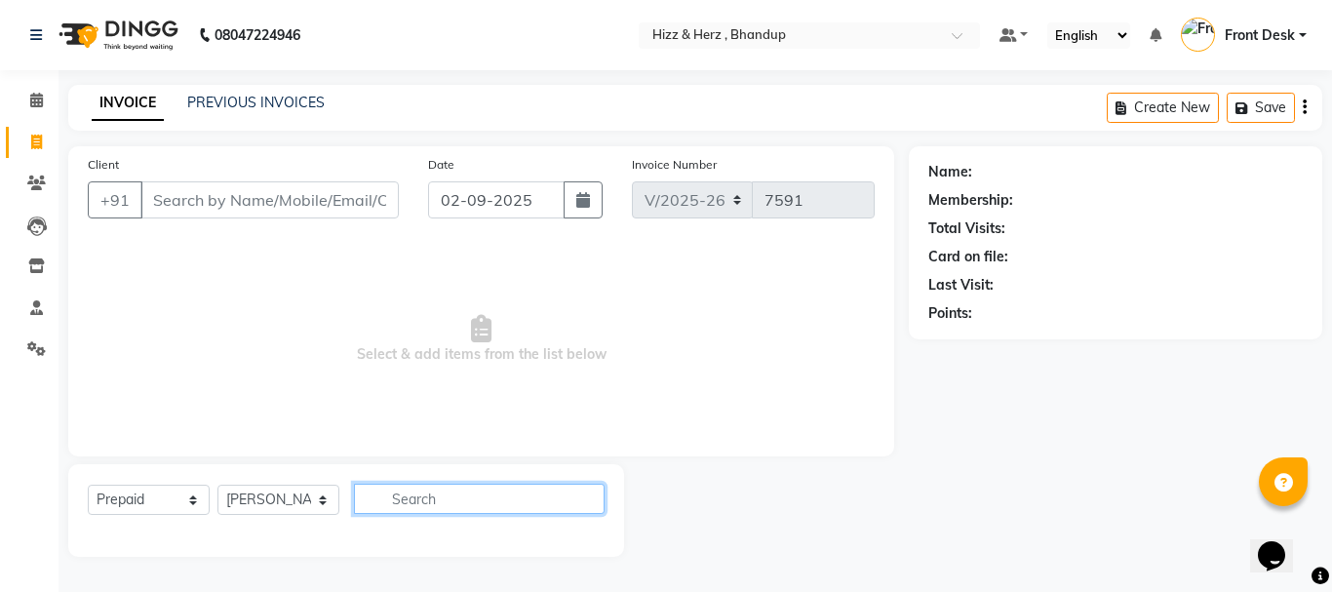
click at [391, 488] on input "text" at bounding box center [479, 499] width 251 height 30
type input "w"
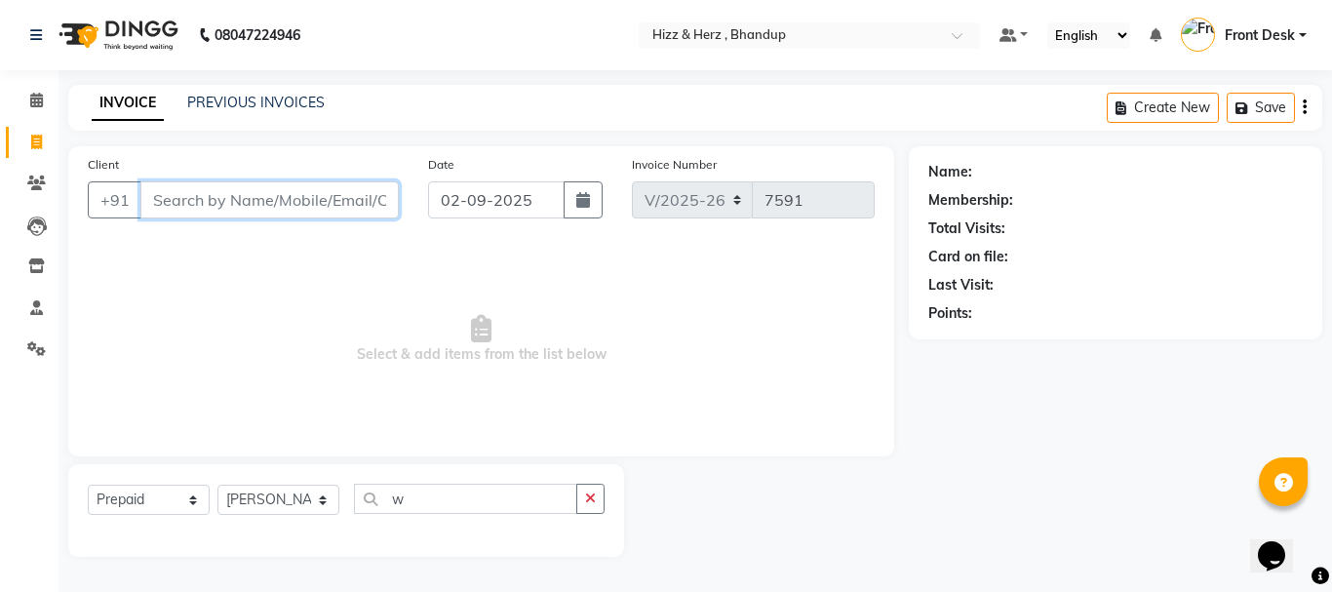
click at [238, 198] on input "Client" at bounding box center [269, 199] width 258 height 37
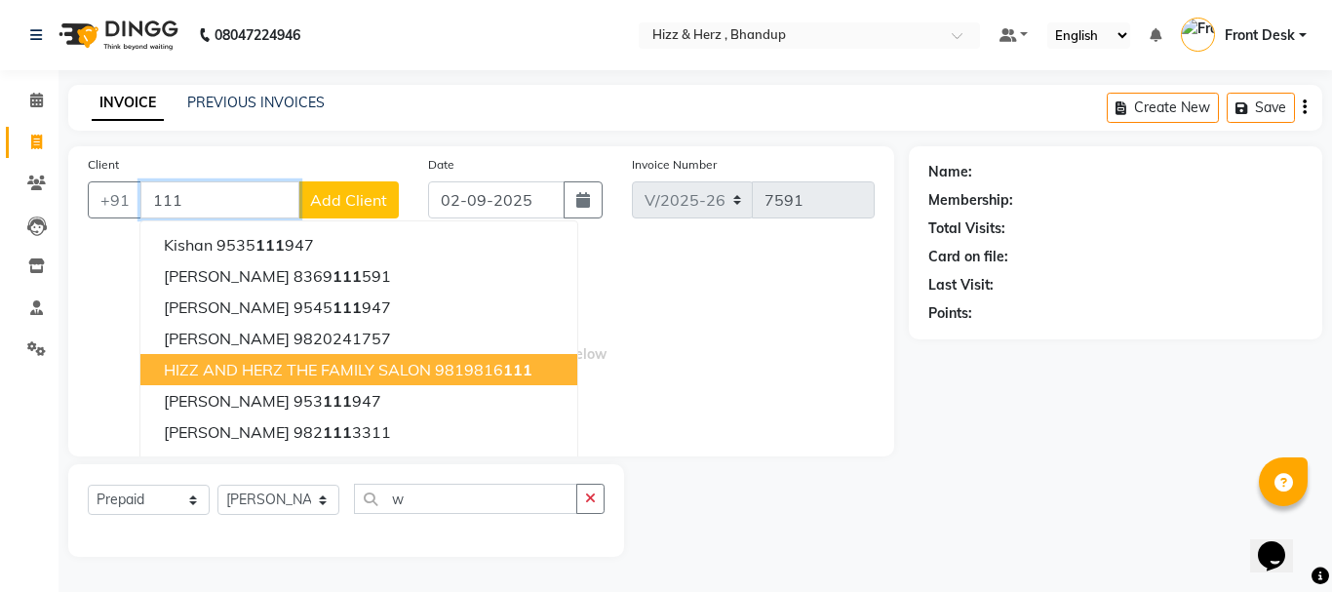
click at [342, 363] on span "HIZZ AND HERZ THE FAMILY SALON" at bounding box center [297, 370] width 267 height 20
type input "9819816111"
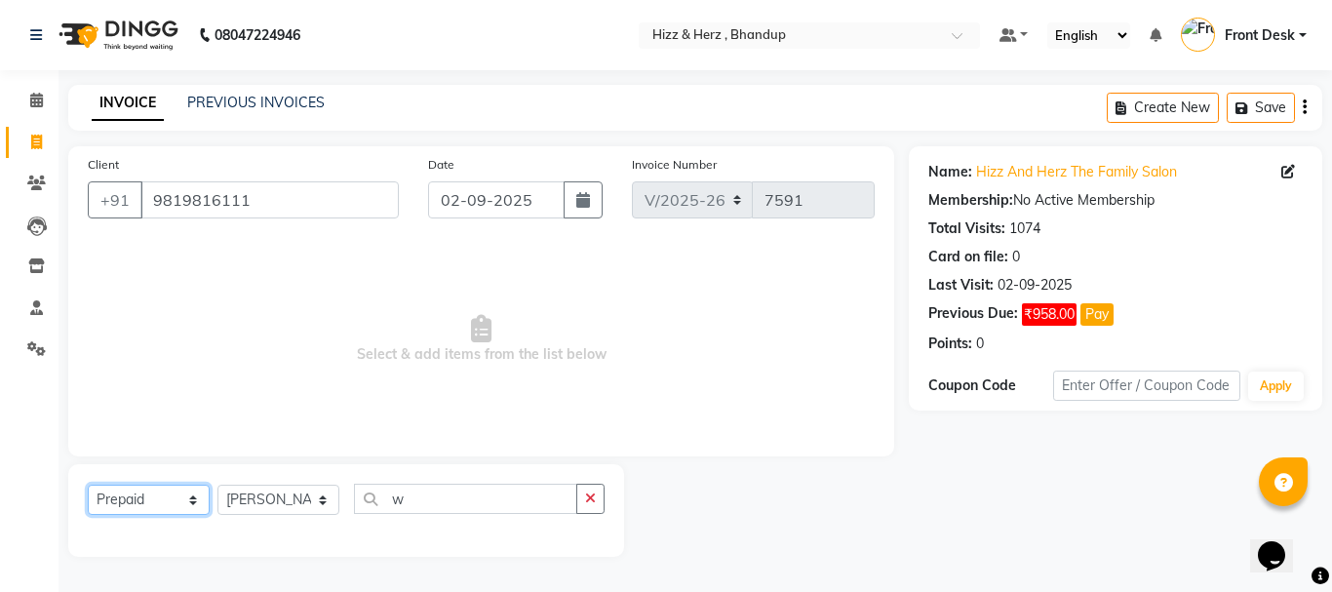
click at [183, 495] on select "Select Service Product Membership Package Voucher Prepaid Gift Card" at bounding box center [149, 500] width 122 height 30
select select "product"
click at [88, 485] on select "Select Service Product Membership Package Voucher Prepaid Gift Card" at bounding box center [149, 500] width 122 height 30
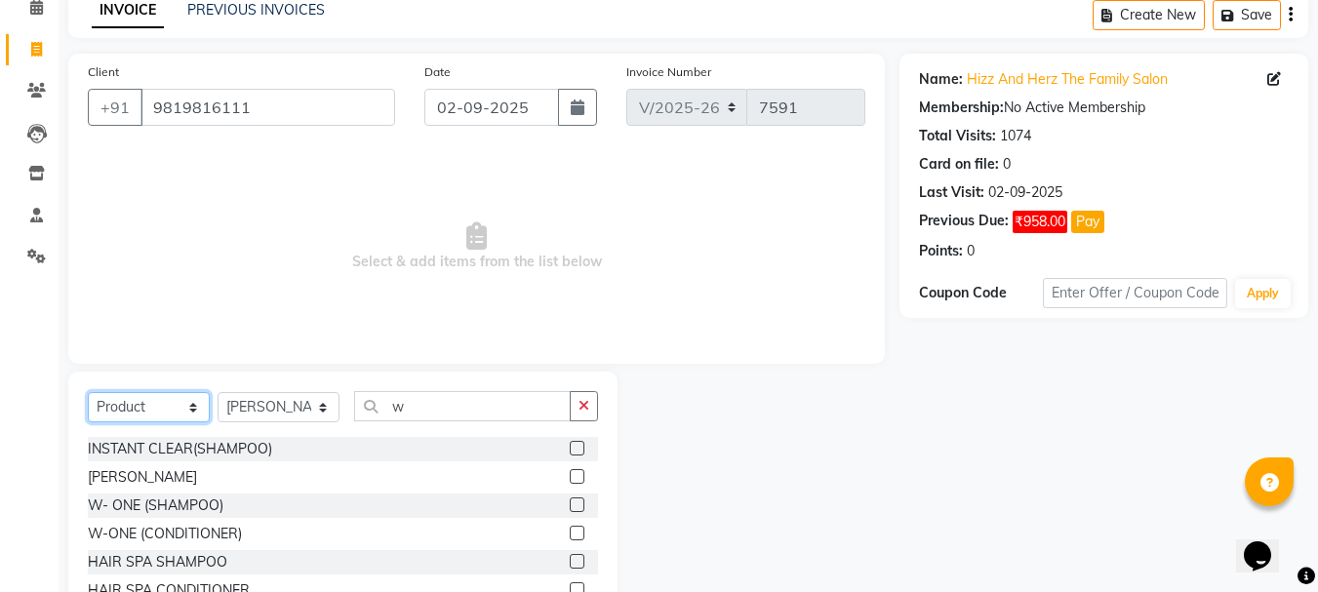
scroll to position [189, 0]
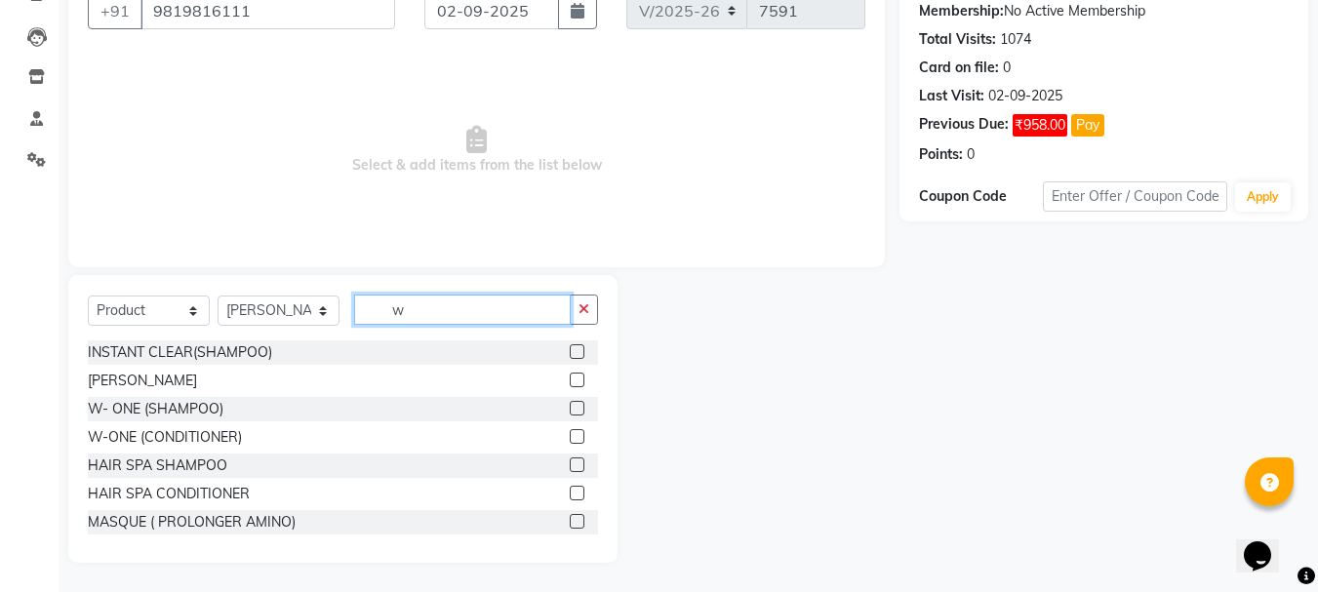
click at [430, 313] on input "w" at bounding box center [462, 310] width 217 height 30
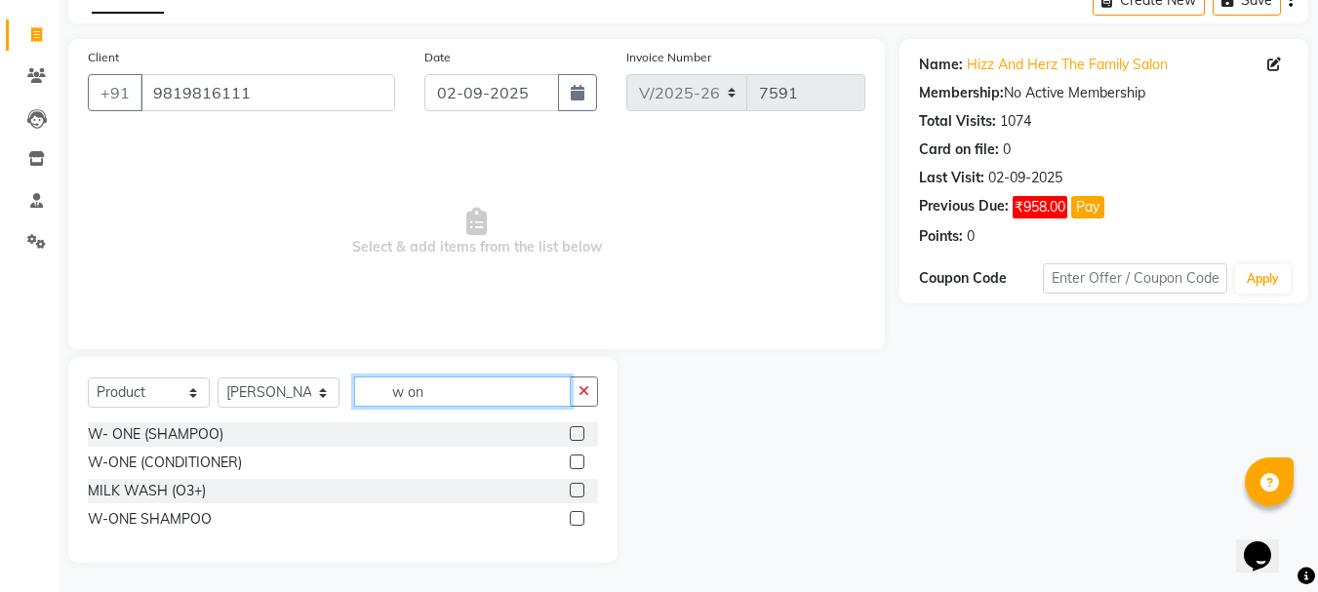
scroll to position [79, 0]
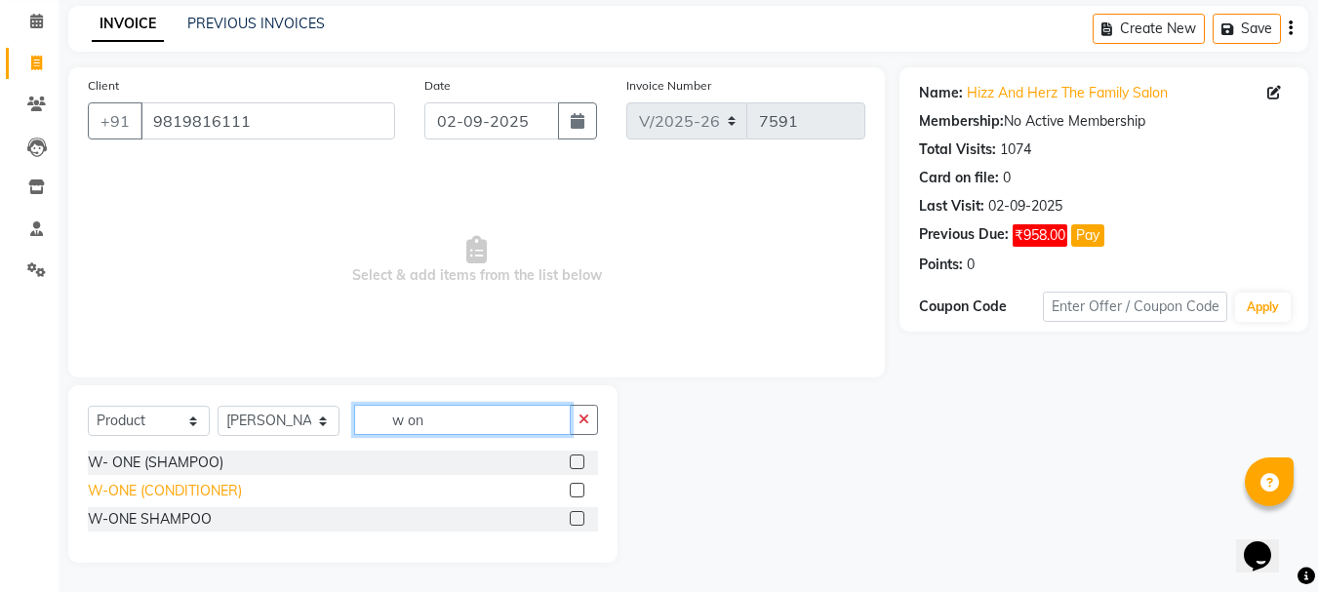
type input "w on"
click at [173, 489] on div "W-ONE (CONDITIONER)" at bounding box center [165, 491] width 154 height 20
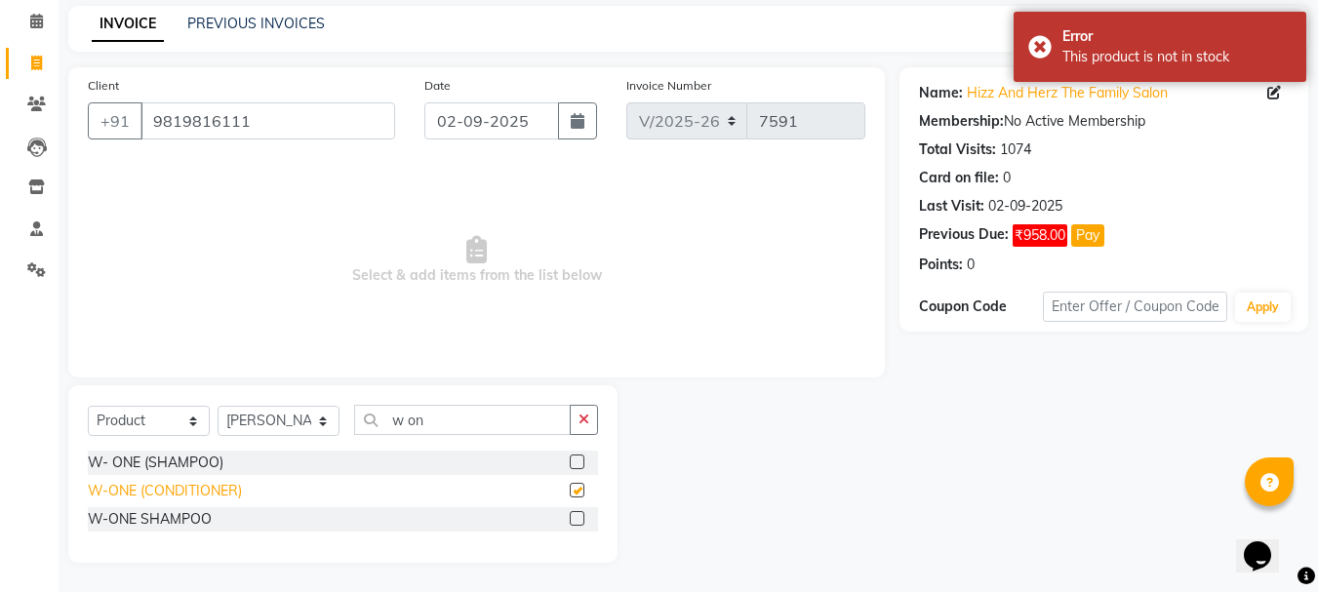
checkbox input "false"
click at [188, 466] on div "W- ONE (SHAMPOO)" at bounding box center [156, 463] width 136 height 20
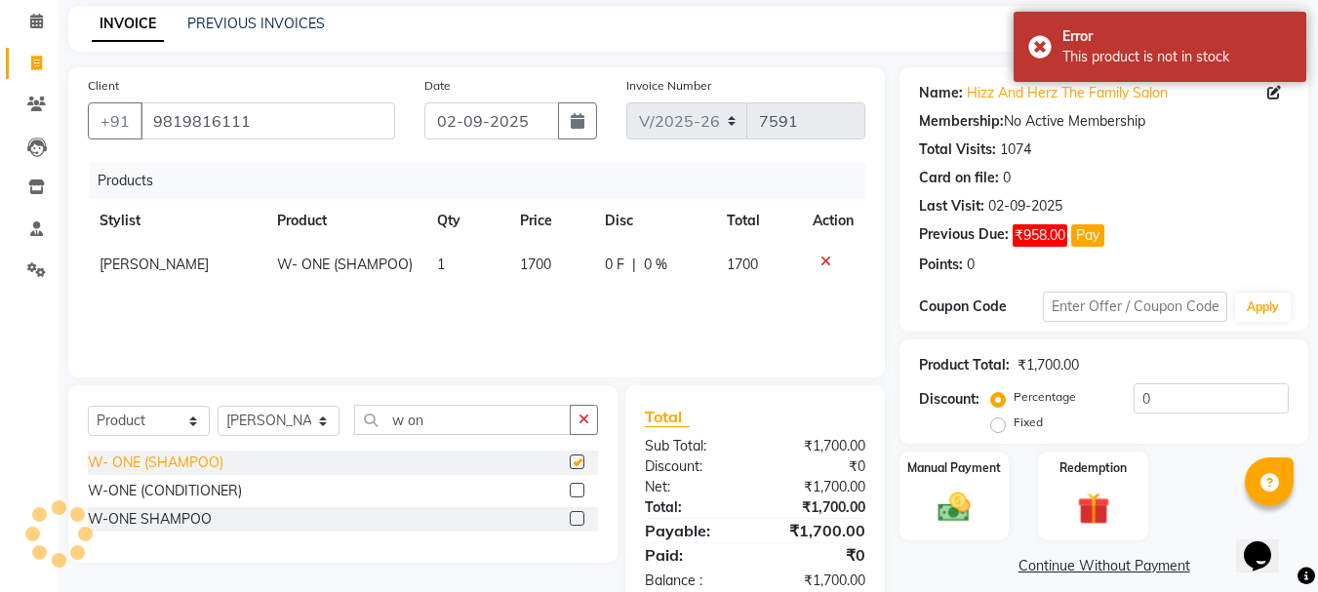
checkbox input "false"
click at [190, 515] on div "W-ONE SHAMPOO" at bounding box center [150, 519] width 124 height 20
checkbox input "false"
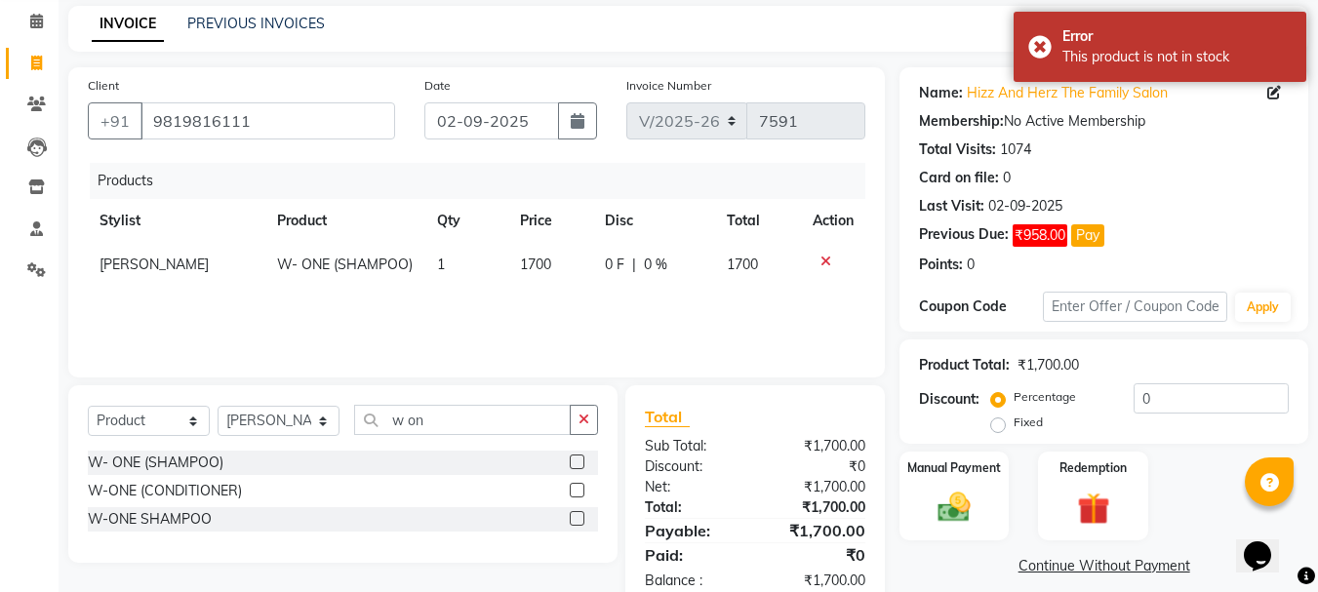
click at [244, 486] on div "W-ONE (CONDITIONER)" at bounding box center [343, 491] width 510 height 24
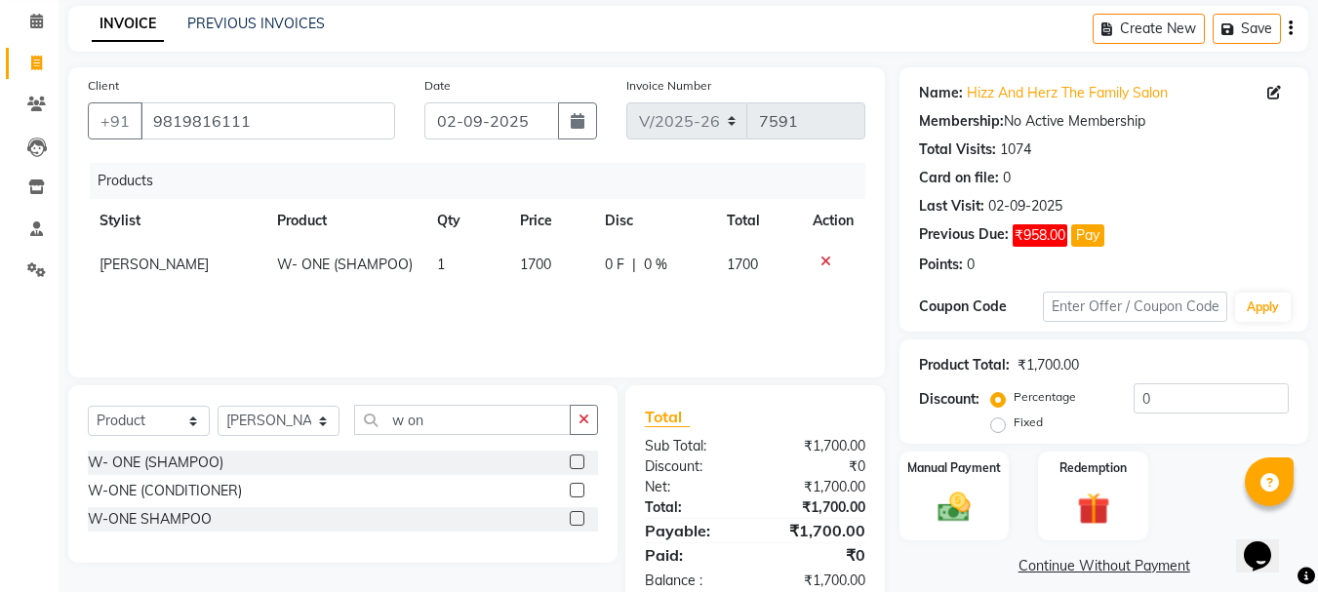
click at [244, 486] on div "W-ONE (CONDITIONER)" at bounding box center [343, 491] width 510 height 24
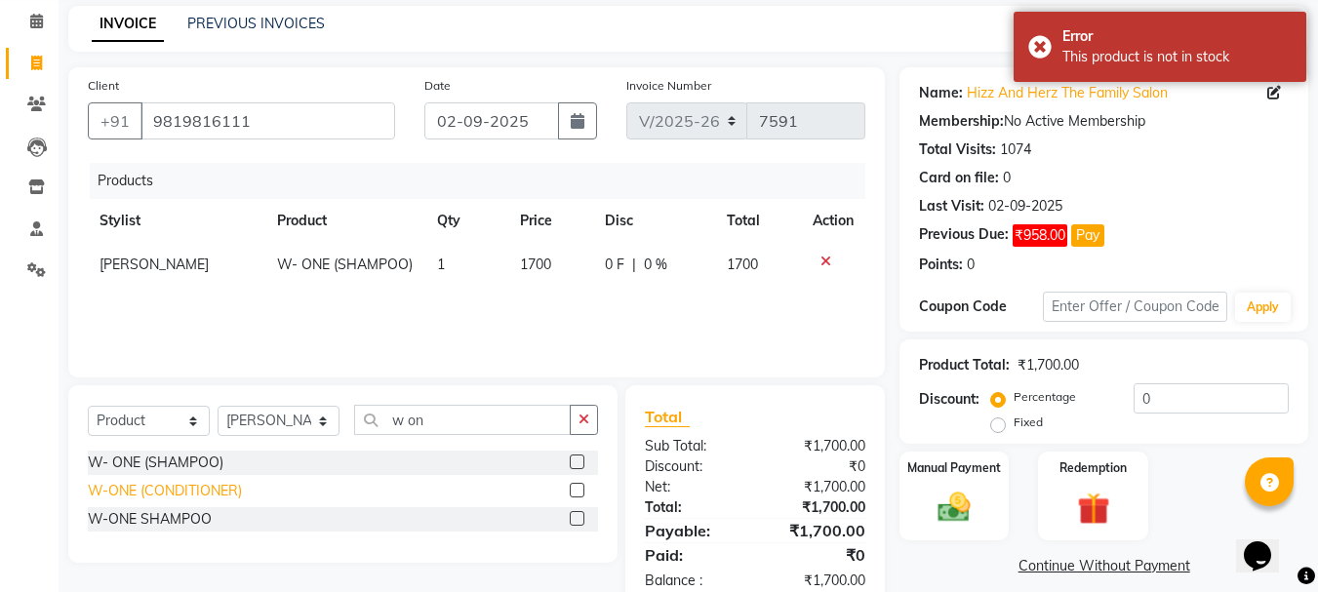
click at [241, 489] on div "W-ONE (CONDITIONER)" at bounding box center [343, 491] width 510 height 24
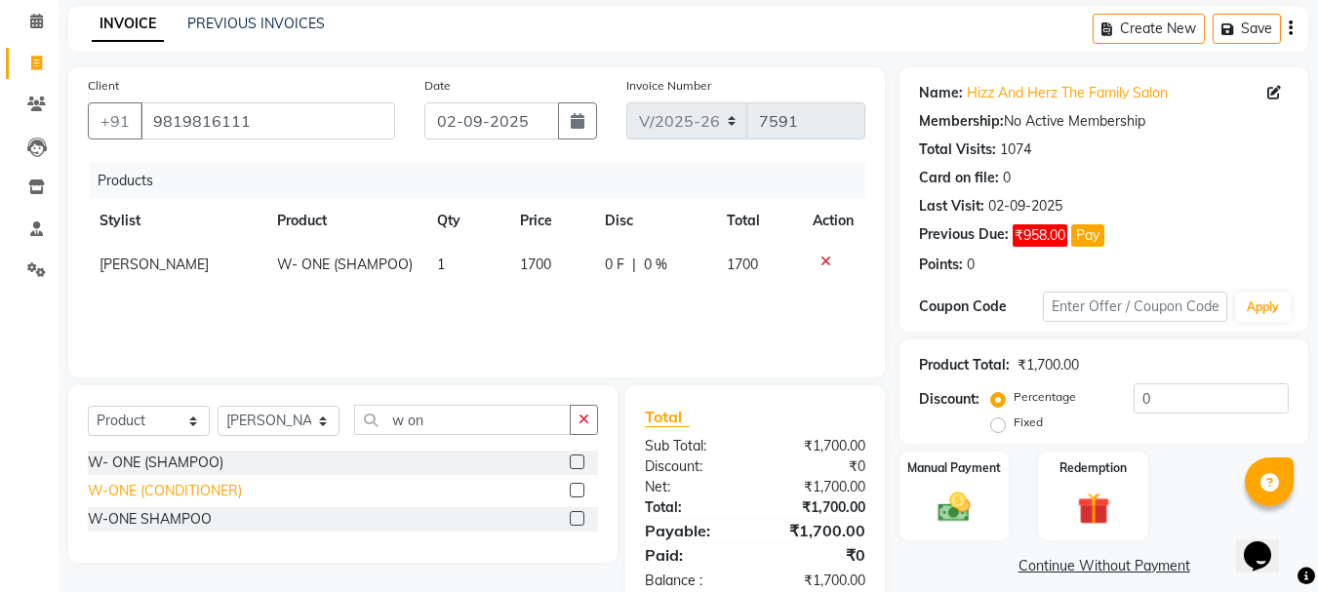
click at [229, 492] on div "W-ONE (CONDITIONER)" at bounding box center [165, 491] width 154 height 20
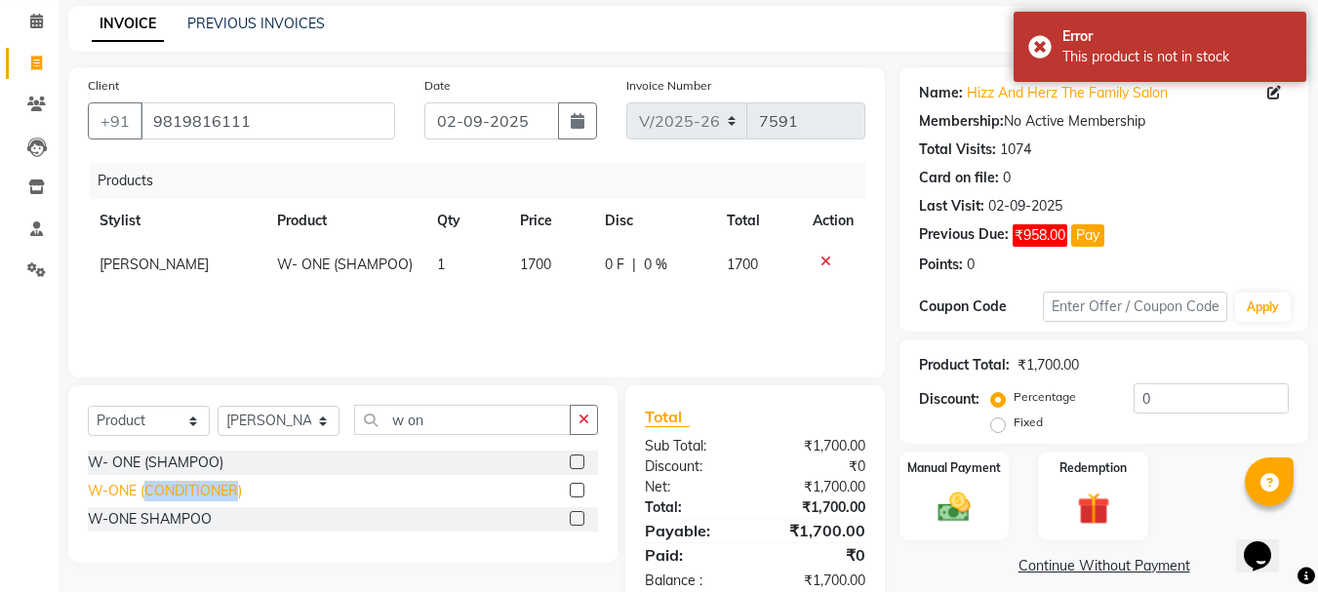
click at [229, 492] on div "W-ONE (CONDITIONER)" at bounding box center [165, 491] width 154 height 20
checkbox input "false"
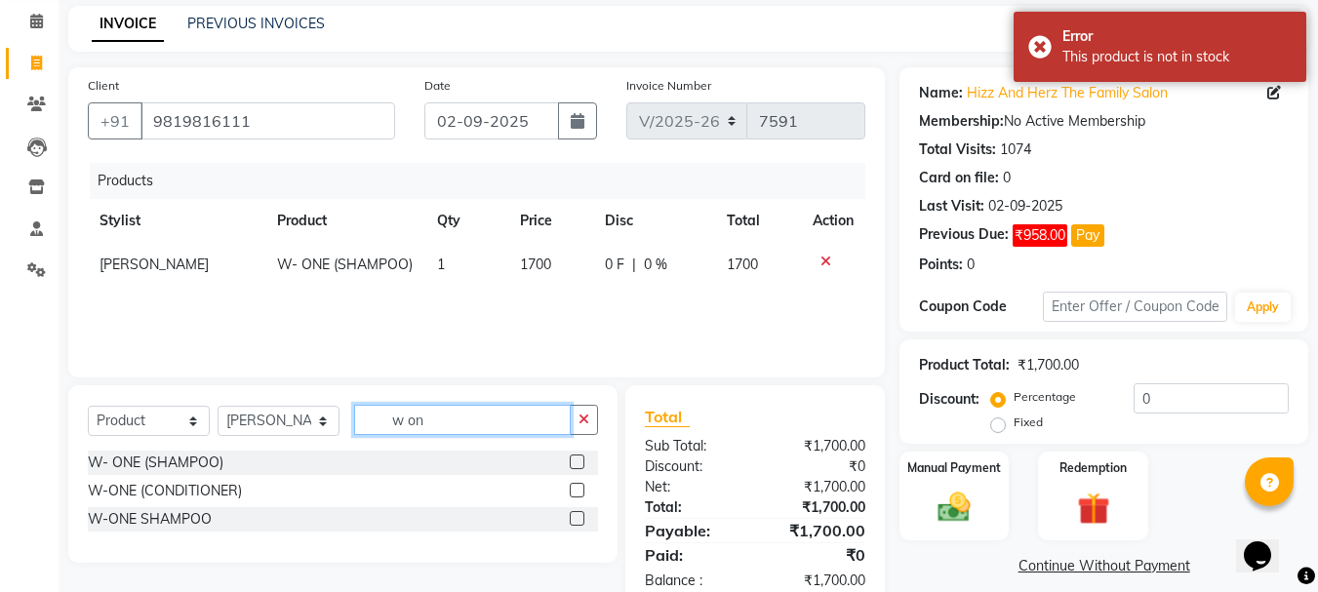
click at [450, 429] on input "w on" at bounding box center [462, 420] width 217 height 30
click at [385, 273] on td "W- ONE (SHAMPOO)" at bounding box center [345, 265] width 160 height 44
select select "33193"
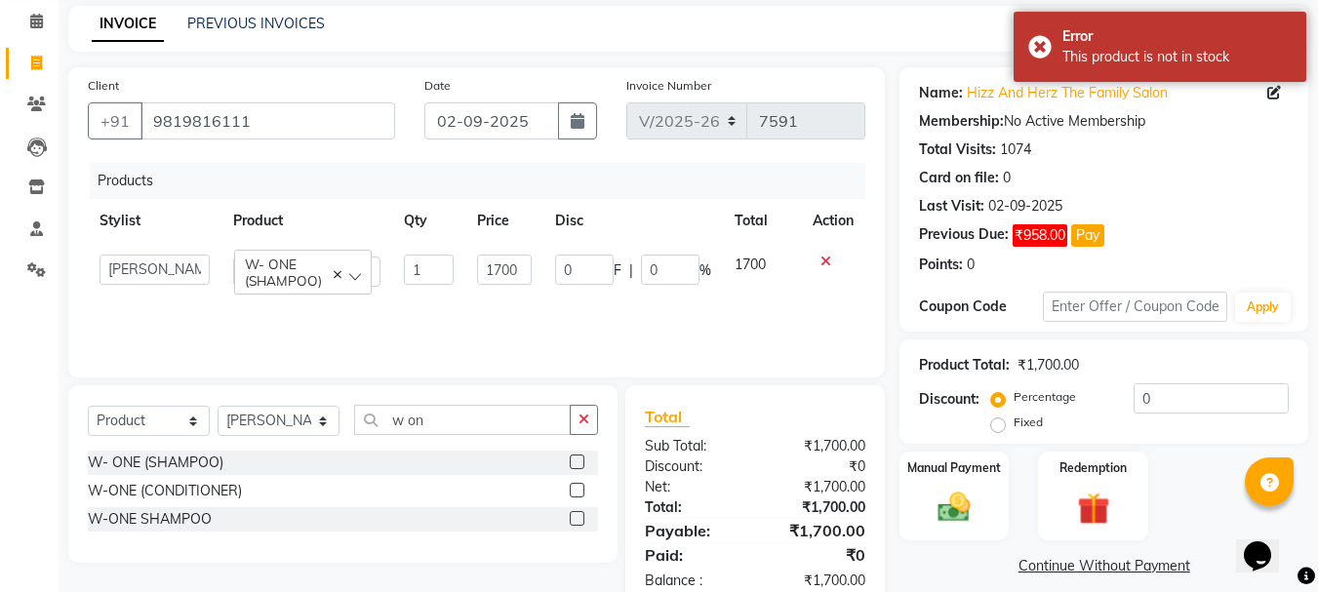
click at [307, 283] on span "W- ONE (SHAMPOO)" at bounding box center [283, 272] width 77 height 33
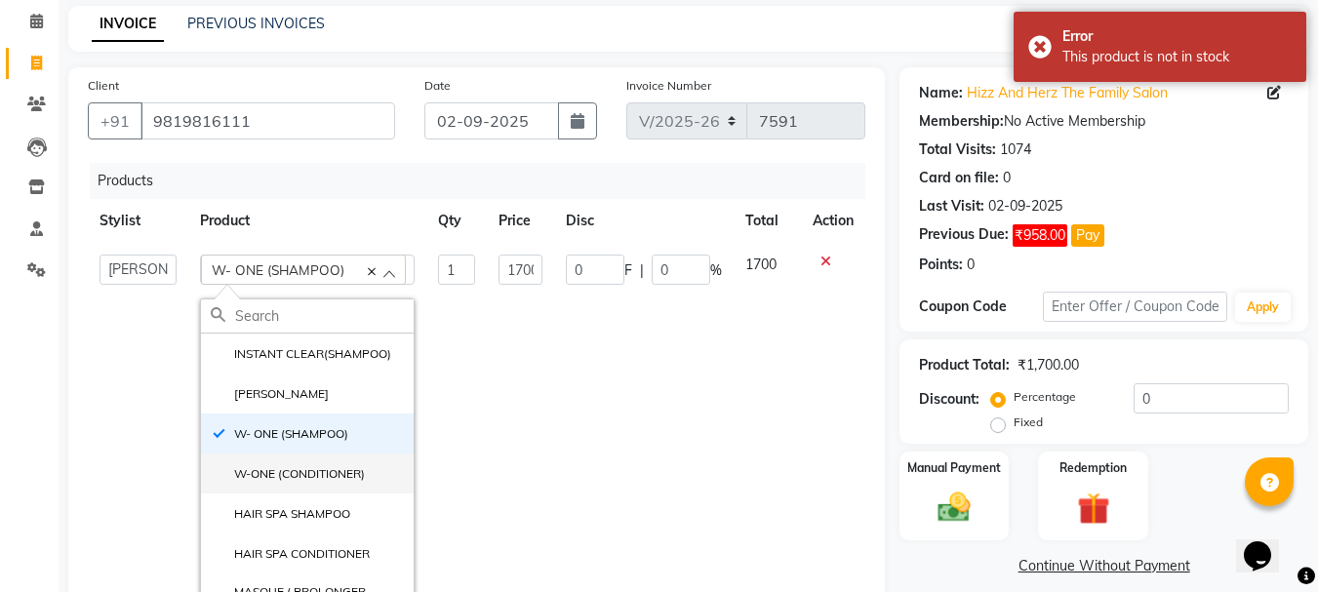
click at [307, 467] on label "W-ONE (CONDITIONER)" at bounding box center [288, 474] width 154 height 18
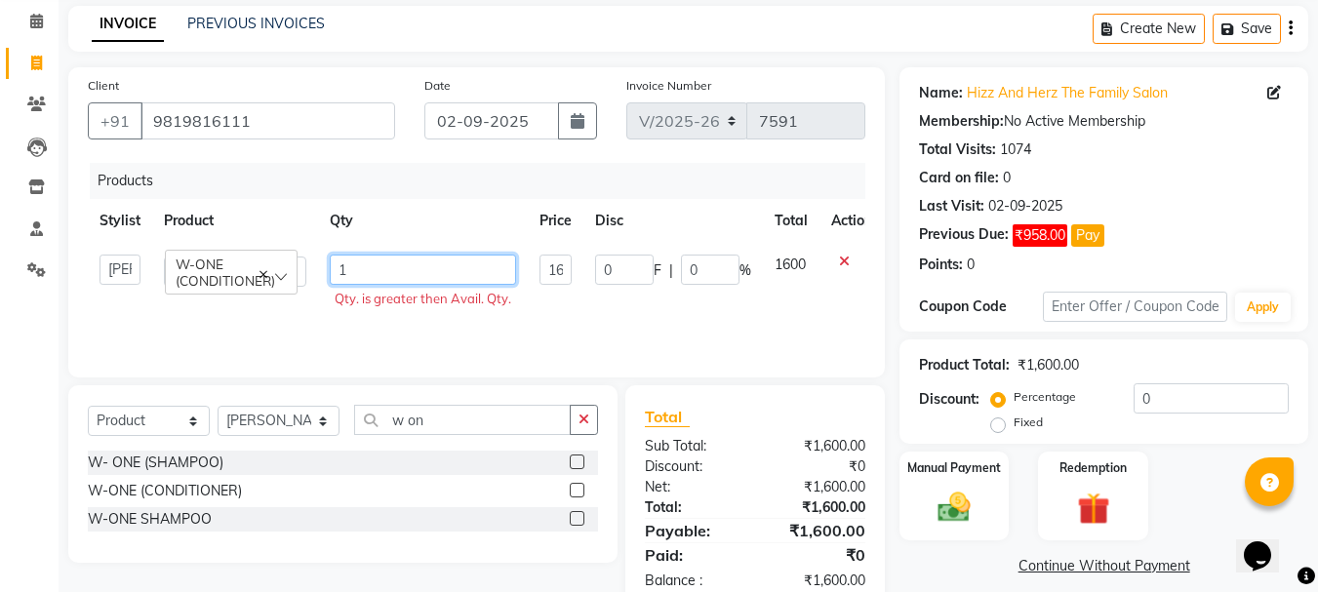
click at [366, 271] on input "1" at bounding box center [423, 270] width 186 height 30
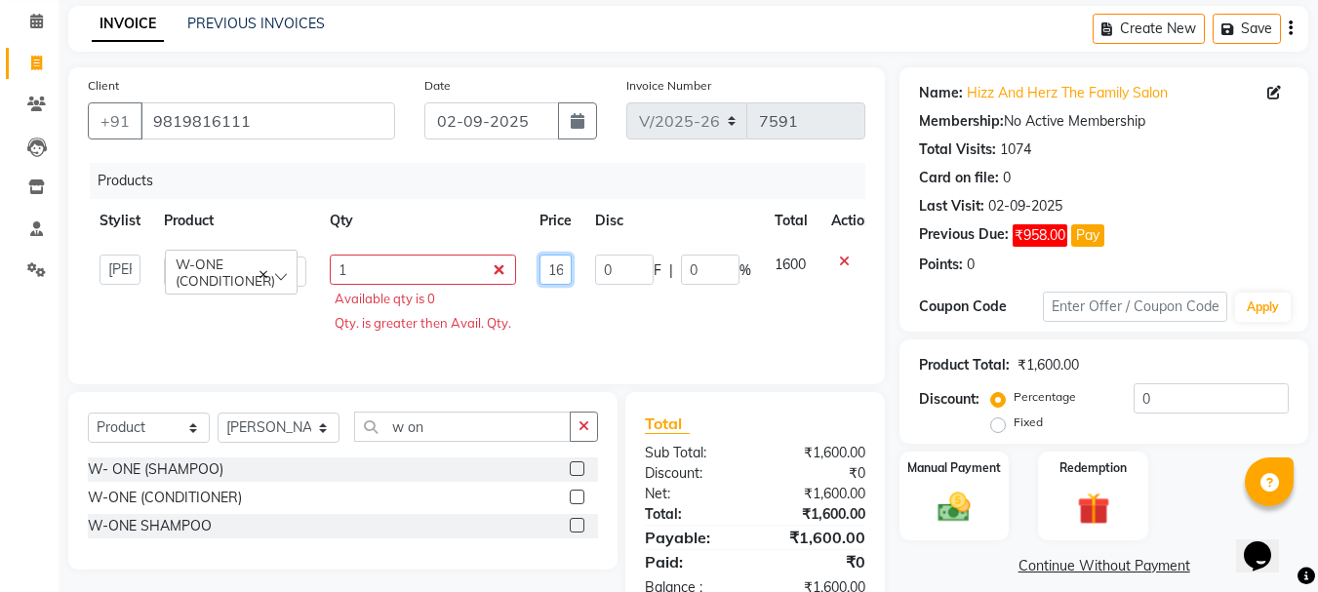
click at [557, 268] on input "1600" at bounding box center [555, 270] width 32 height 30
click at [567, 268] on input "1600" at bounding box center [555, 270] width 32 height 30
type input "1600"
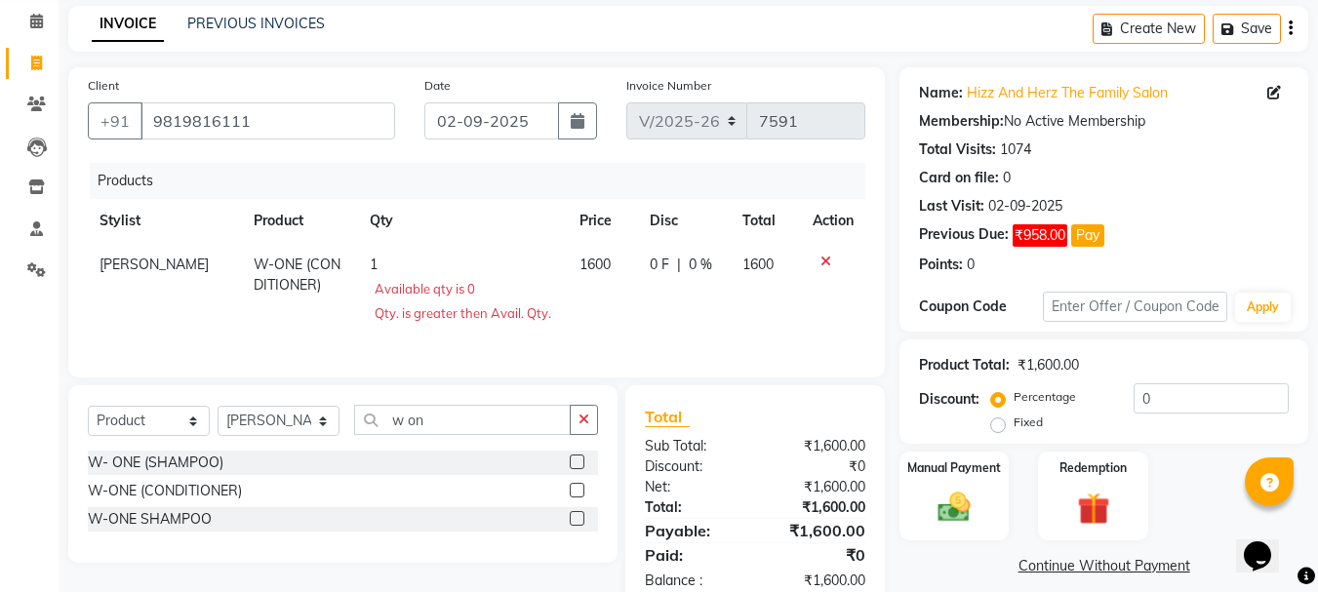
click at [417, 263] on td "1 Available qty is 0 Qty. is greater then Avail. Qty." at bounding box center [463, 291] width 210 height 97
select select "33193"
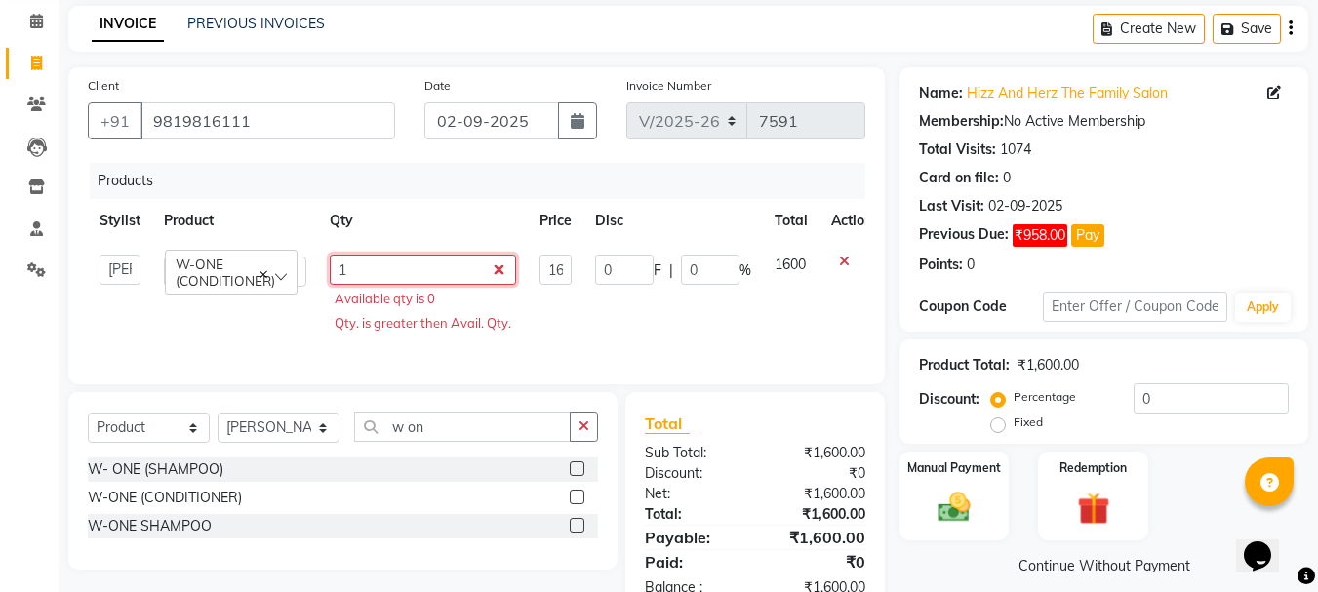
click at [415, 266] on input "1" at bounding box center [423, 270] width 186 height 30
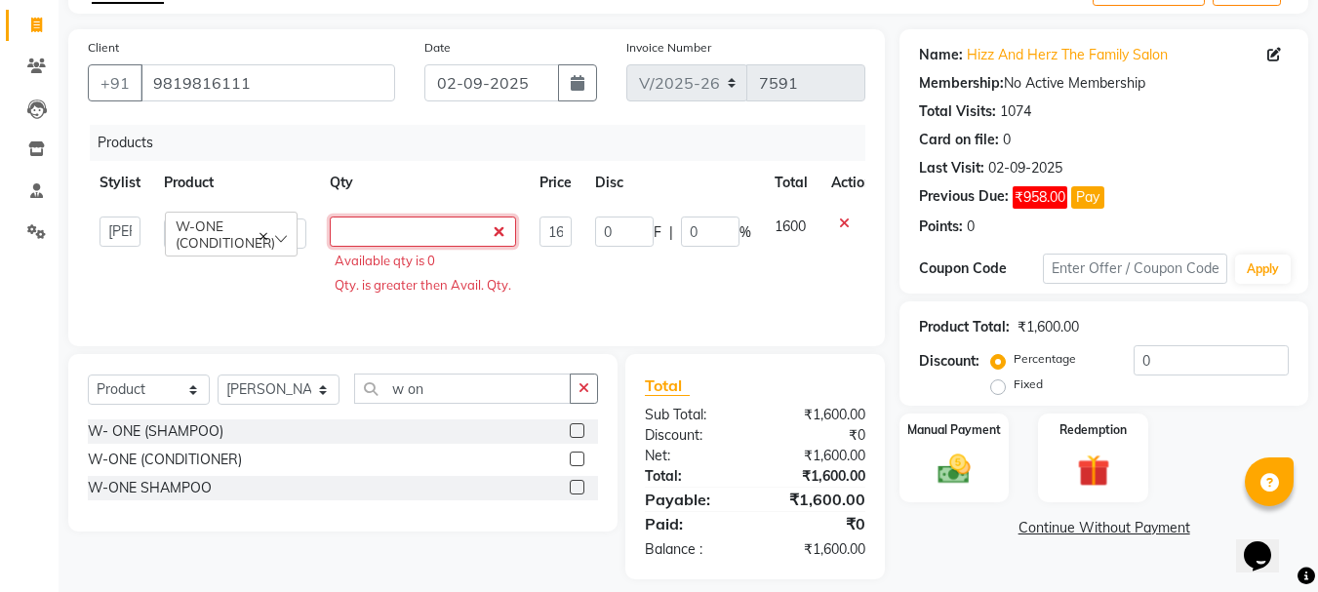
scroll to position [148, 0]
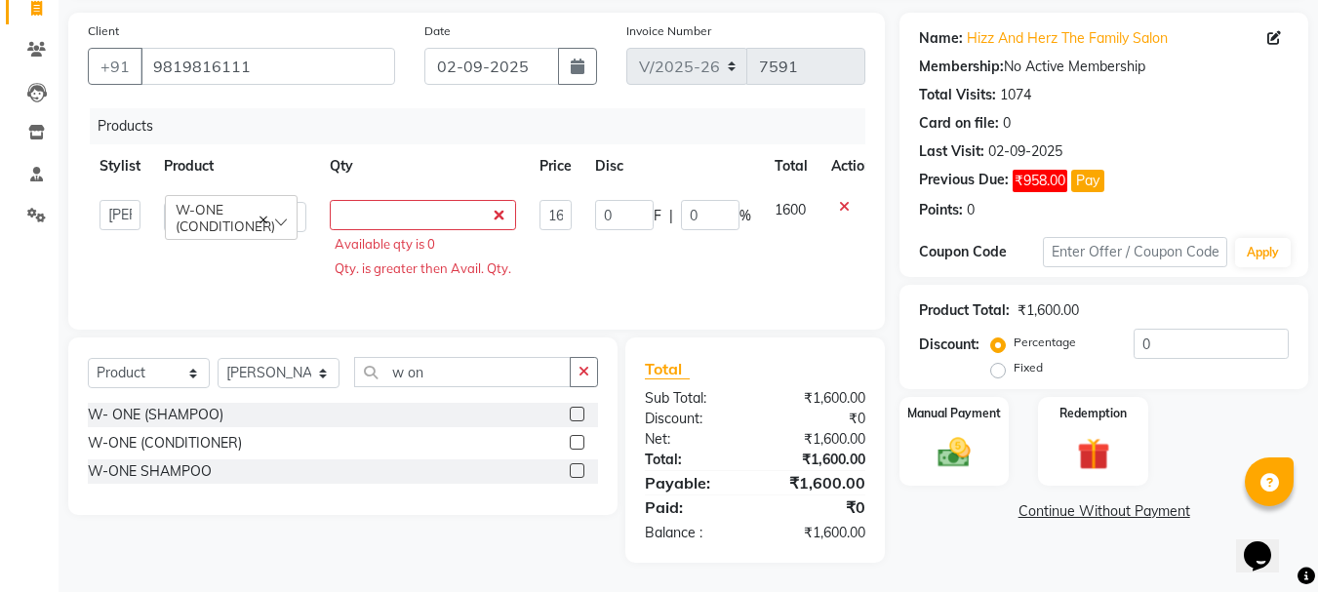
click at [532, 255] on td "1600" at bounding box center [556, 241] width 56 height 106
click at [545, 189] on td "1600" at bounding box center [556, 241] width 56 height 106
click at [545, 200] on input "1600" at bounding box center [555, 215] width 32 height 30
click at [558, 200] on input "1600" at bounding box center [555, 215] width 32 height 30
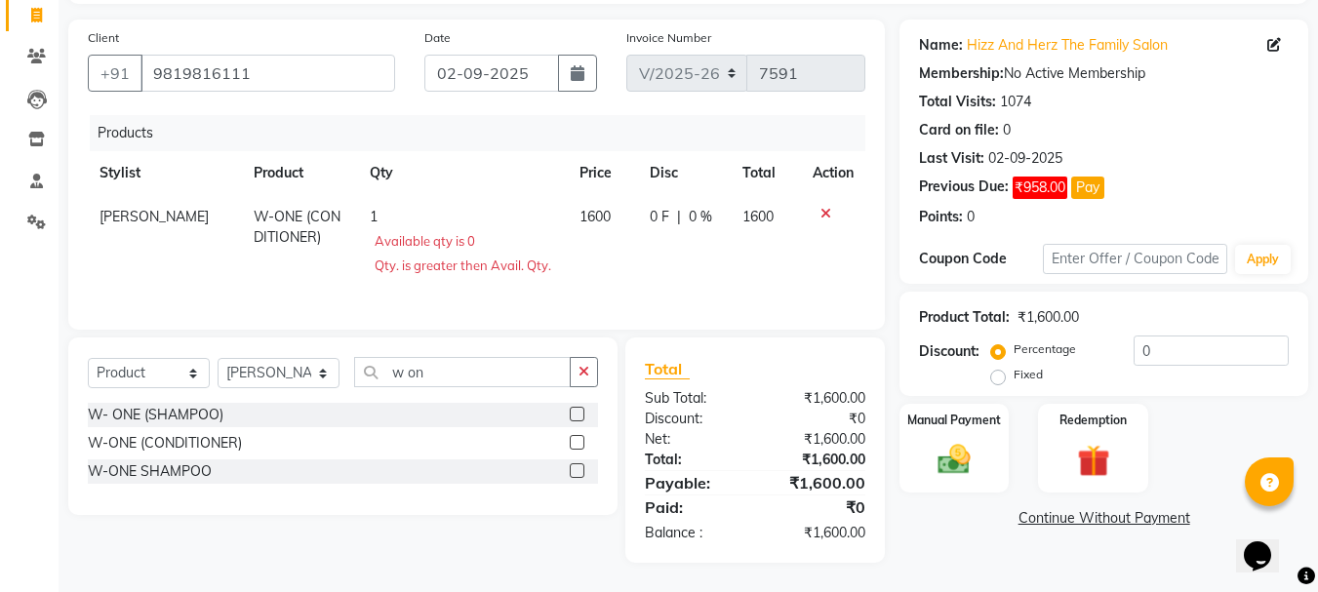
click at [579, 208] on span "1600" at bounding box center [594, 217] width 31 height 18
select select "33193"
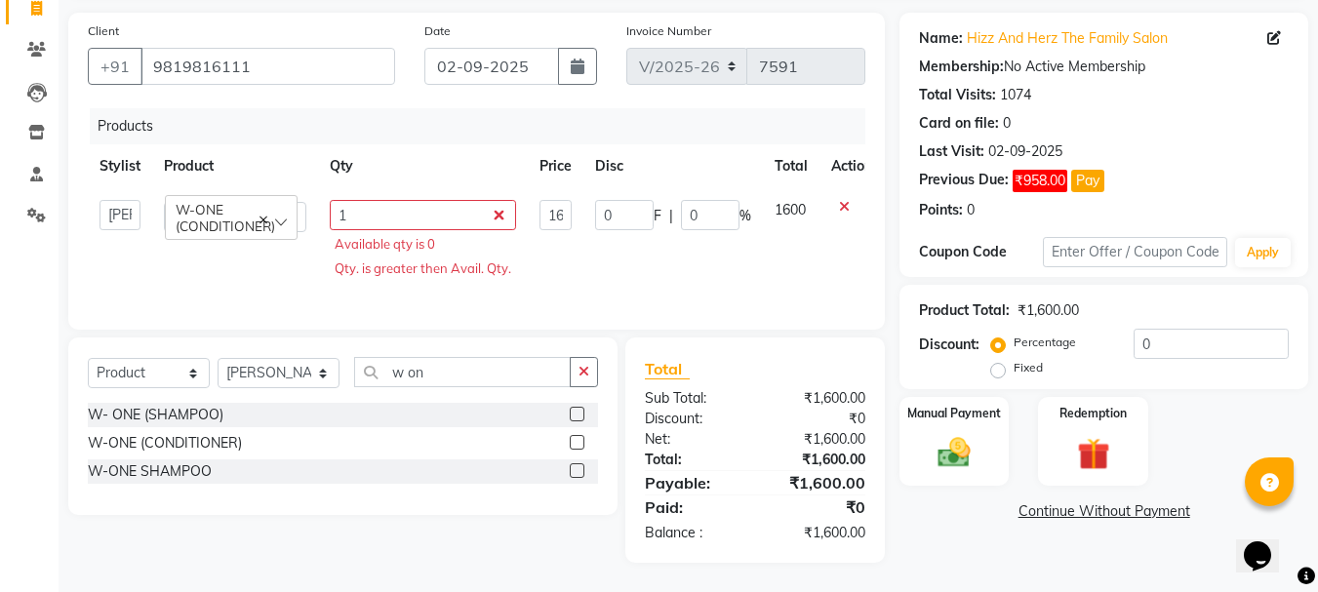
scroll to position [148, 0]
click at [497, 200] on input "1" at bounding box center [423, 215] width 186 height 30
click at [497, 206] on input "1" at bounding box center [423, 215] width 186 height 30
click at [196, 415] on div "W- ONE (SHAMPOO)" at bounding box center [156, 415] width 136 height 20
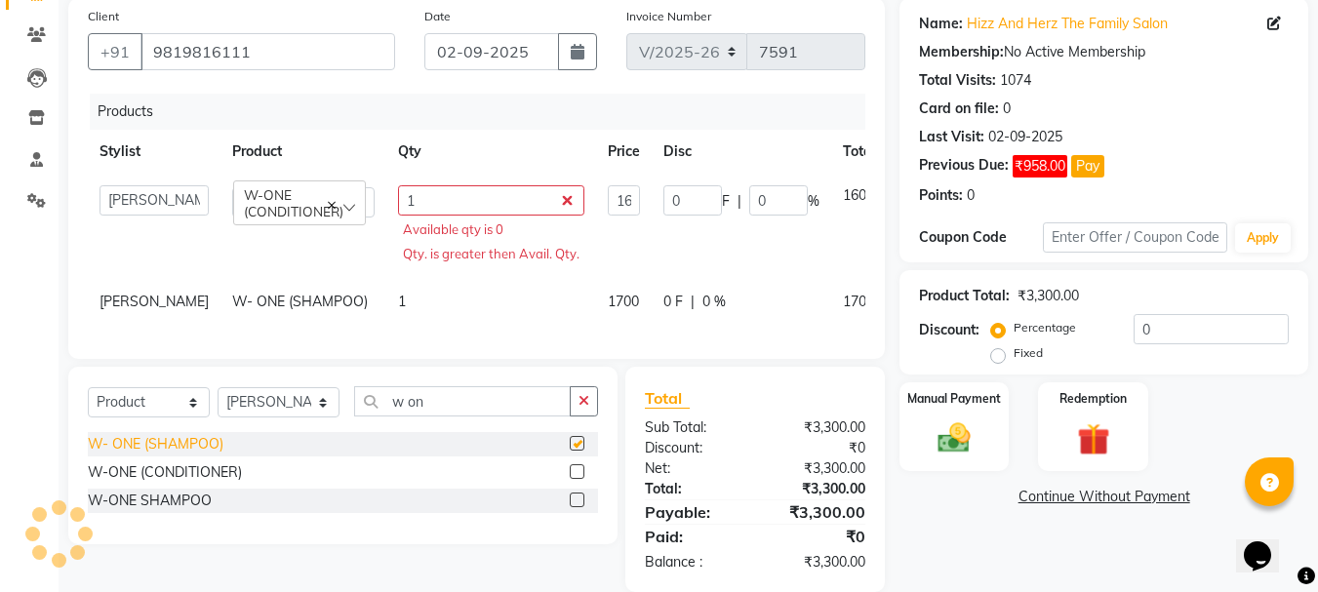
checkbox input "false"
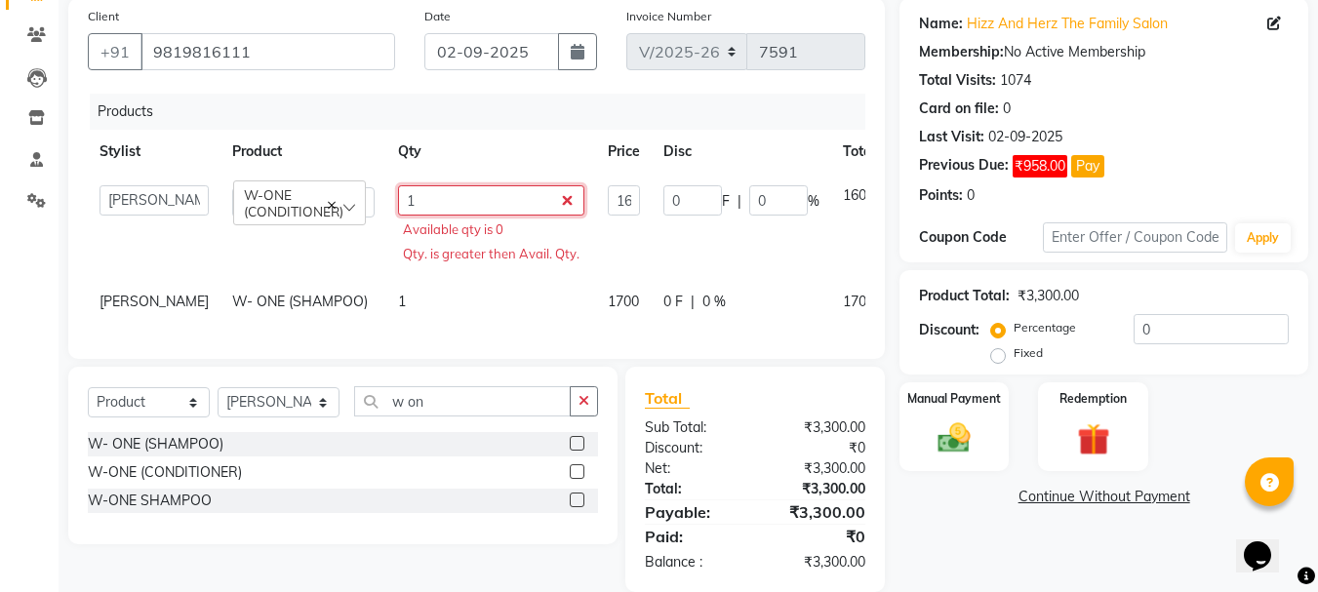
click at [504, 201] on input "1" at bounding box center [491, 200] width 186 height 30
click at [907, 185] on icon at bounding box center [912, 192] width 11 height 14
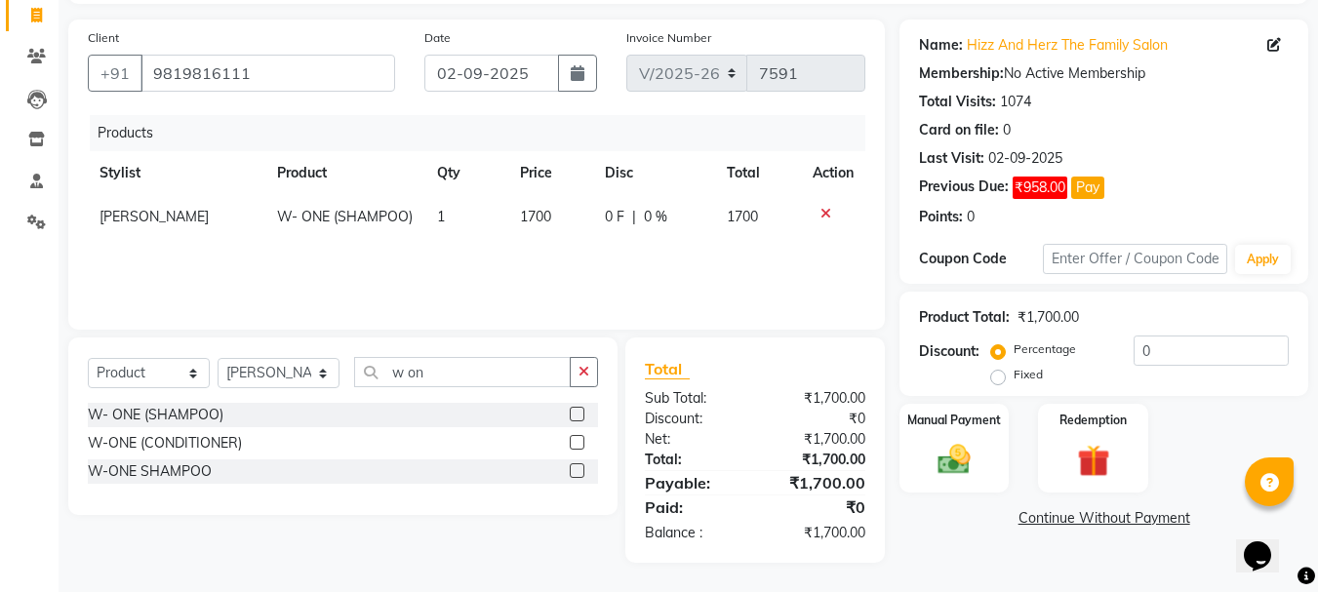
click at [540, 218] on span "1700" at bounding box center [535, 217] width 31 height 18
select select "33193"
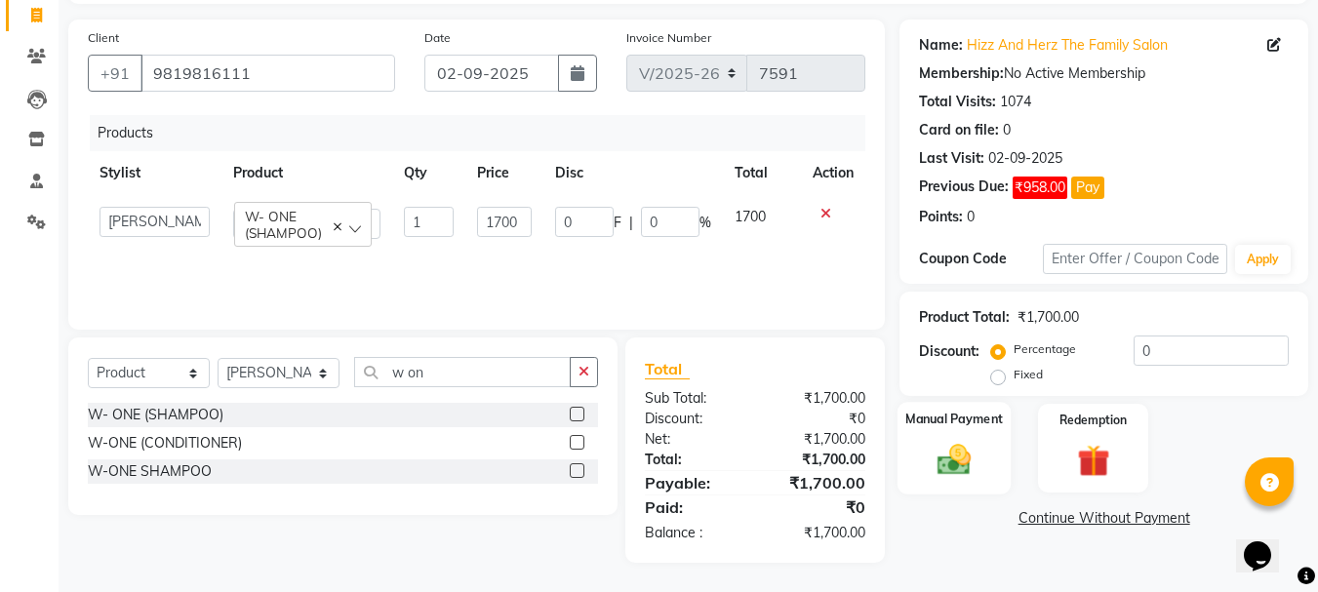
click at [950, 445] on img at bounding box center [954, 459] width 55 height 39
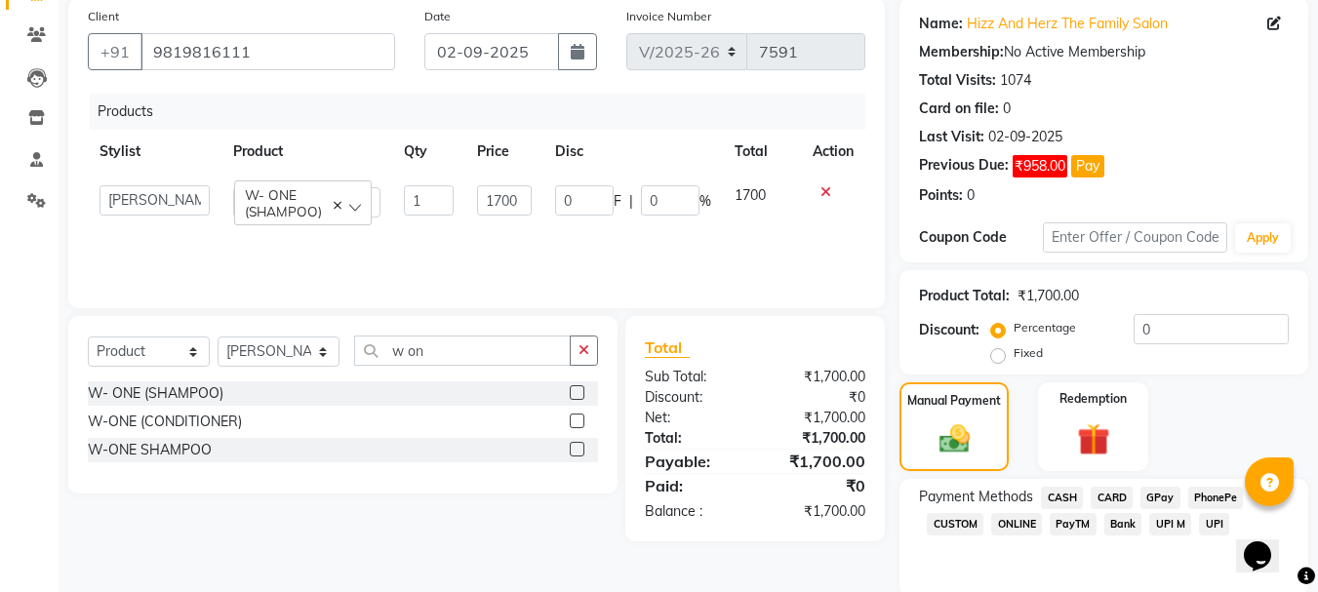
click at [1124, 493] on span "CARD" at bounding box center [1112, 498] width 42 height 22
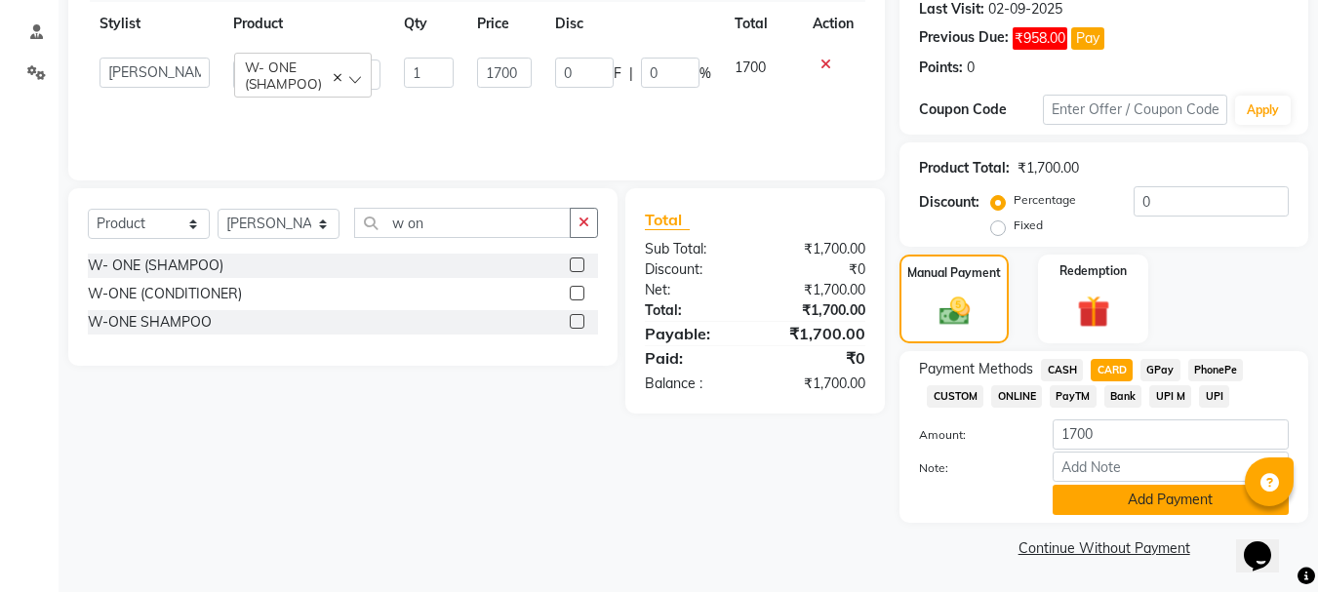
click at [1117, 496] on button "Add Payment" at bounding box center [1171, 500] width 236 height 30
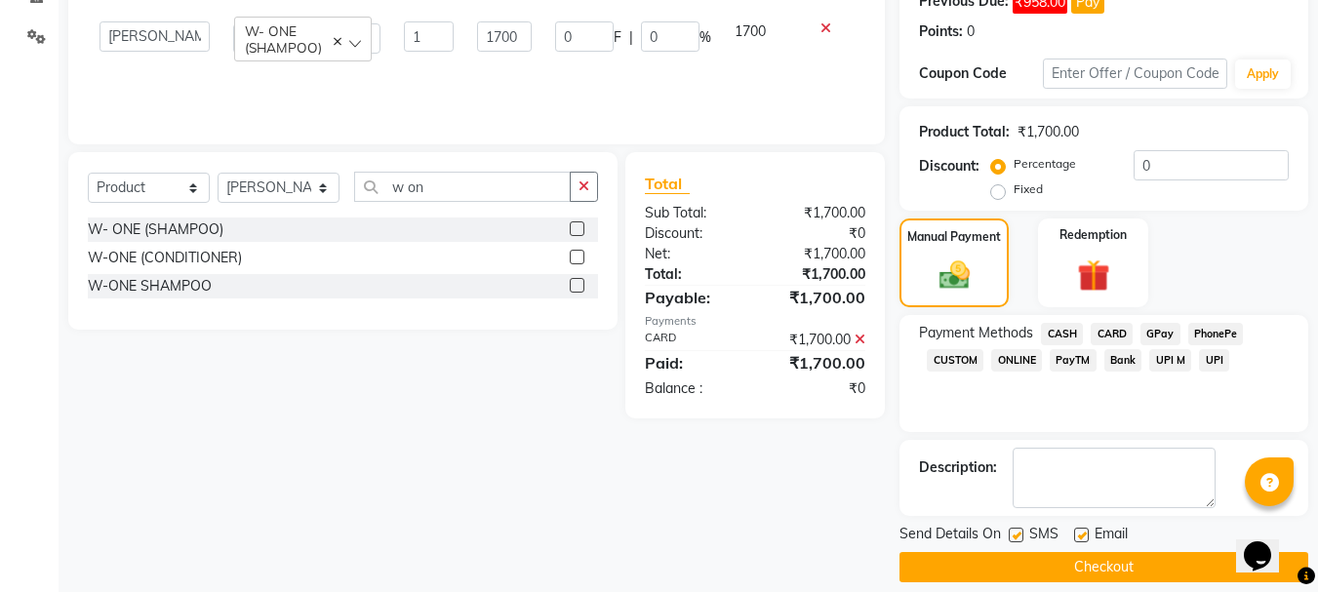
scroll to position [332, 0]
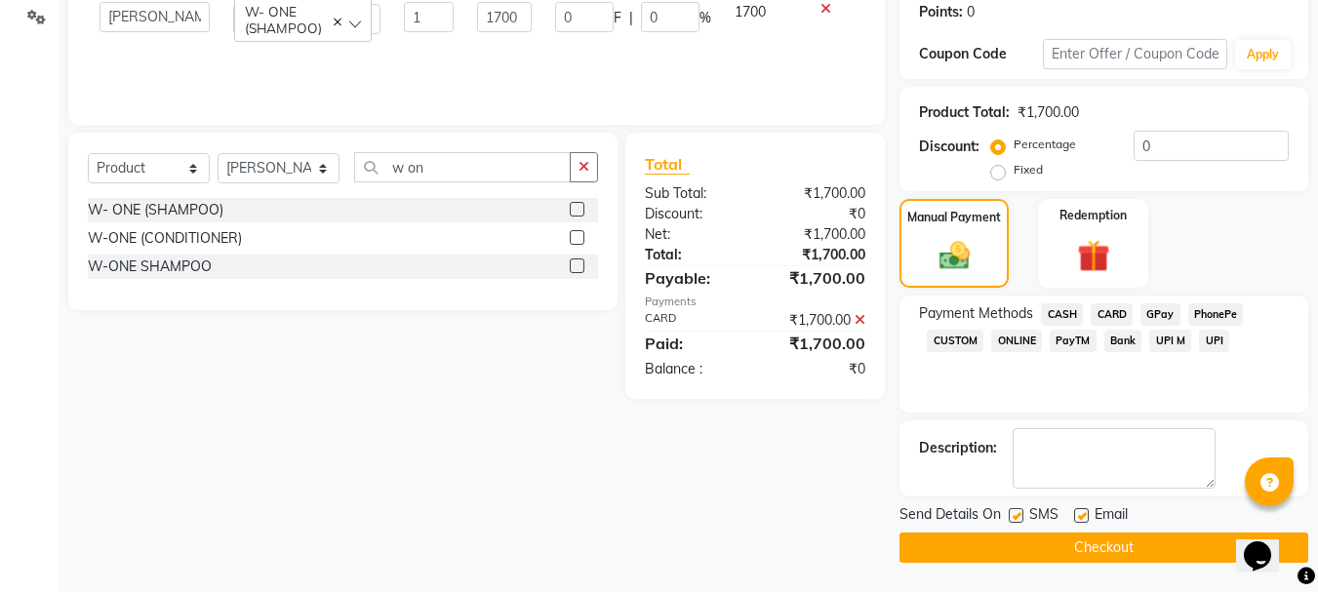
click at [1037, 552] on button "Checkout" at bounding box center [1103, 548] width 409 height 30
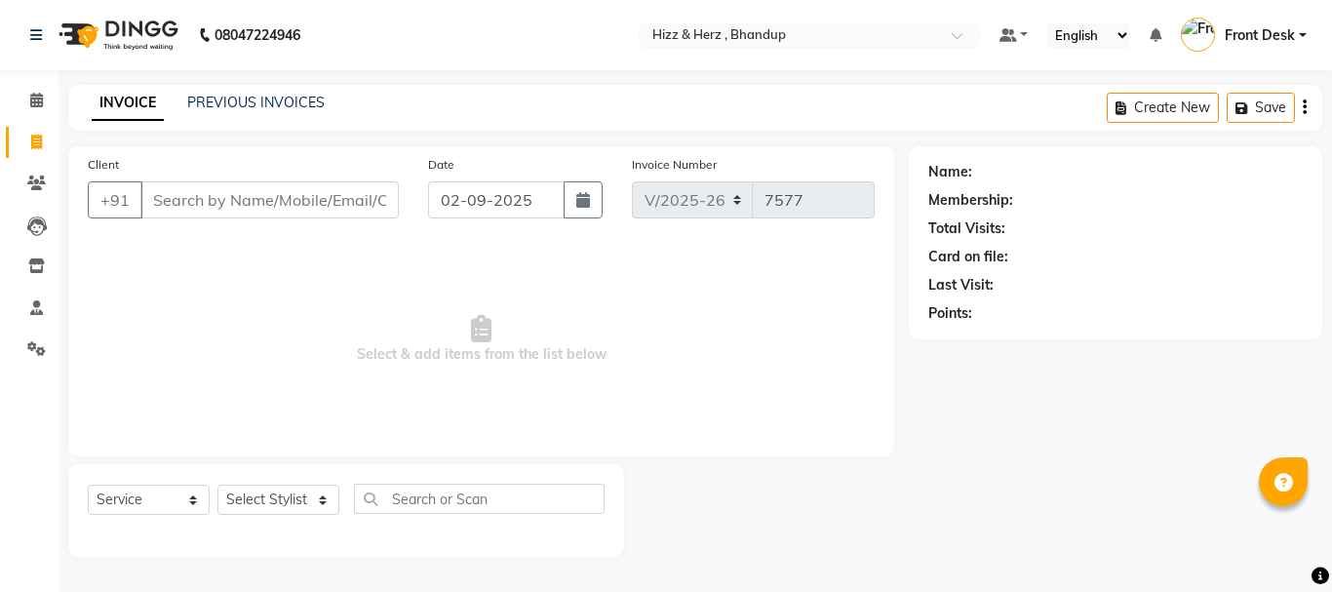
select select "629"
select select "service"
click at [281, 497] on select "Select Stylist Front Desk Gaurav Sharma HIZZ & HERZ 2 IRFAN AHMAD Jigna Goswami…" at bounding box center [279, 500] width 122 height 30
select select "33193"
click at [218, 485] on select "Select Stylist Front Desk Gaurav Sharma HIZZ & HERZ 2 IRFAN AHMAD Jigna Goswami…" at bounding box center [279, 500] width 122 height 30
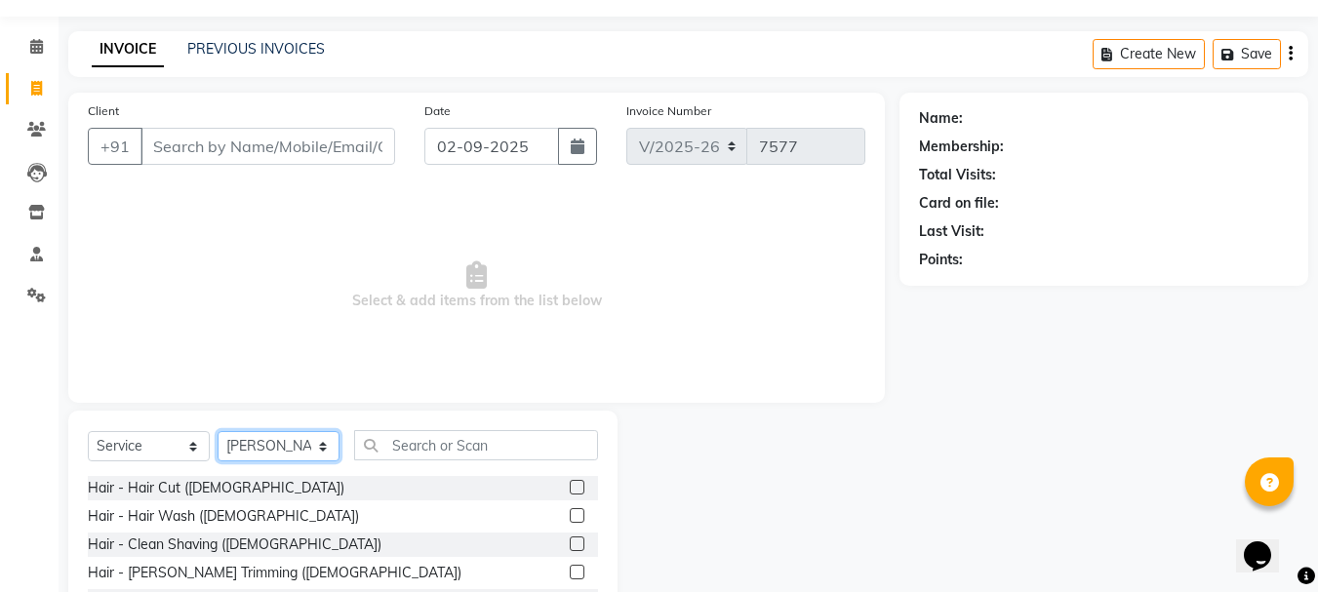
scroll to position [98, 0]
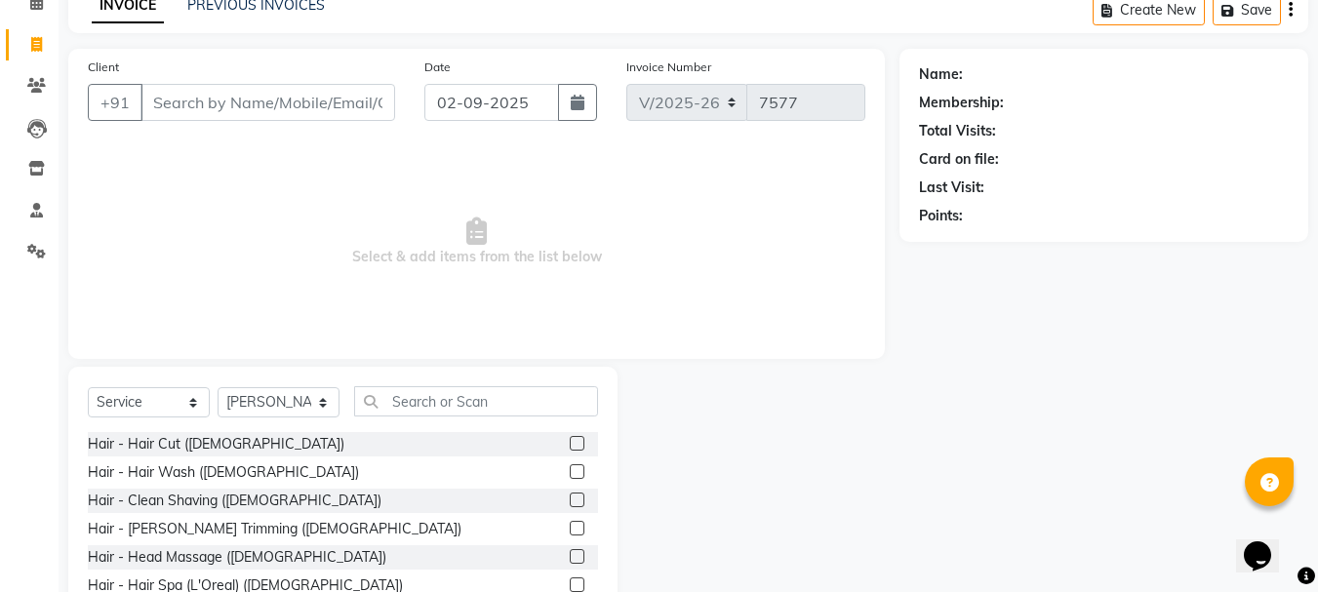
click at [570, 451] on div at bounding box center [576, 446] width 13 height 20
click at [570, 440] on label at bounding box center [577, 443] width 15 height 15
click at [570, 440] on input "checkbox" at bounding box center [576, 444] width 13 height 13
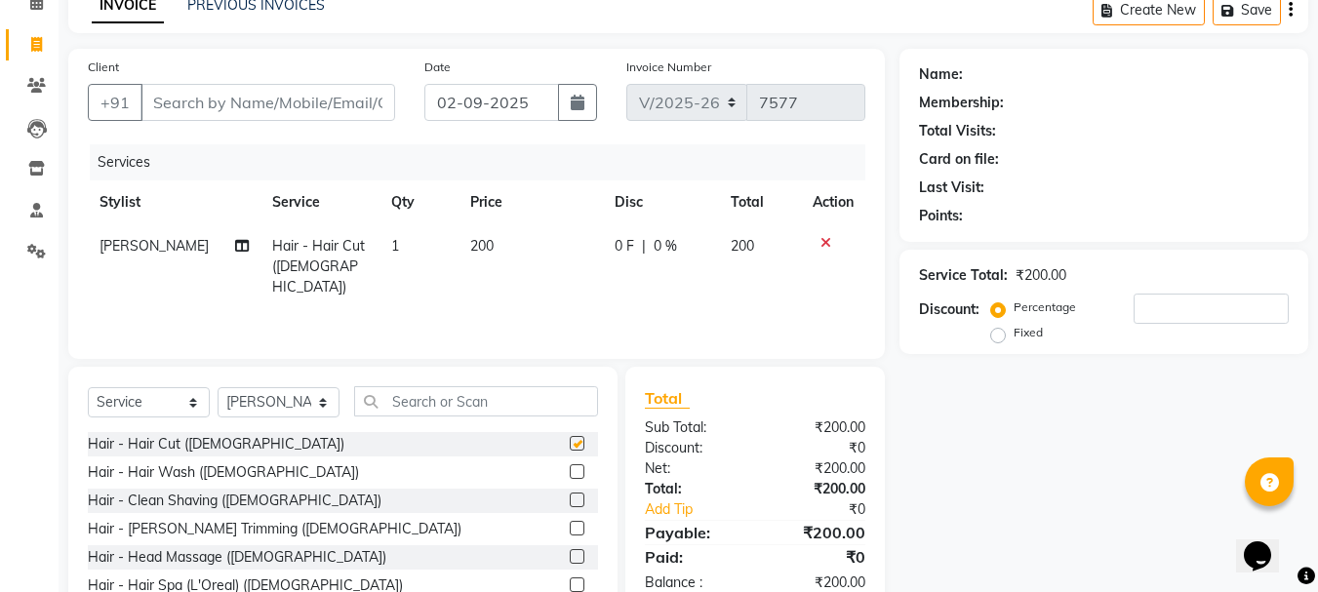
checkbox input "false"
click at [570, 526] on label at bounding box center [577, 528] width 15 height 15
click at [570, 526] on input "checkbox" at bounding box center [576, 529] width 13 height 13
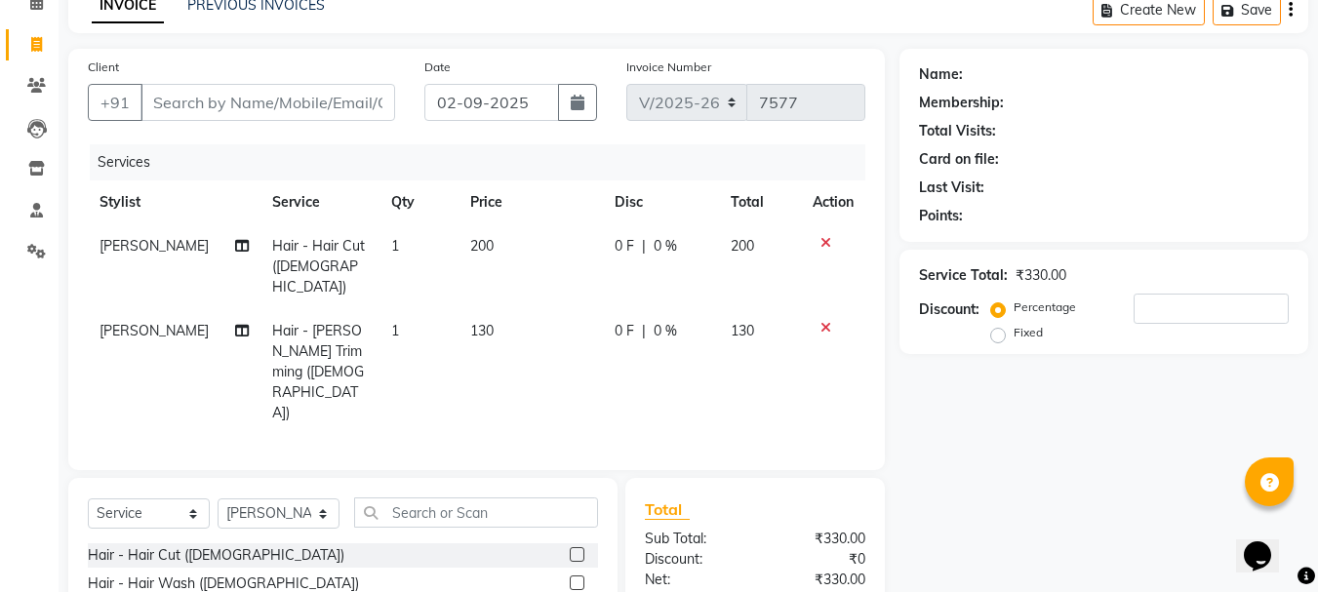
checkbox input "false"
click at [324, 99] on input "Client" at bounding box center [267, 102] width 255 height 37
type input "9"
type input "0"
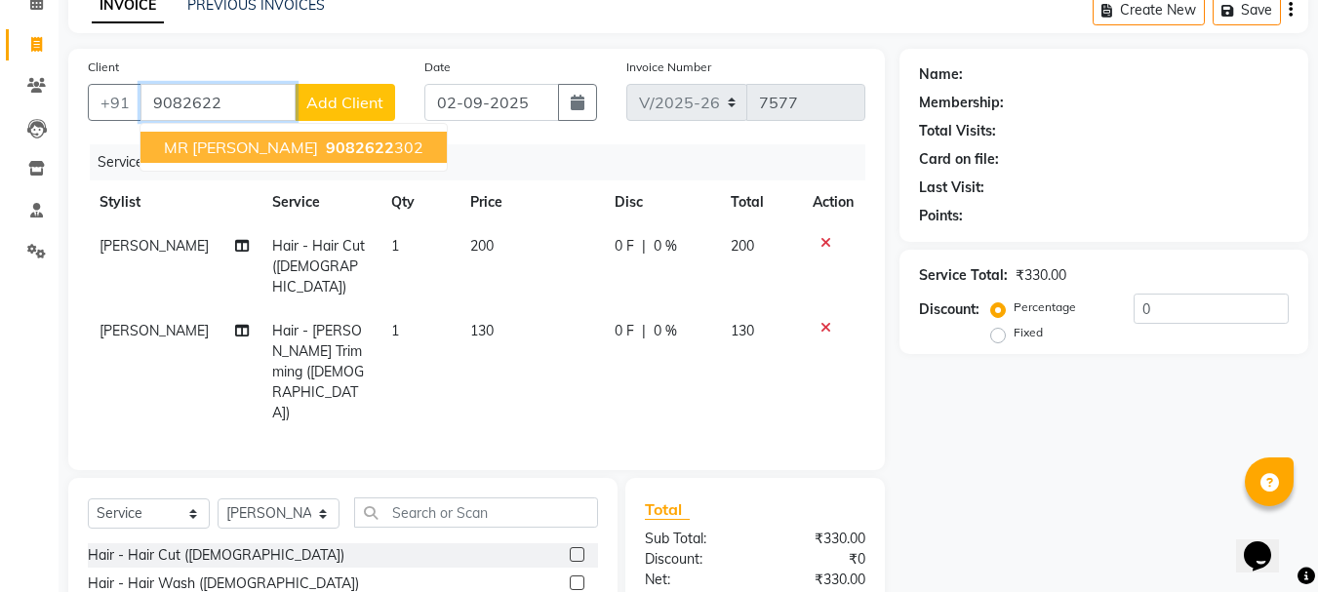
click at [322, 146] on ngb-highlight "9082622 302" at bounding box center [372, 148] width 101 height 20
type input "9082622302"
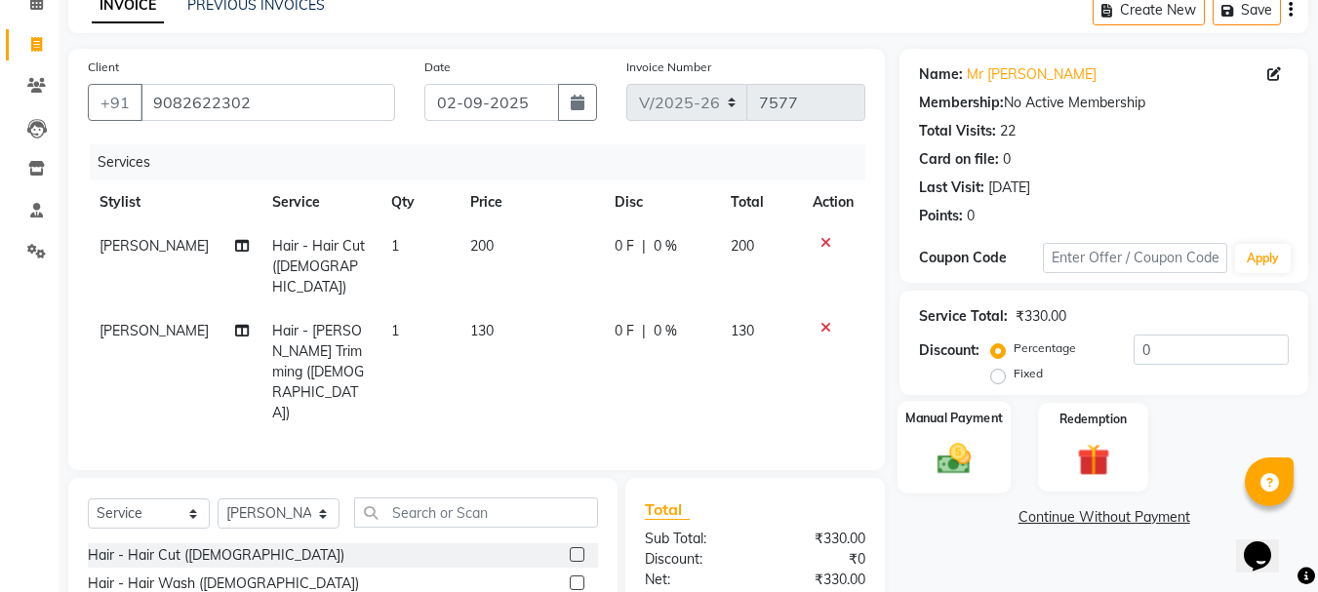
click at [953, 449] on img at bounding box center [954, 458] width 55 height 39
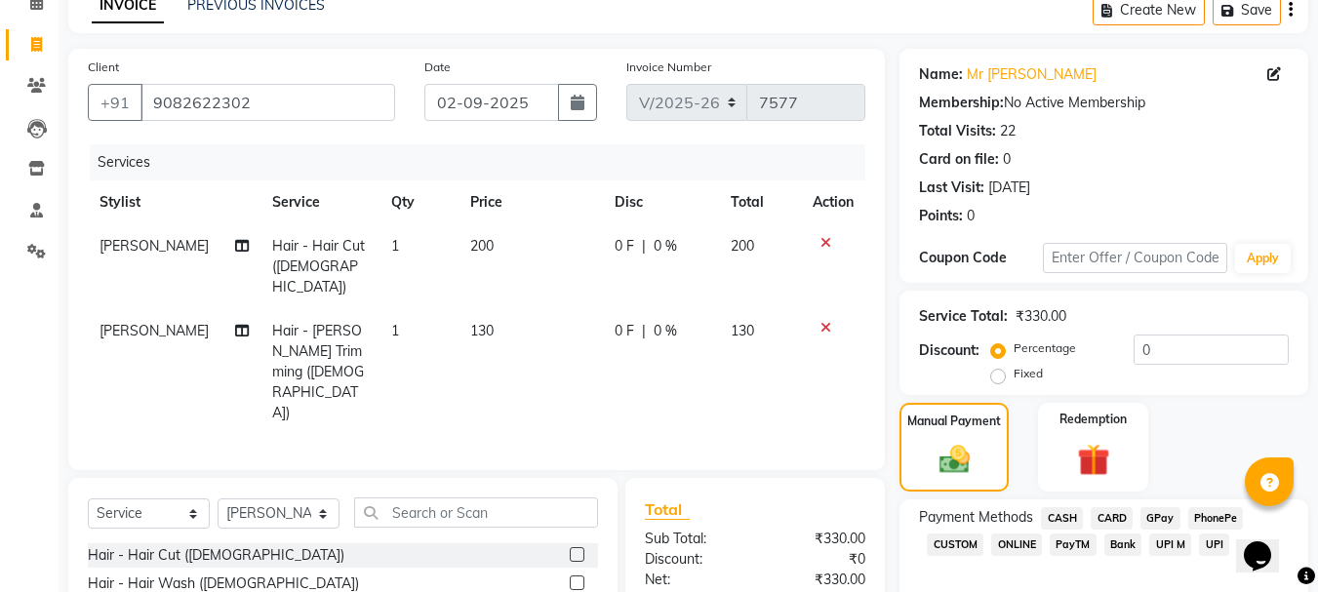
click at [1161, 519] on span "GPay" at bounding box center [1160, 518] width 40 height 22
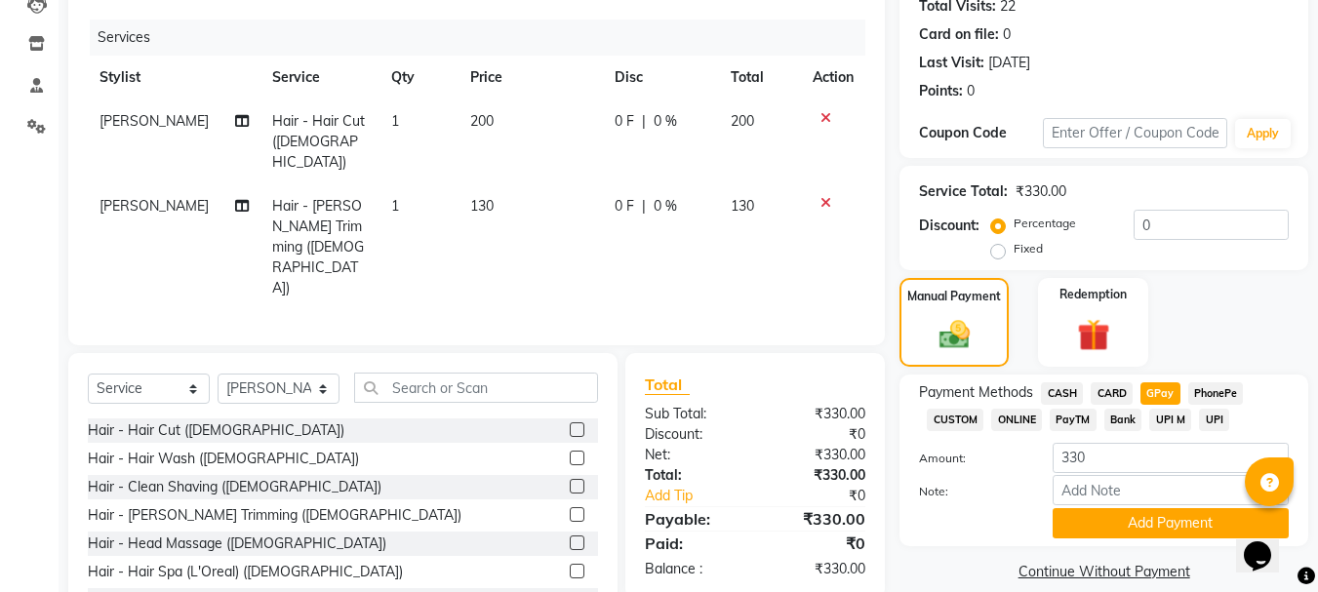
scroll to position [246, 0]
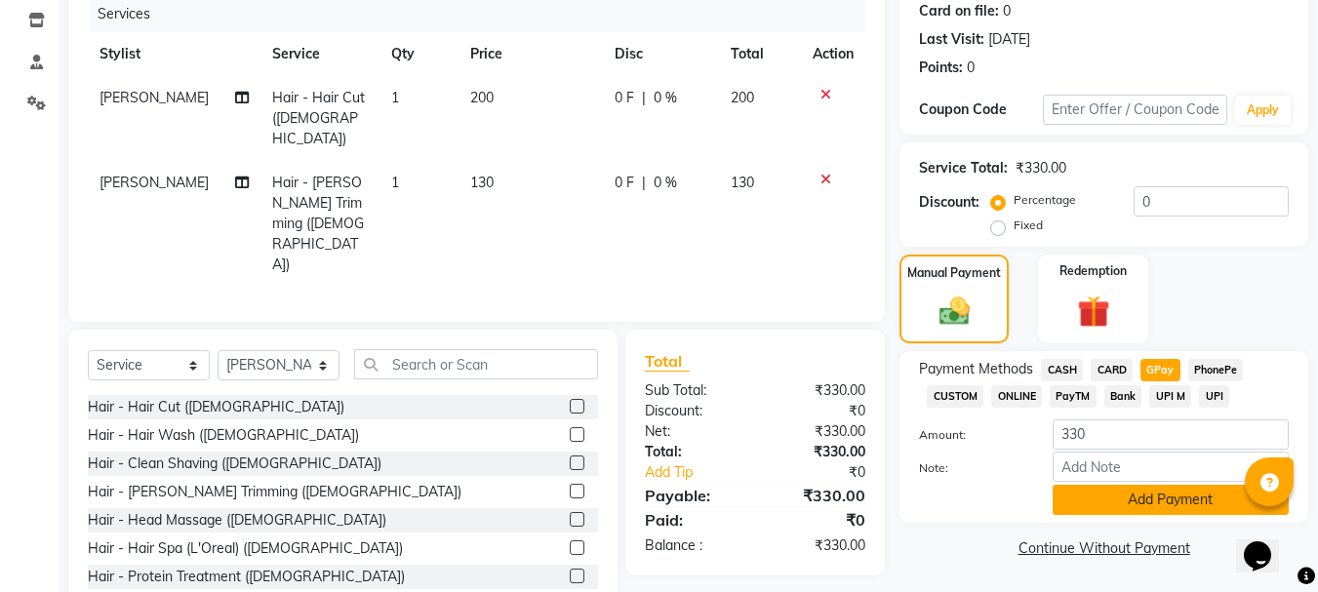
click at [1161, 507] on button "Add Payment" at bounding box center [1171, 500] width 236 height 30
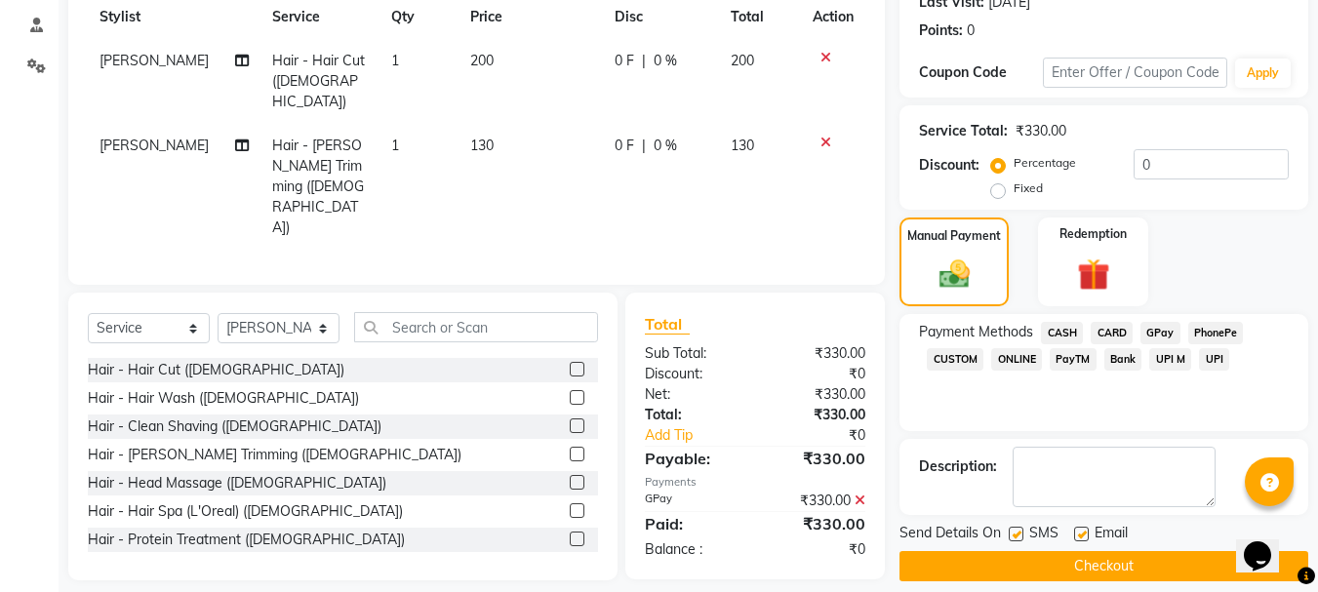
scroll to position [301, 0]
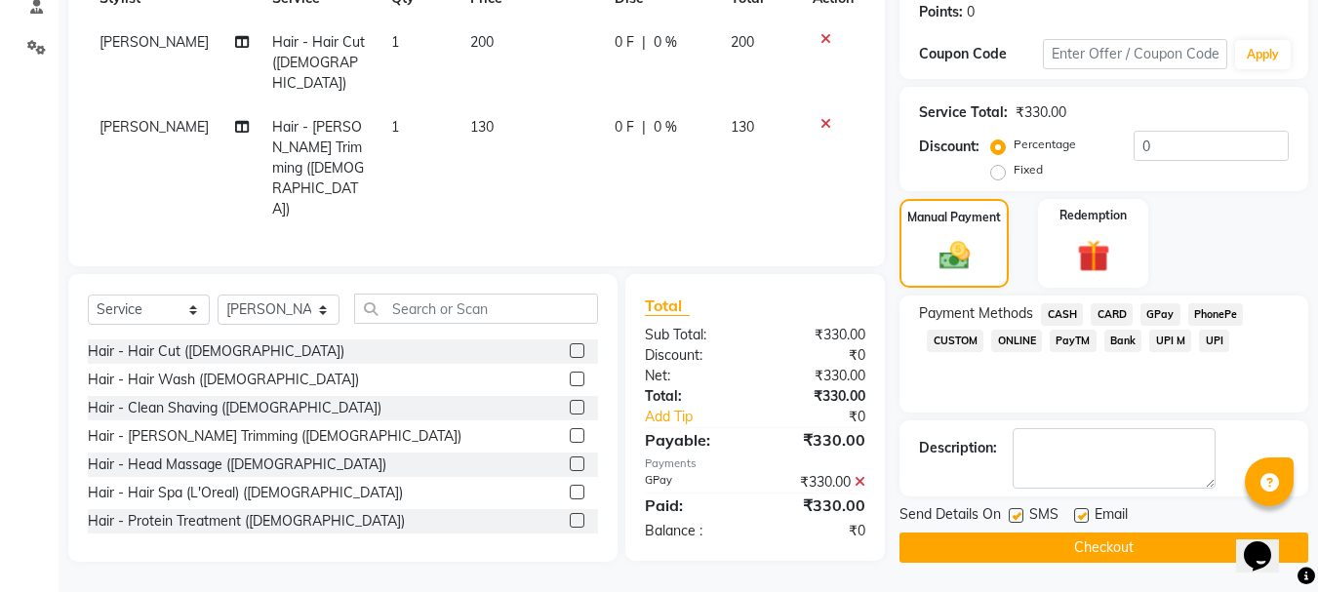
click at [1172, 548] on button "Checkout" at bounding box center [1103, 548] width 409 height 30
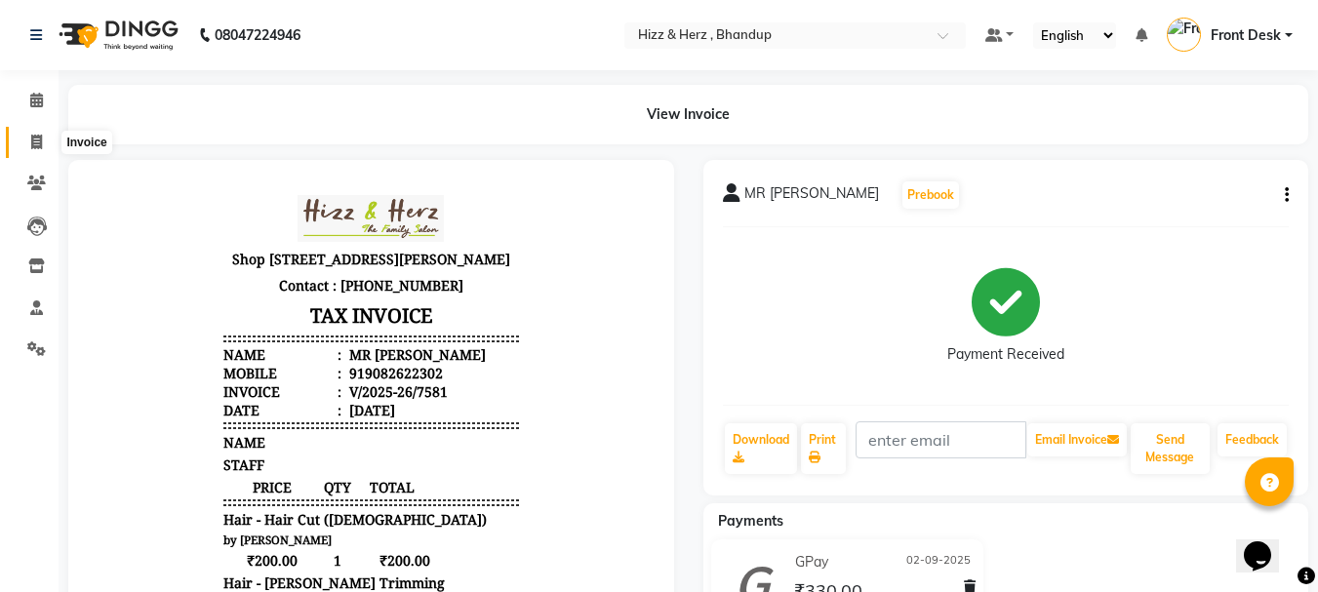
click at [34, 150] on span at bounding box center [37, 143] width 34 height 22
select select "service"
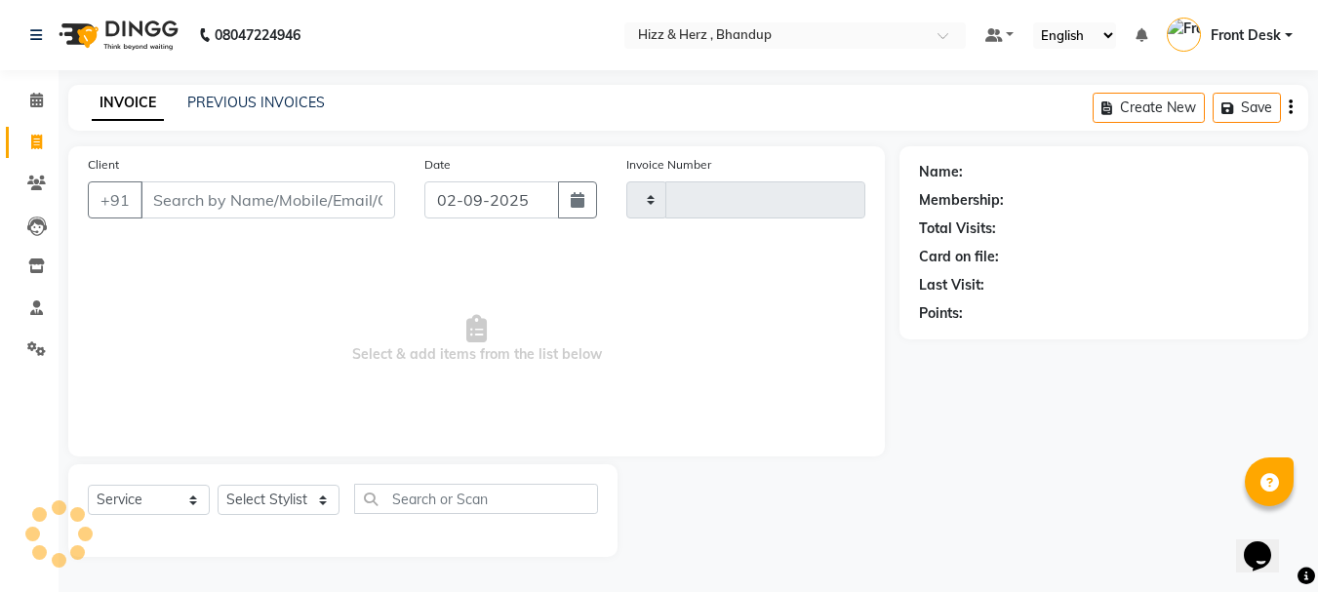
type input "7582"
select select "629"
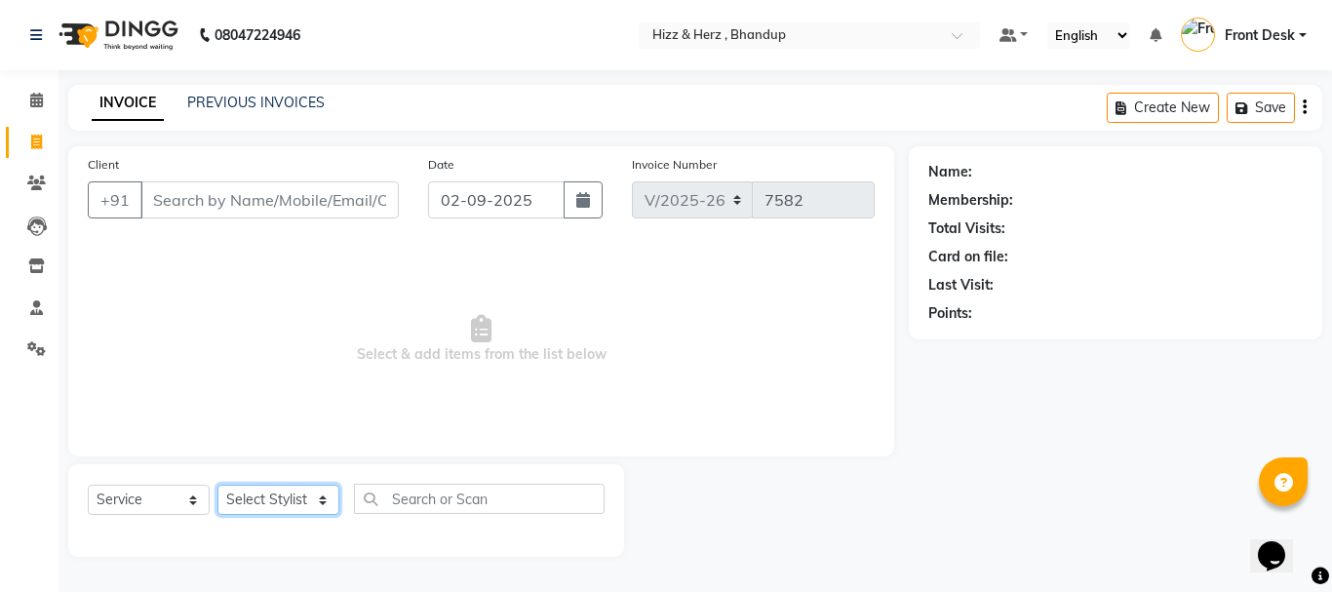
click at [293, 499] on select "Select Stylist Front Desk Gaurav Sharma HIZZ & HERZ 2 IRFAN AHMAD Jigna Goswami…" at bounding box center [279, 500] width 122 height 30
select select "9146"
click at [218, 485] on select "Select Stylist Front Desk Gaurav Sharma HIZZ & HERZ 2 IRFAN AHMAD Jigna Goswami…" at bounding box center [279, 500] width 122 height 30
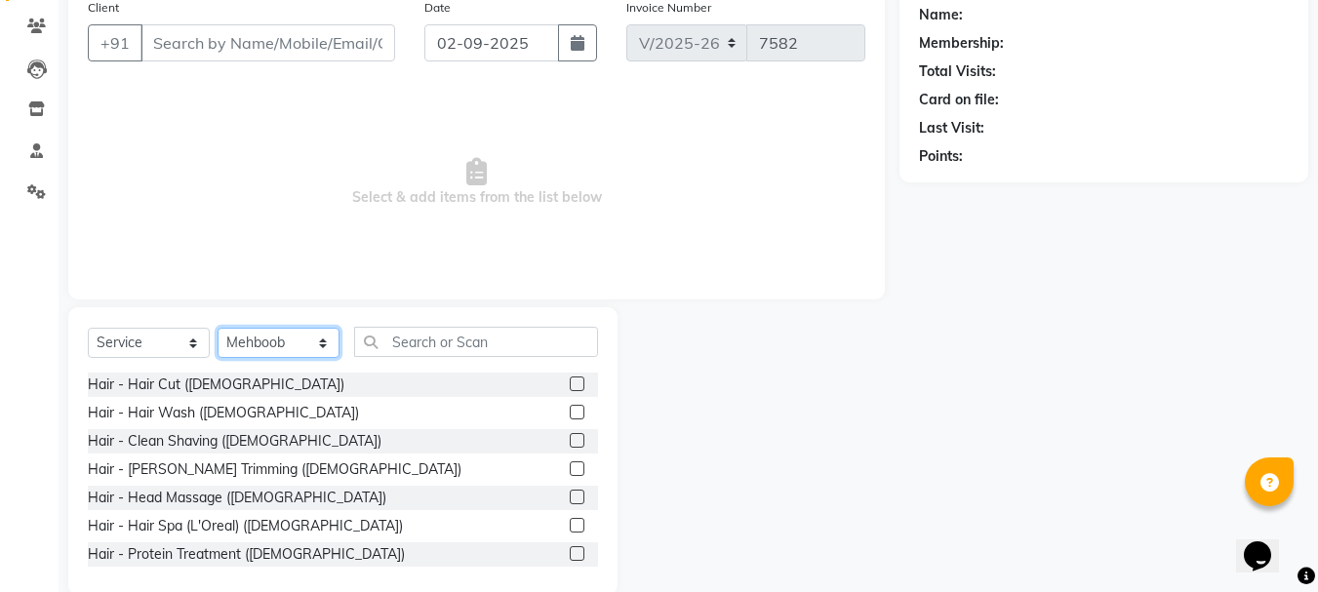
scroll to position [189, 0]
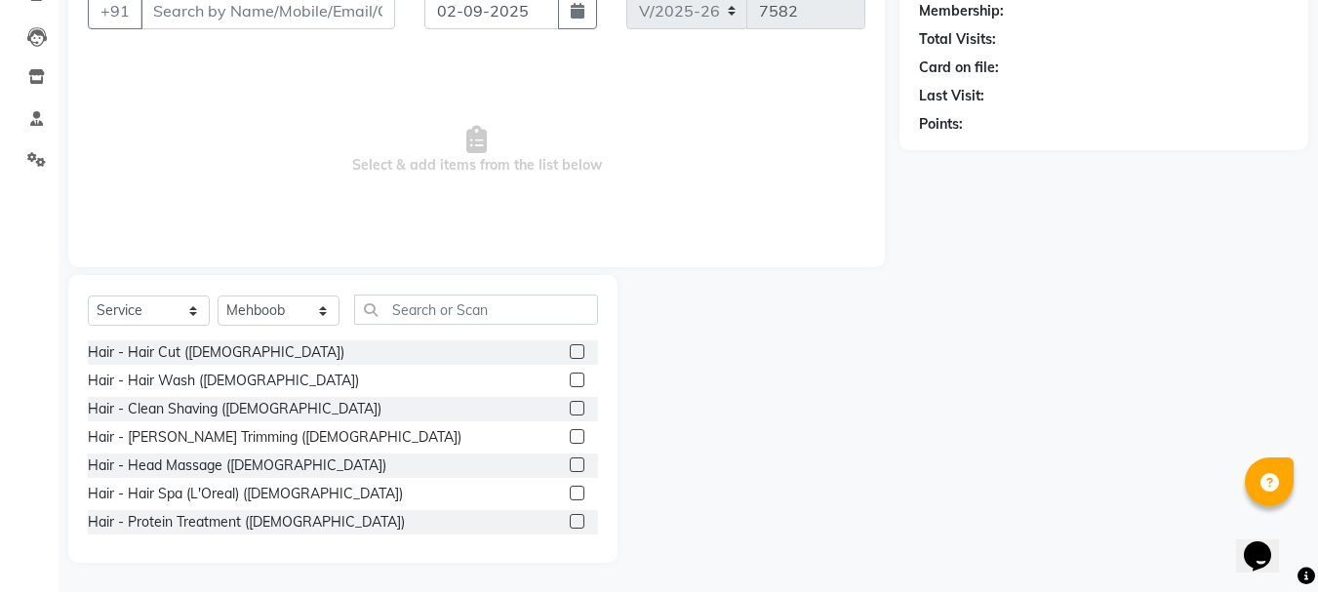
click at [570, 348] on label at bounding box center [577, 351] width 15 height 15
click at [570, 348] on input "checkbox" at bounding box center [576, 352] width 13 height 13
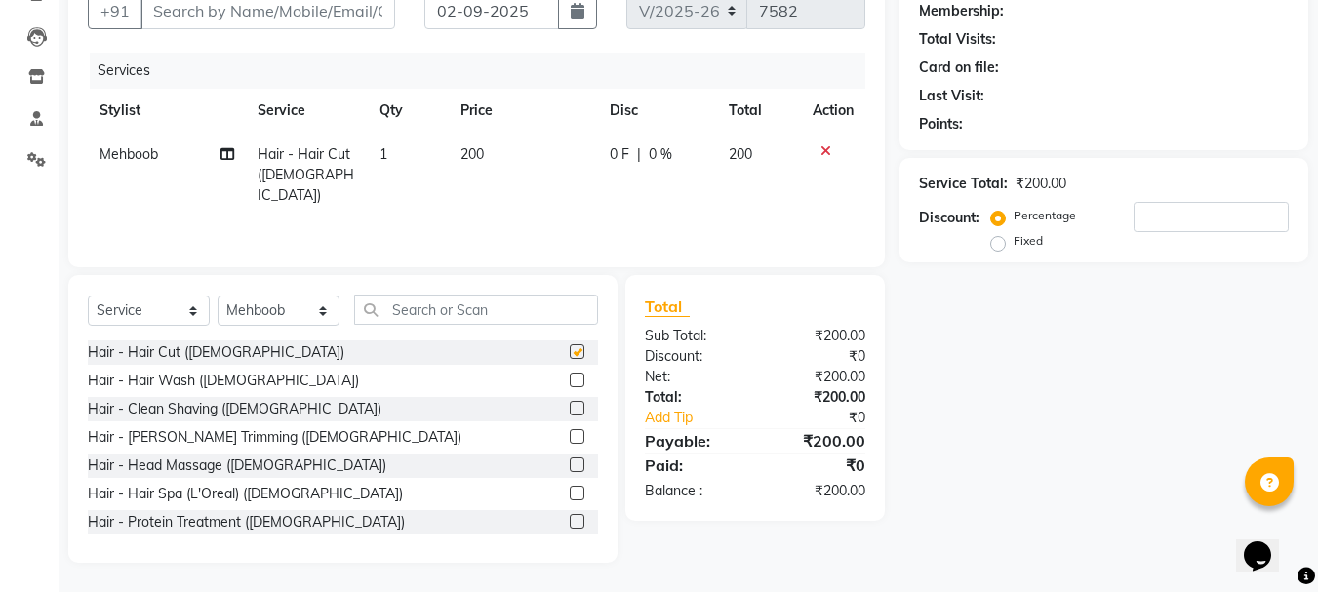
checkbox input "false"
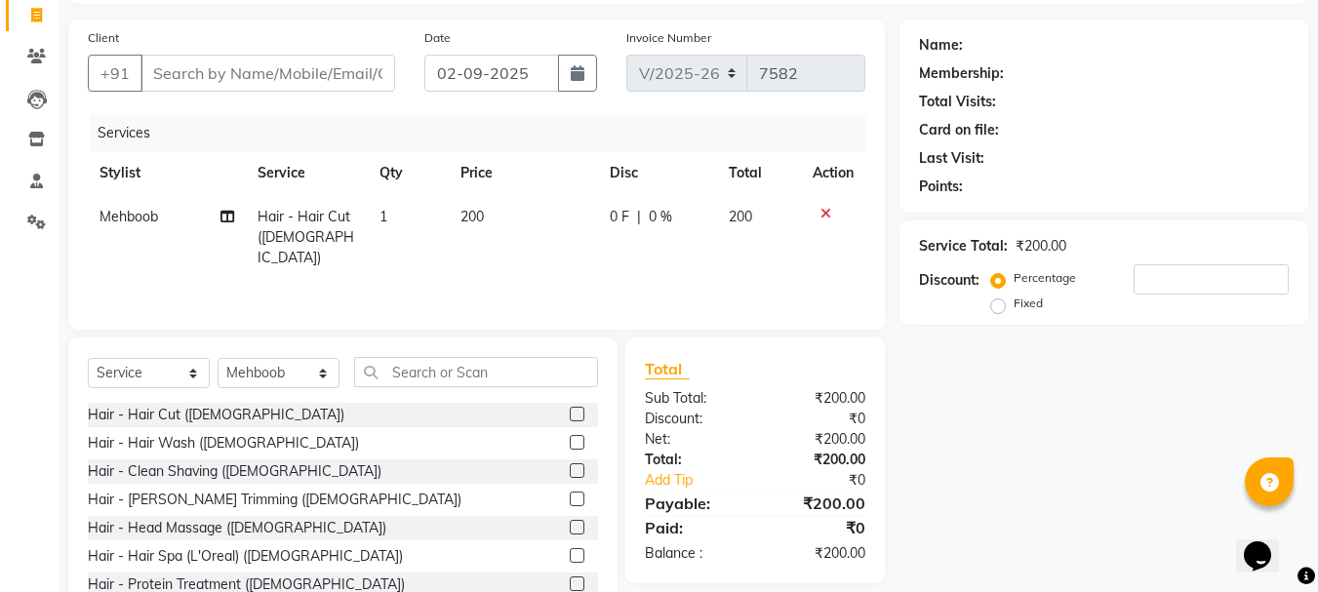
scroll to position [92, 0]
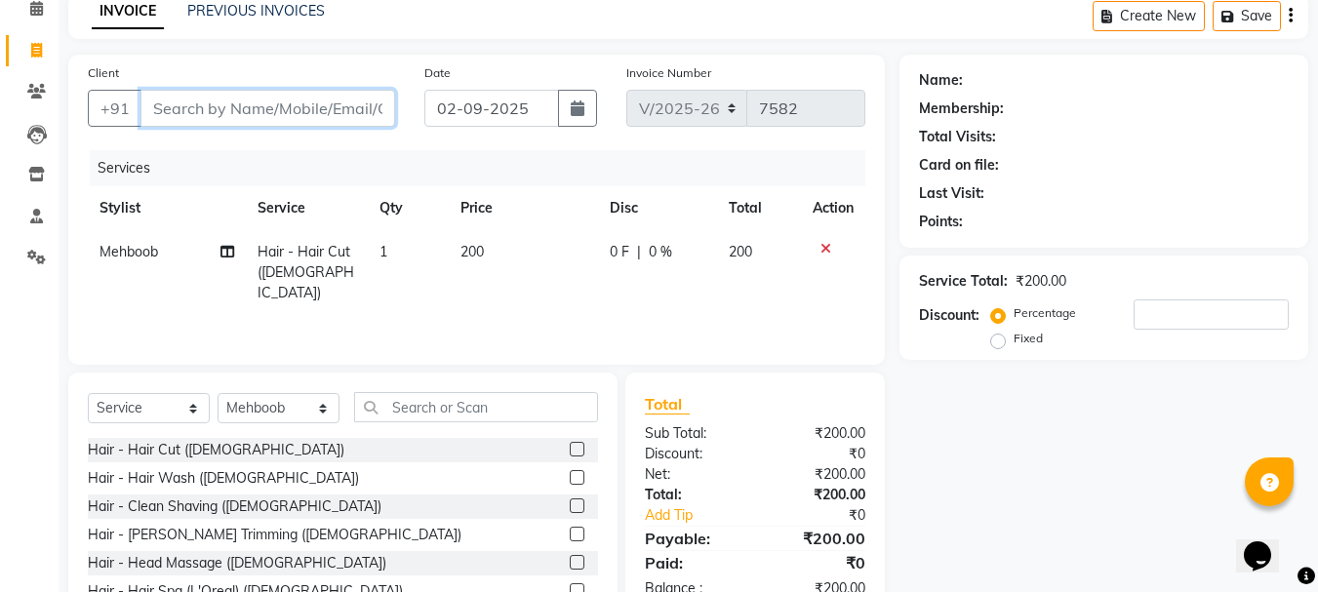
click at [292, 100] on input "Client" at bounding box center [267, 108] width 255 height 37
type input "9"
type input "0"
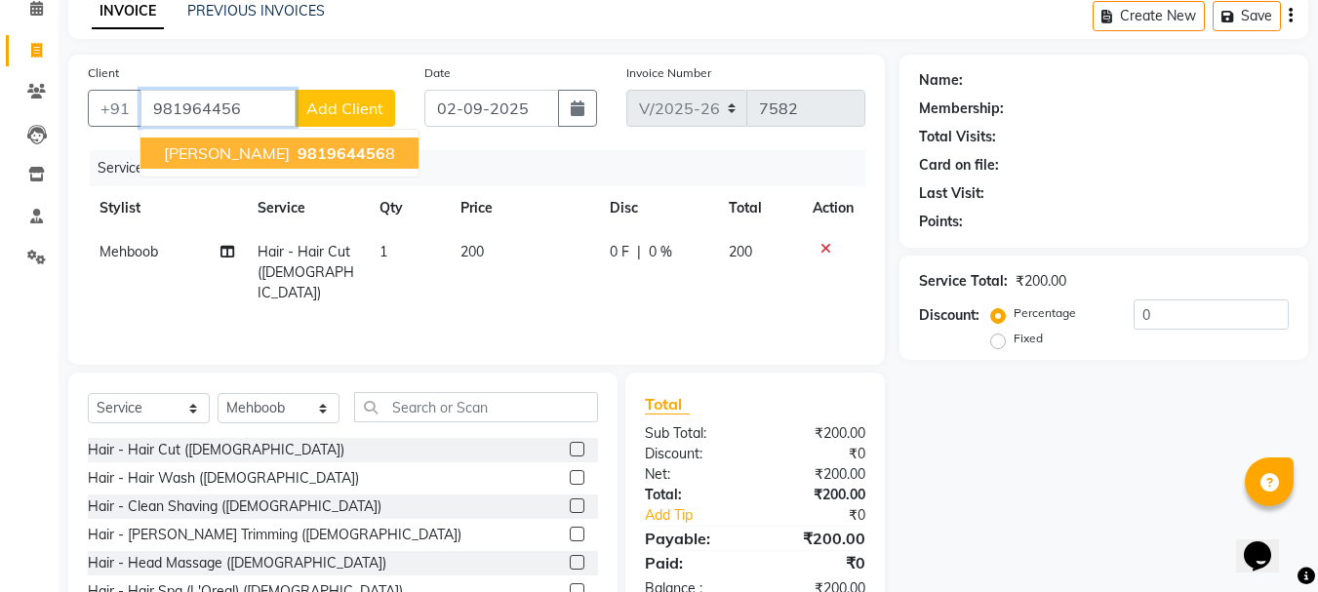
click at [290, 147] on span "MR. PRAMOD PANDEY" at bounding box center [227, 153] width 126 height 20
type input "9819644568"
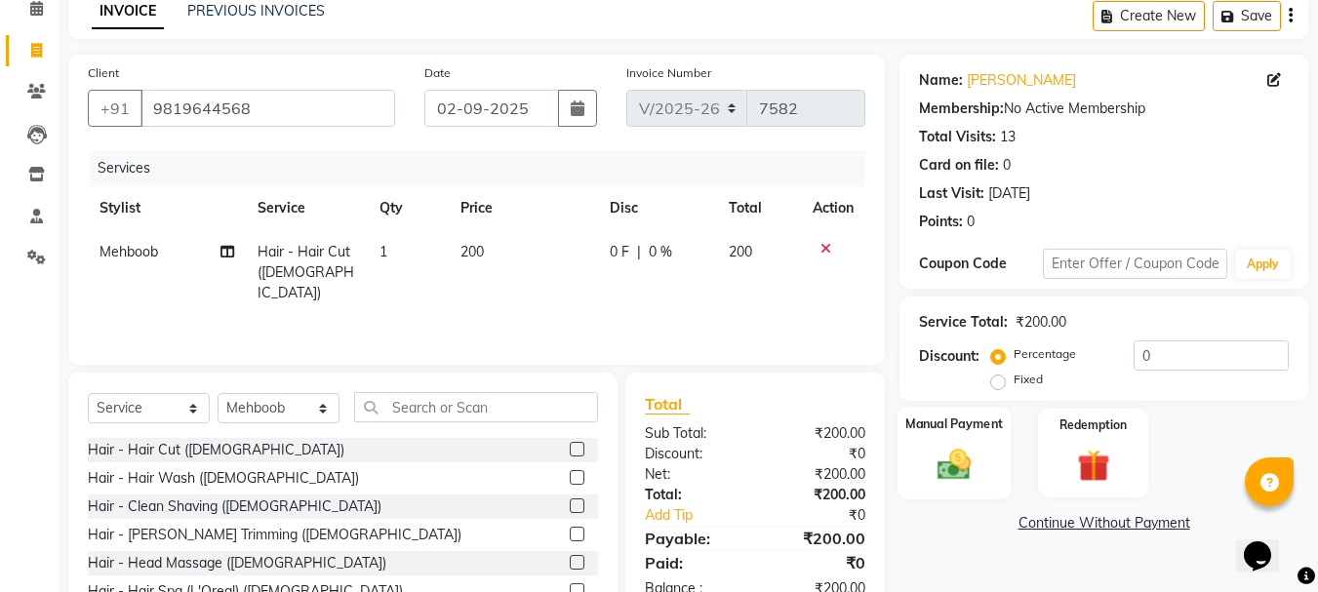
click at [971, 460] on img at bounding box center [954, 464] width 55 height 39
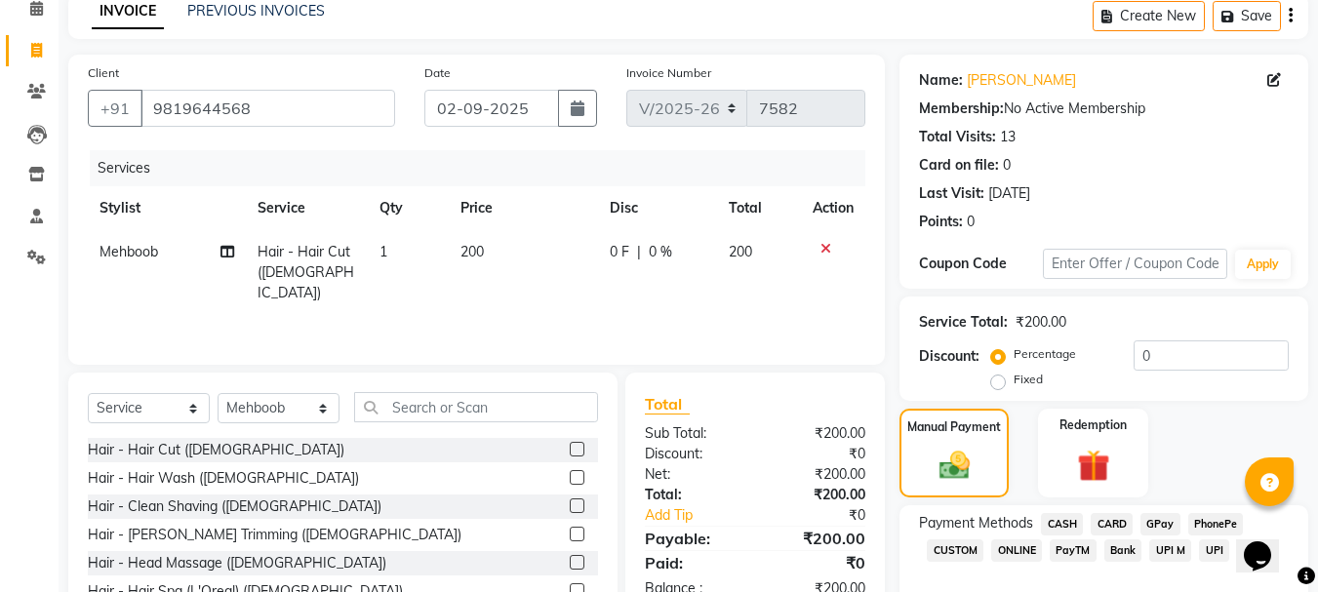
click at [1170, 523] on span "GPay" at bounding box center [1160, 524] width 40 height 22
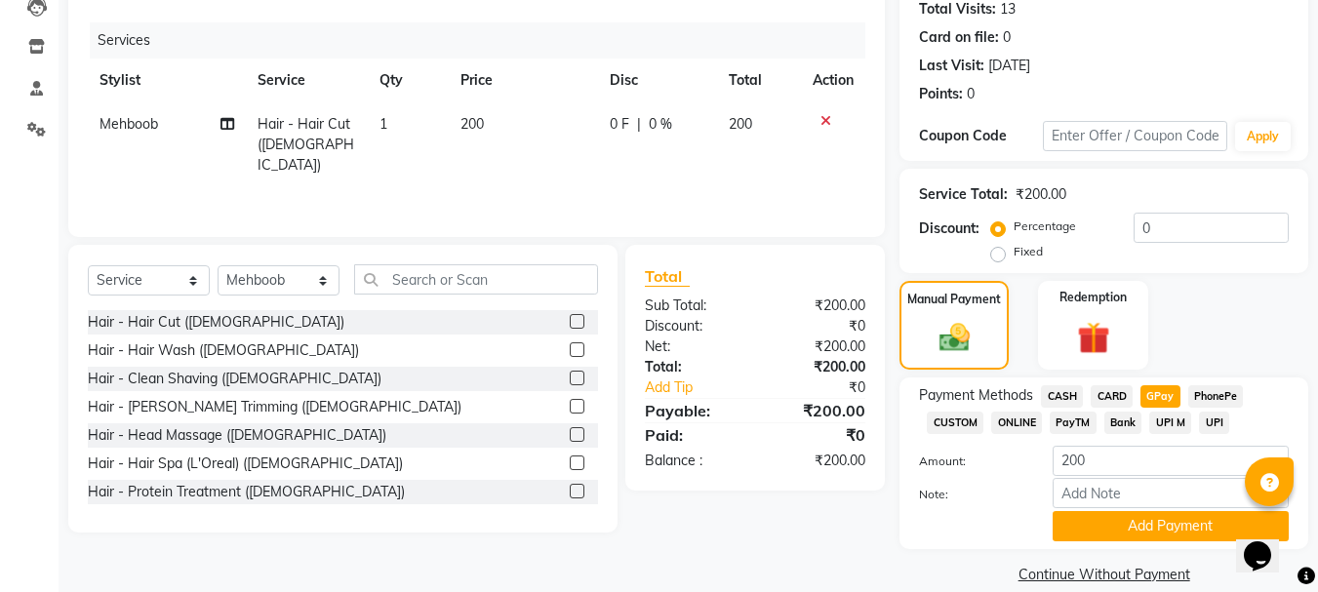
scroll to position [246, 0]
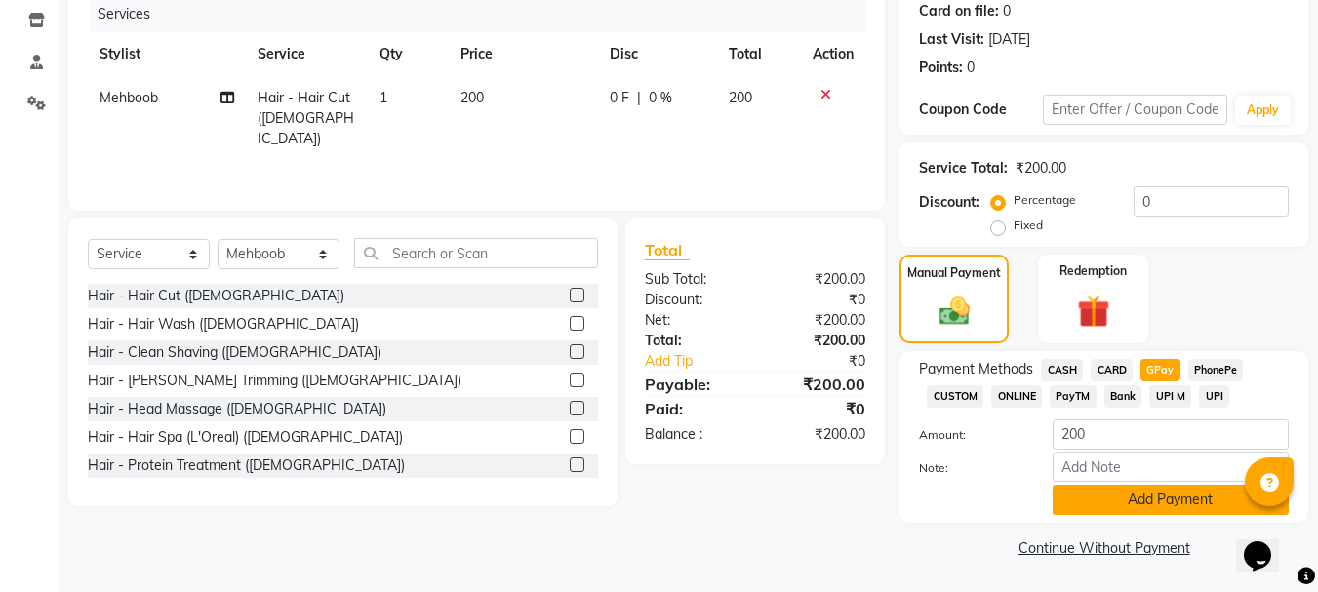
click at [1184, 500] on button "Add Payment" at bounding box center [1171, 500] width 236 height 30
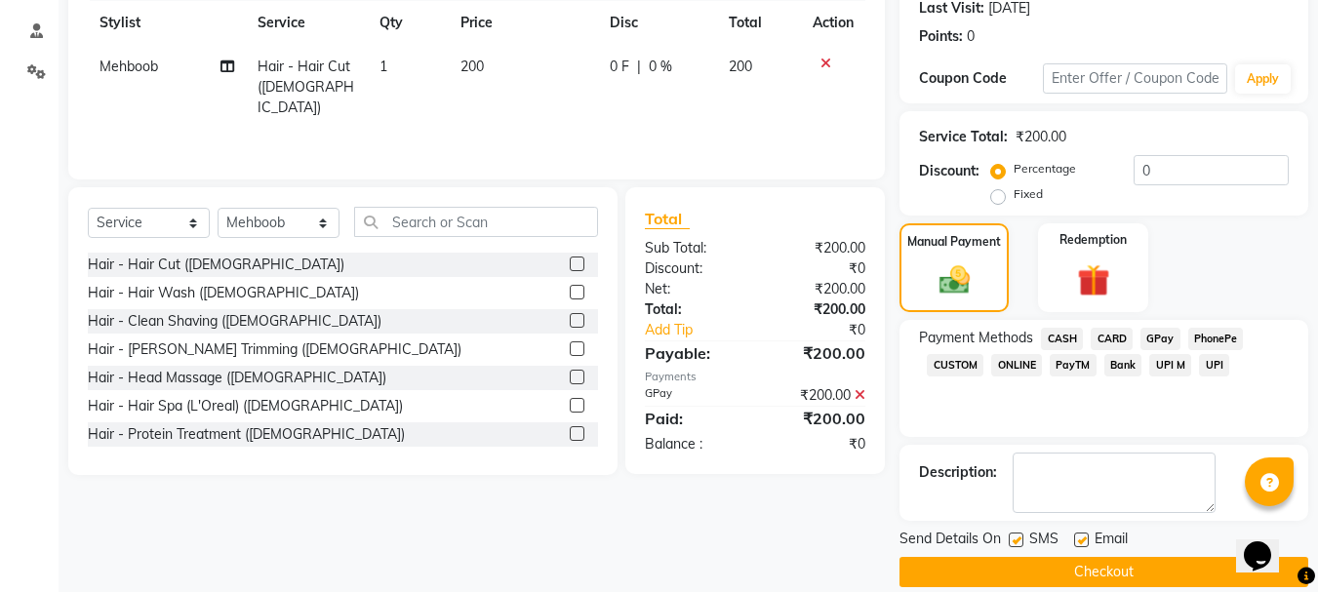
scroll to position [301, 0]
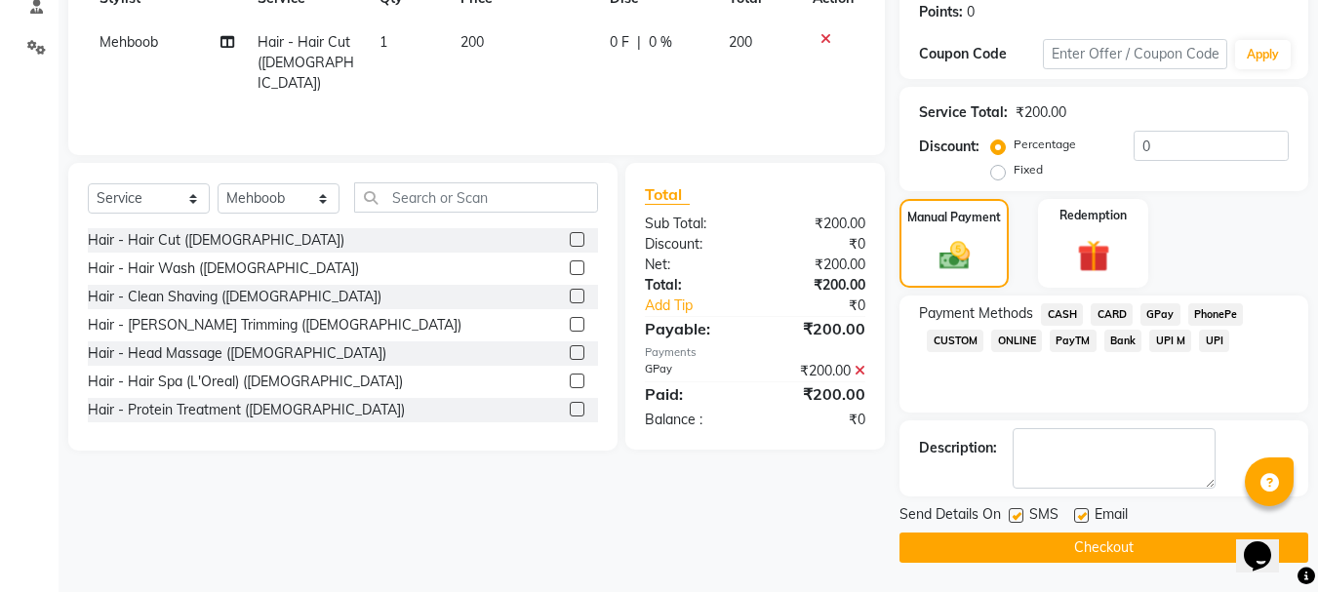
click at [1173, 541] on button "Checkout" at bounding box center [1103, 548] width 409 height 30
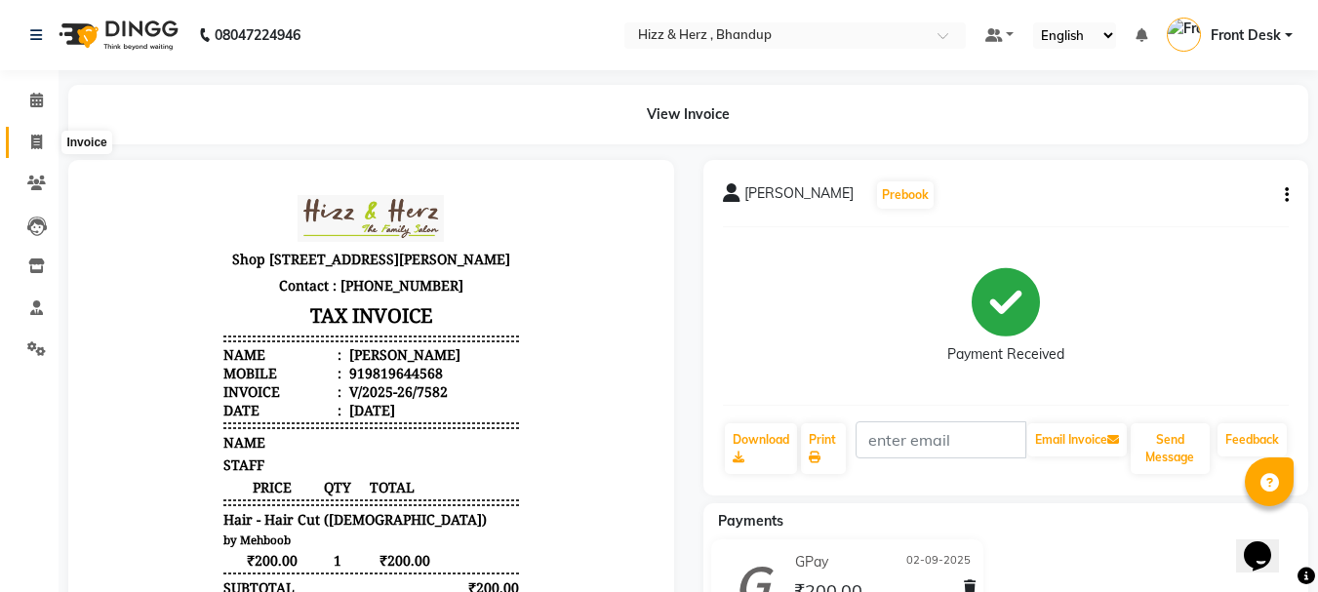
click at [37, 141] on icon at bounding box center [36, 142] width 11 height 15
select select "629"
select select "service"
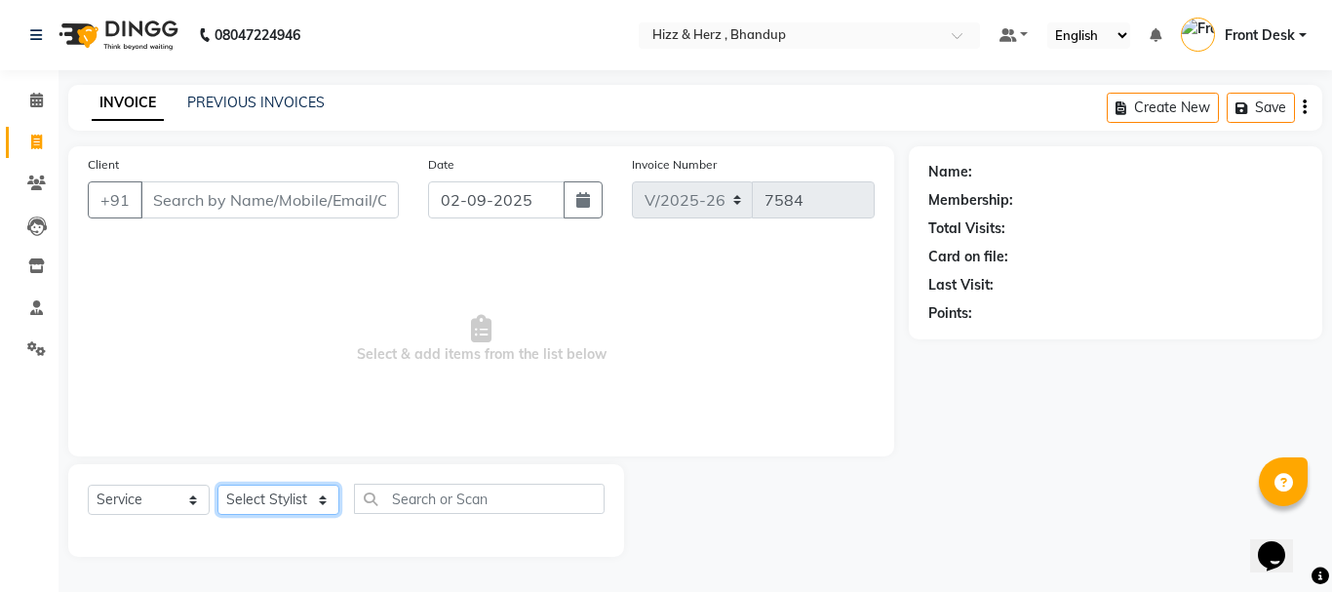
click at [282, 505] on select "Select Stylist Front Desk Gaurav Sharma HIZZ & HERZ 2 IRFAN AHMAD Jigna Goswami…" at bounding box center [279, 500] width 122 height 30
select select "33193"
click at [218, 485] on select "Select Stylist Front Desk Gaurav Sharma HIZZ & HERZ 2 IRFAN AHMAD Jigna Goswami…" at bounding box center [279, 500] width 122 height 30
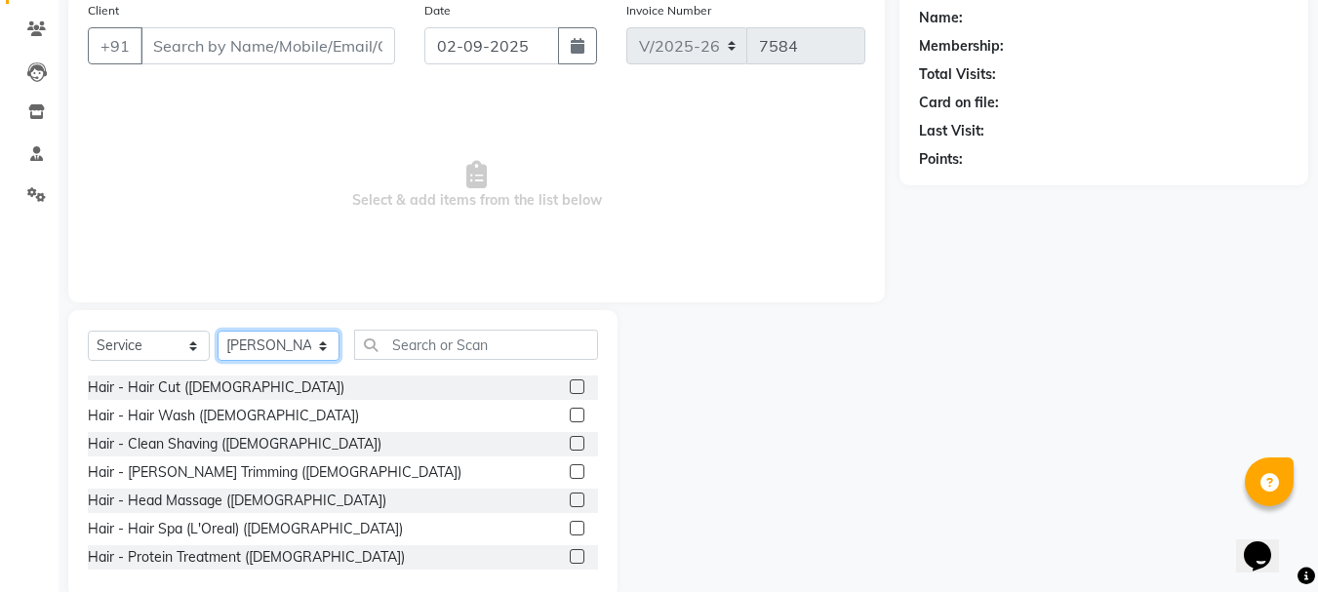
scroll to position [189, 0]
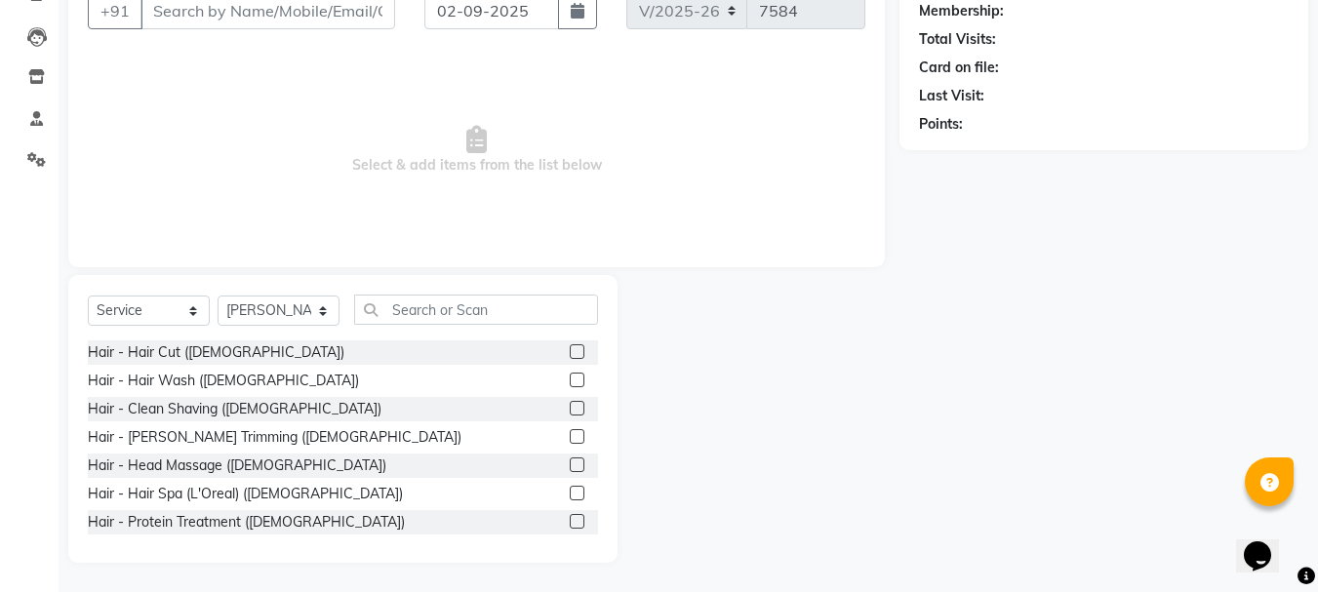
click at [570, 412] on label at bounding box center [577, 408] width 15 height 15
click at [570, 412] on input "checkbox" at bounding box center [576, 409] width 13 height 13
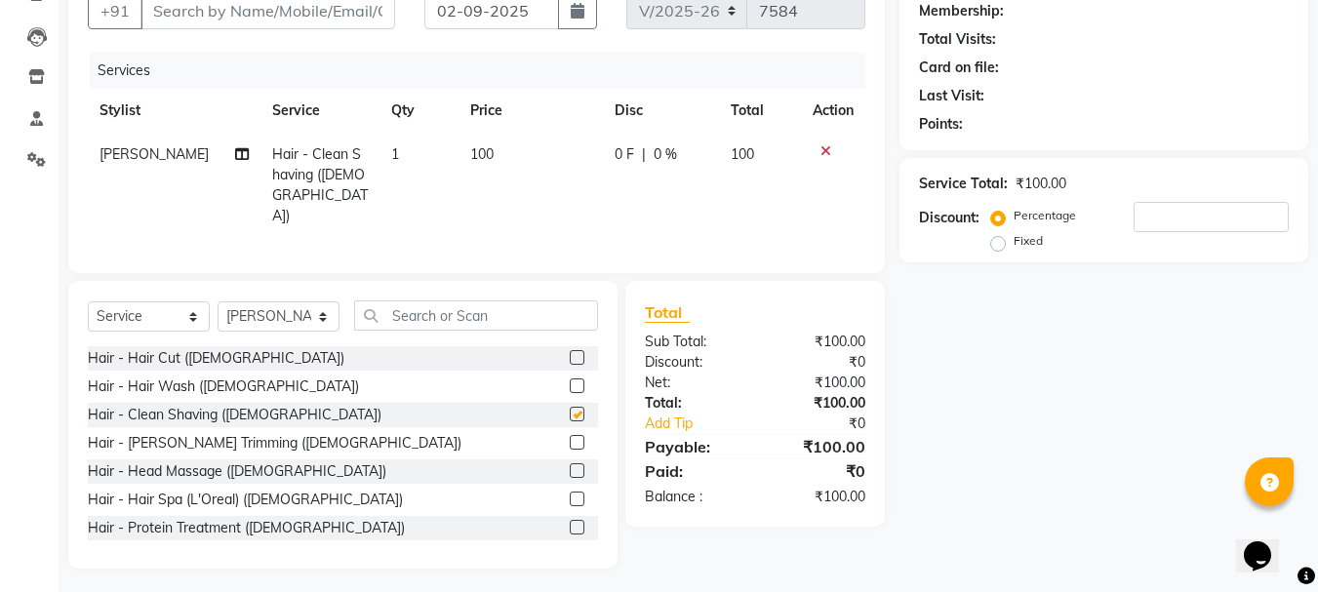
checkbox input "false"
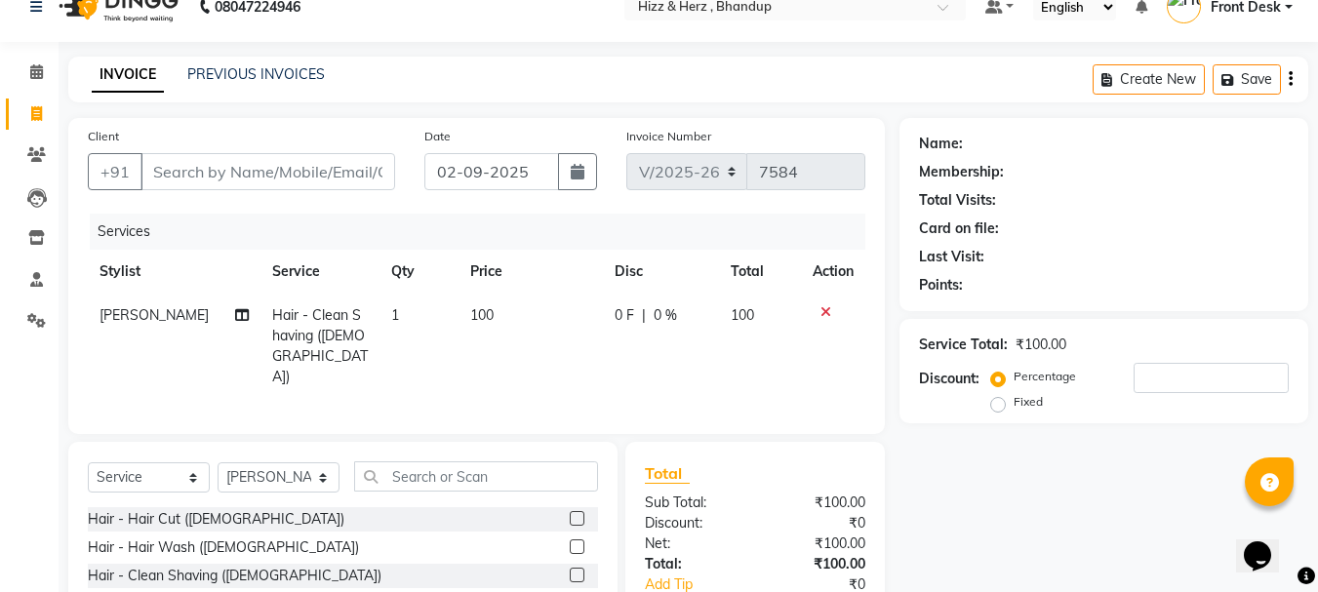
scroll to position [0, 0]
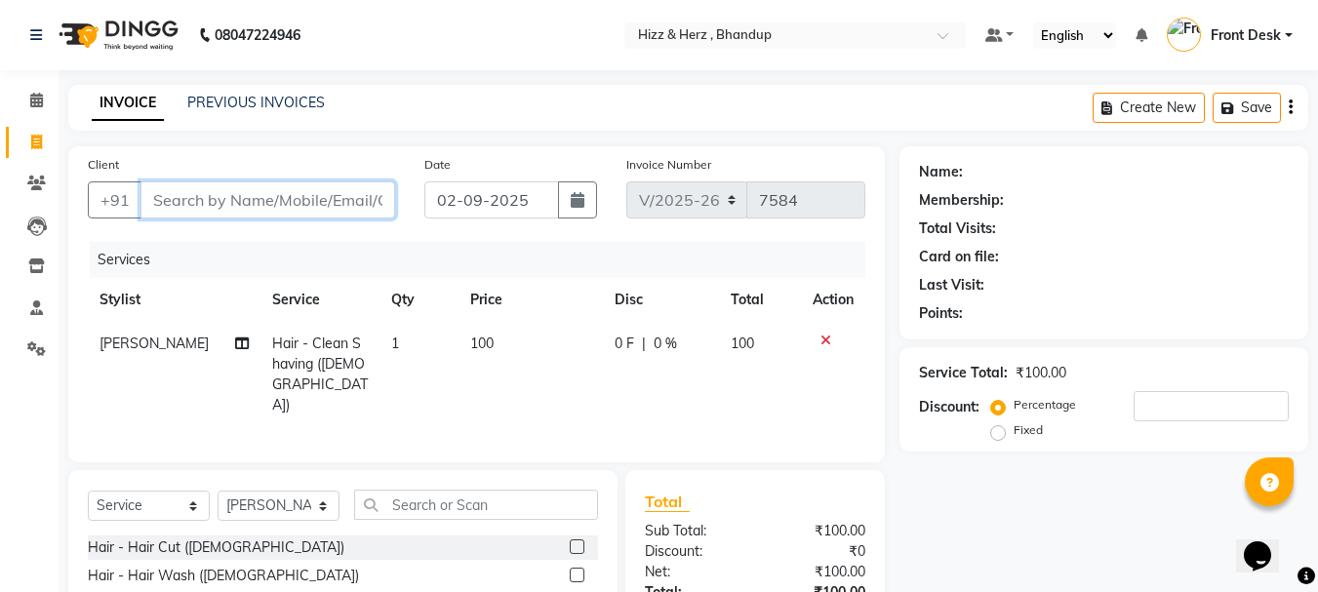
click at [302, 187] on input "Client" at bounding box center [267, 199] width 255 height 37
type input "7"
type input "0"
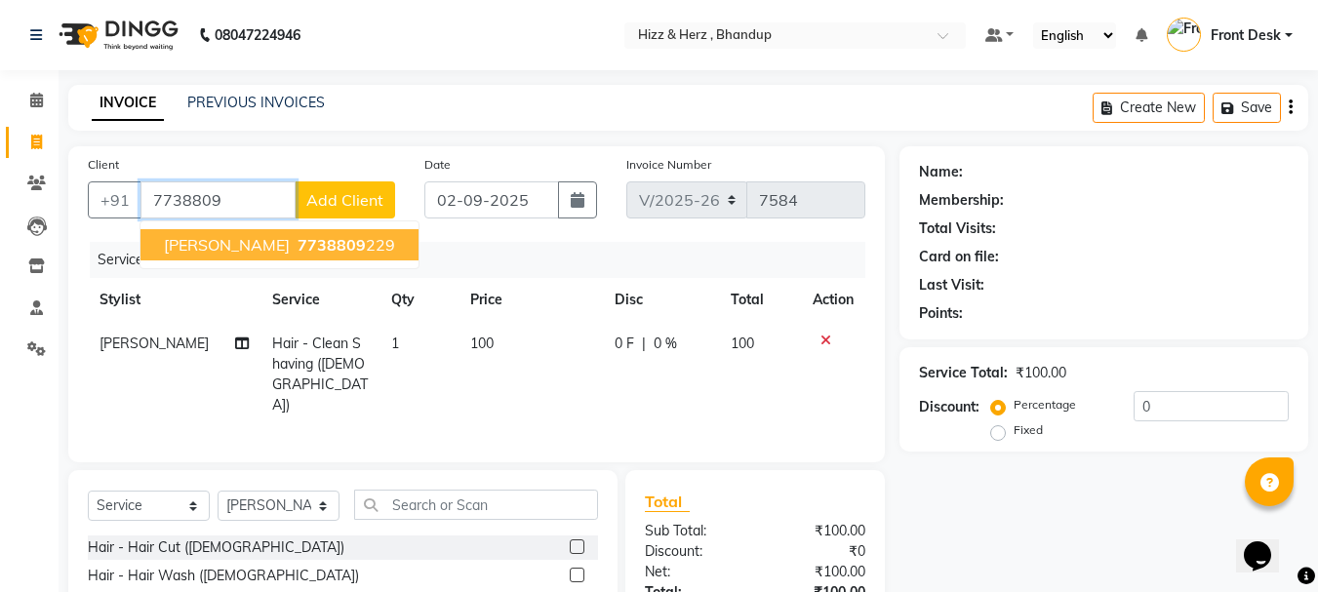
click at [334, 240] on span "7738809" at bounding box center [332, 245] width 68 height 20
type input "7738809229"
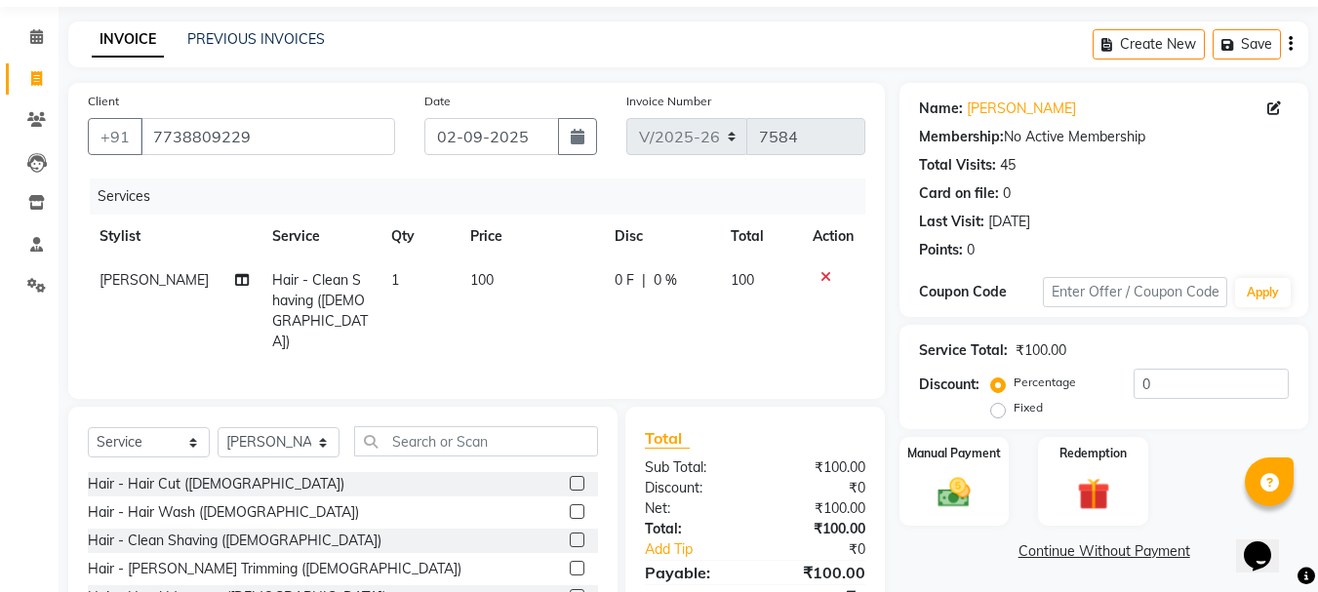
scroll to position [98, 0]
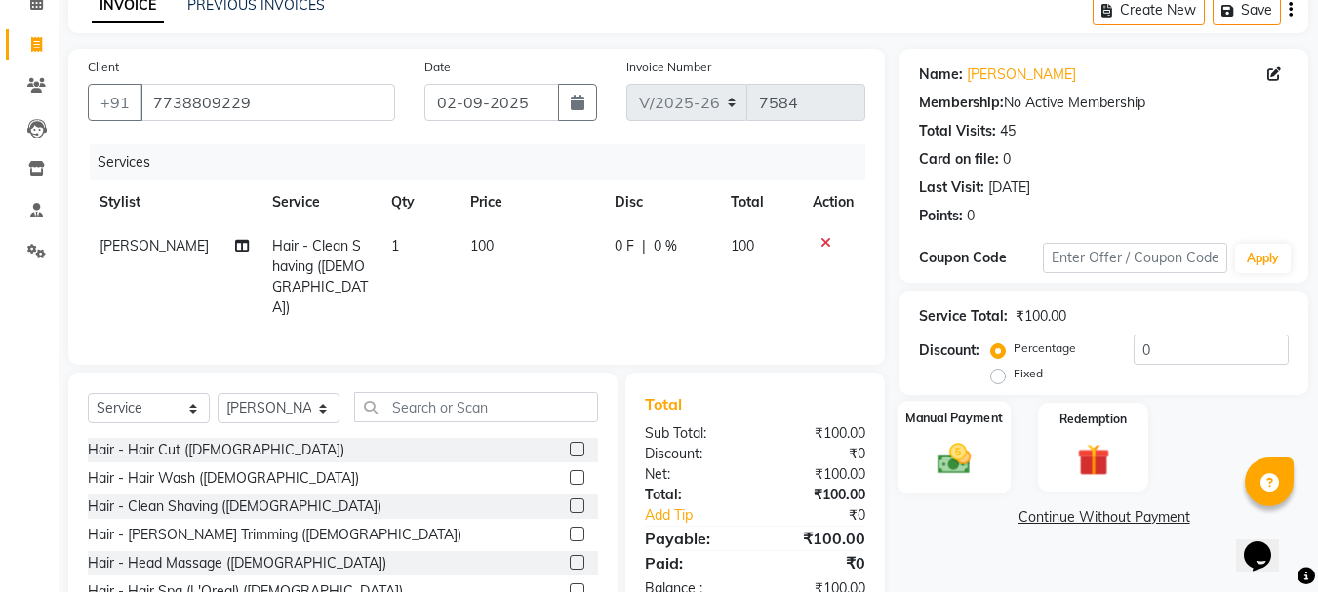
click at [955, 455] on img at bounding box center [954, 458] width 55 height 39
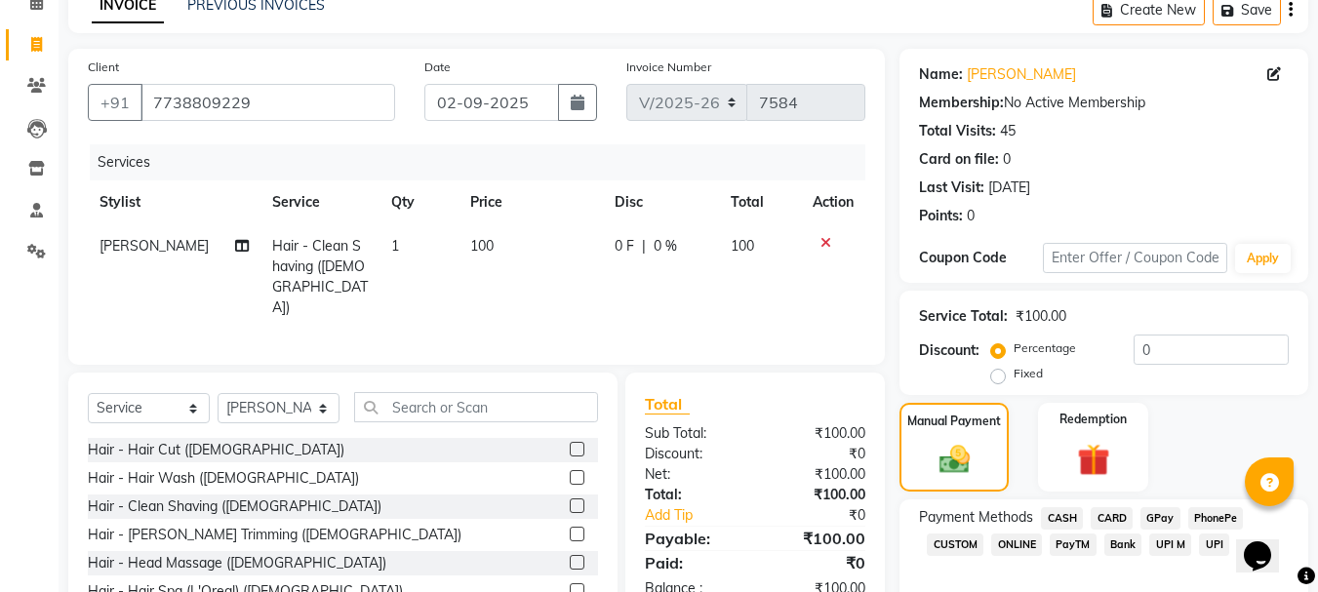
click at [1064, 510] on span "CASH" at bounding box center [1062, 518] width 42 height 22
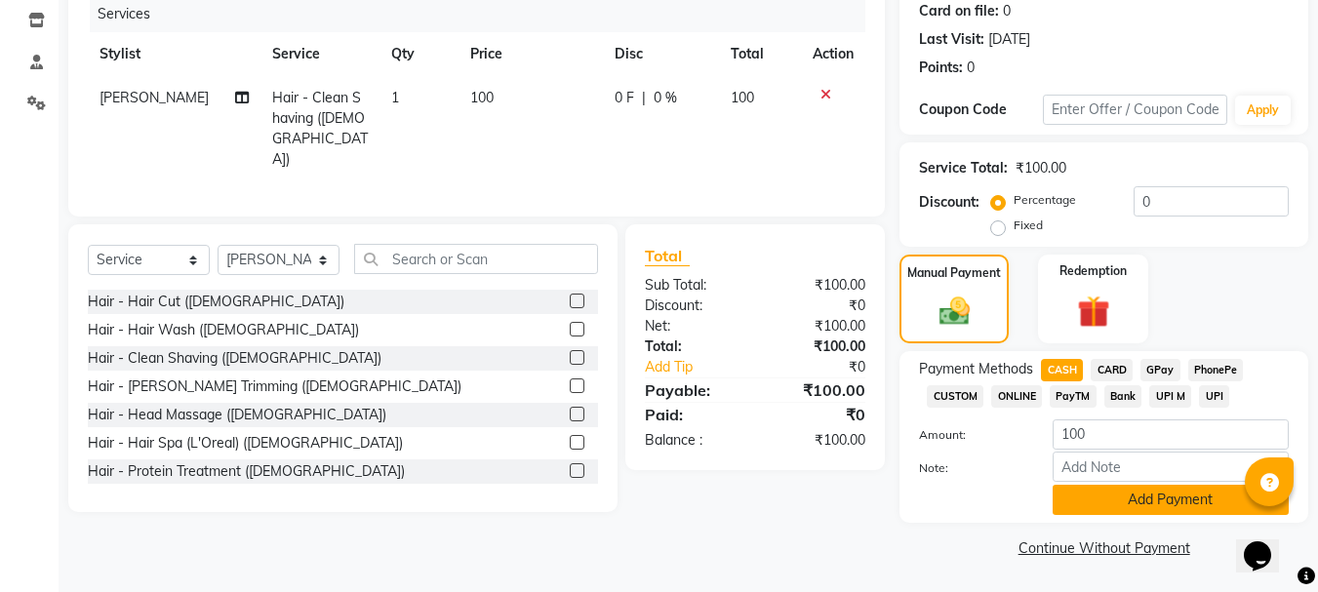
click at [1096, 492] on button "Add Payment" at bounding box center [1171, 500] width 236 height 30
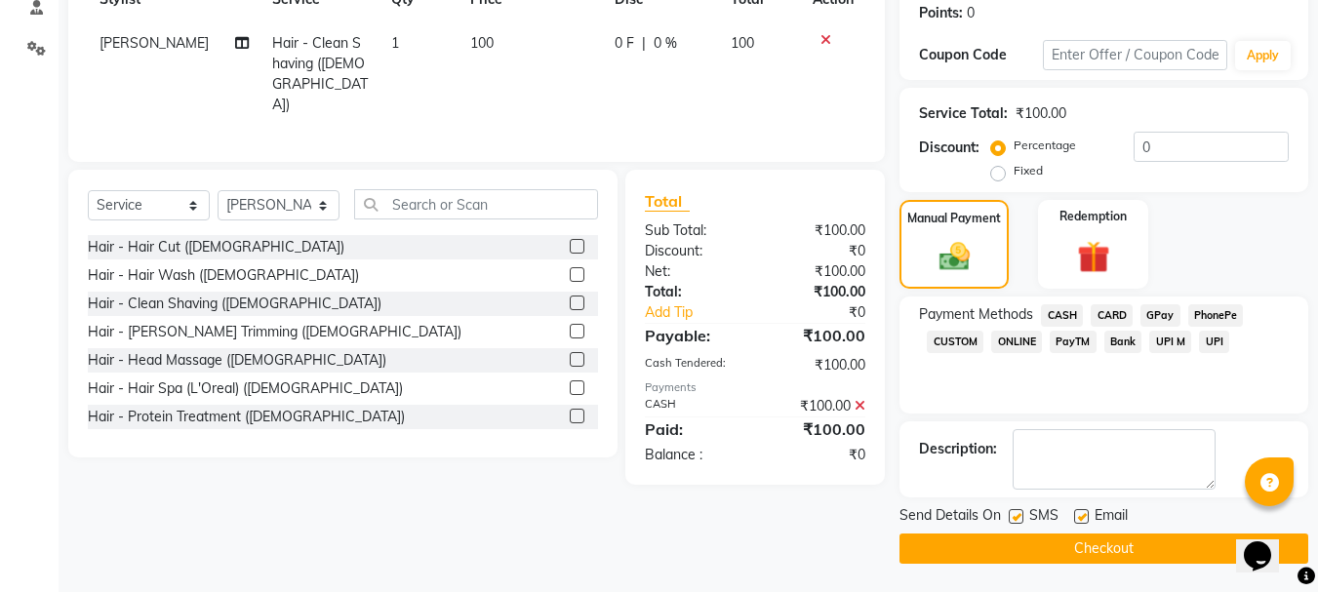
scroll to position [301, 0]
click at [1103, 544] on button "Checkout" at bounding box center [1103, 548] width 409 height 30
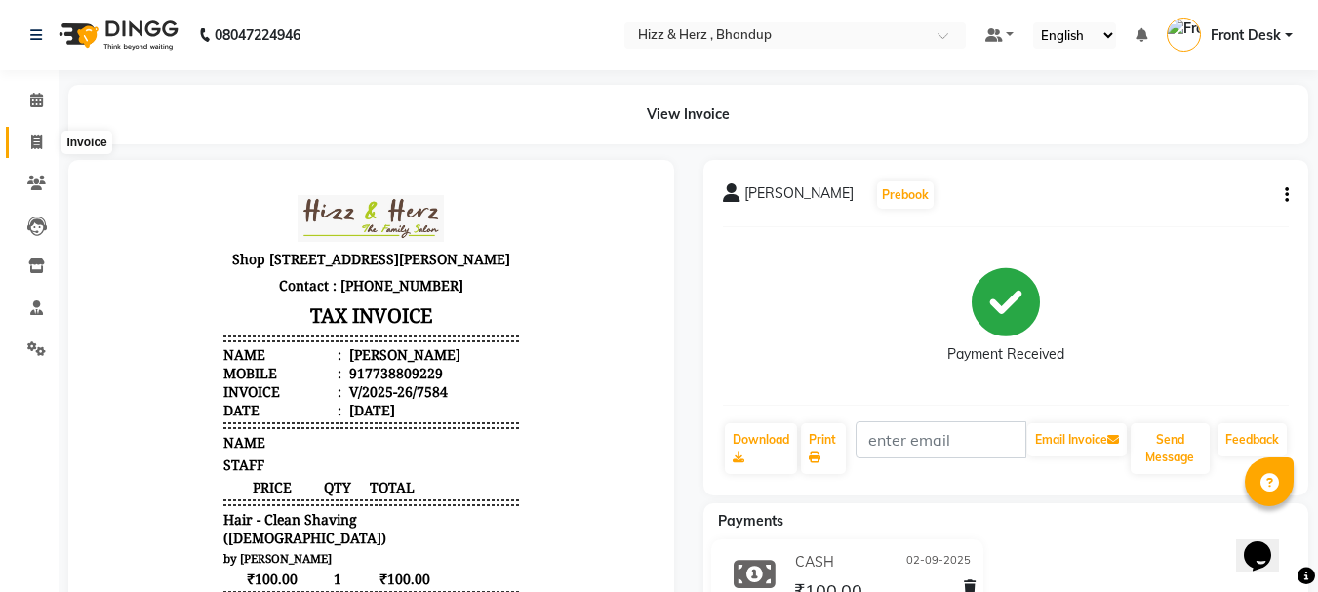
click at [39, 147] on icon at bounding box center [36, 142] width 11 height 15
select select "629"
select select "service"
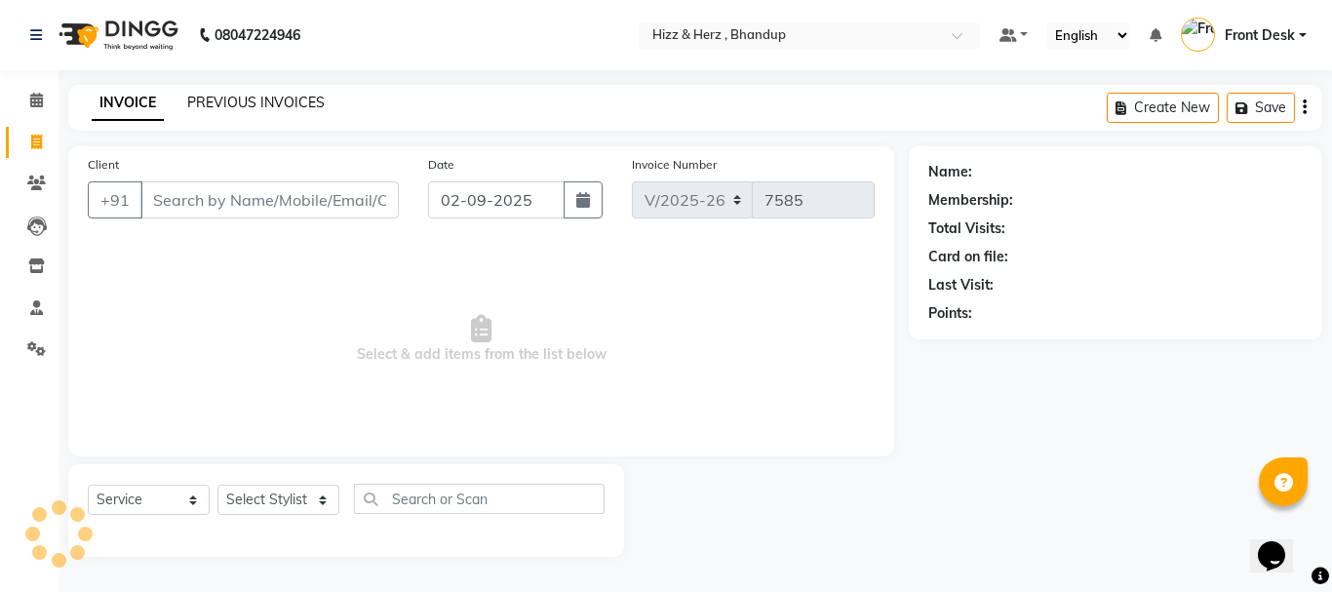
click at [315, 102] on link "PREVIOUS INVOICES" at bounding box center [256, 103] width 138 height 18
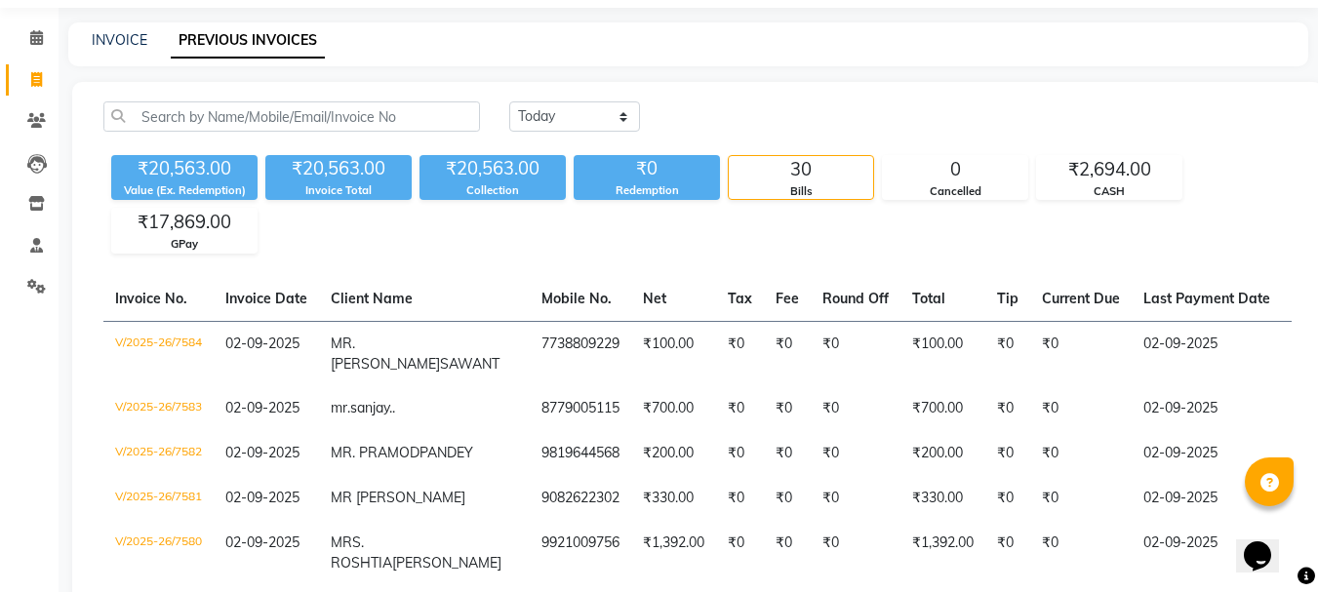
scroll to position [98, 0]
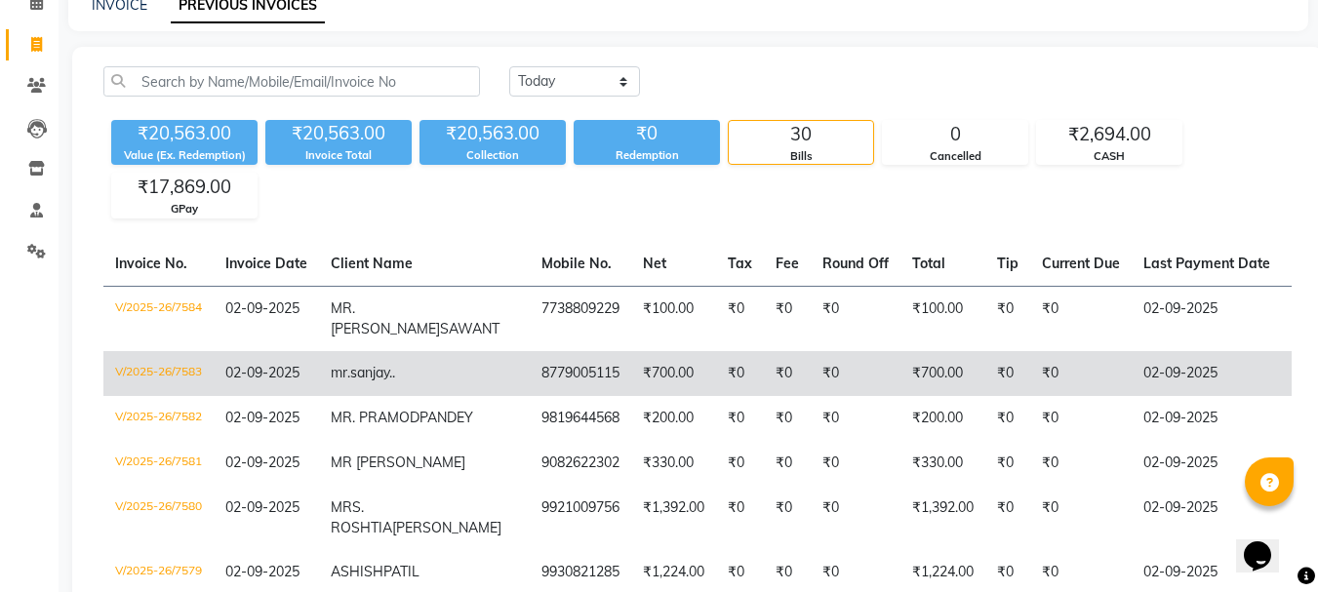
click at [530, 370] on td "8779005115" at bounding box center [580, 373] width 101 height 45
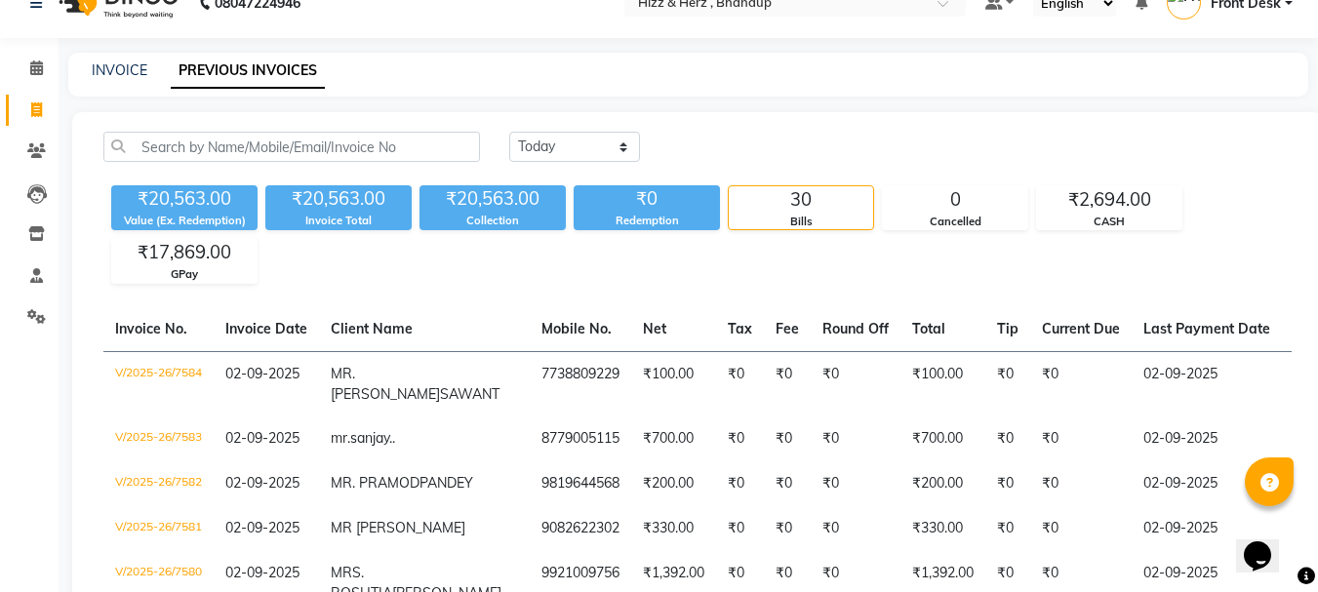
scroll to position [0, 0]
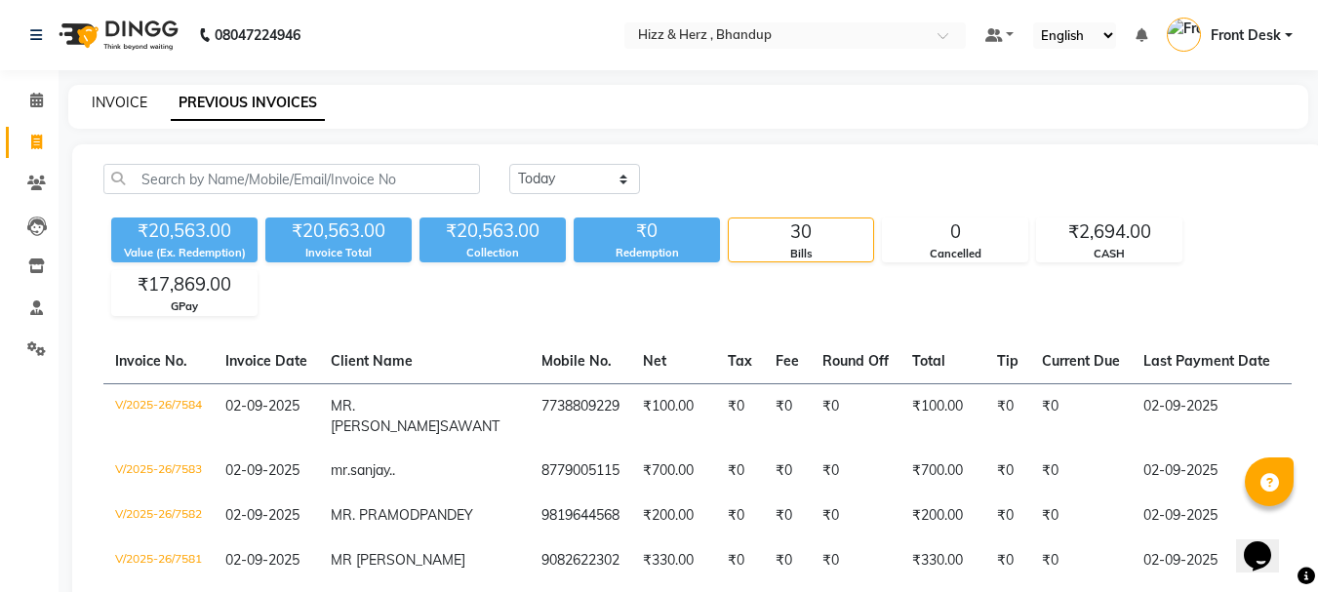
click at [125, 106] on link "INVOICE" at bounding box center [120, 103] width 56 height 18
select select "service"
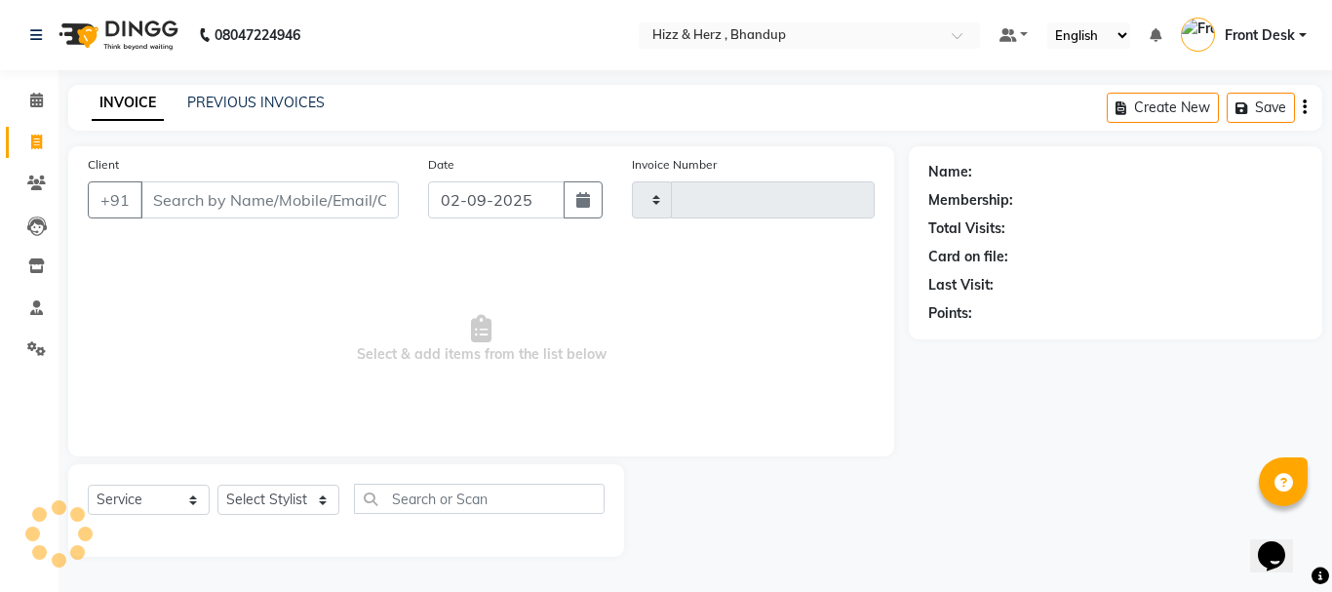
type input "7585"
select select "629"
click at [289, 94] on link "PREVIOUS INVOICES" at bounding box center [256, 103] width 138 height 18
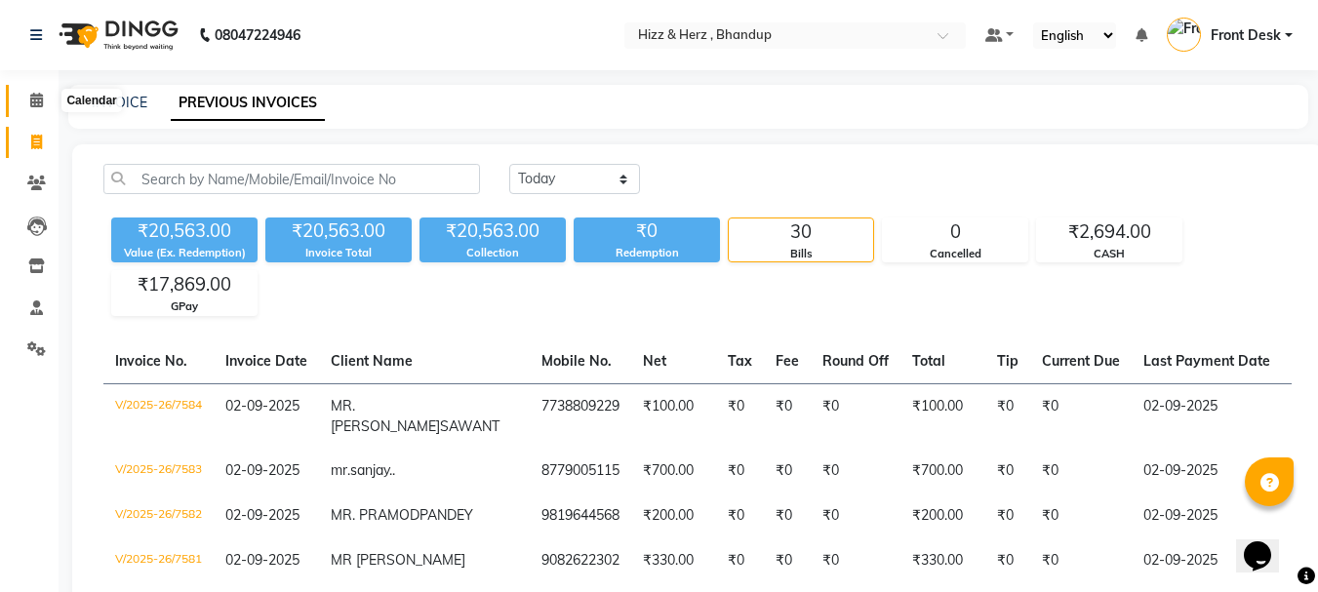
click at [50, 94] on span at bounding box center [37, 101] width 34 height 22
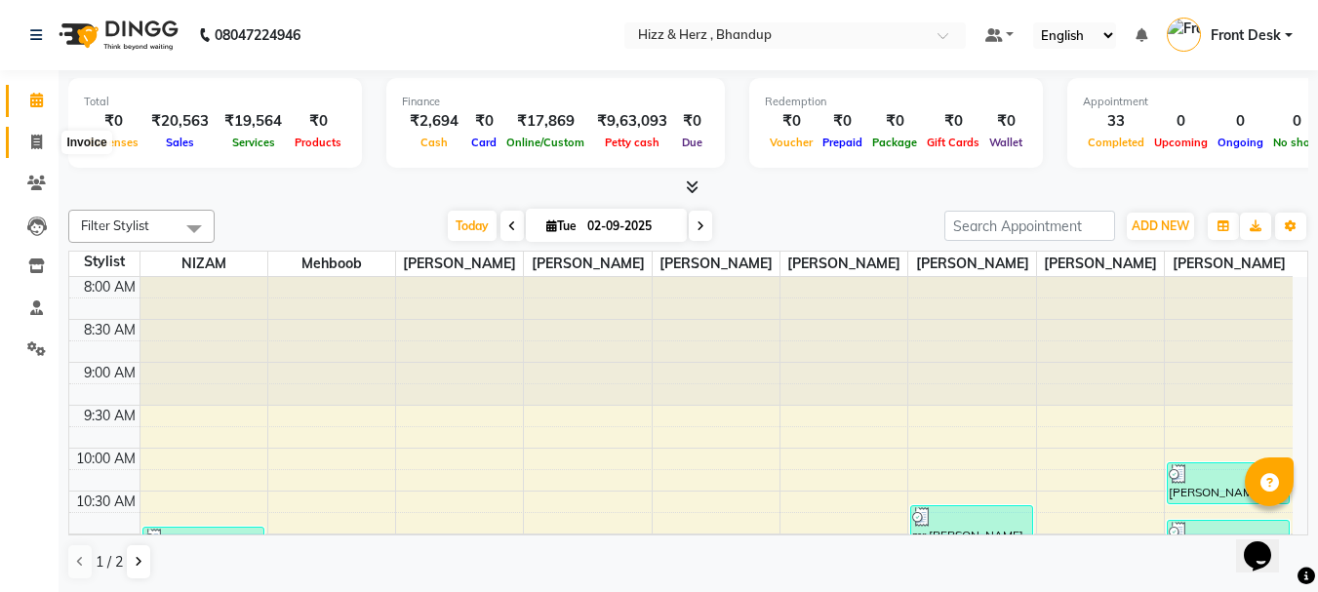
click at [45, 146] on span at bounding box center [37, 143] width 34 height 22
select select "service"
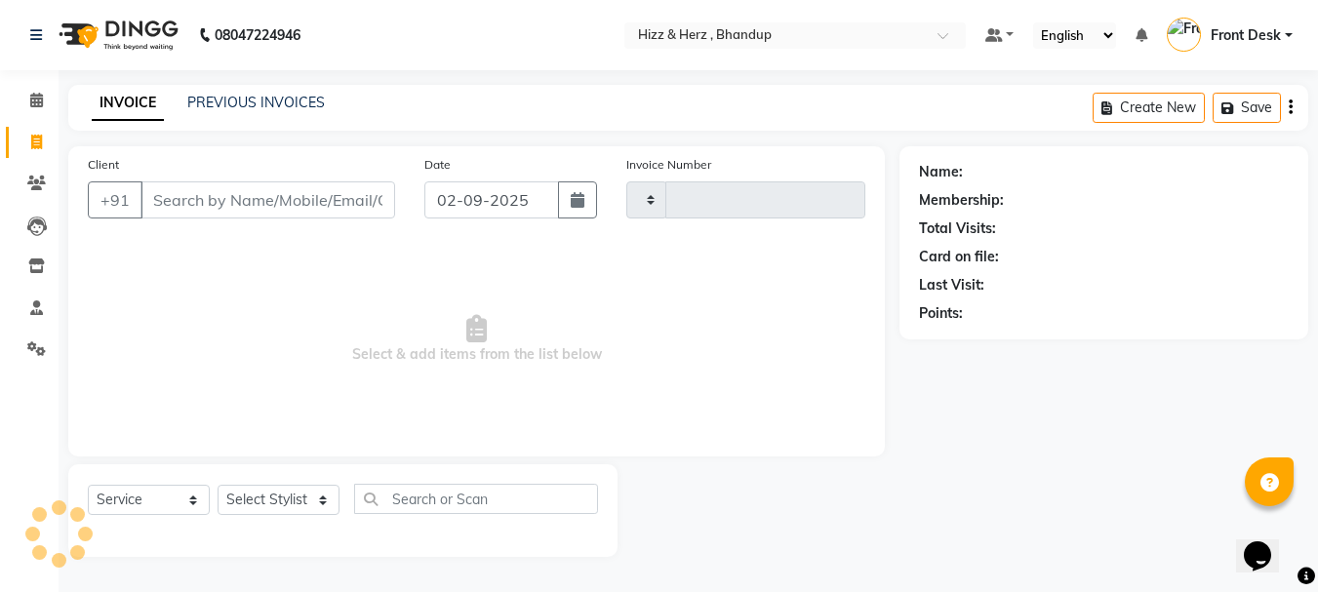
type input "7585"
select select "629"
click at [37, 182] on icon at bounding box center [36, 183] width 19 height 15
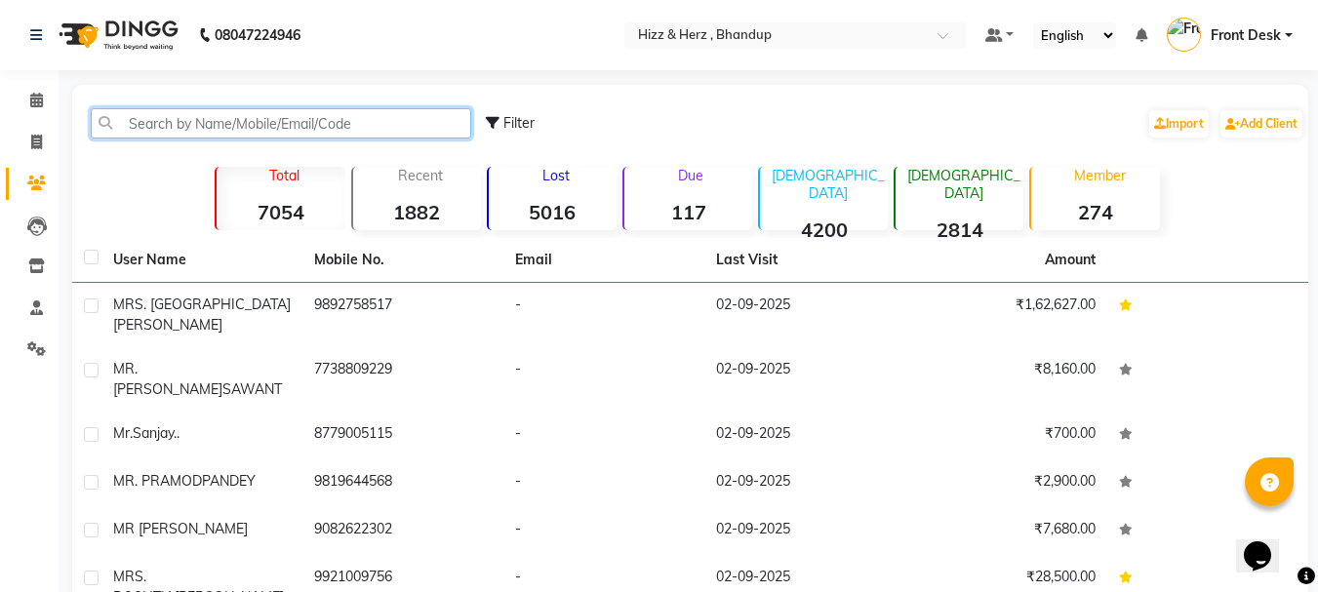
click at [257, 128] on input "text" at bounding box center [281, 123] width 380 height 30
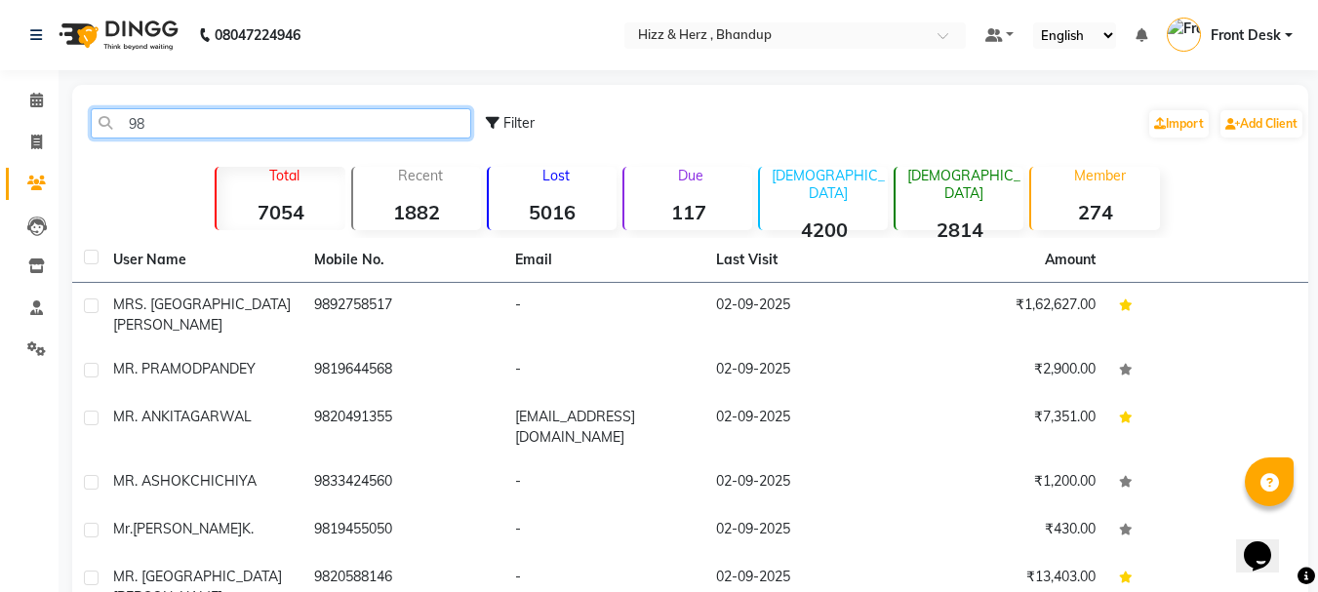
type input "9"
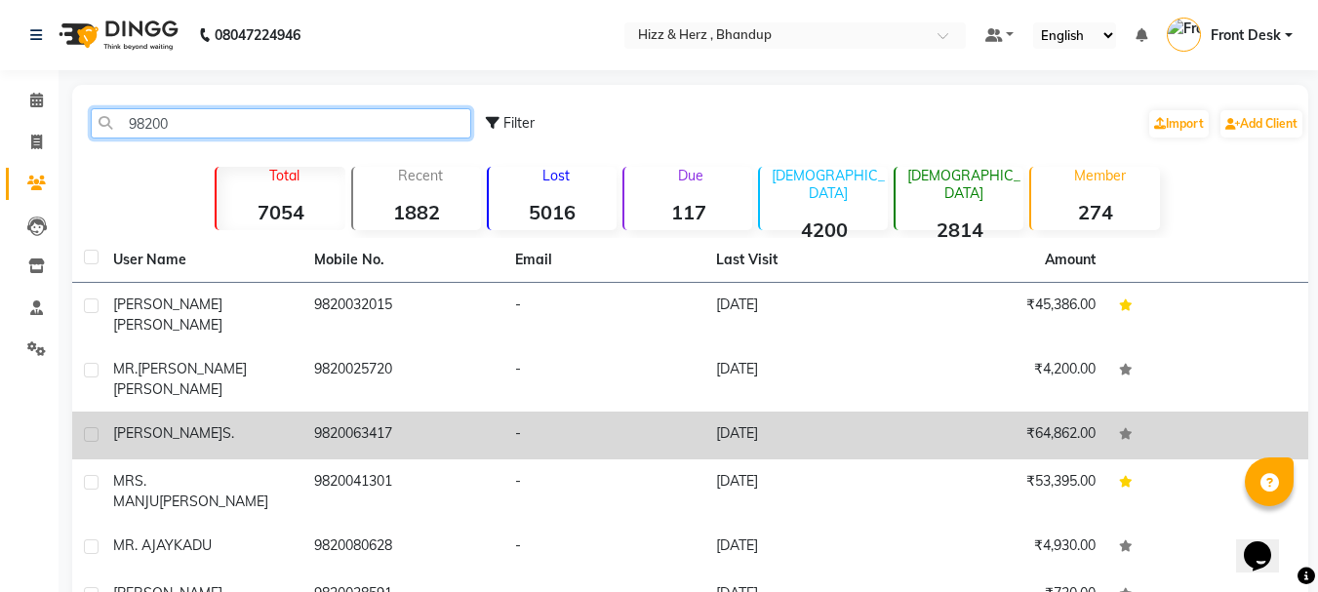
type input "98200"
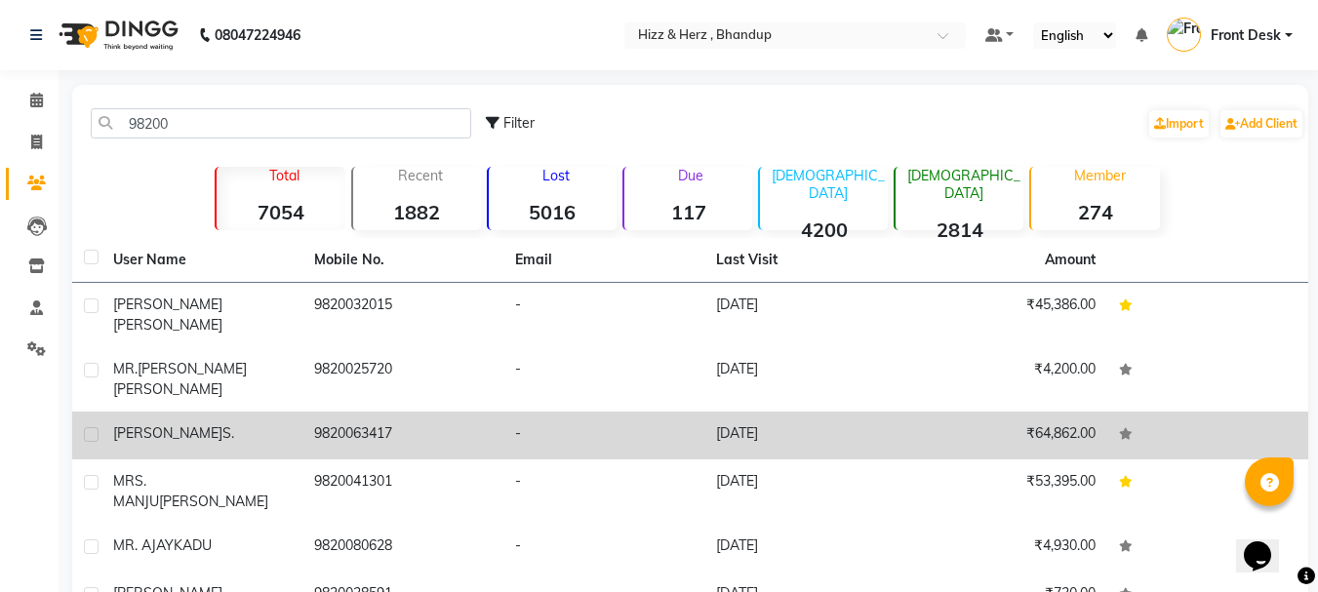
click at [384, 413] on td "9820063417" at bounding box center [402, 436] width 201 height 48
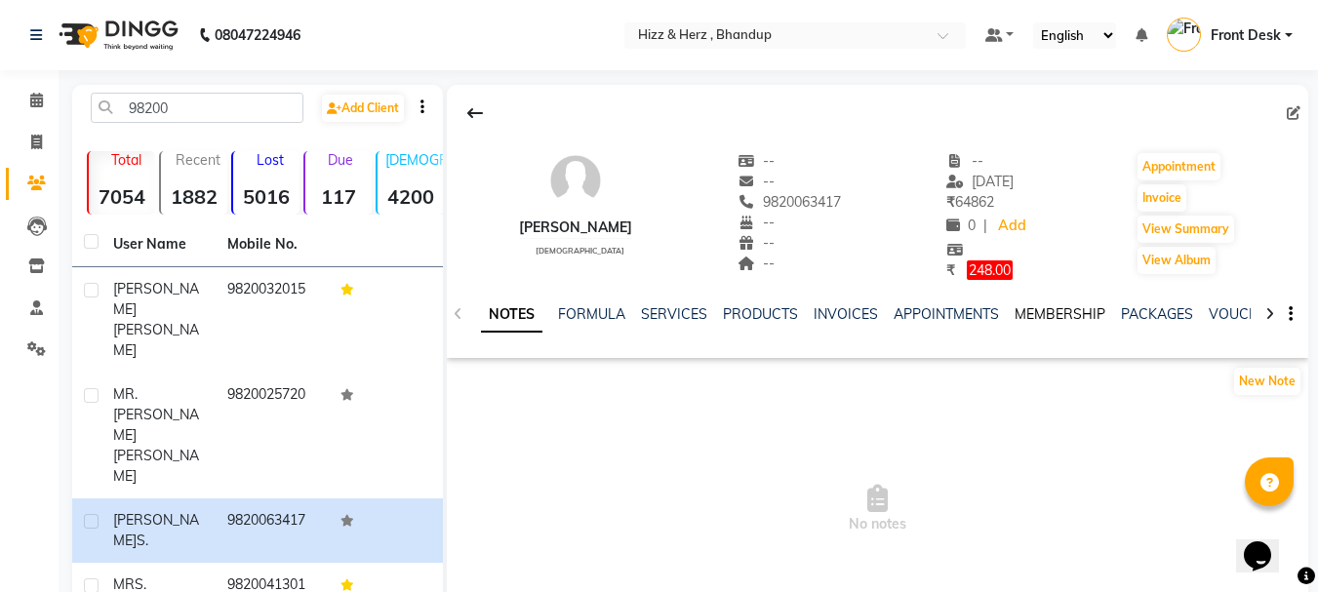
click at [1059, 311] on link "MEMBERSHIP" at bounding box center [1059, 314] width 91 height 18
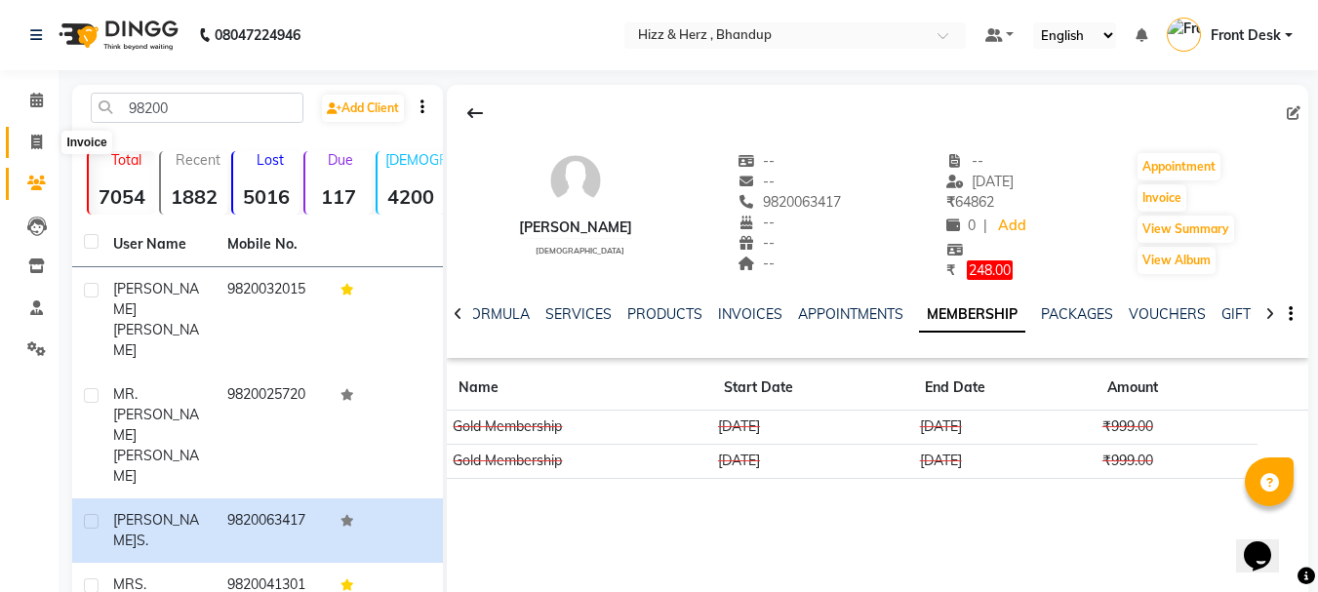
click at [24, 144] on span at bounding box center [37, 143] width 34 height 22
select select "629"
select select "service"
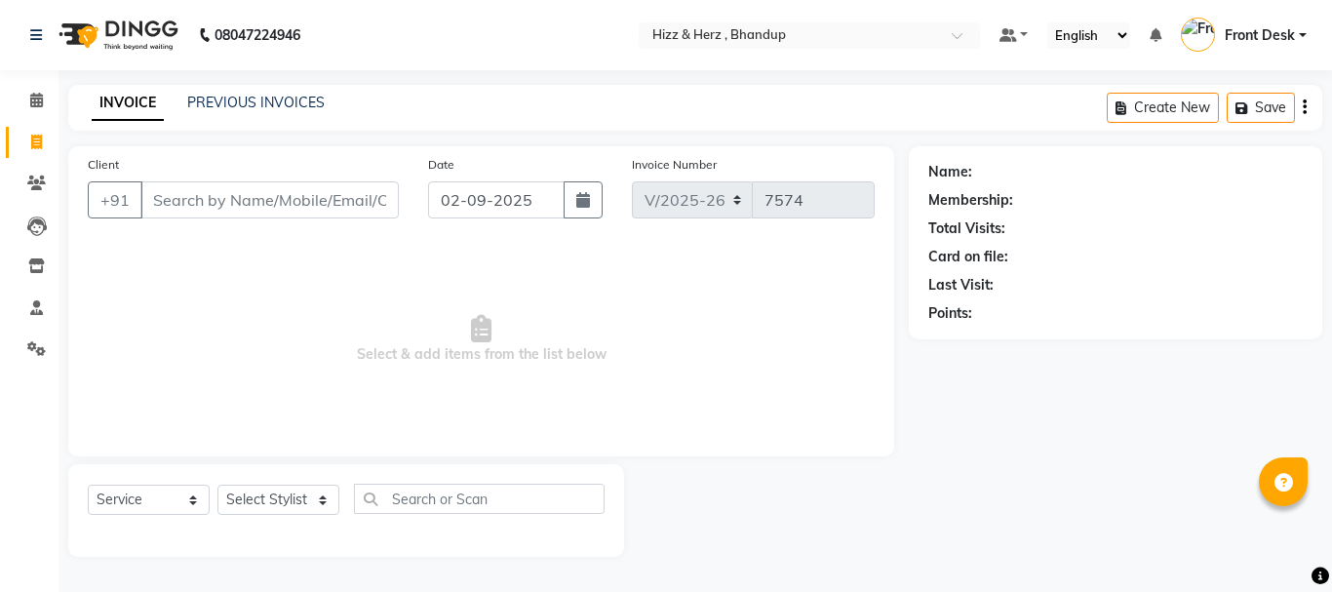
select select "629"
select select "service"
click at [294, 519] on div "Select Service Product Membership Package Voucher Prepaid Gift Card Select Styl…" at bounding box center [346, 507] width 517 height 46
click at [299, 498] on select "Select Stylist Front Desk [PERSON_NAME] HIZZ & HERZ 2 [PERSON_NAME] [PERSON_NAM…" at bounding box center [279, 500] width 122 height 30
select select "9145"
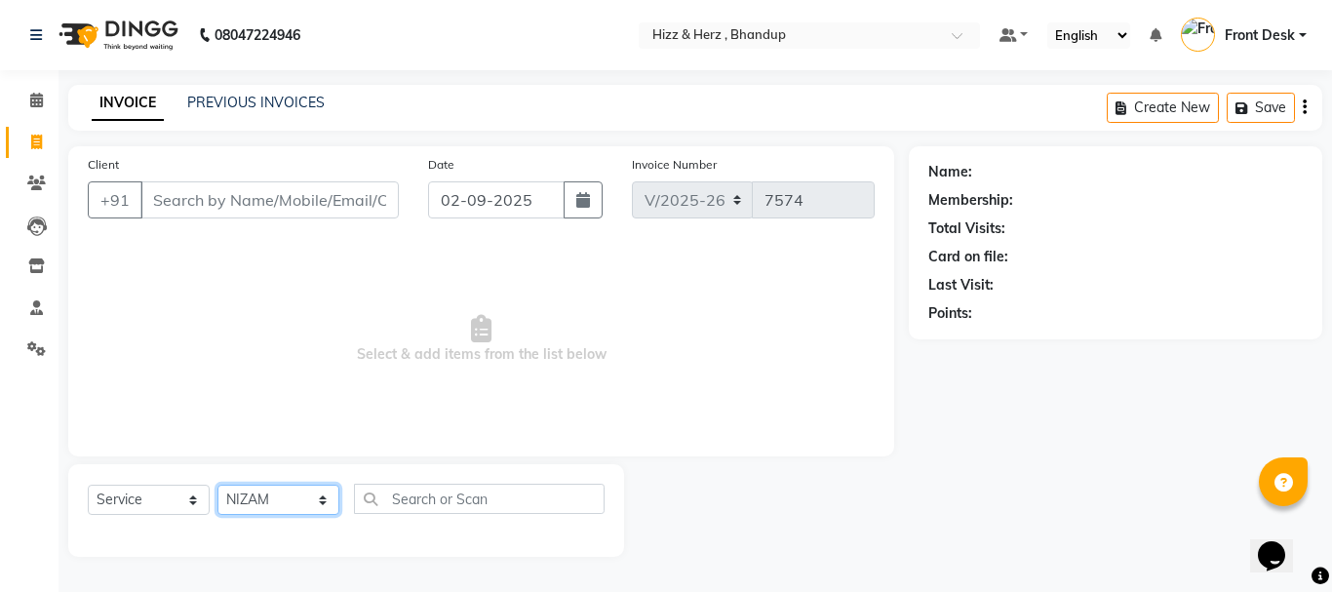
click at [218, 485] on select "Select Stylist Front Desk [PERSON_NAME] HIZZ & HERZ 2 [PERSON_NAME] [PERSON_NAM…" at bounding box center [279, 500] width 122 height 30
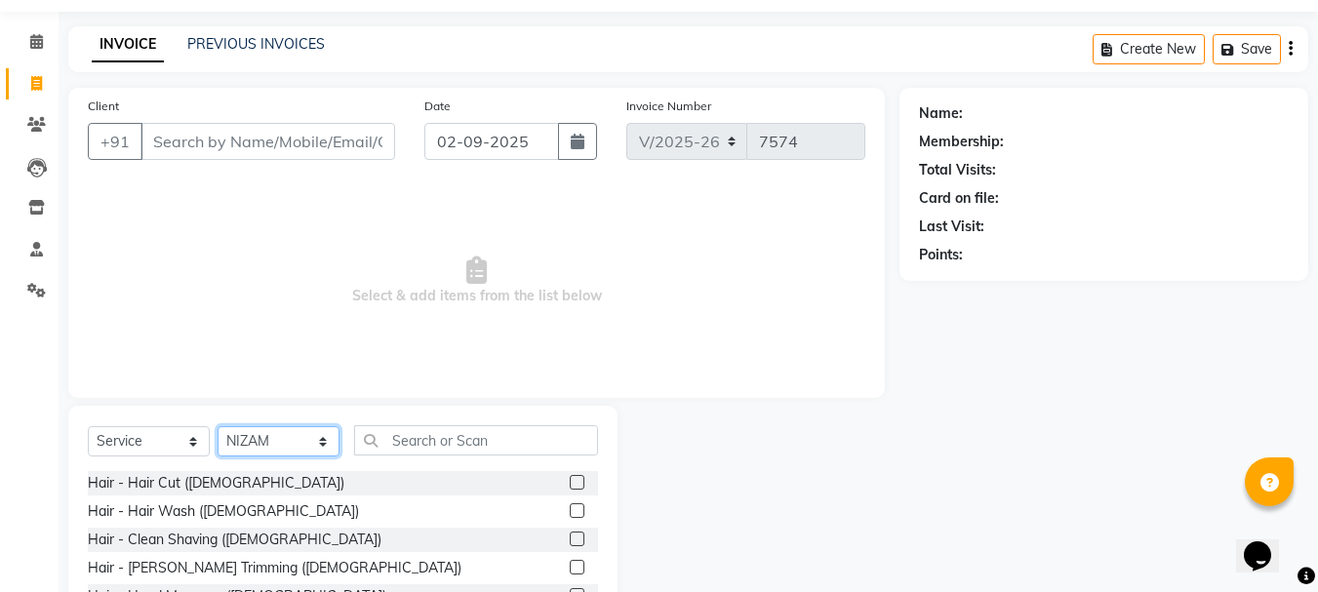
scroll to position [98, 0]
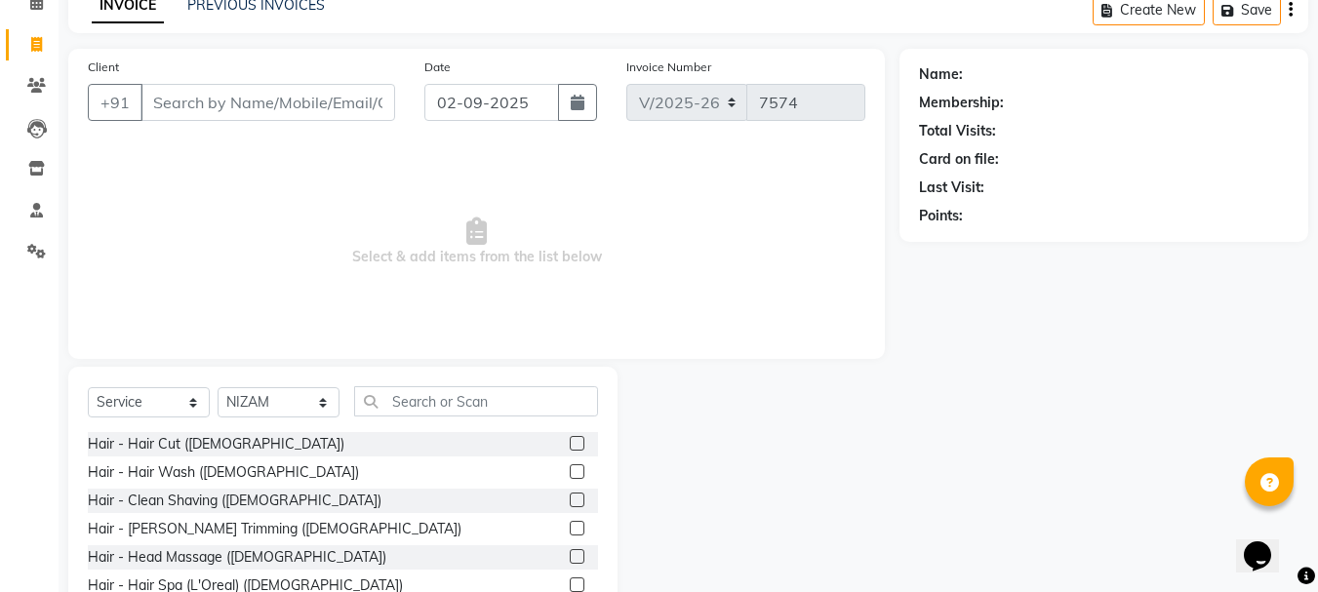
click at [570, 439] on label at bounding box center [577, 443] width 15 height 15
click at [570, 439] on input "checkbox" at bounding box center [576, 444] width 13 height 13
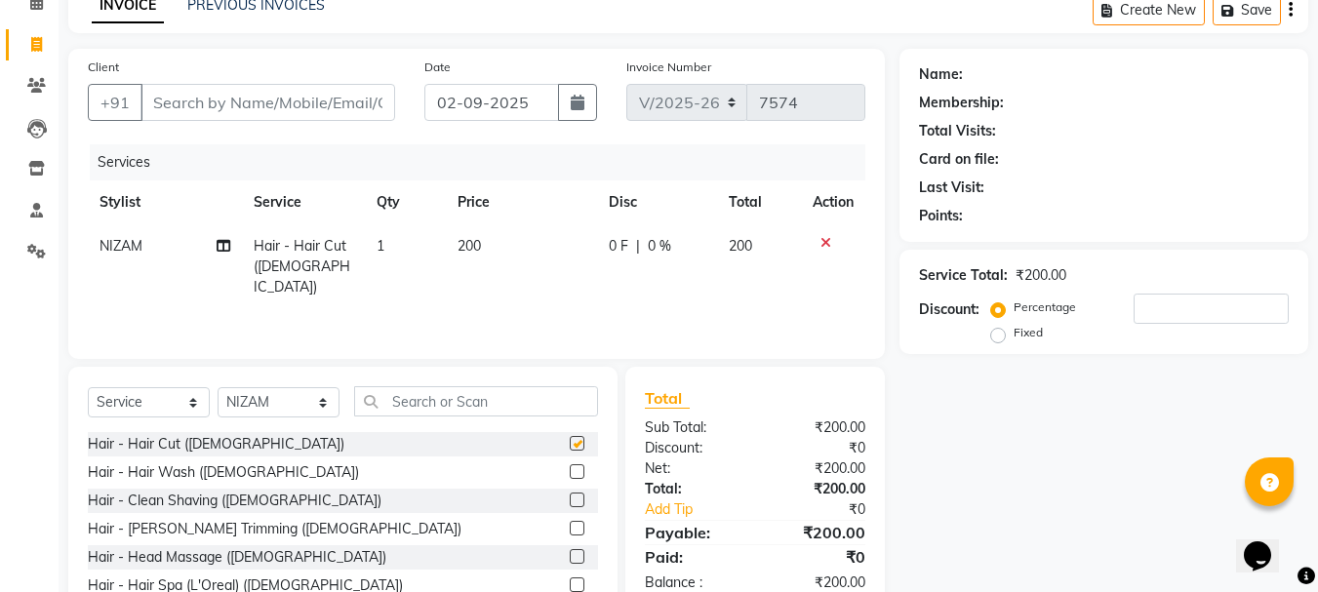
checkbox input "false"
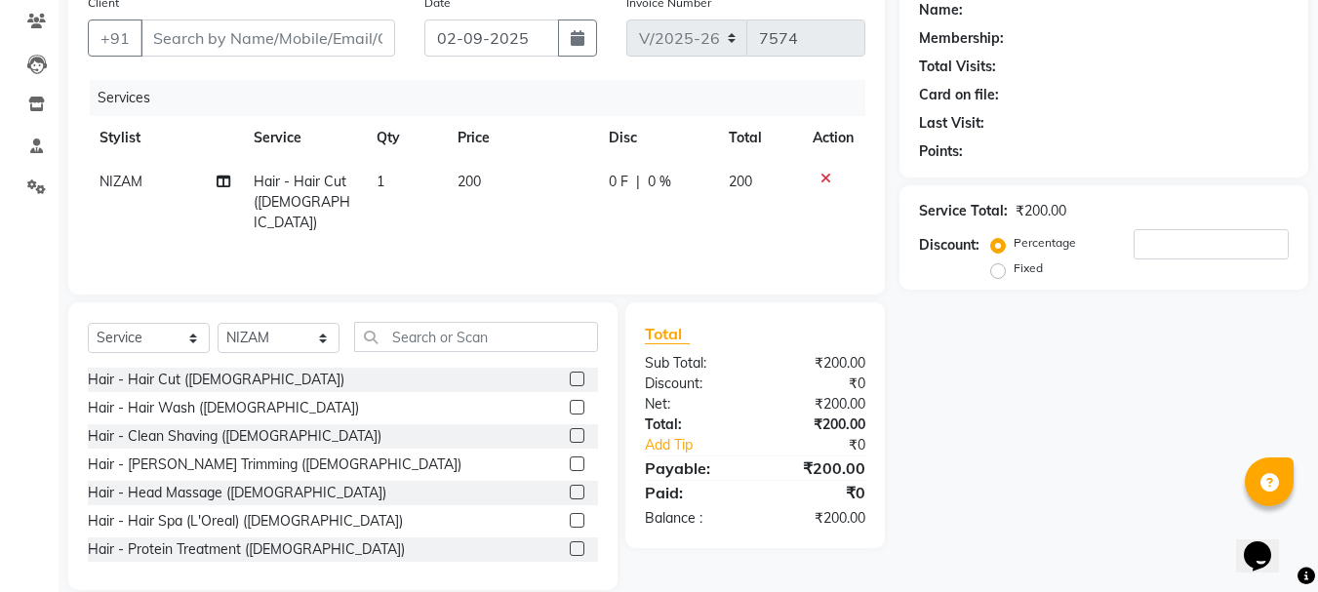
scroll to position [189, 0]
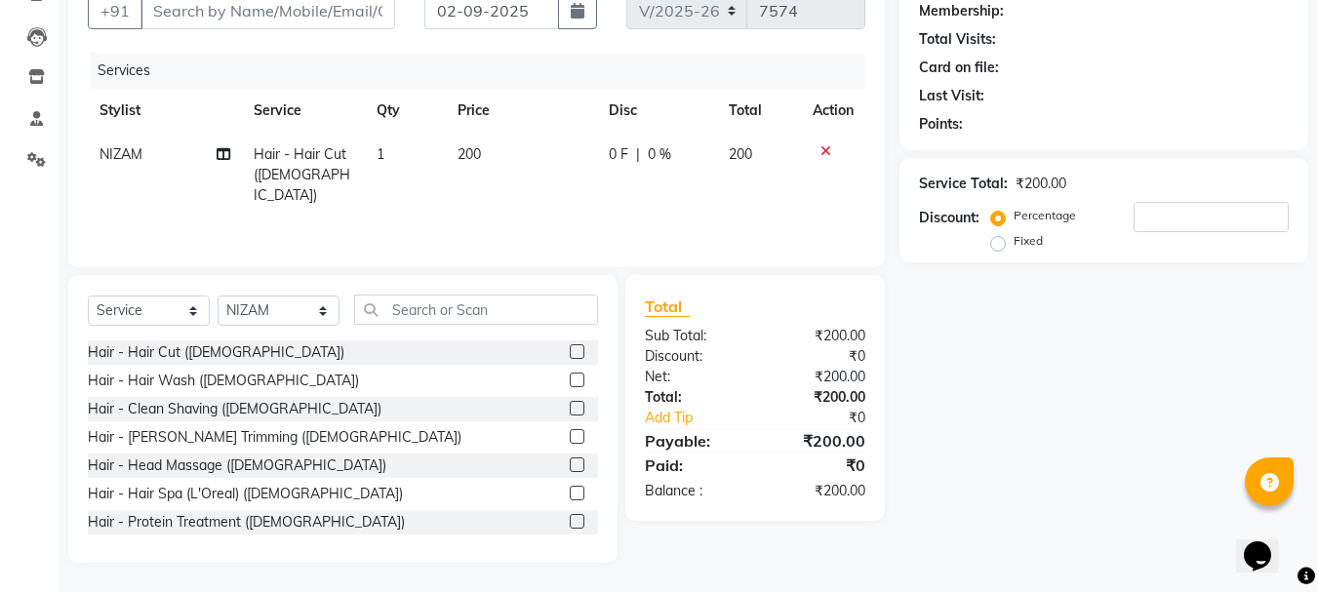
click at [826, 151] on icon at bounding box center [825, 151] width 11 height 14
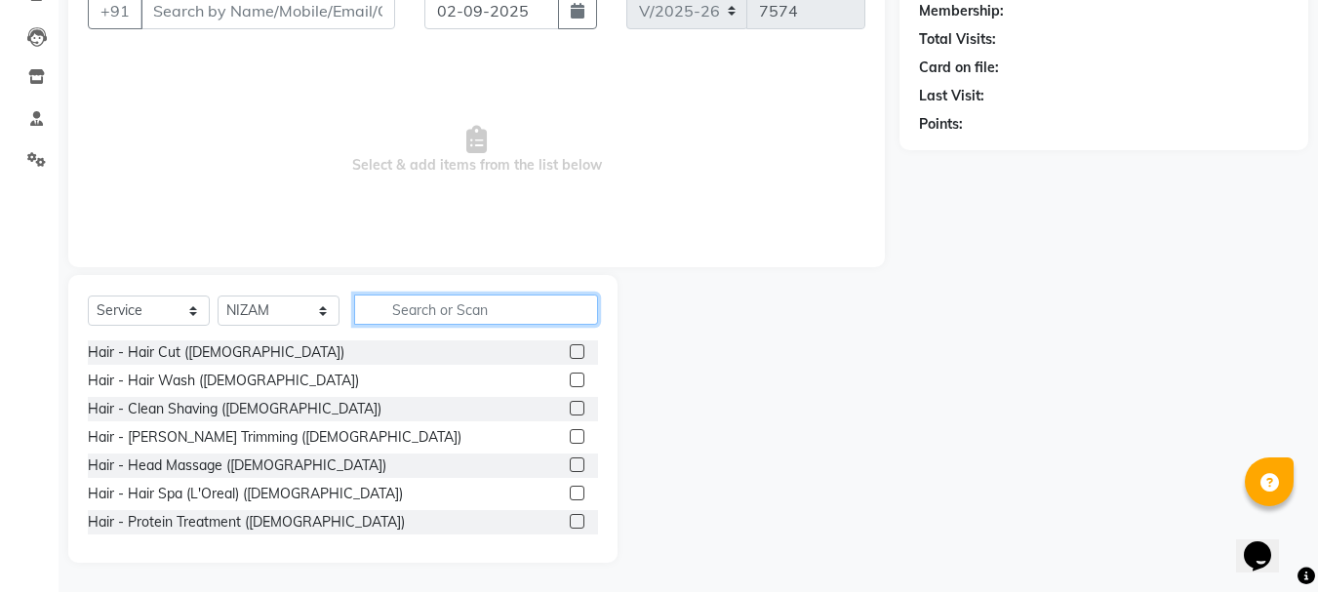
click at [441, 317] on input "text" at bounding box center [476, 310] width 244 height 30
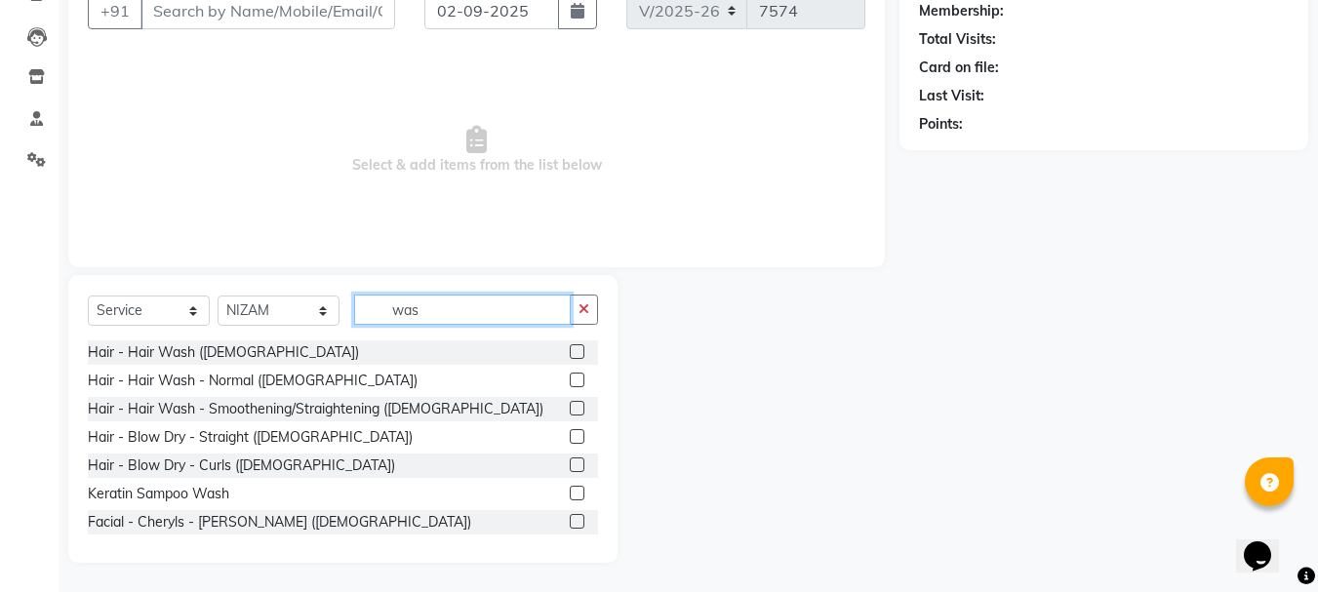
scroll to position [107, 0]
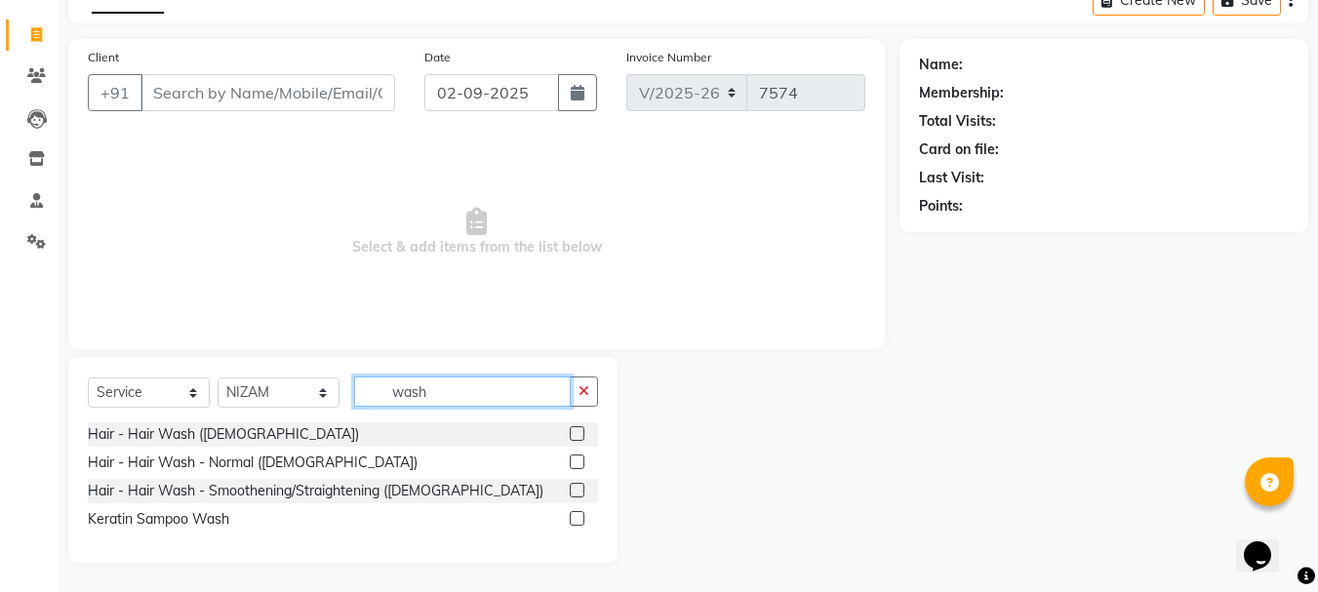
type input "wash"
click at [577, 464] on label at bounding box center [577, 462] width 15 height 15
click at [577, 464] on input "checkbox" at bounding box center [576, 463] width 13 height 13
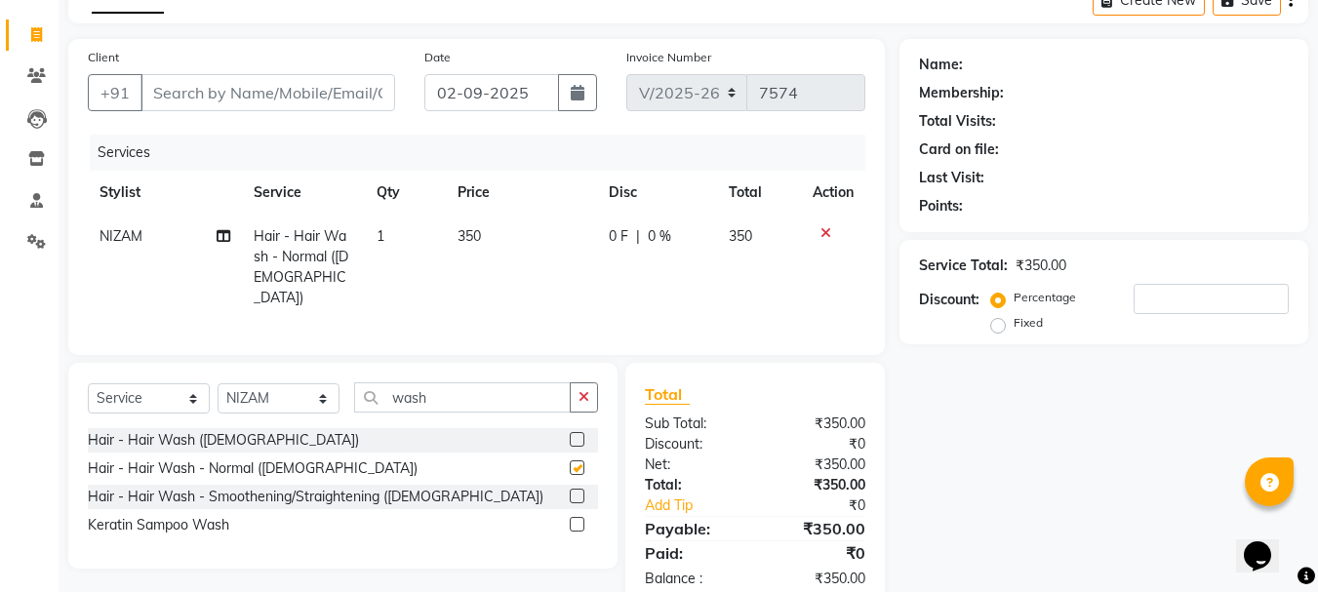
checkbox input "false"
click at [456, 388] on input "wash" at bounding box center [462, 397] width 217 height 30
type input "w"
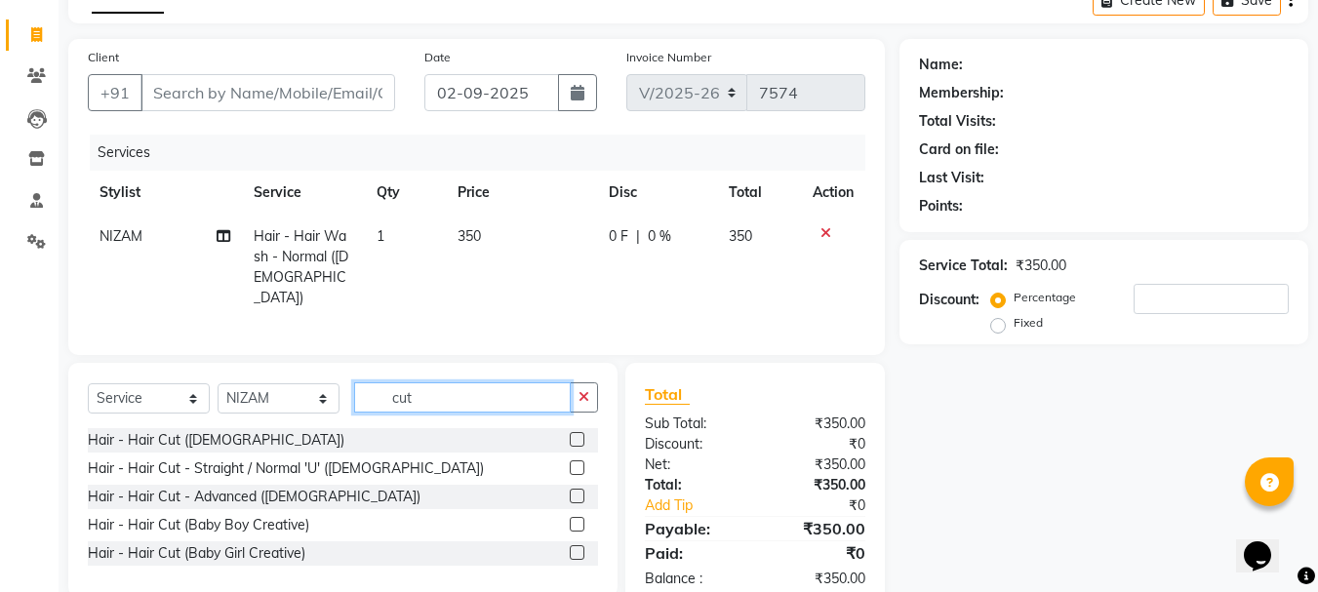
type input "cut"
click at [577, 460] on label at bounding box center [577, 467] width 15 height 15
click at [577, 462] on input "checkbox" at bounding box center [576, 468] width 13 height 13
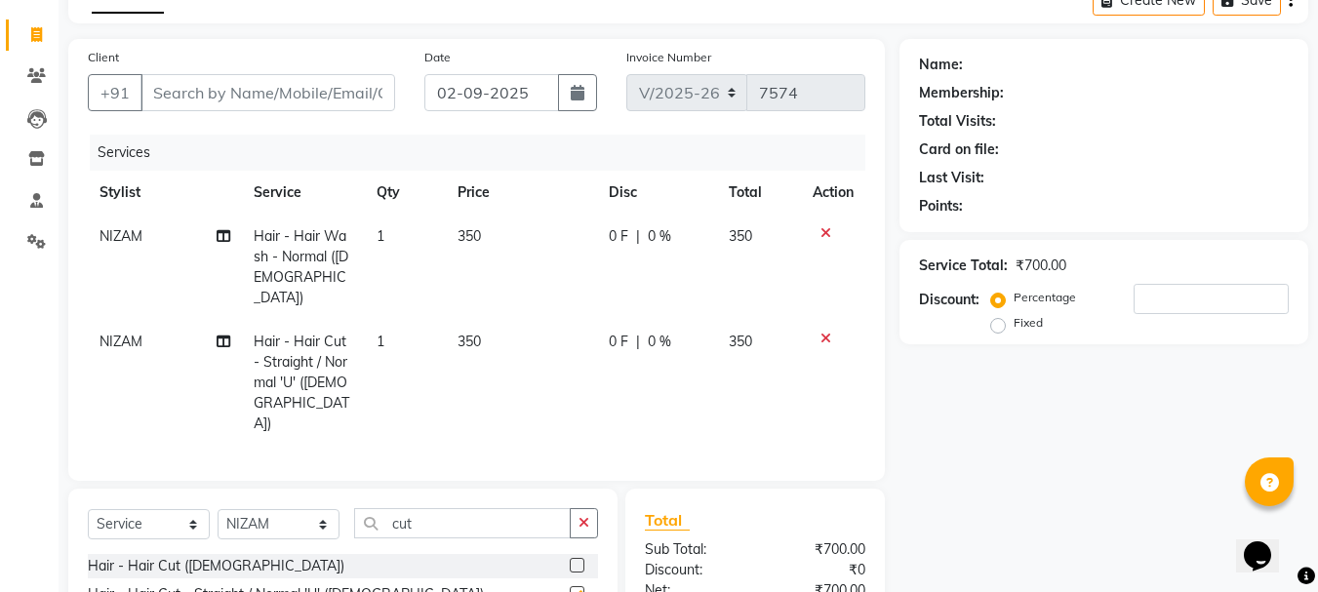
checkbox input "false"
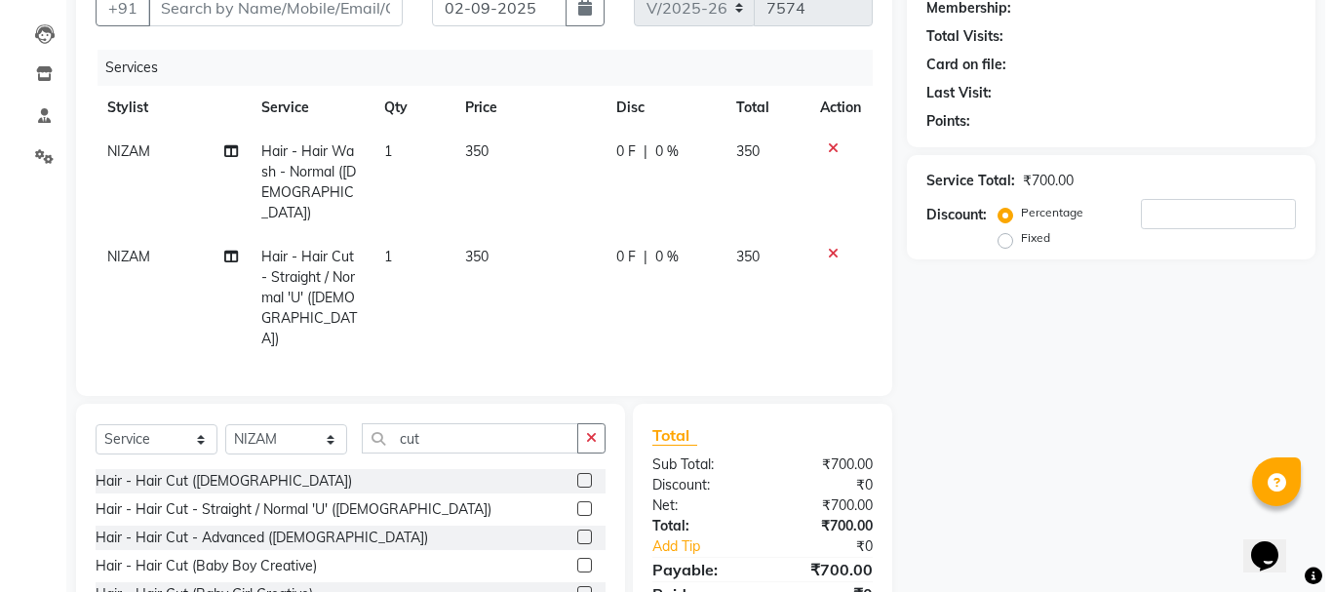
scroll to position [155, 0]
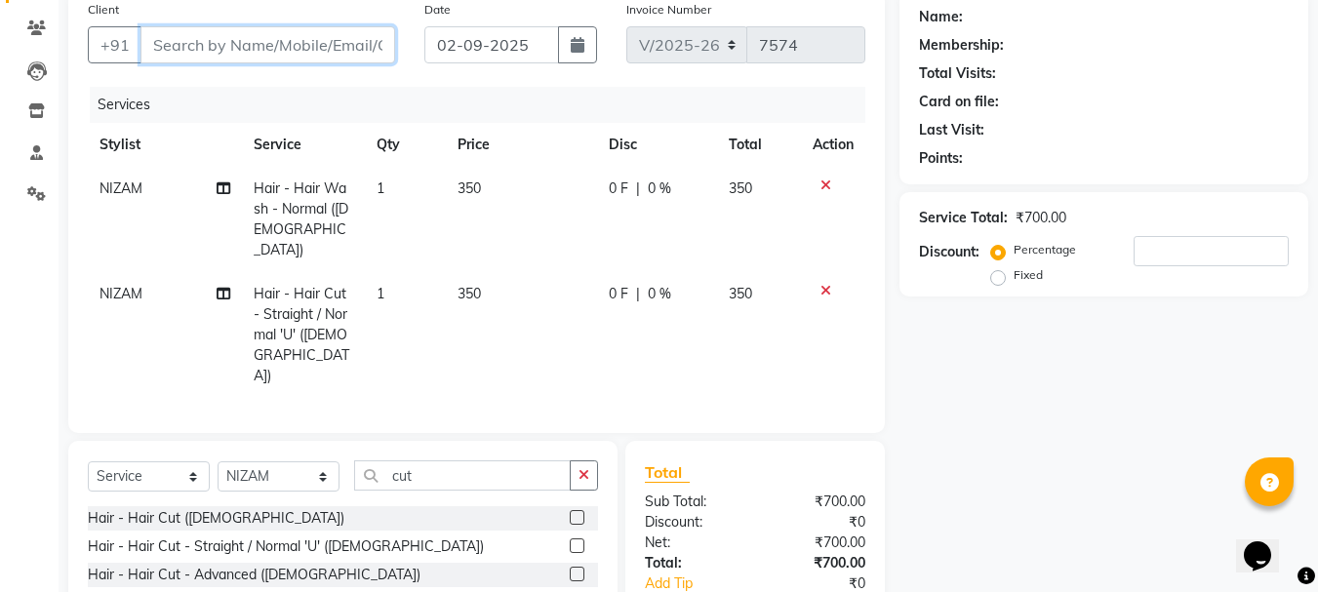
click at [354, 43] on input "Client" at bounding box center [267, 44] width 255 height 37
type input "8"
type input "0"
type input "8779005115"
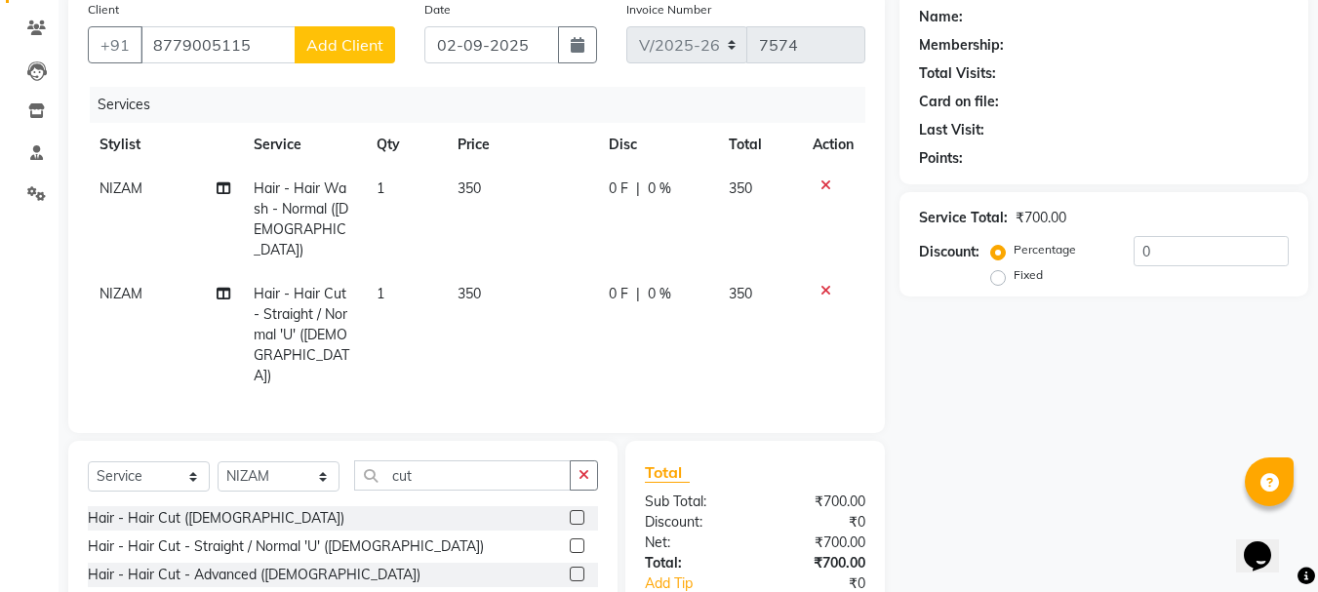
click at [354, 43] on span "Add Client" at bounding box center [344, 45] width 77 height 20
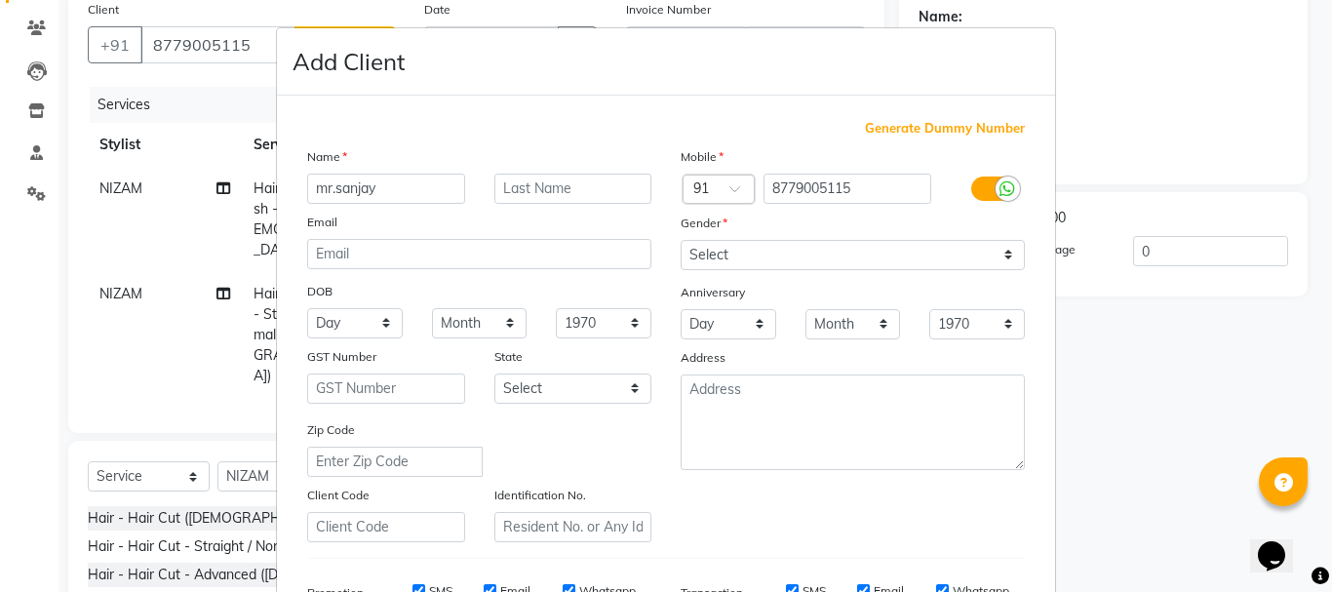
type input "mr.sanjay"
click at [529, 176] on input "text" at bounding box center [574, 189] width 158 height 30
type input ".."
click at [738, 254] on select "Select Male Female Other Prefer Not To Say" at bounding box center [853, 255] width 344 height 30
select select "[DEMOGRAPHIC_DATA]"
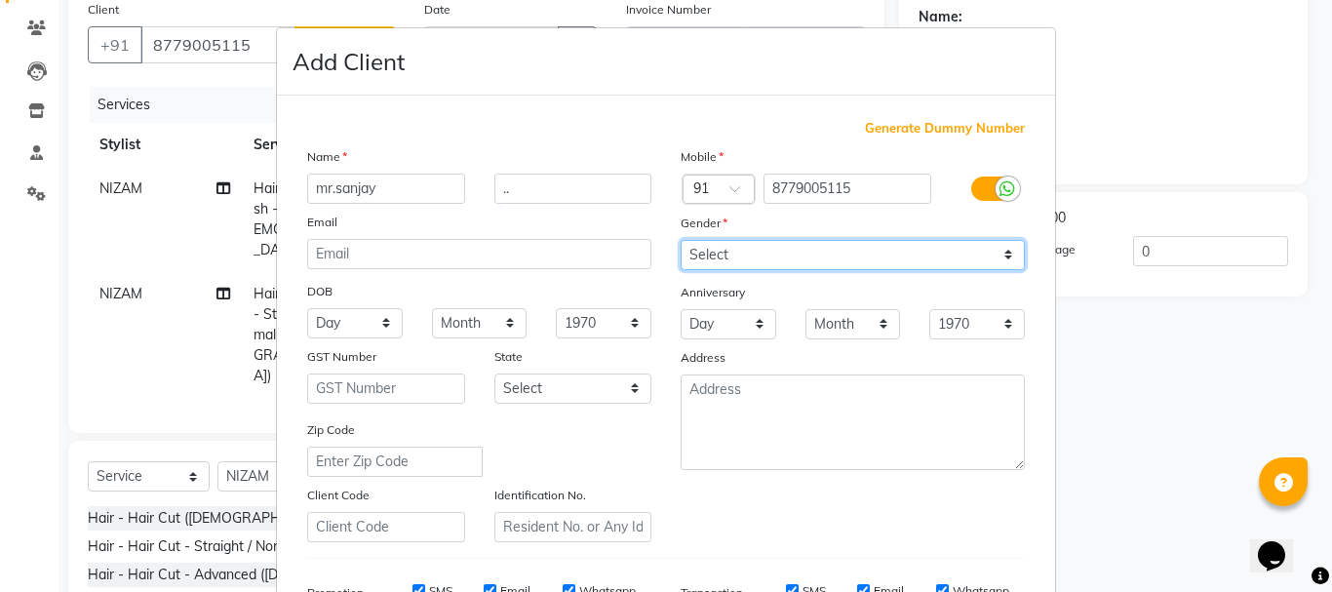
click at [681, 240] on select "Select Male Female Other Prefer Not To Say" at bounding box center [853, 255] width 344 height 30
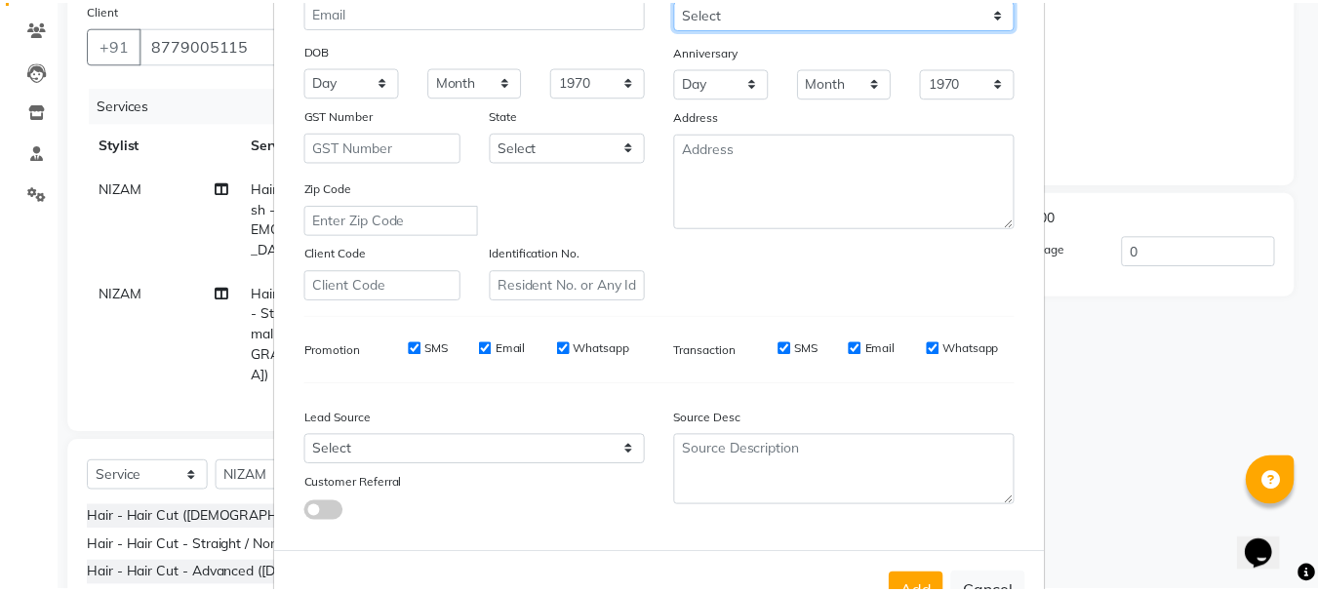
scroll to position [308, 0]
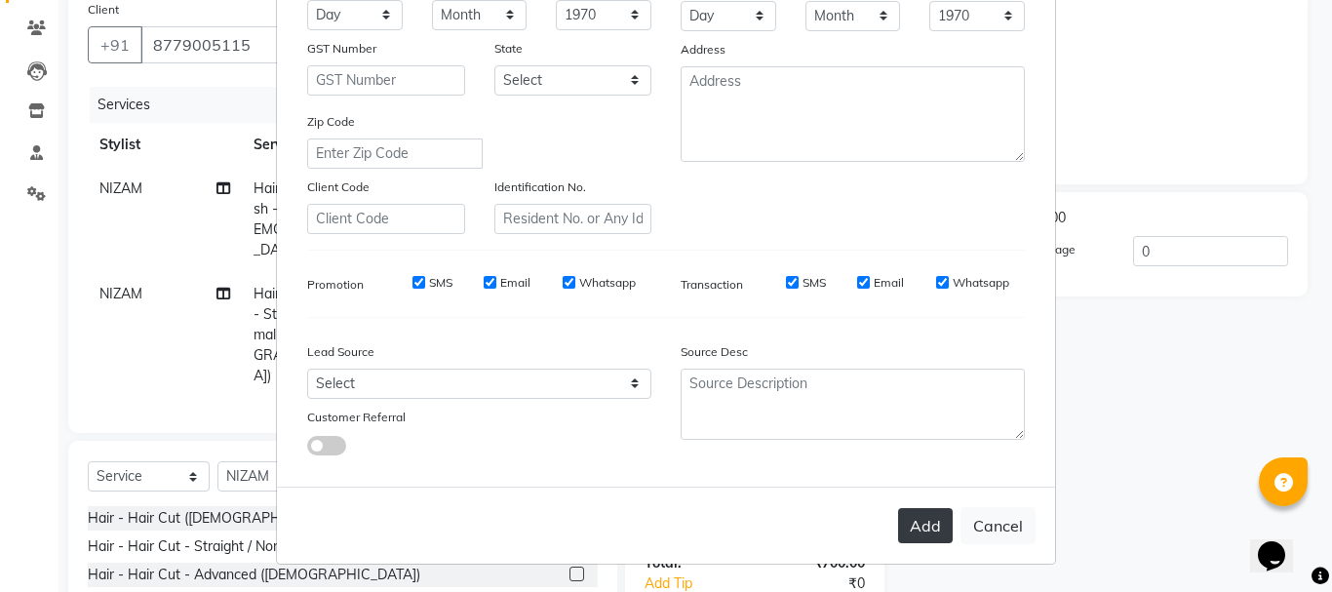
click at [909, 535] on button "Add" at bounding box center [925, 525] width 55 height 35
select select
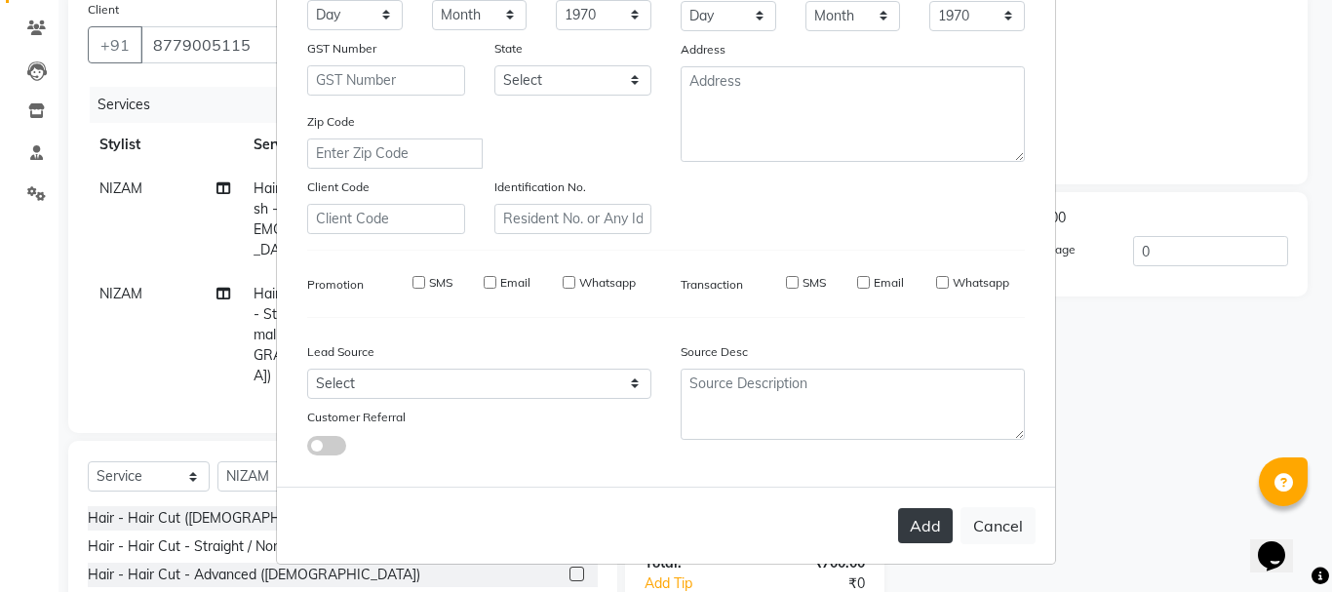
select select
checkbox input "false"
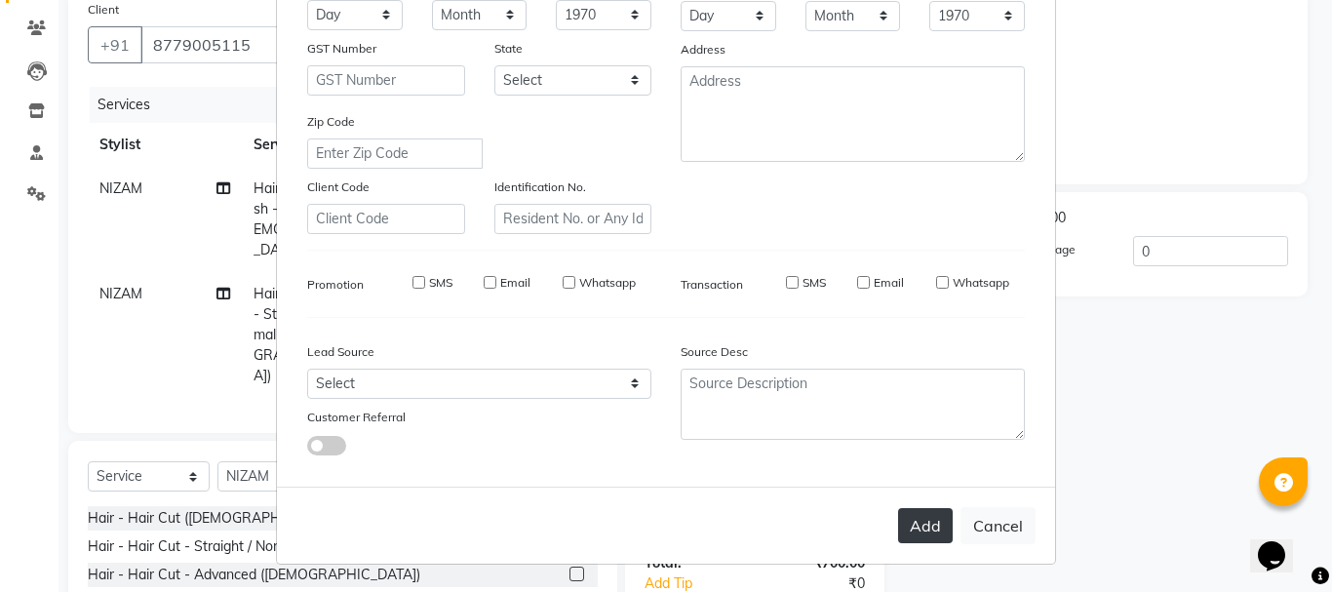
checkbox input "false"
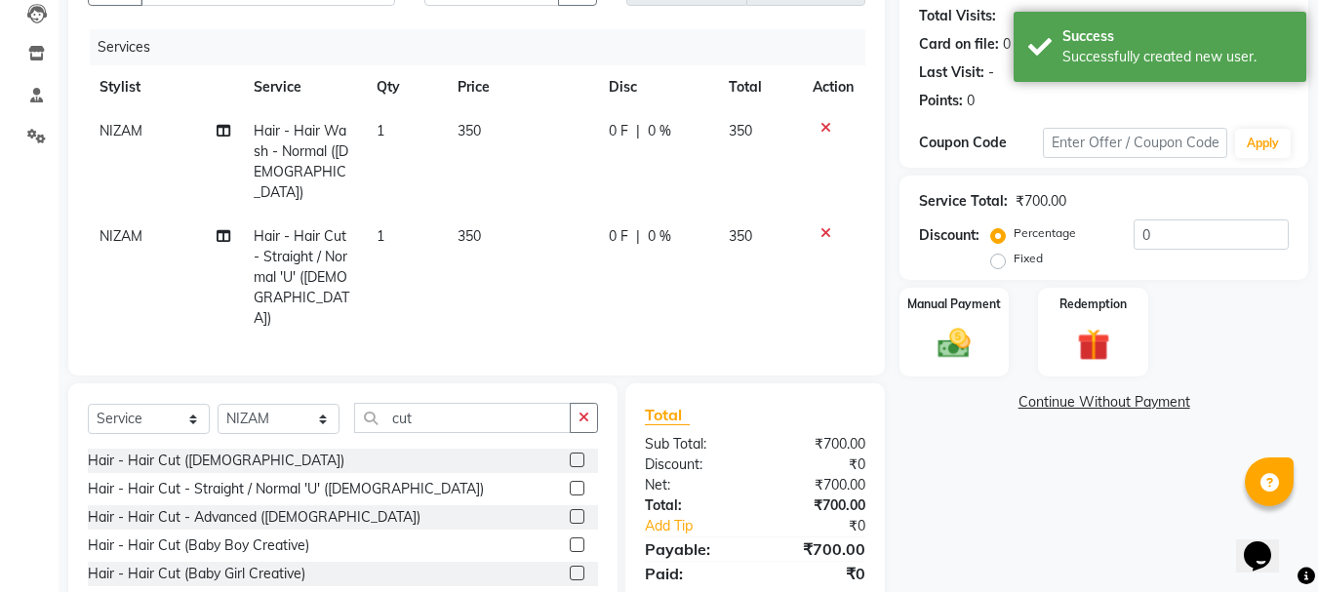
scroll to position [253, 0]
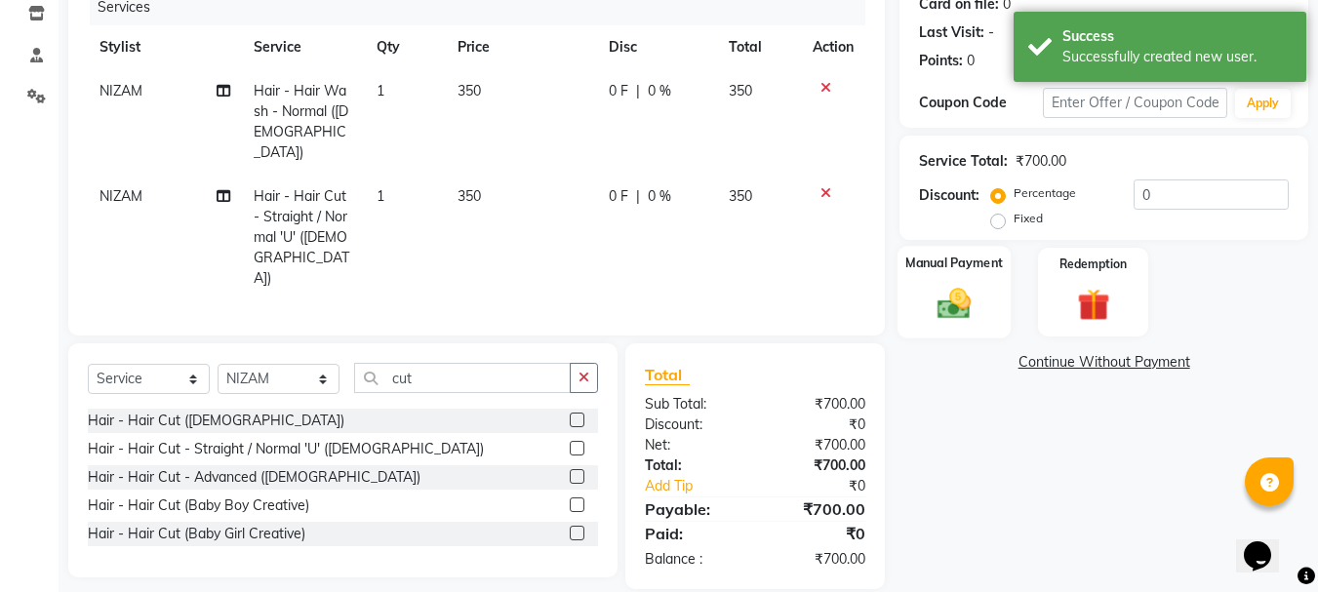
click at [950, 314] on img at bounding box center [954, 303] width 55 height 39
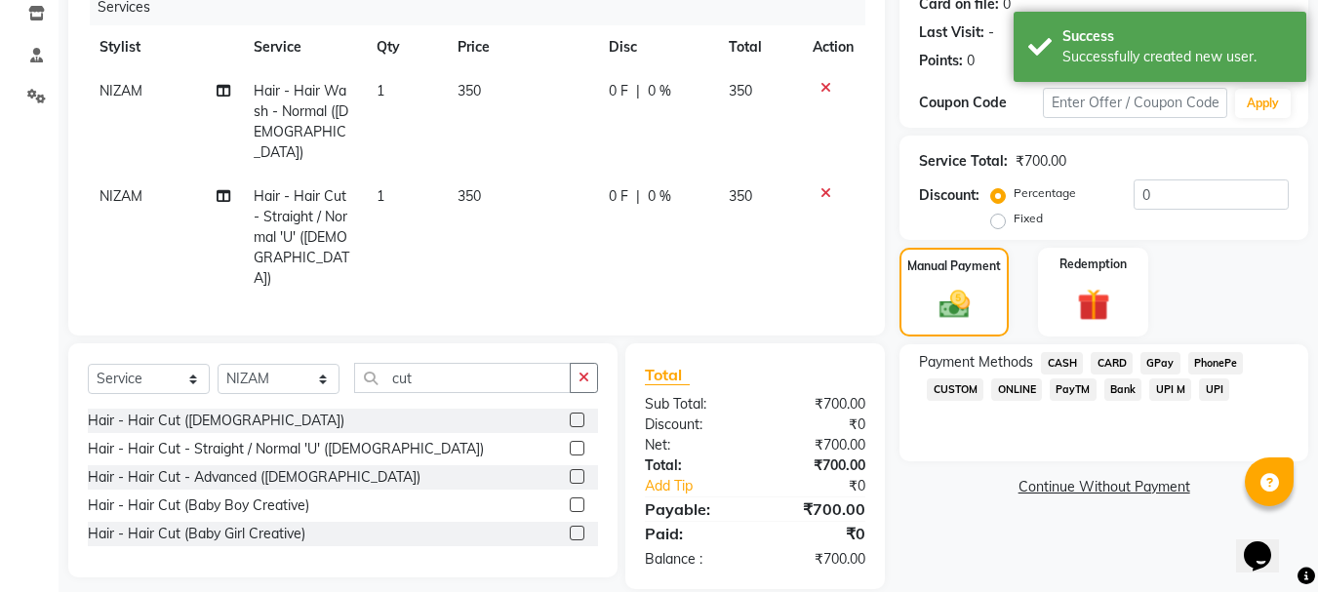
click at [1168, 363] on span "GPay" at bounding box center [1160, 363] width 40 height 22
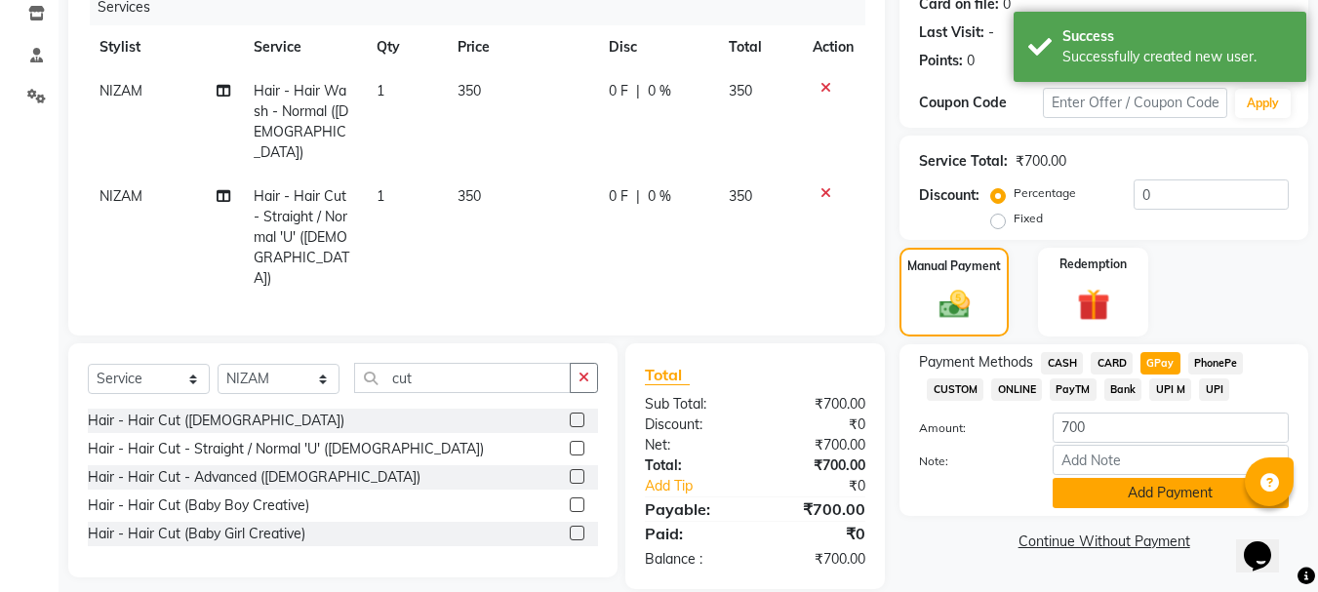
click at [1083, 498] on button "Add Payment" at bounding box center [1171, 493] width 236 height 30
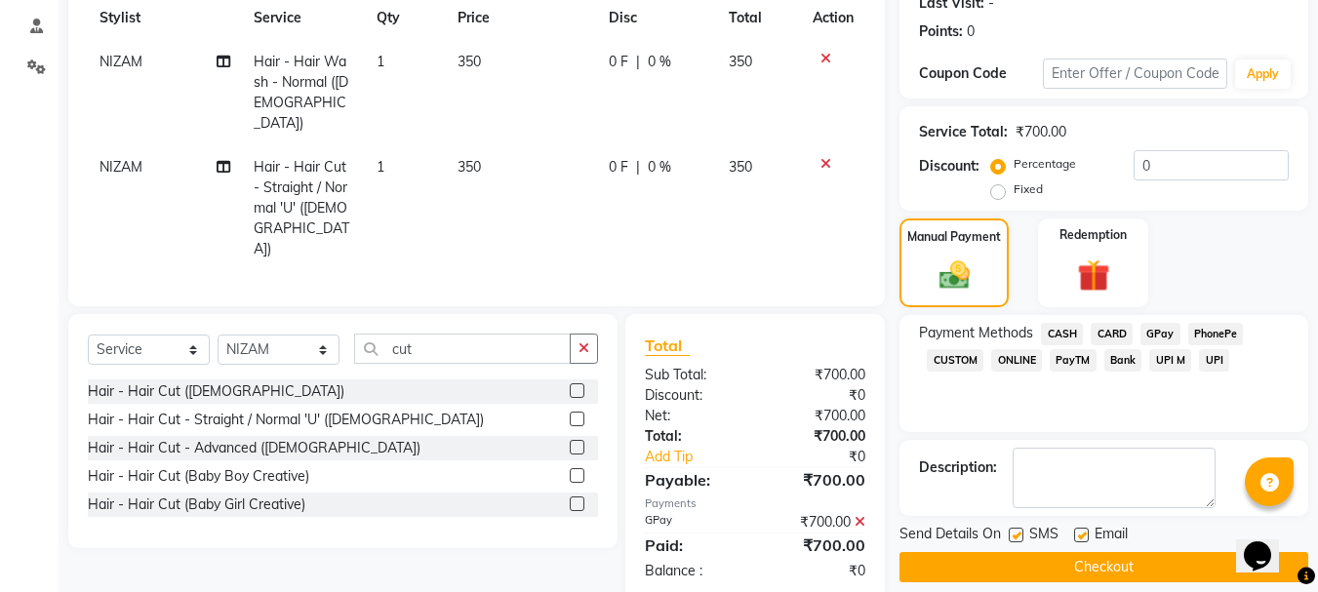
scroll to position [301, 0]
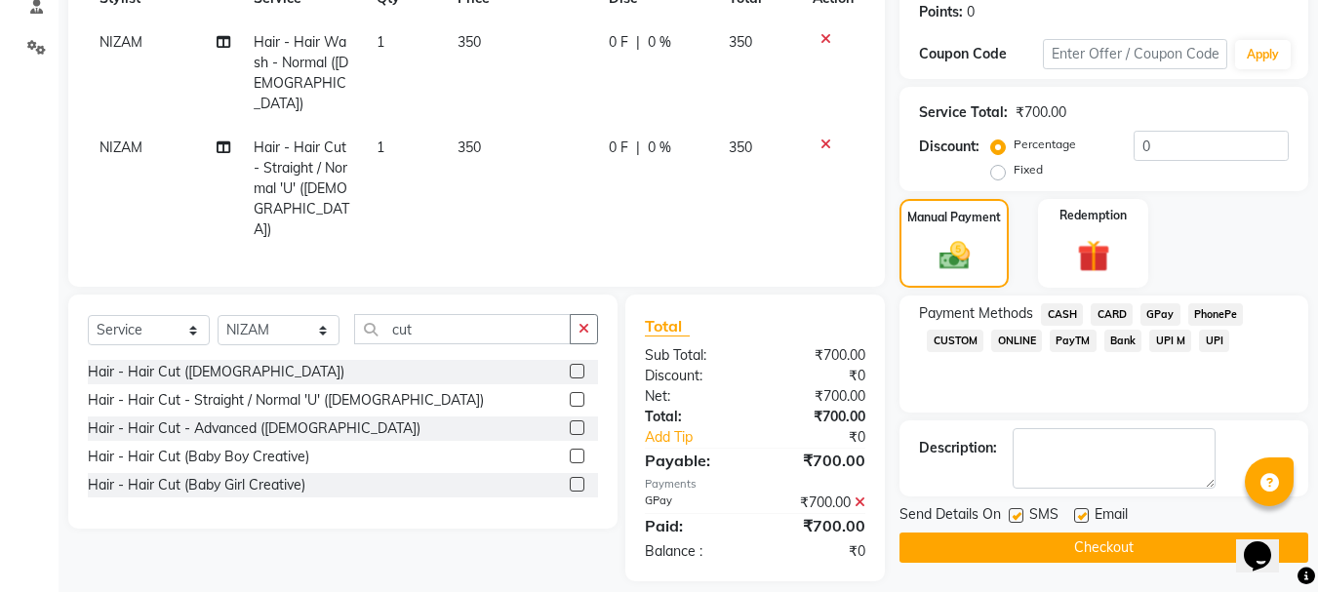
click at [1082, 538] on button "Checkout" at bounding box center [1103, 548] width 409 height 30
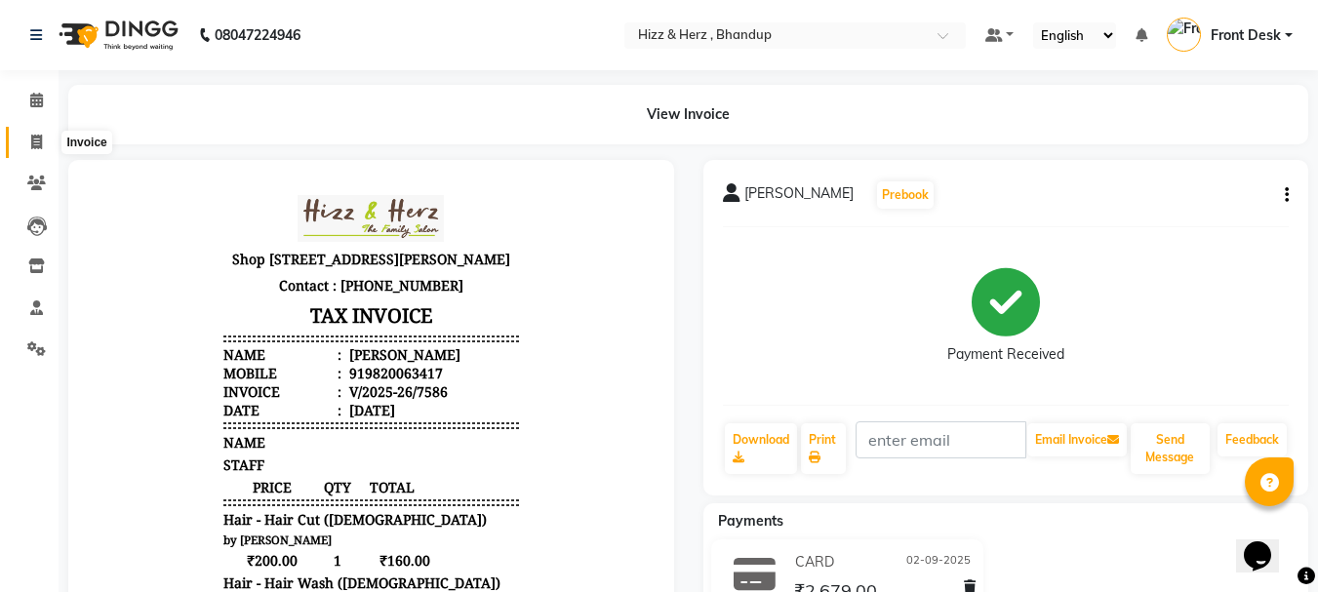
click at [34, 143] on icon at bounding box center [36, 142] width 11 height 15
select select "629"
select select "service"
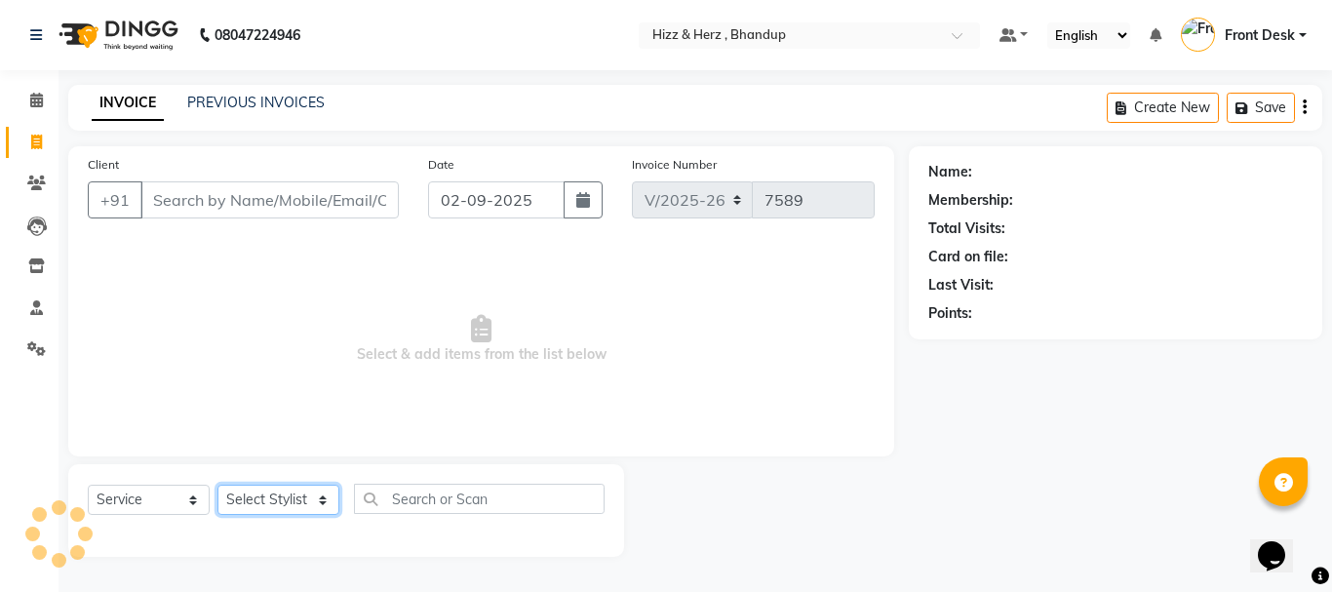
click at [288, 491] on select "Select Stylist Front Desk [PERSON_NAME] HIZZ & HERZ 2 [PERSON_NAME] [PERSON_NAM…" at bounding box center [279, 500] width 122 height 30
select select "82789"
click at [218, 485] on select "Select Stylist Front Desk Gaurav Sharma HIZZ & HERZ 2 IRFAN AHMAD Jigna Goswami…" at bounding box center [279, 500] width 122 height 30
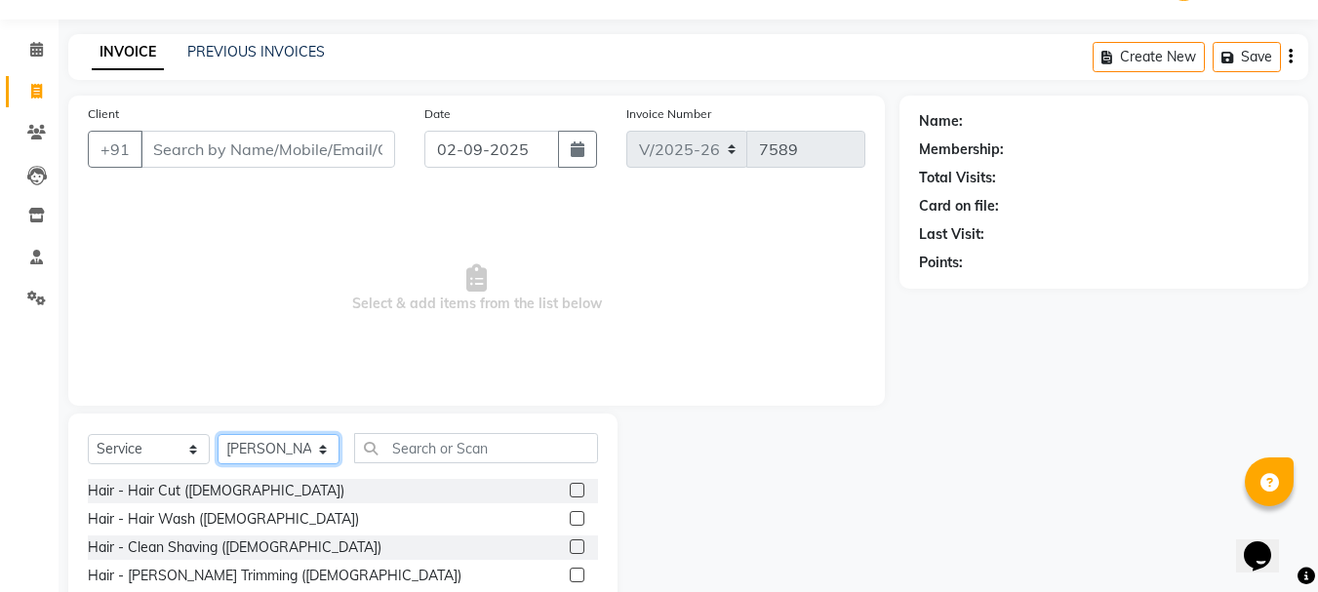
scroll to position [98, 0]
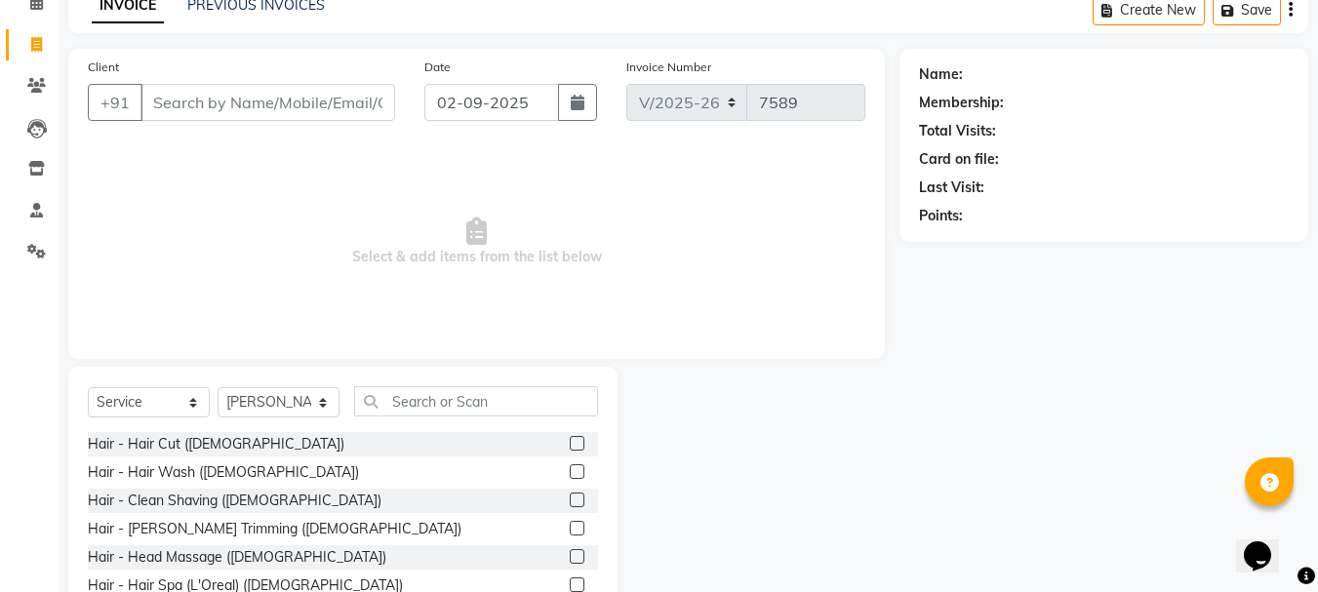
click at [570, 533] on label at bounding box center [577, 528] width 15 height 15
click at [570, 533] on input "checkbox" at bounding box center [576, 529] width 13 height 13
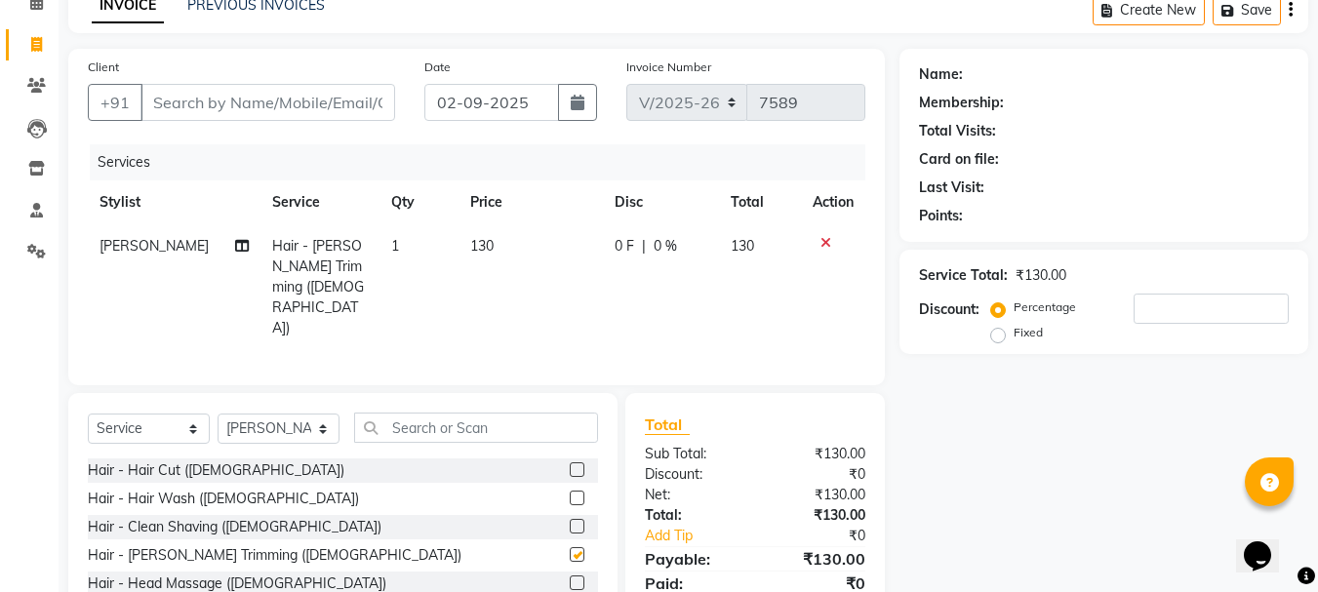
checkbox input "false"
click at [466, 413] on input "text" at bounding box center [476, 428] width 244 height 30
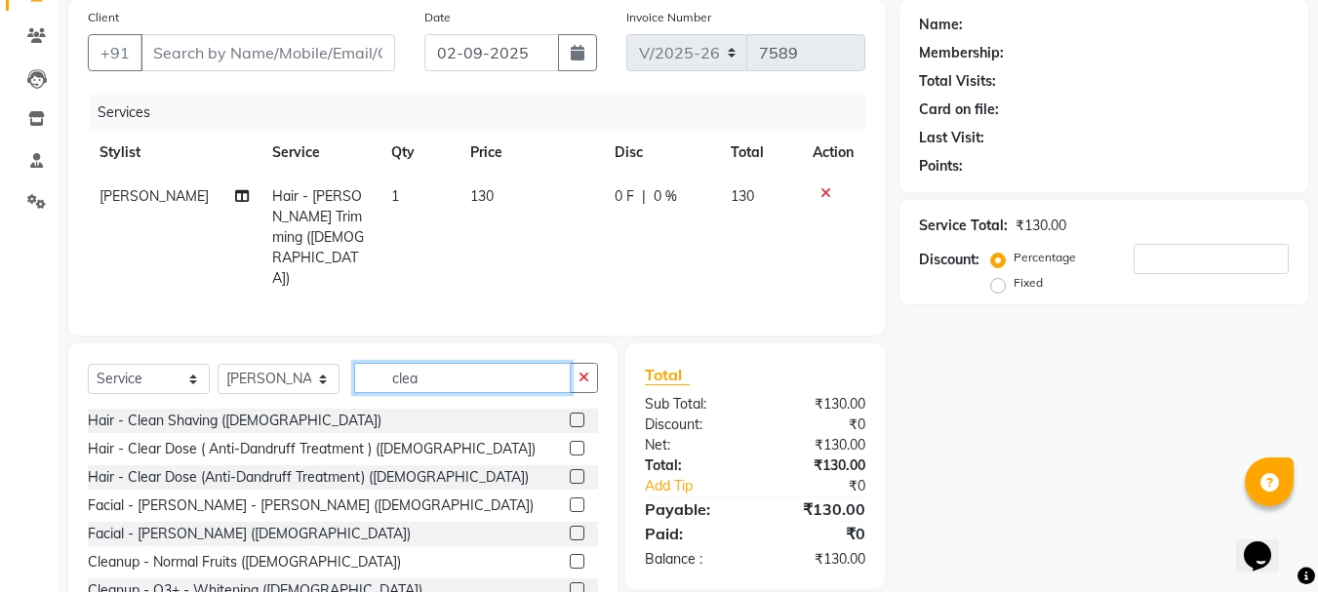
scroll to position [189, 0]
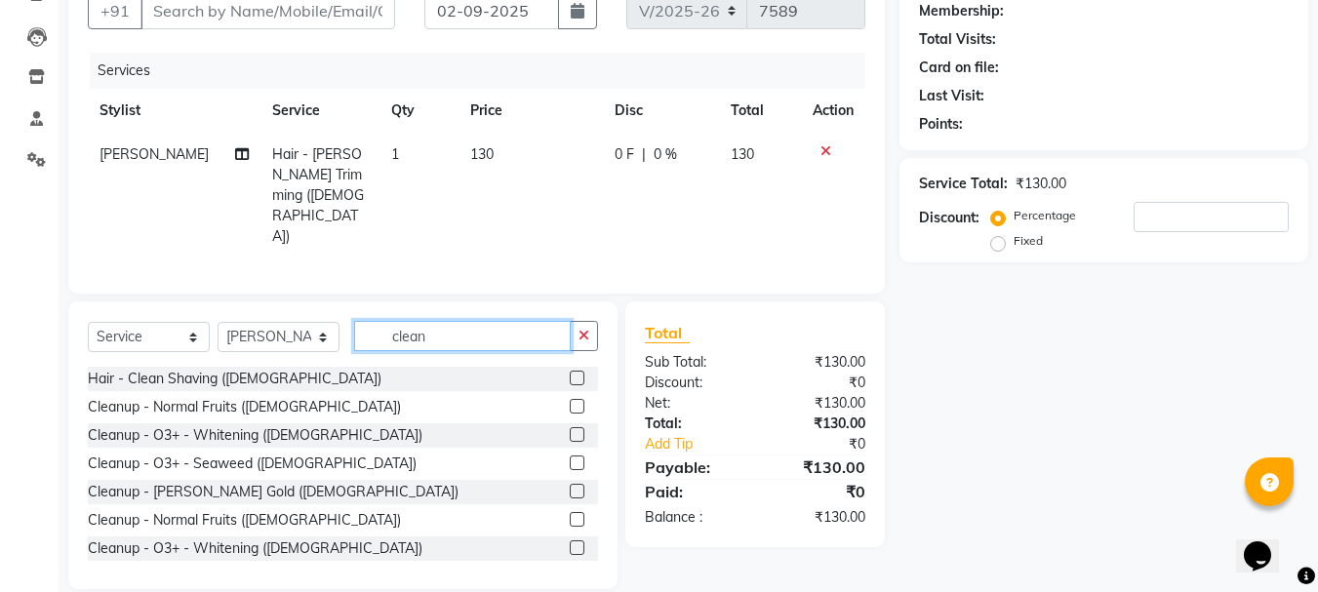
type input "clean"
click at [570, 427] on label at bounding box center [577, 434] width 15 height 15
click at [570, 429] on input "checkbox" at bounding box center [576, 435] width 13 height 13
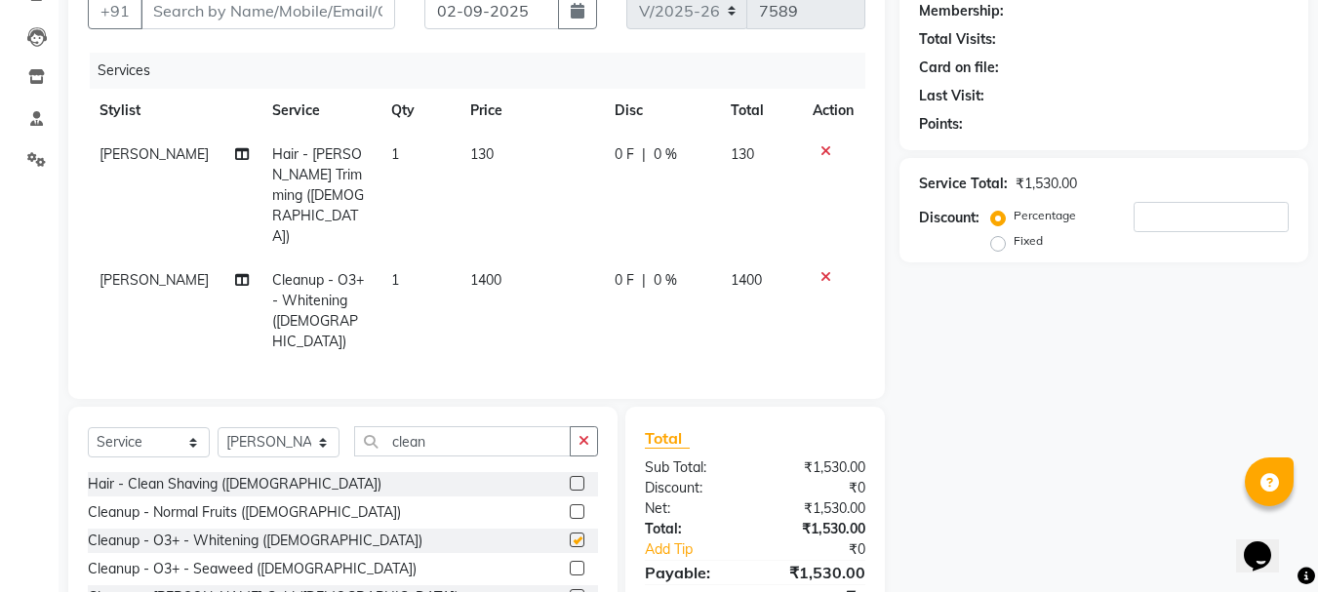
checkbox input "false"
click at [471, 258] on td "1400" at bounding box center [530, 310] width 144 height 105
select select "82789"
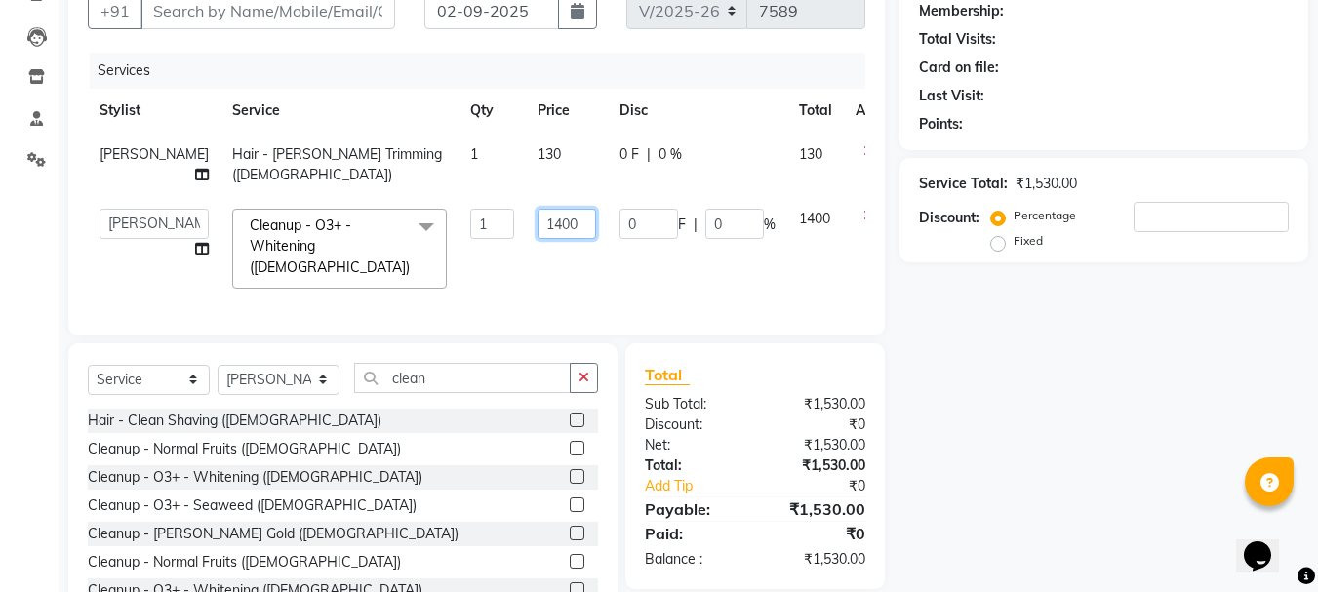
click at [537, 239] on input "1400" at bounding box center [566, 224] width 59 height 30
type input "1500"
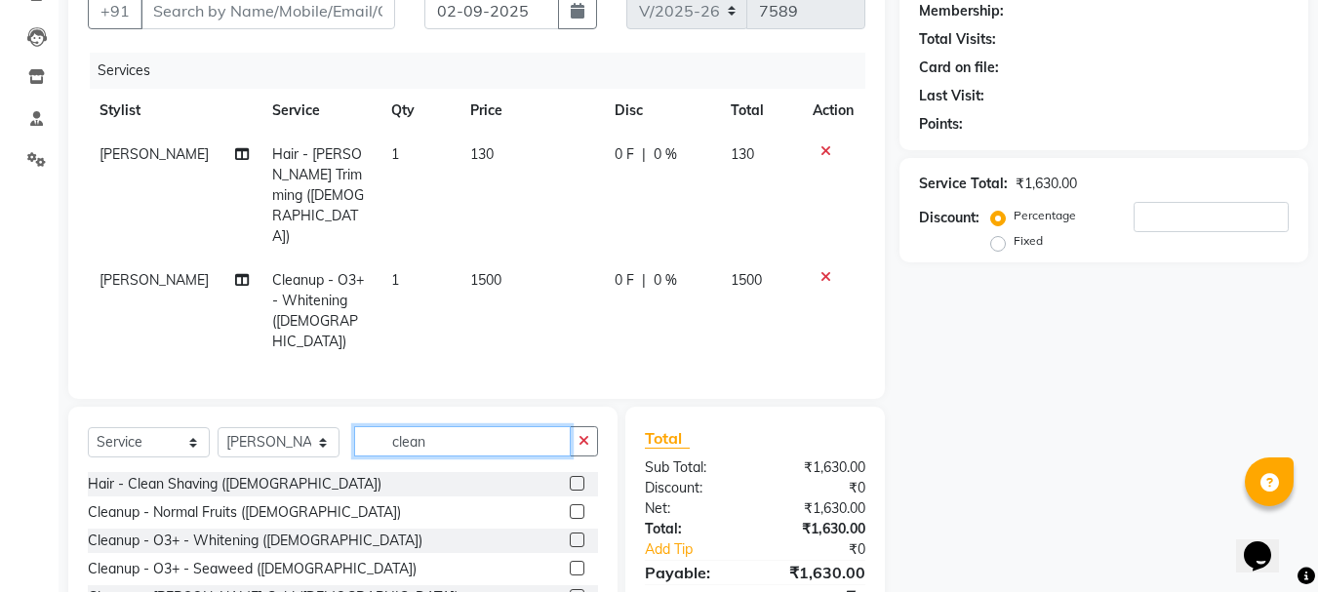
click at [470, 426] on div "Select Service Product Membership Package Voucher Prepaid Gift Card Select Styl…" at bounding box center [343, 449] width 510 height 46
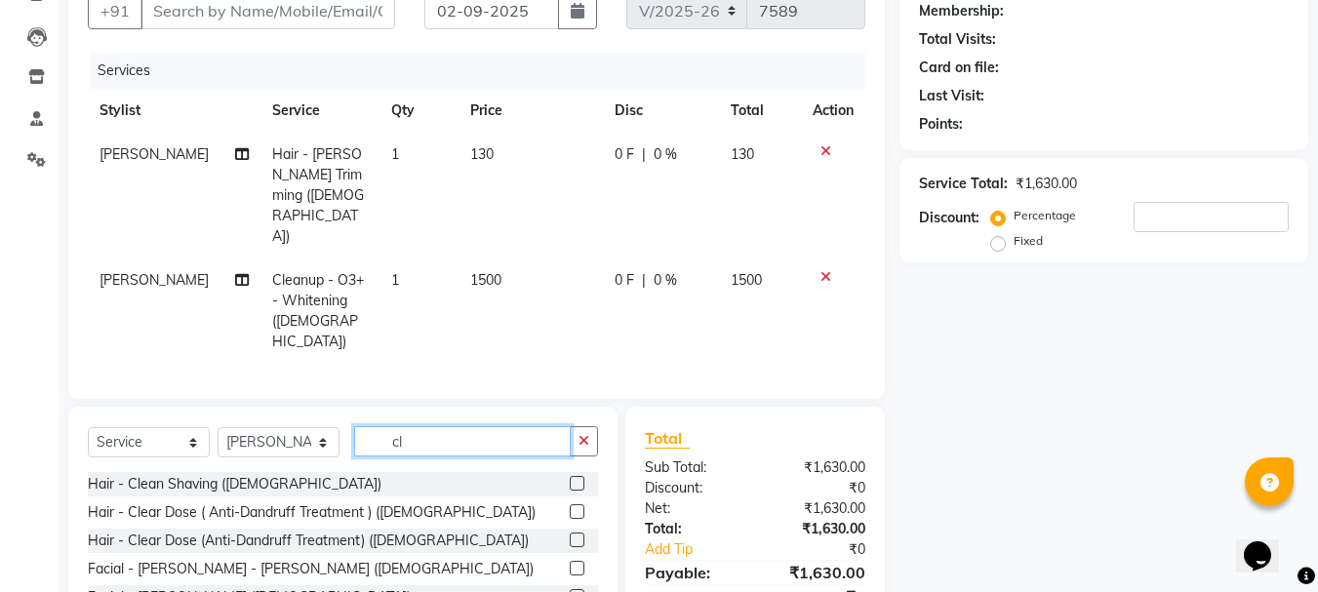
type input "c"
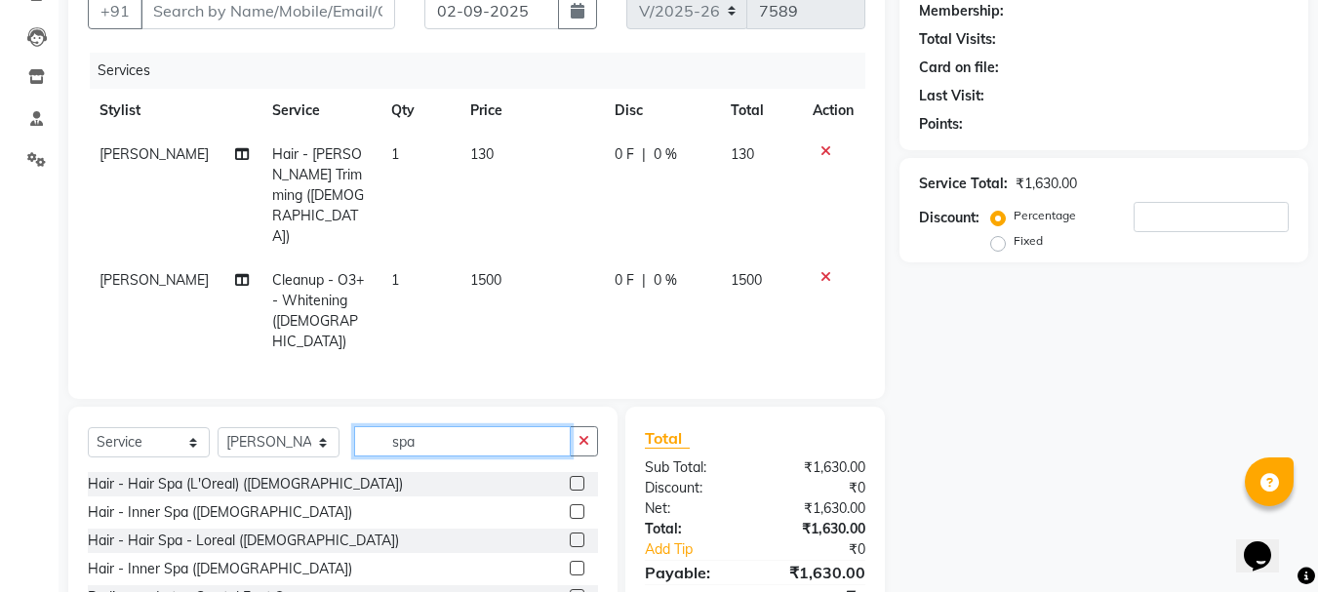
type input "spa"
click at [574, 476] on label at bounding box center [577, 483] width 15 height 15
click at [574, 478] on input "checkbox" at bounding box center [576, 484] width 13 height 13
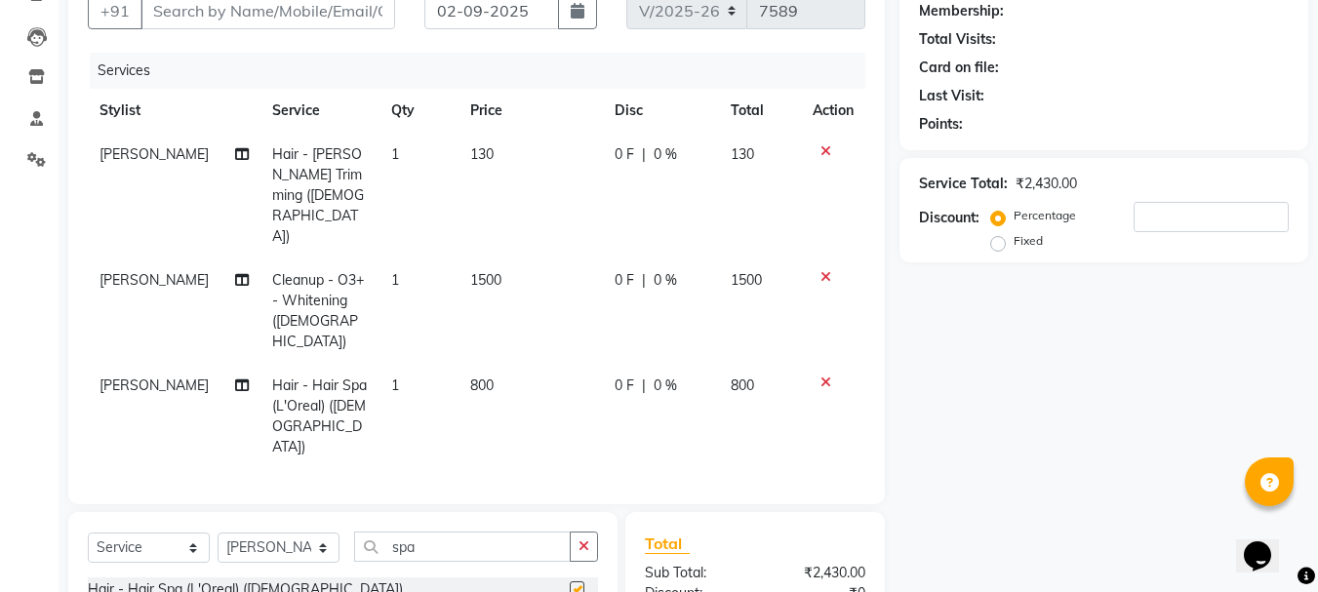
checkbox input "false"
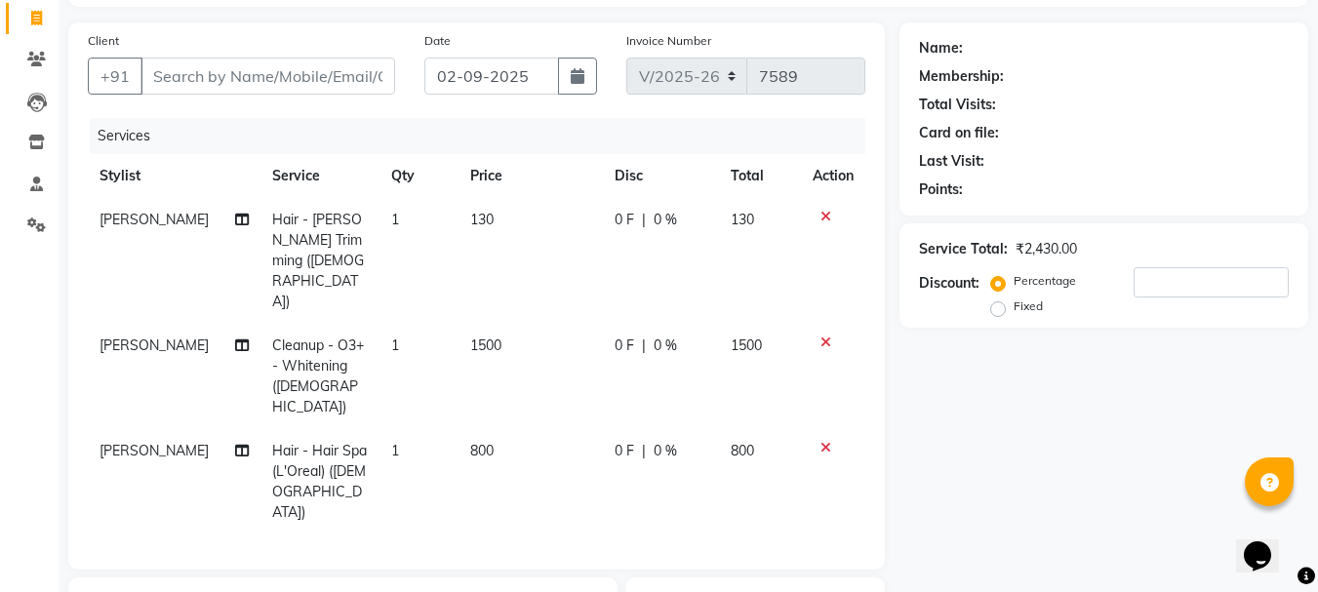
scroll to position [92, 0]
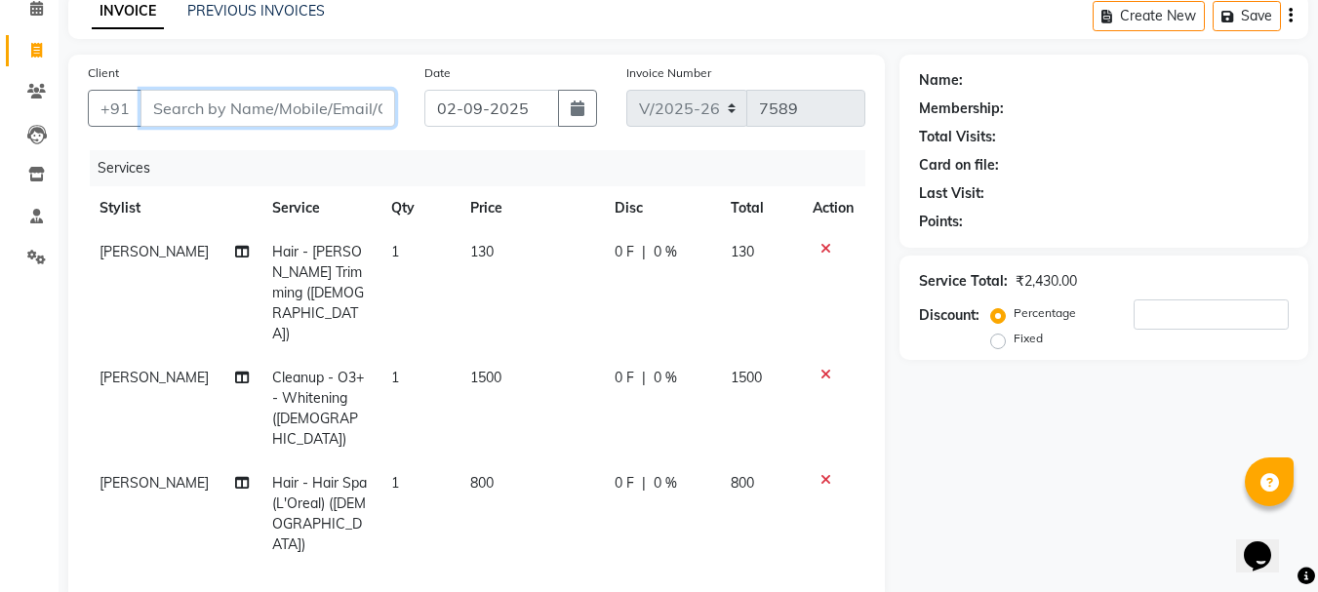
click at [326, 110] on input "Client" at bounding box center [267, 108] width 255 height 37
type input "9"
type input "0"
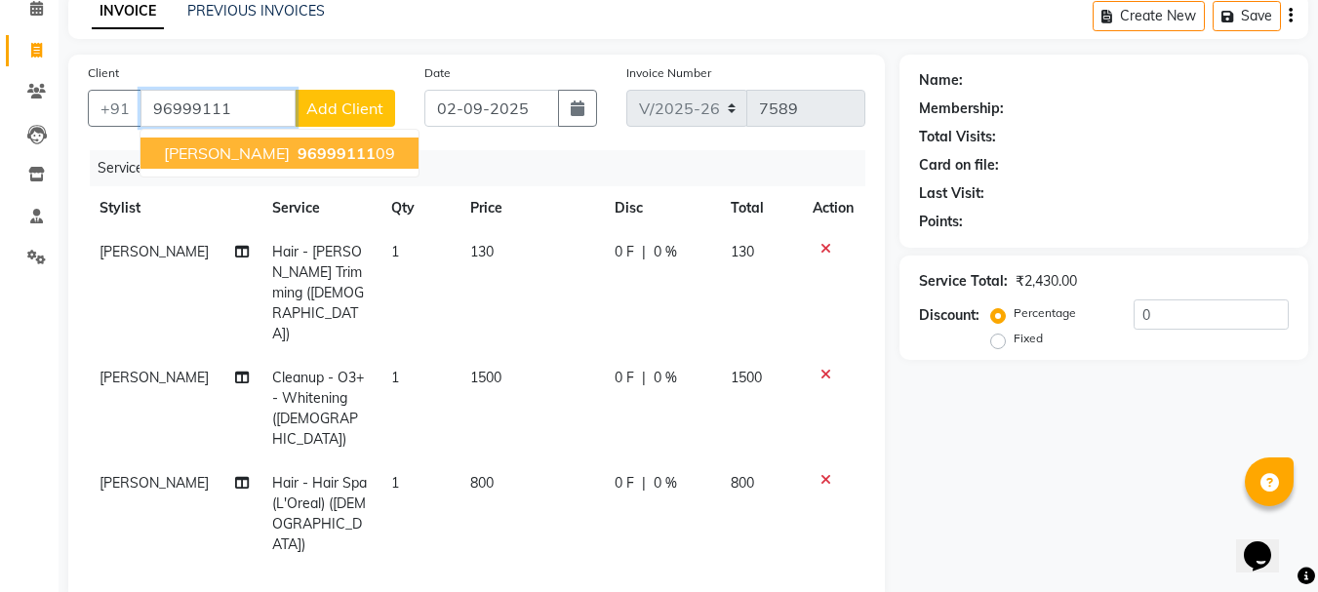
click at [326, 153] on span "96999111" at bounding box center [337, 153] width 78 height 20
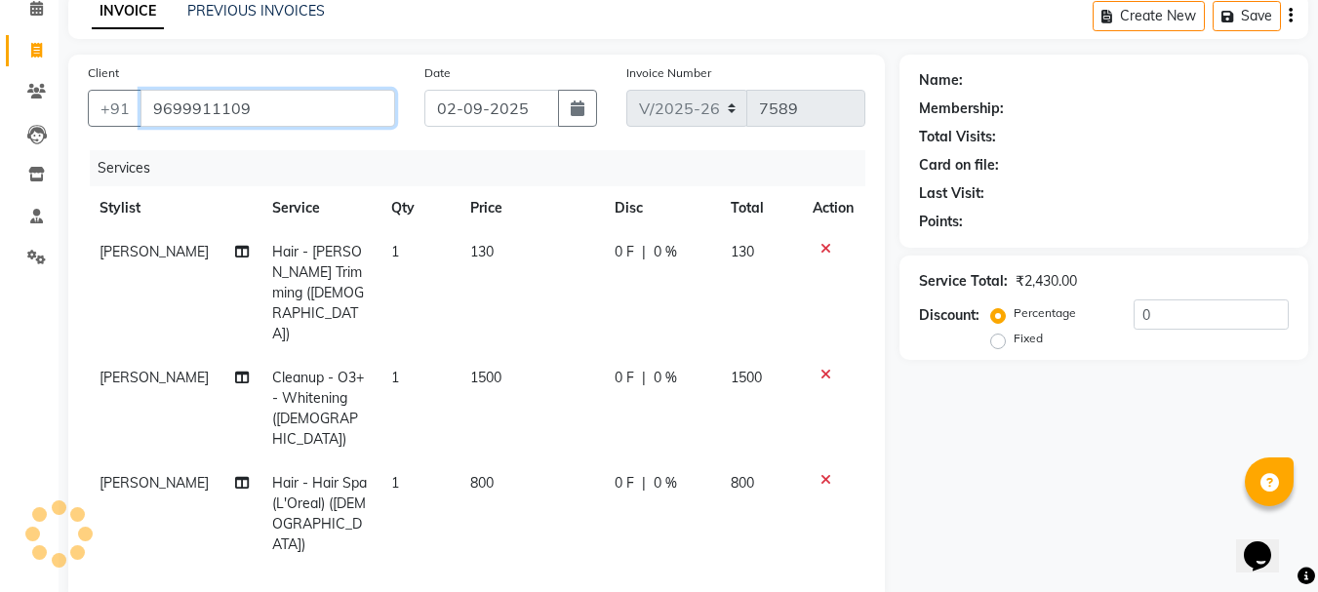
type input "9699911109"
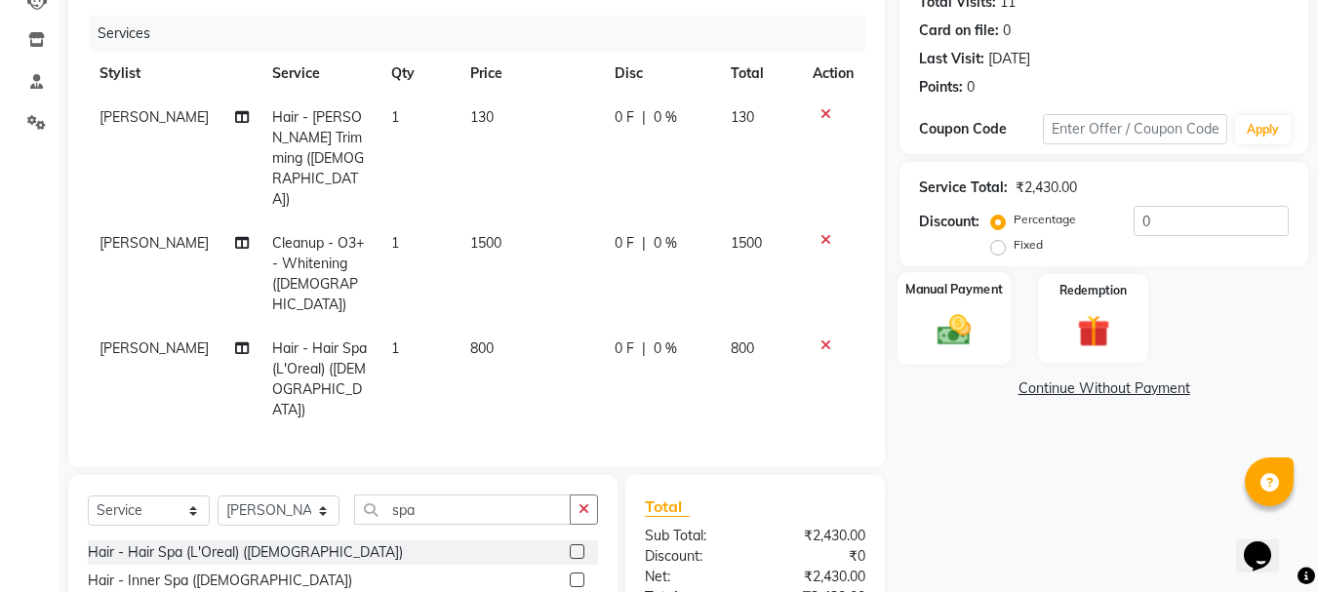
scroll to position [189, 0]
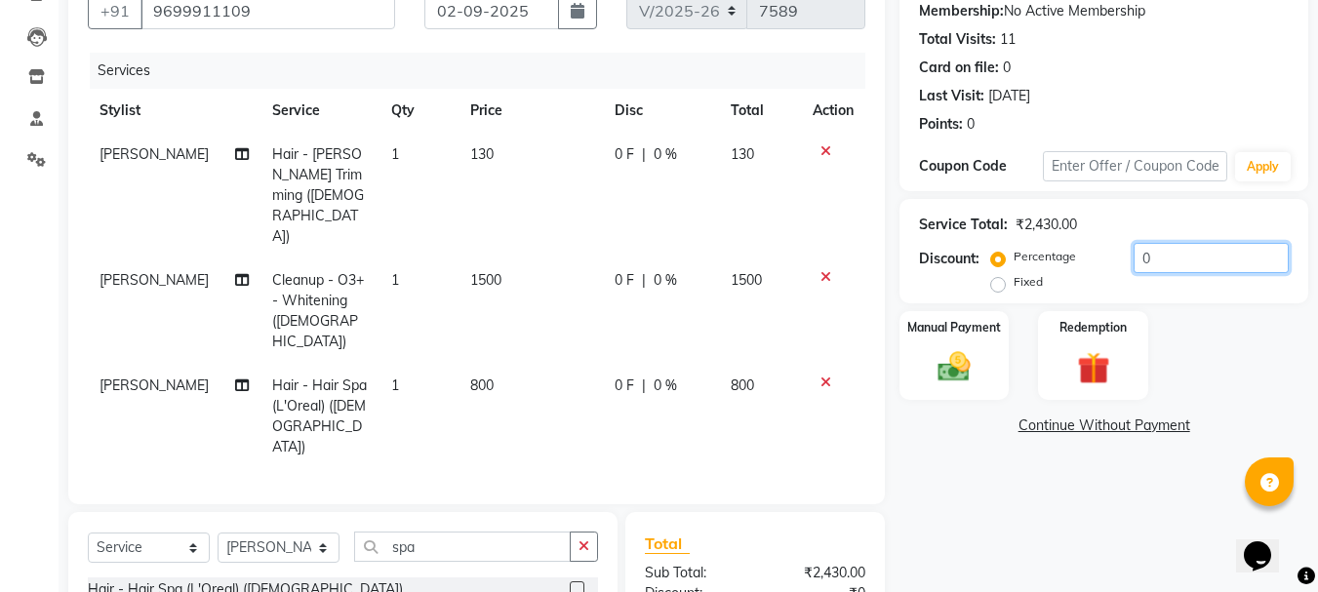
click at [1181, 255] on input "0" at bounding box center [1210, 258] width 155 height 30
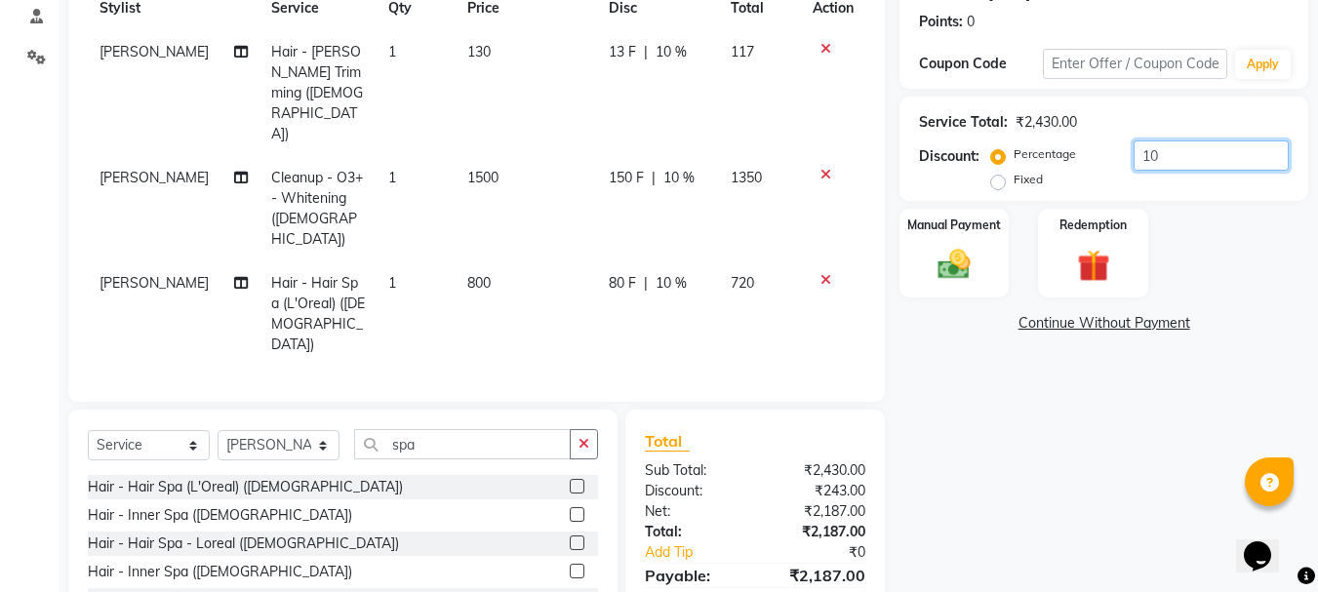
scroll to position [293, 0]
type input "10"
click at [953, 267] on img at bounding box center [954, 263] width 55 height 39
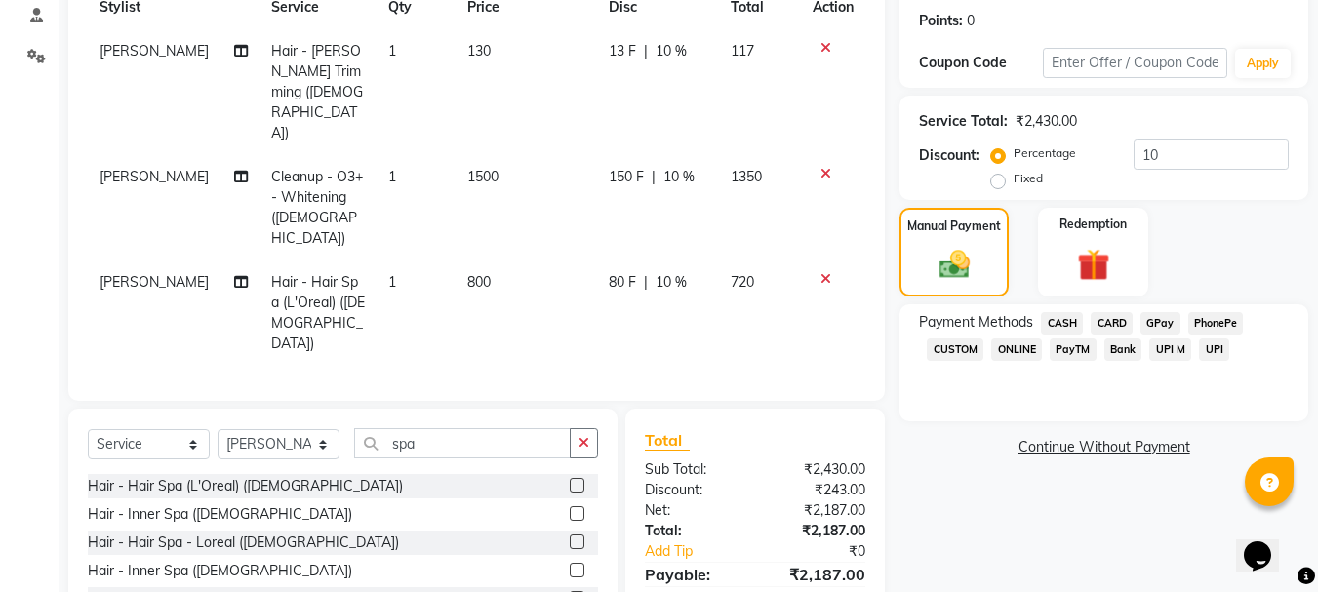
scroll to position [195, 0]
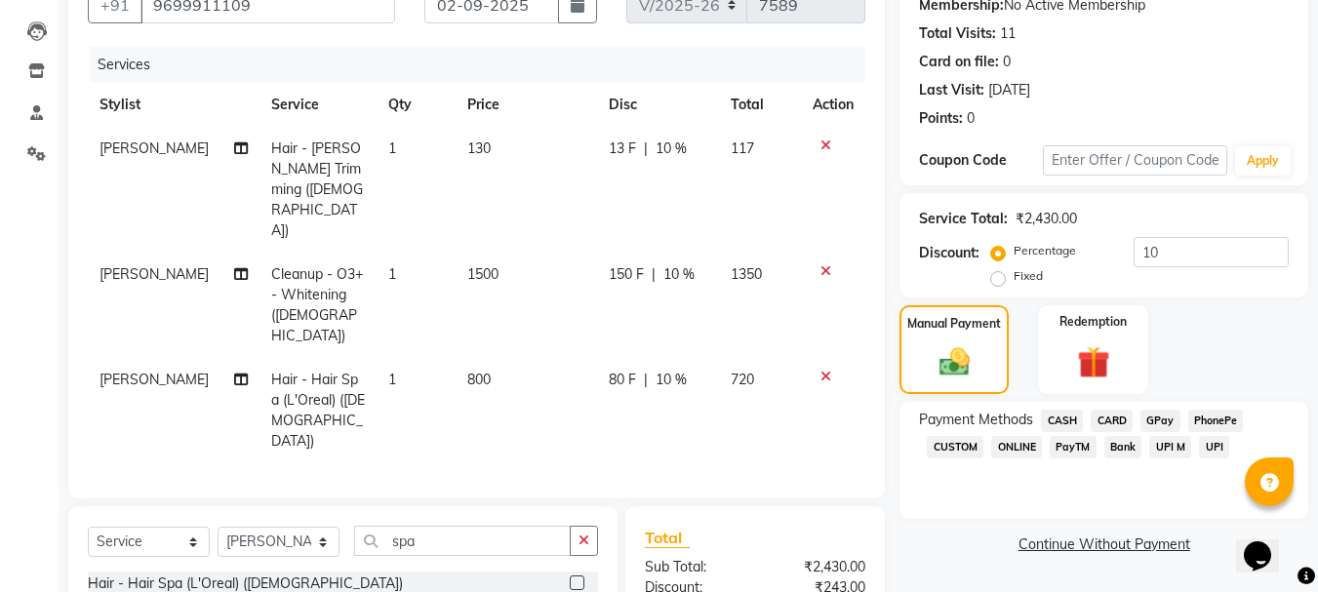
click at [826, 147] on icon at bounding box center [825, 146] width 11 height 14
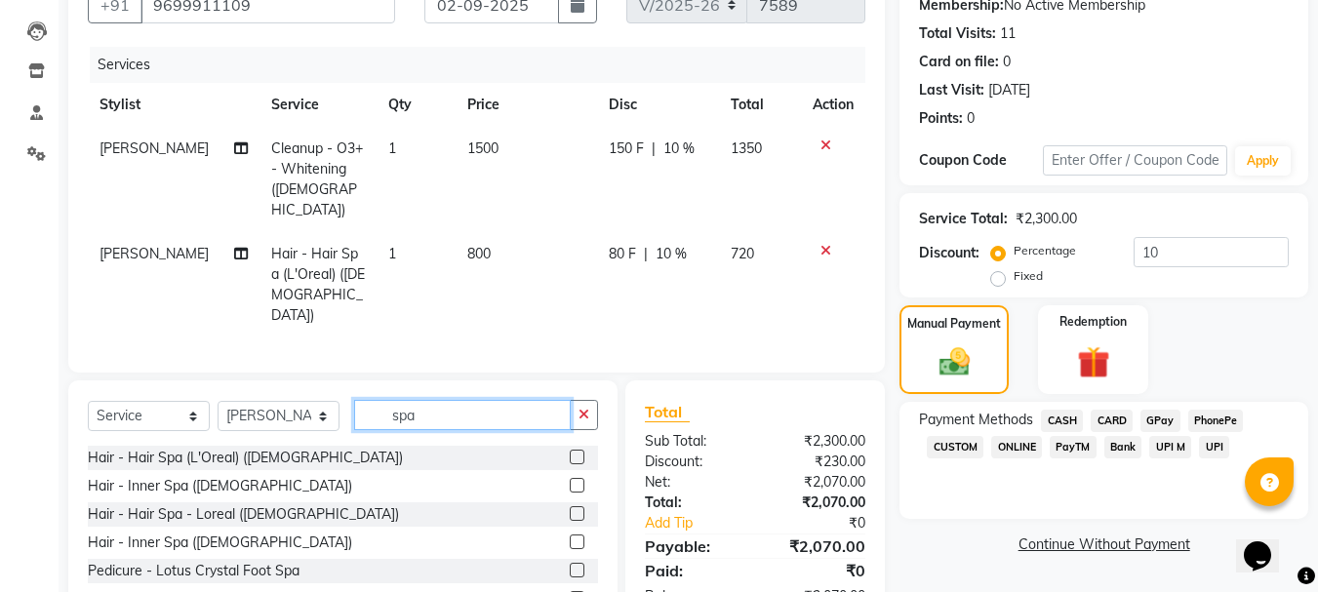
click at [442, 400] on input "spa" at bounding box center [462, 415] width 217 height 30
type input "s"
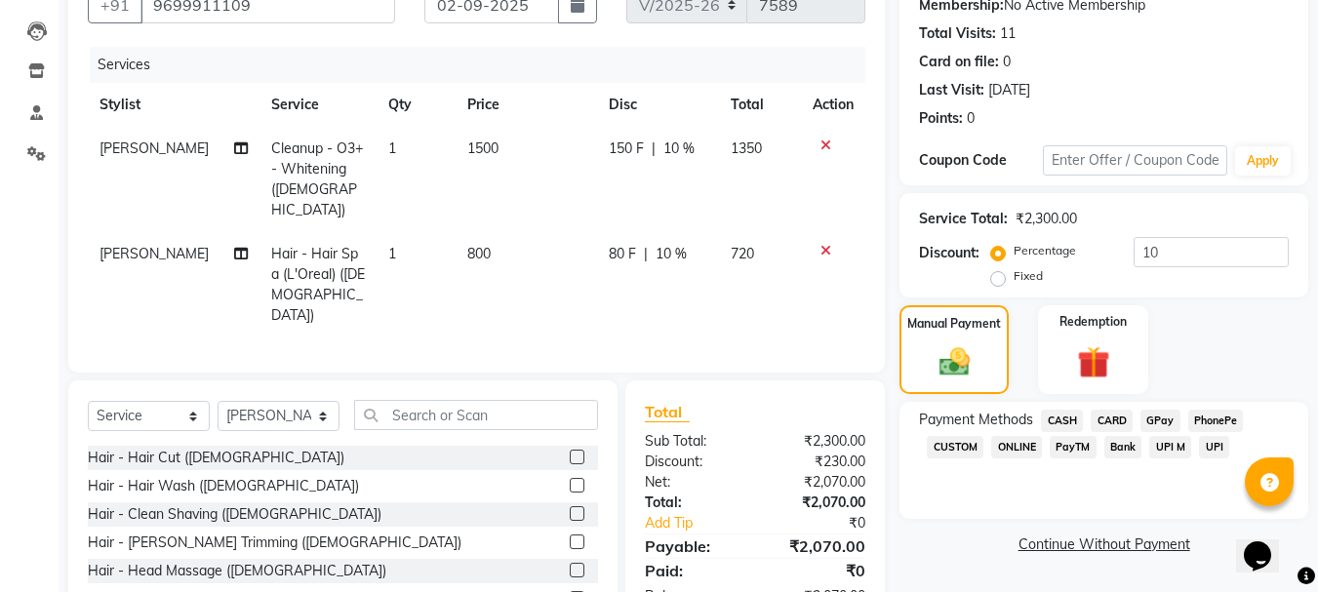
click at [570, 506] on label at bounding box center [577, 513] width 15 height 15
click at [570, 508] on input "checkbox" at bounding box center [576, 514] width 13 height 13
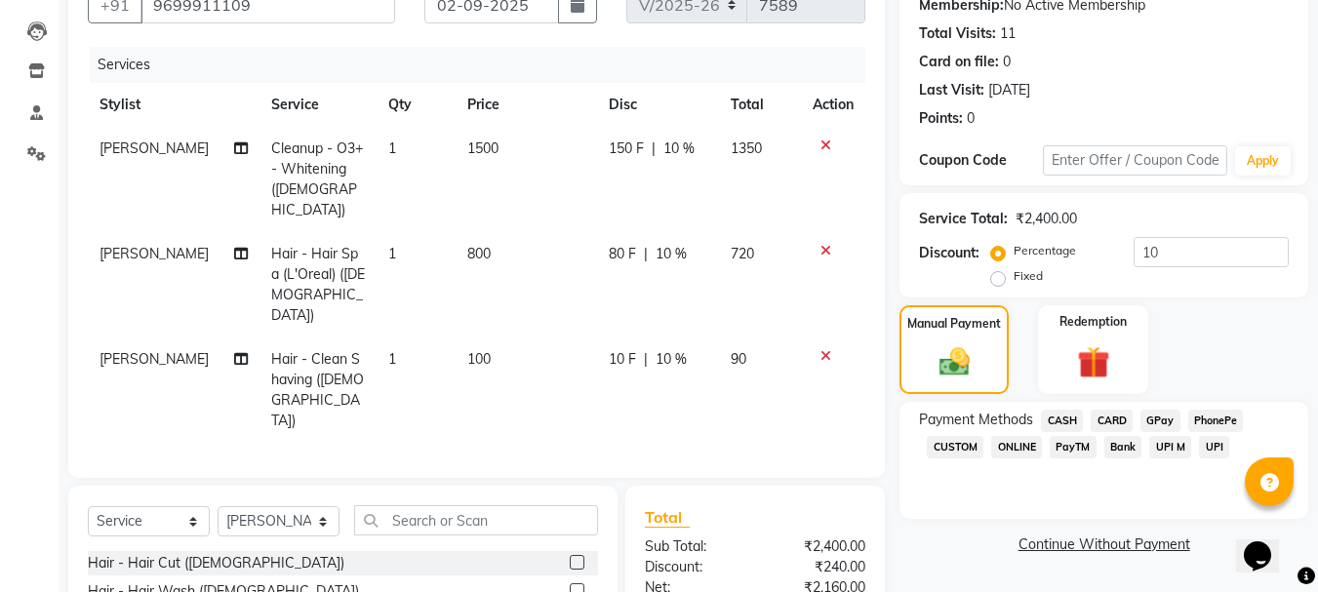
checkbox input "false"
drag, startPoint x: 456, startPoint y: 246, endPoint x: 465, endPoint y: 239, distance: 11.9
click at [457, 244] on td "800" at bounding box center [527, 284] width 142 height 105
select select "82789"
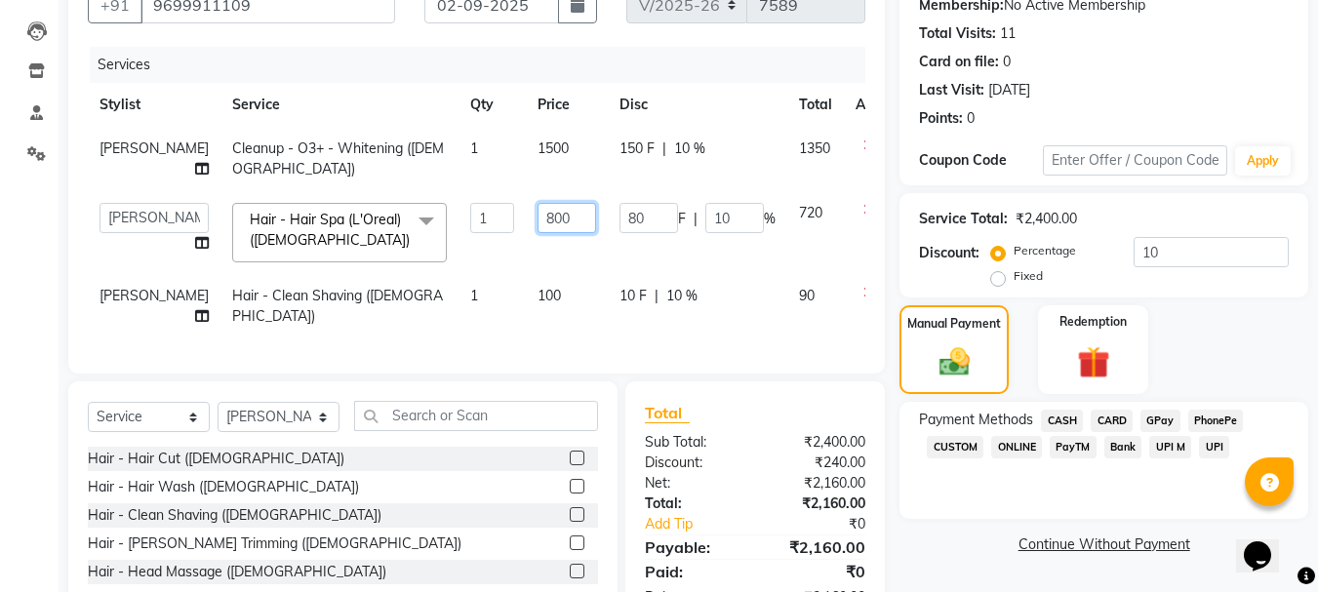
click at [537, 232] on input "800" at bounding box center [566, 218] width 59 height 30
type input "700"
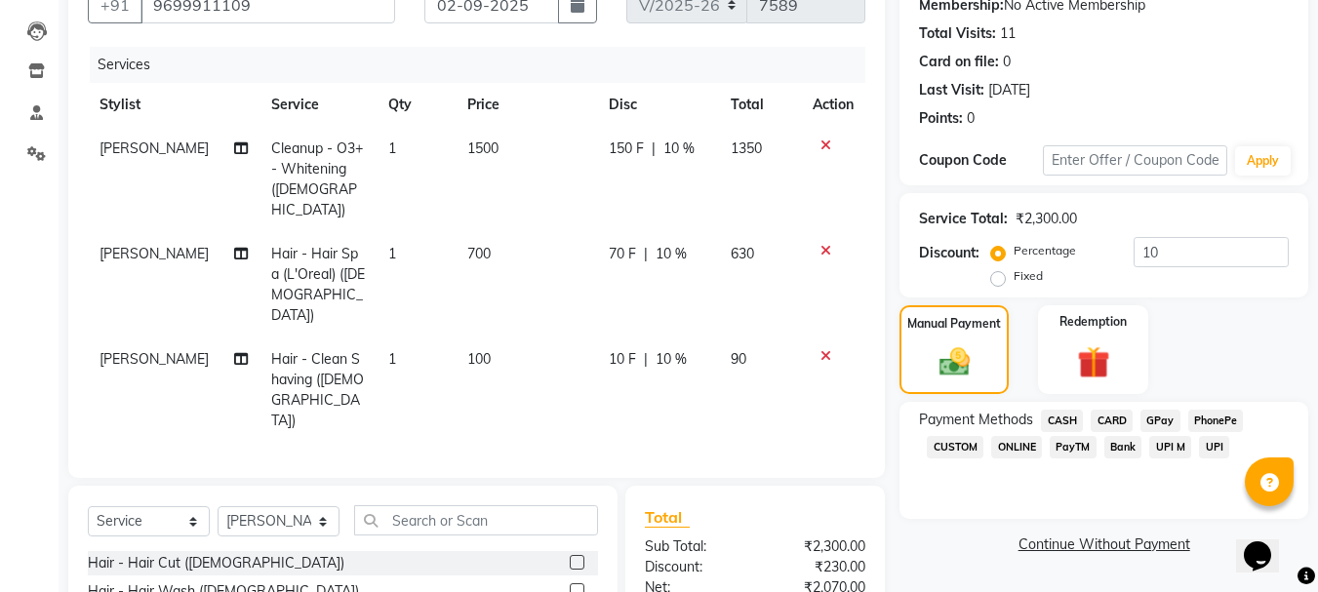
click at [537, 272] on td "700" at bounding box center [527, 284] width 142 height 105
select select "82789"
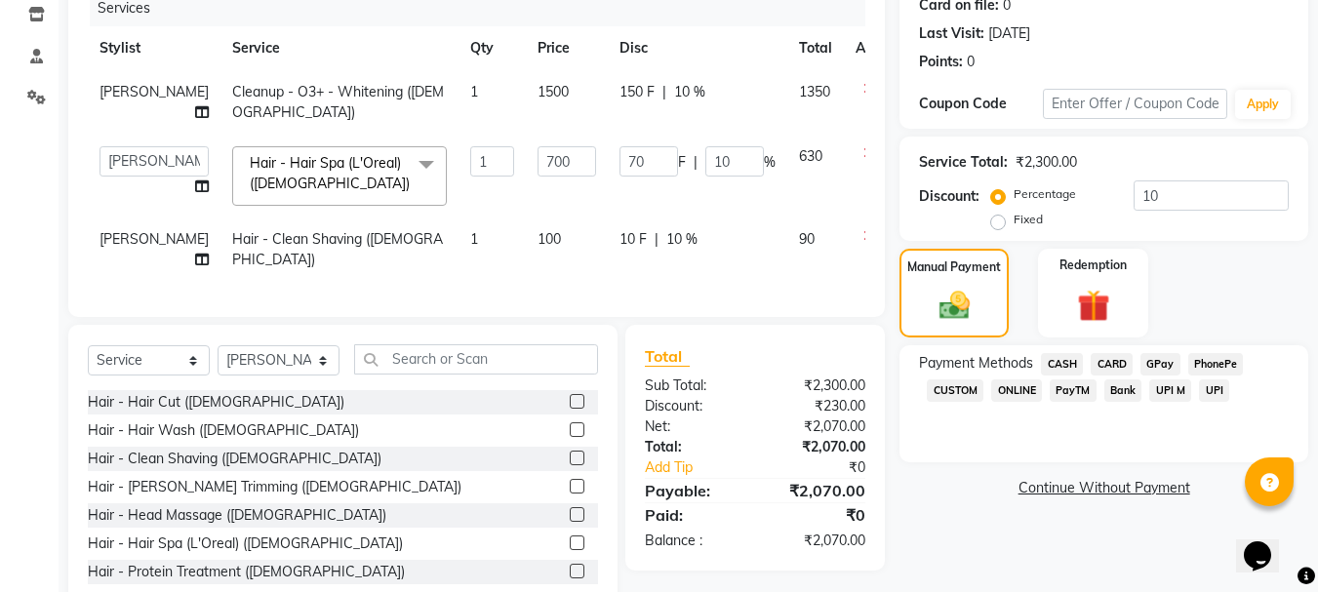
scroll to position [293, 0]
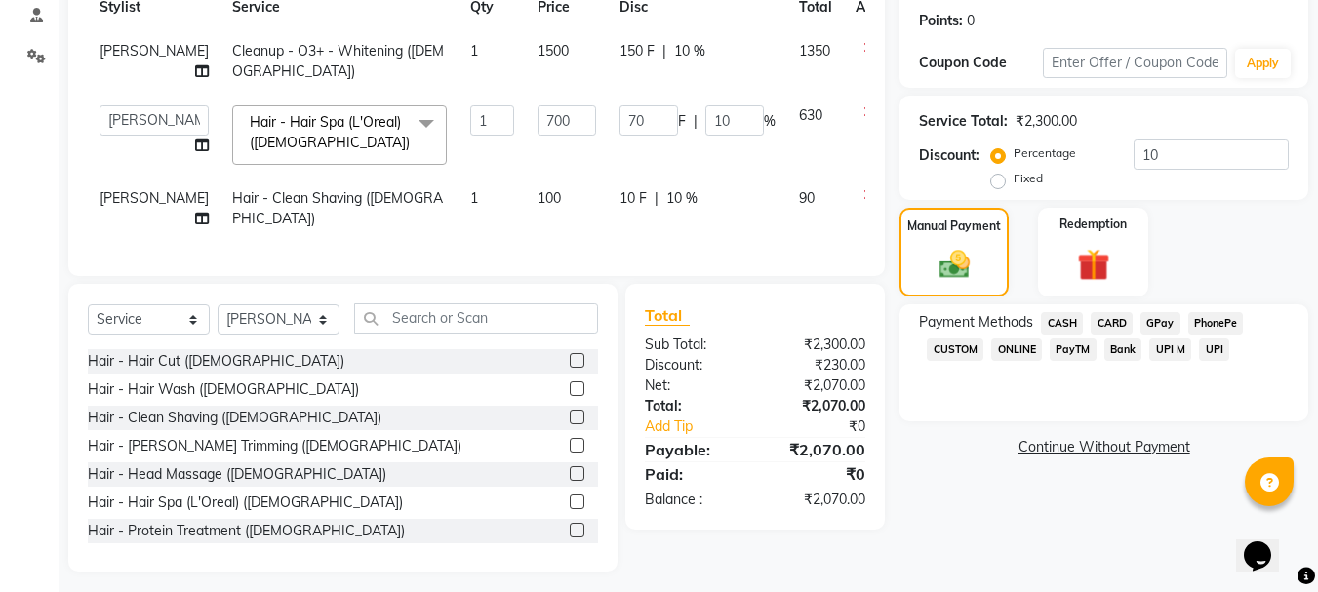
click at [537, 207] on span "100" at bounding box center [548, 198] width 23 height 18
select select "82789"
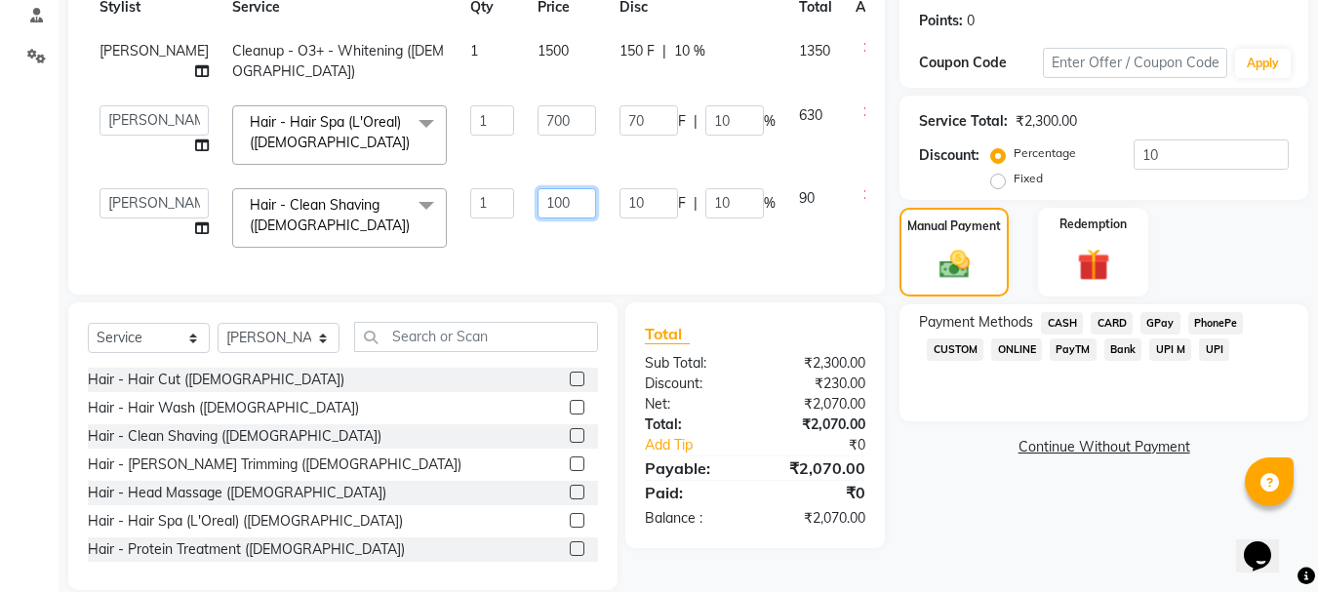
click at [537, 218] on input "100" at bounding box center [566, 203] width 59 height 30
type input "130"
click at [526, 245] on td "130" at bounding box center [567, 218] width 82 height 83
select select "82789"
click at [537, 217] on input "130" at bounding box center [566, 203] width 59 height 30
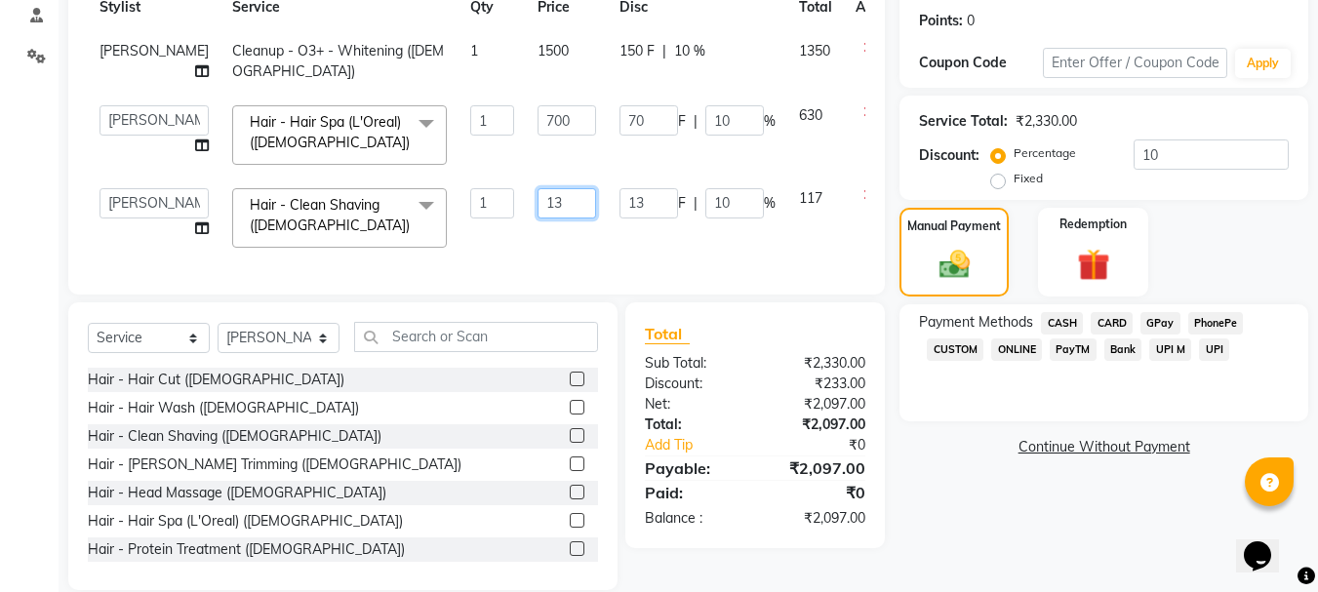
type input "135"
click at [550, 259] on td "135" at bounding box center [567, 218] width 82 height 83
select select "82789"
click at [537, 218] on input "135" at bounding box center [566, 203] width 59 height 30
type input "134"
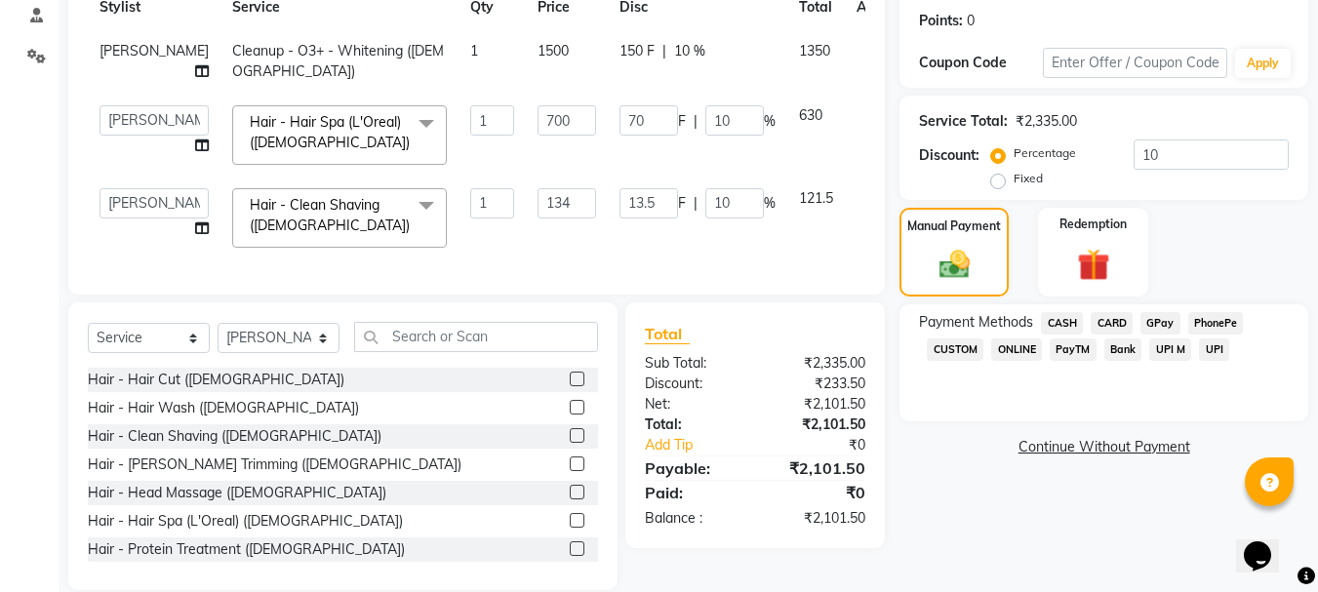
click at [535, 259] on td "134" at bounding box center [567, 218] width 82 height 83
select select "82789"
click at [1058, 327] on span "CASH" at bounding box center [1062, 323] width 42 height 22
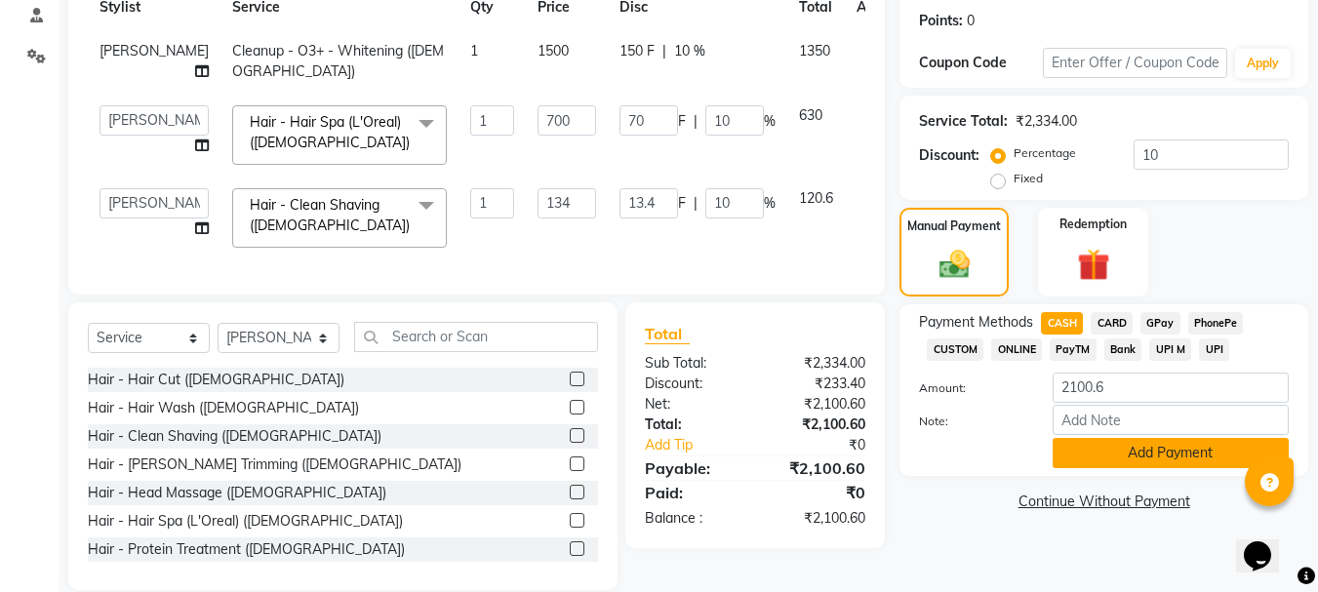
click at [1149, 444] on button "Add Payment" at bounding box center [1171, 453] width 236 height 30
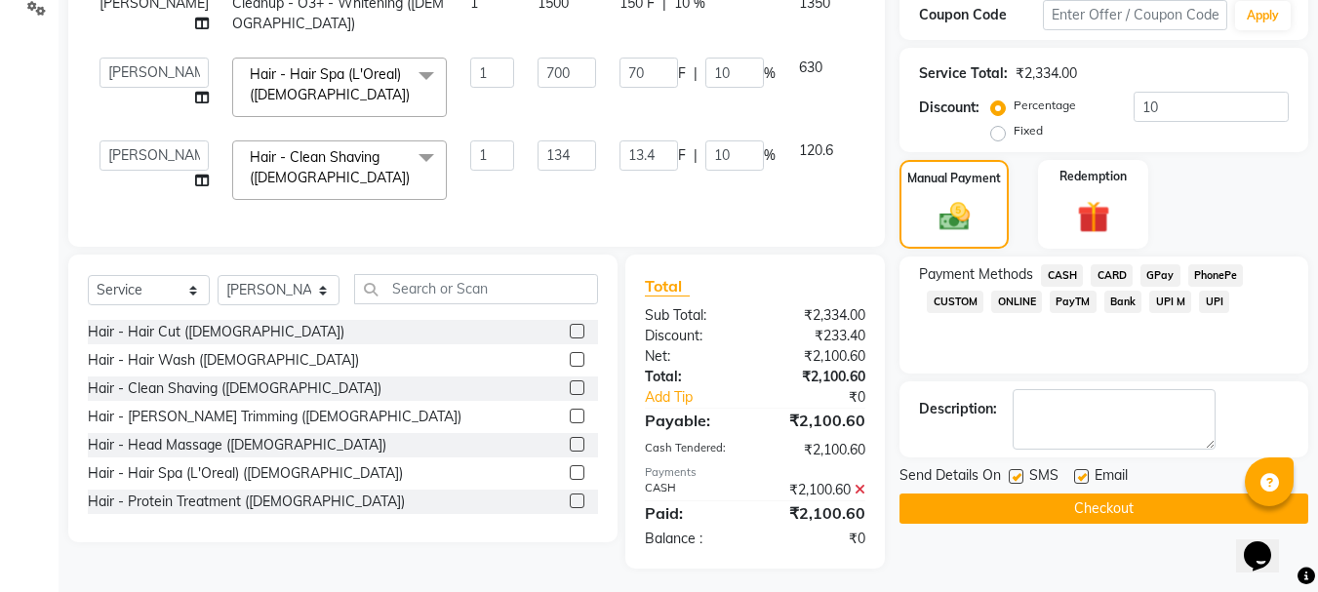
scroll to position [381, 0]
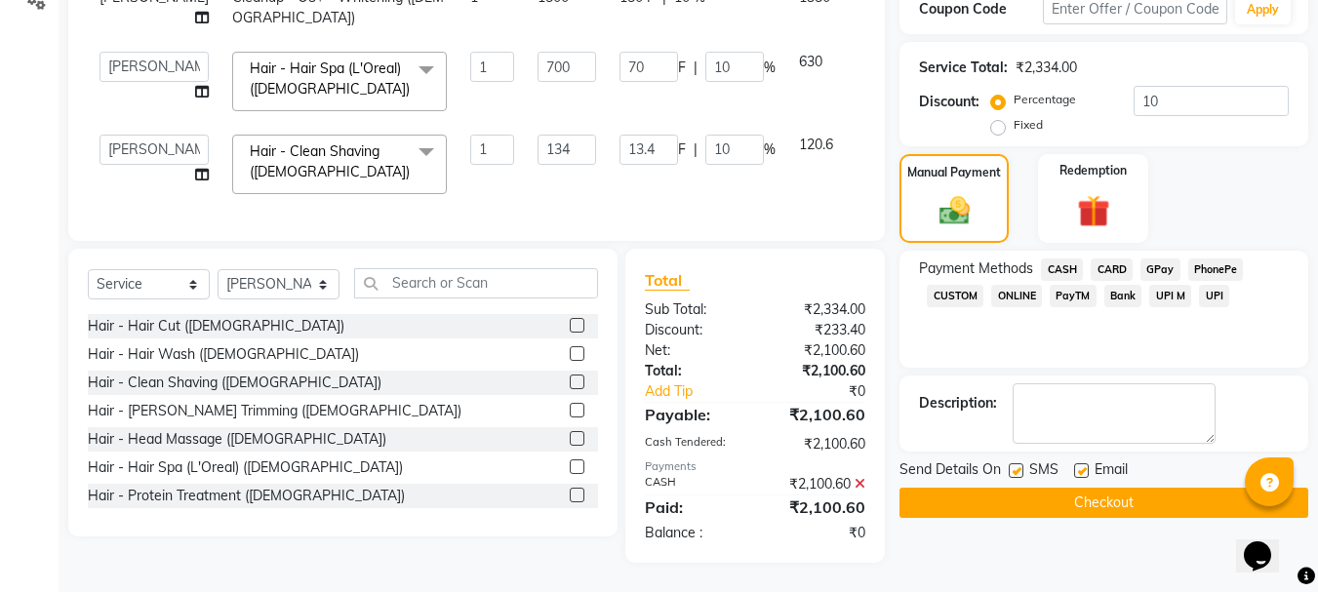
click at [1132, 488] on button "Checkout" at bounding box center [1103, 503] width 409 height 30
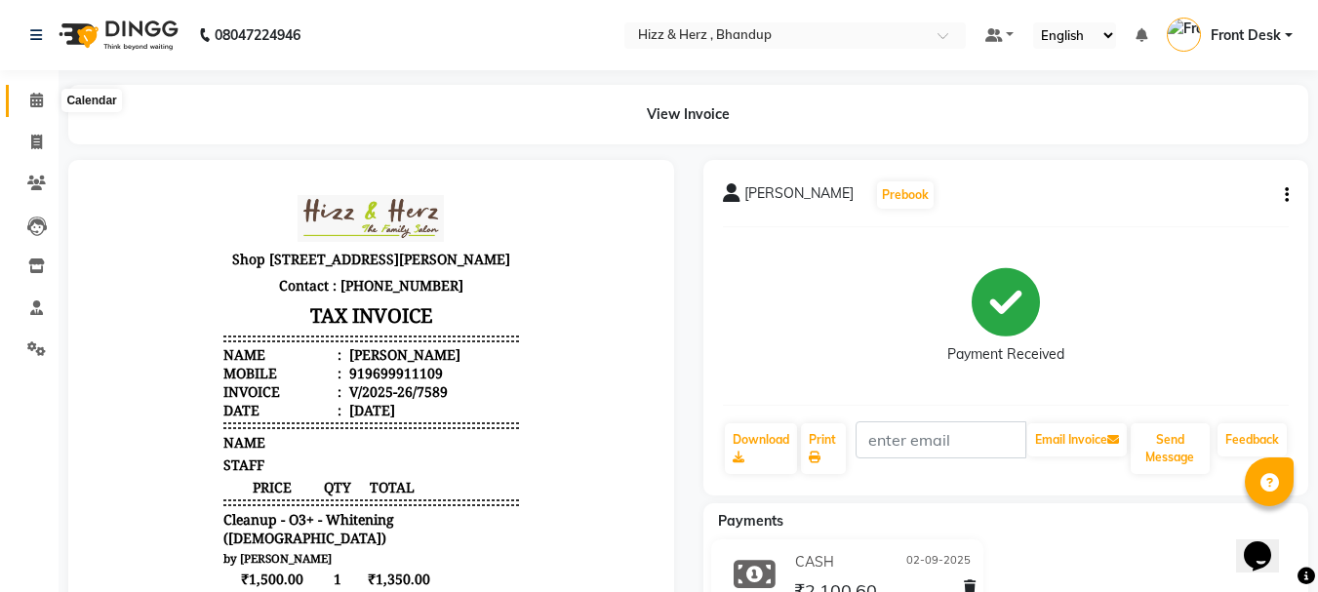
click at [37, 100] on icon at bounding box center [36, 100] width 13 height 15
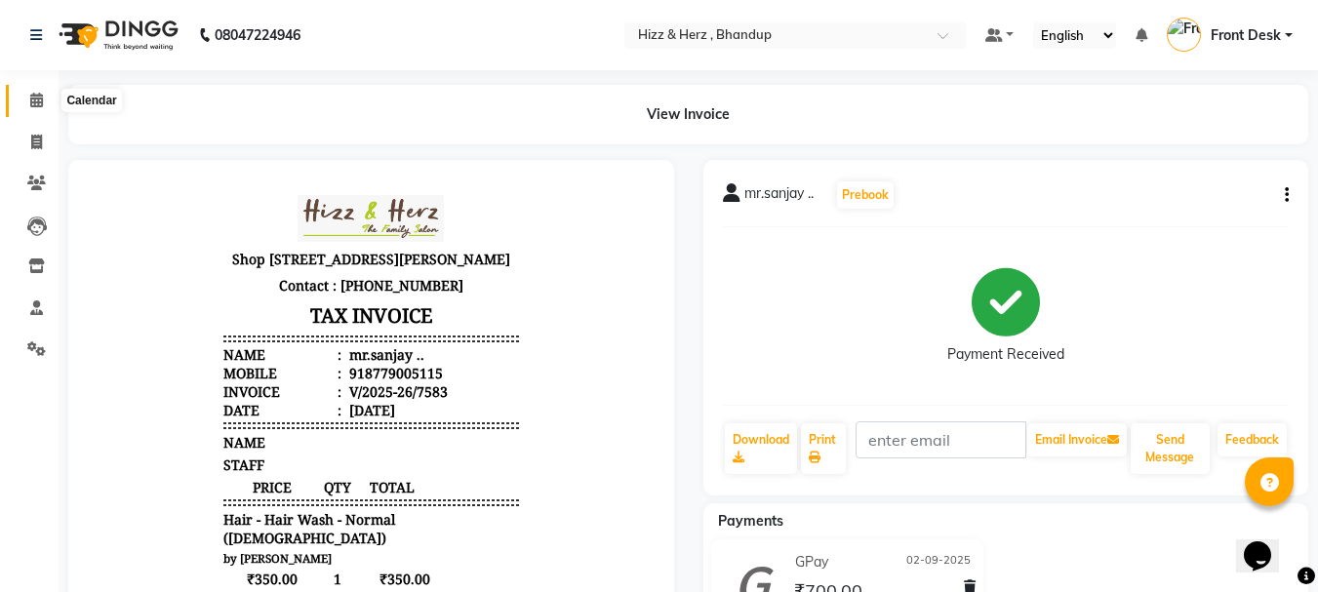
click at [36, 99] on icon at bounding box center [36, 100] width 13 height 15
